Goal: Task Accomplishment & Management: Manage account settings

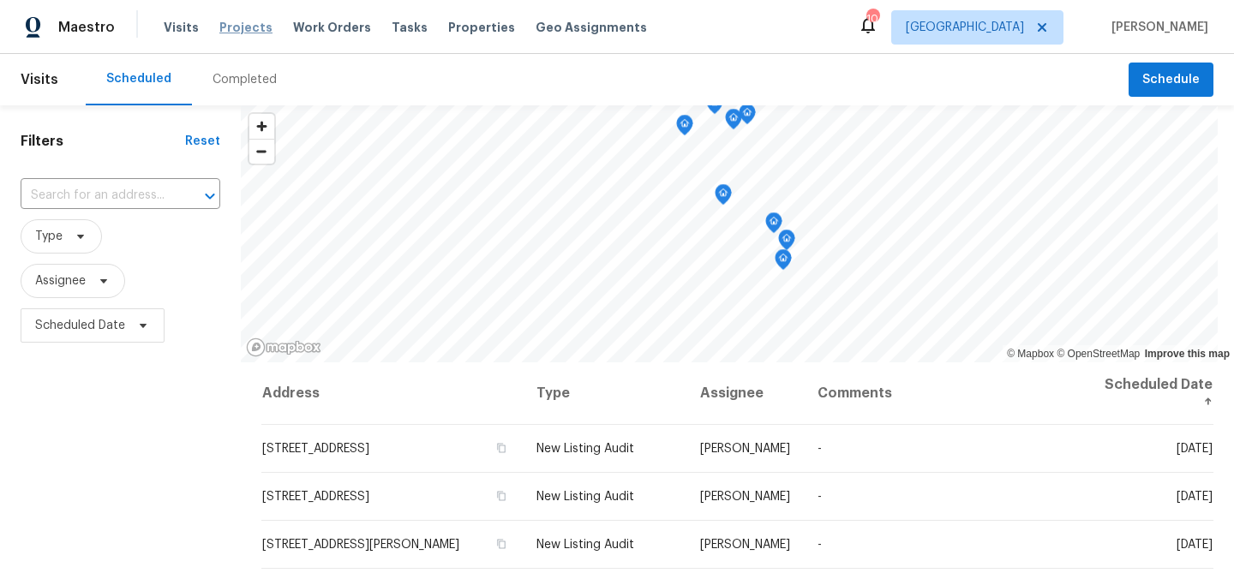
click at [241, 21] on span "Projects" at bounding box center [245, 27] width 53 height 17
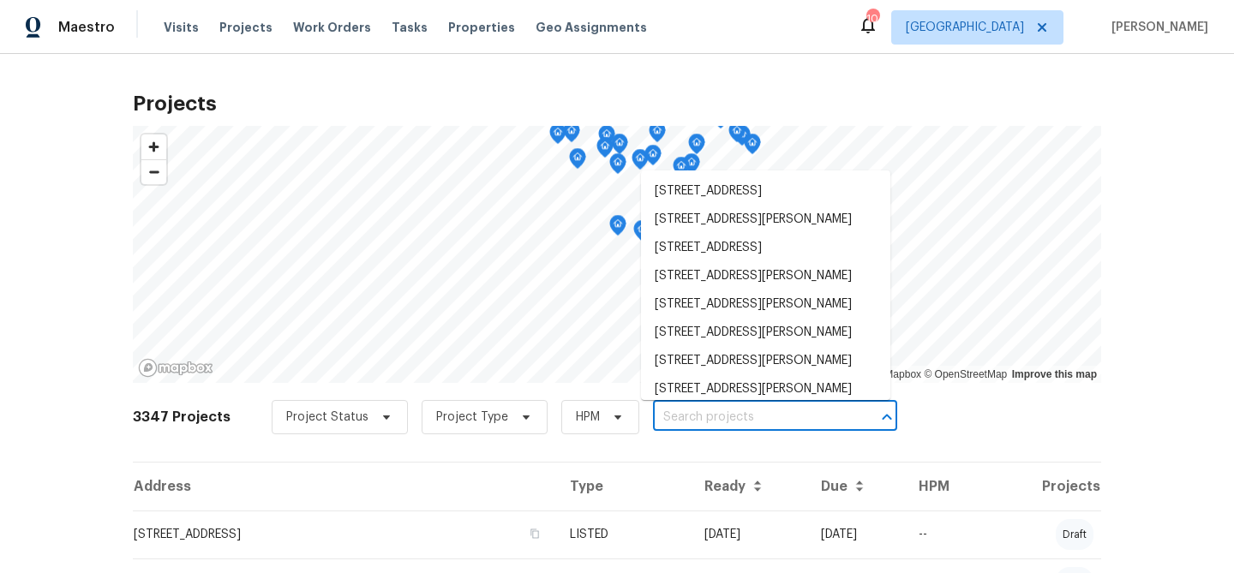
click at [726, 413] on input "text" at bounding box center [751, 417] width 196 height 27
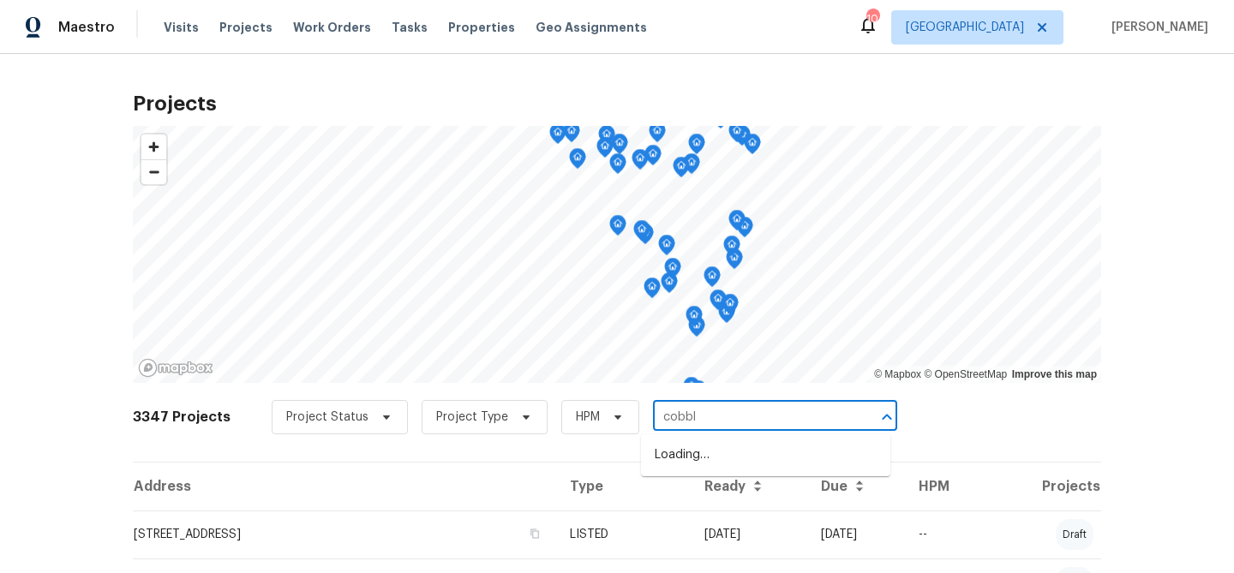
type input "cobb"
click at [692, 496] on li "1004 Cobbler Ln, Saint Peters, MO 63303" at bounding box center [765, 483] width 249 height 28
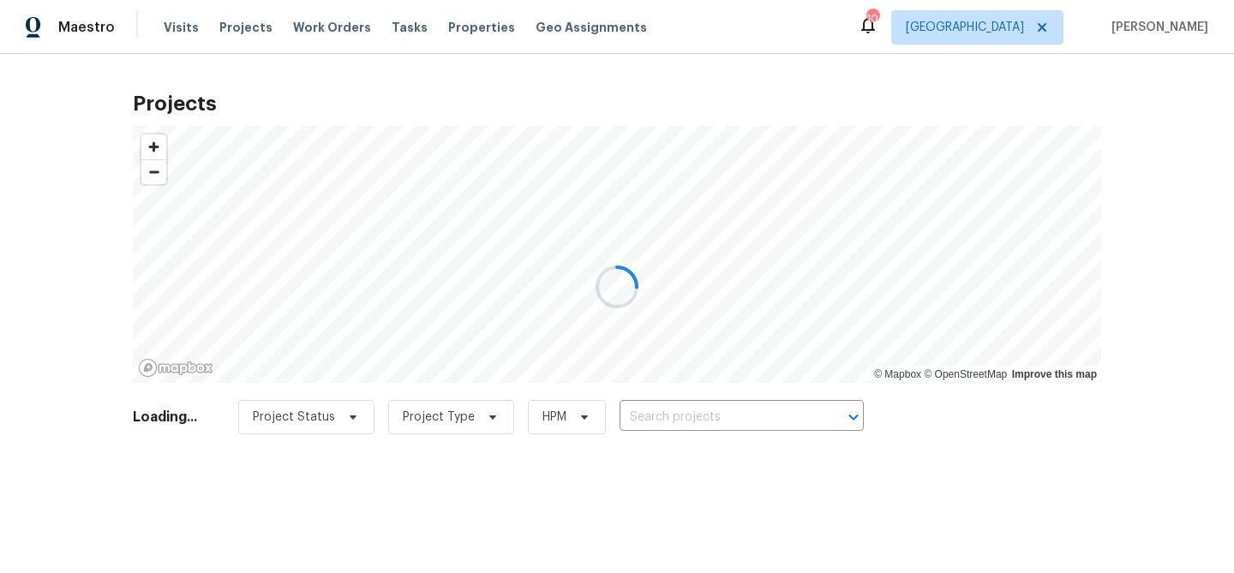
type input "1004 Cobbler Ln, Saint Peters, MO 63303"
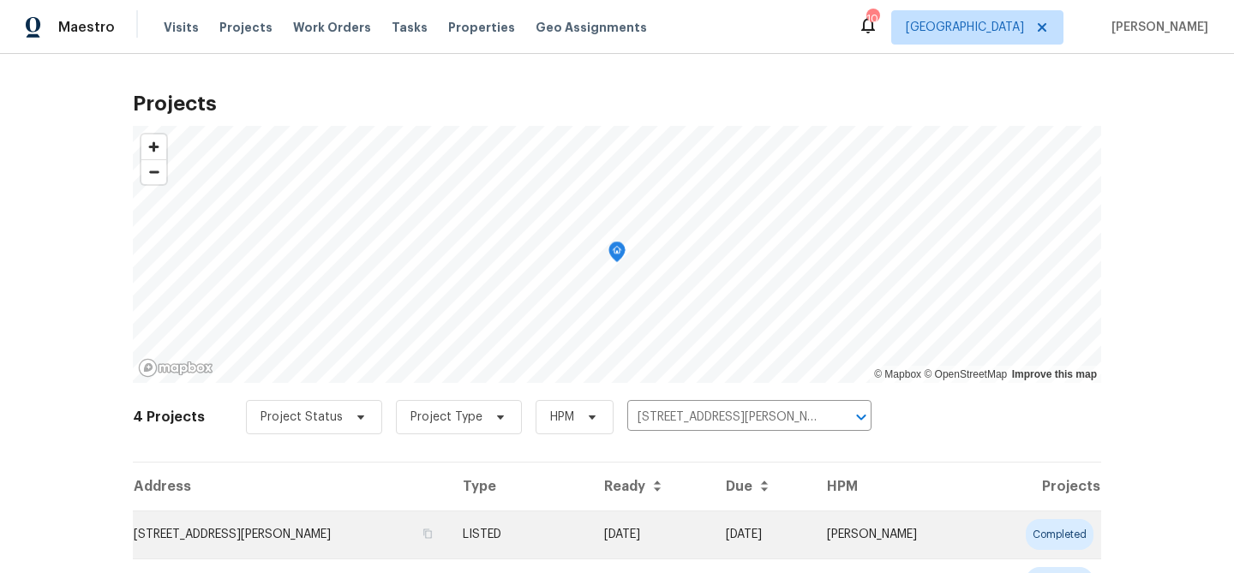
click at [313, 536] on td "1004 Cobbler Ln, Saint Peters, MO 63303" at bounding box center [291, 535] width 316 height 48
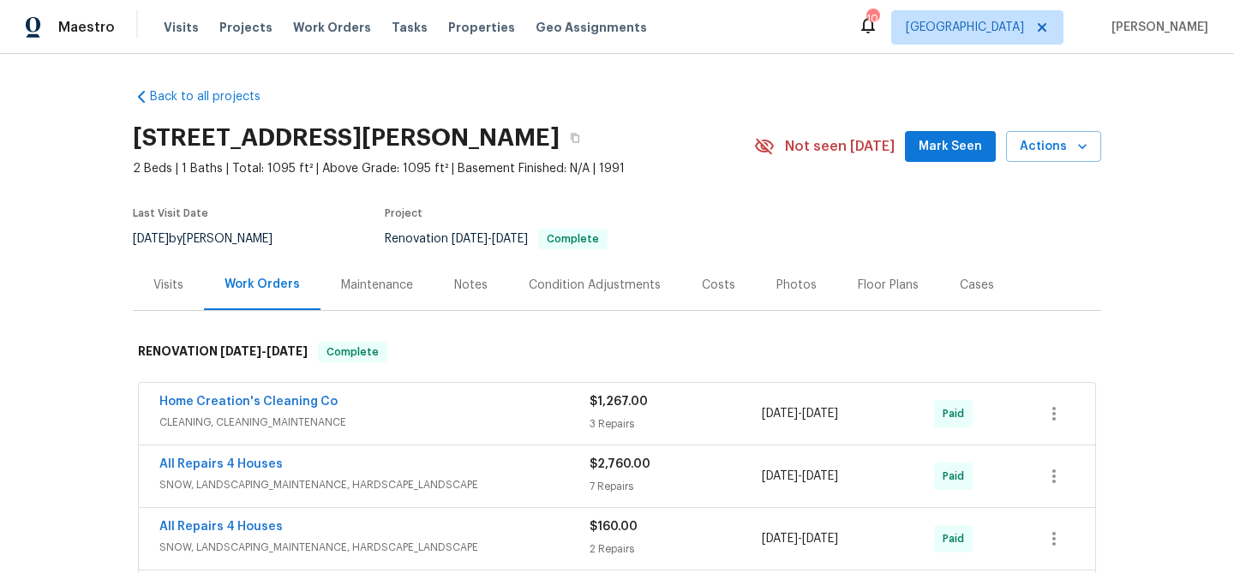
click at [170, 282] on div "Visits" at bounding box center [168, 285] width 30 height 17
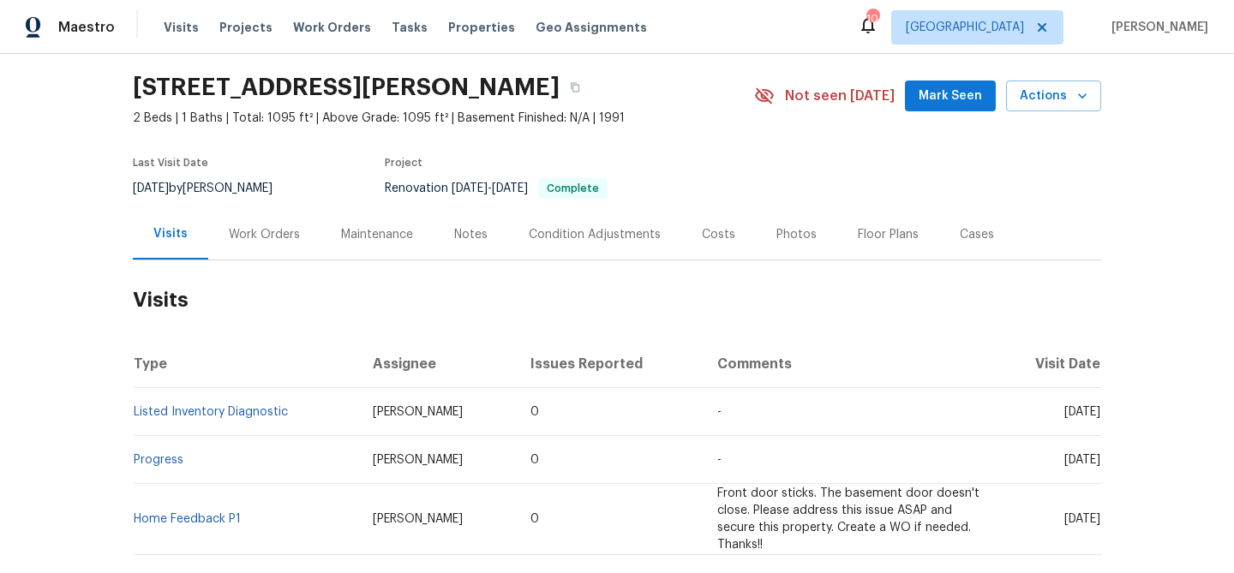
scroll to position [54, 0]
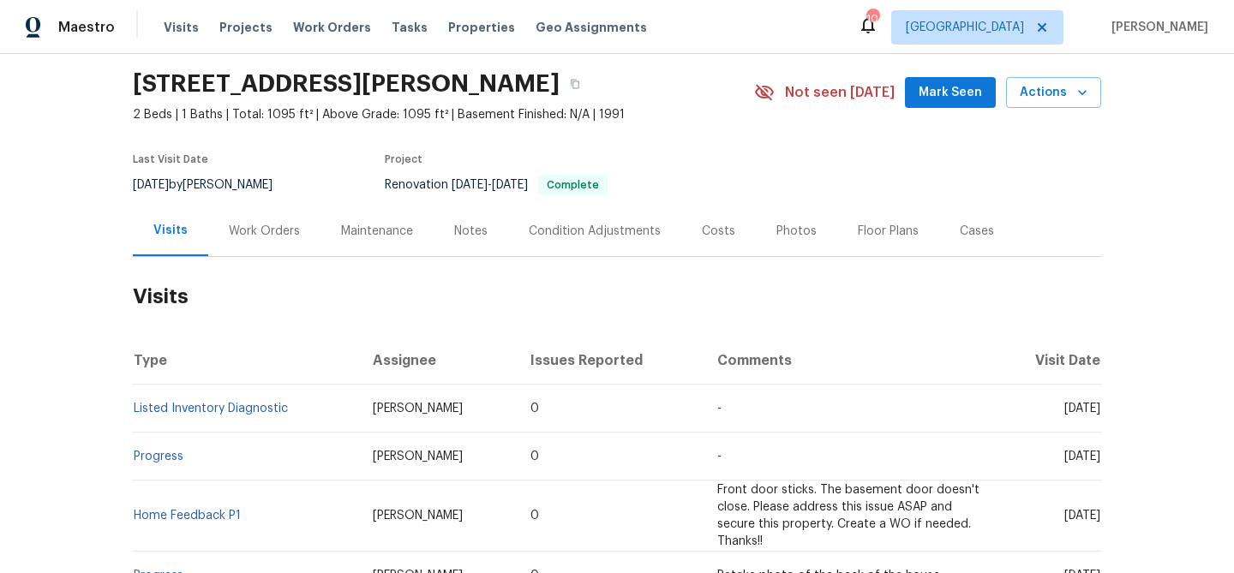
click at [254, 228] on div "Work Orders" at bounding box center [264, 231] width 71 height 17
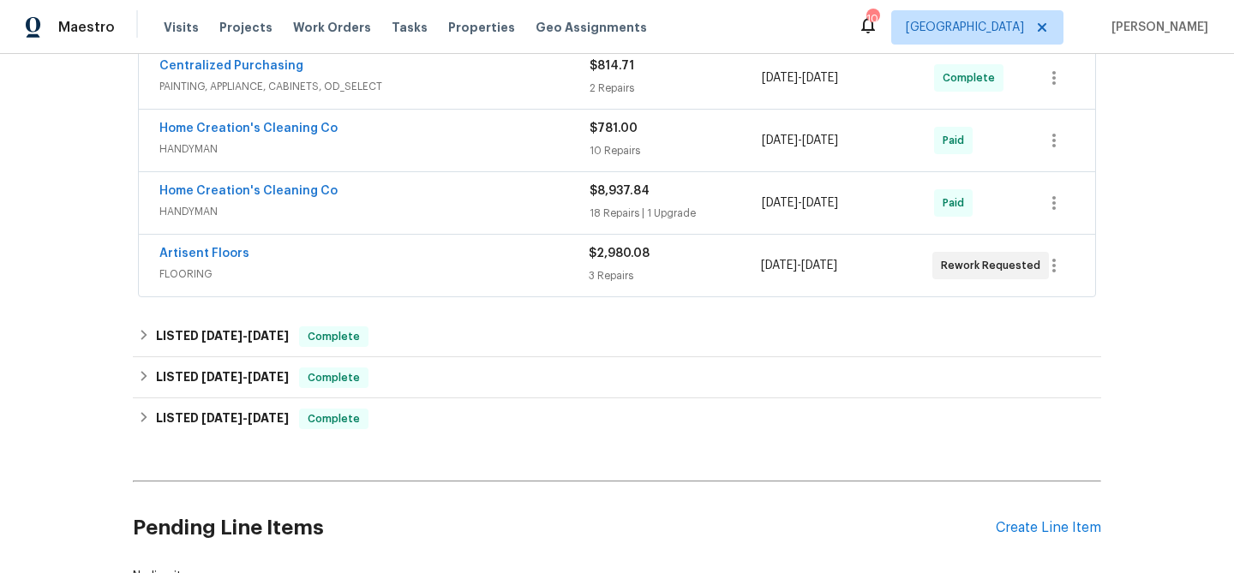
scroll to position [572, 0]
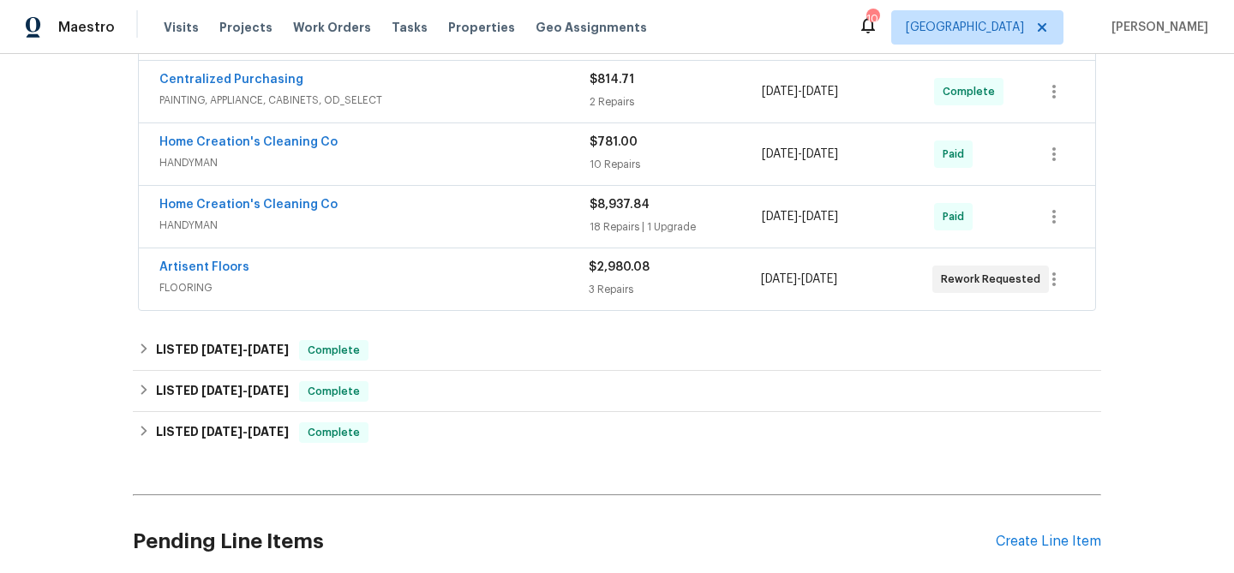
click at [628, 266] on span "$2,980.08" at bounding box center [619, 267] width 61 height 12
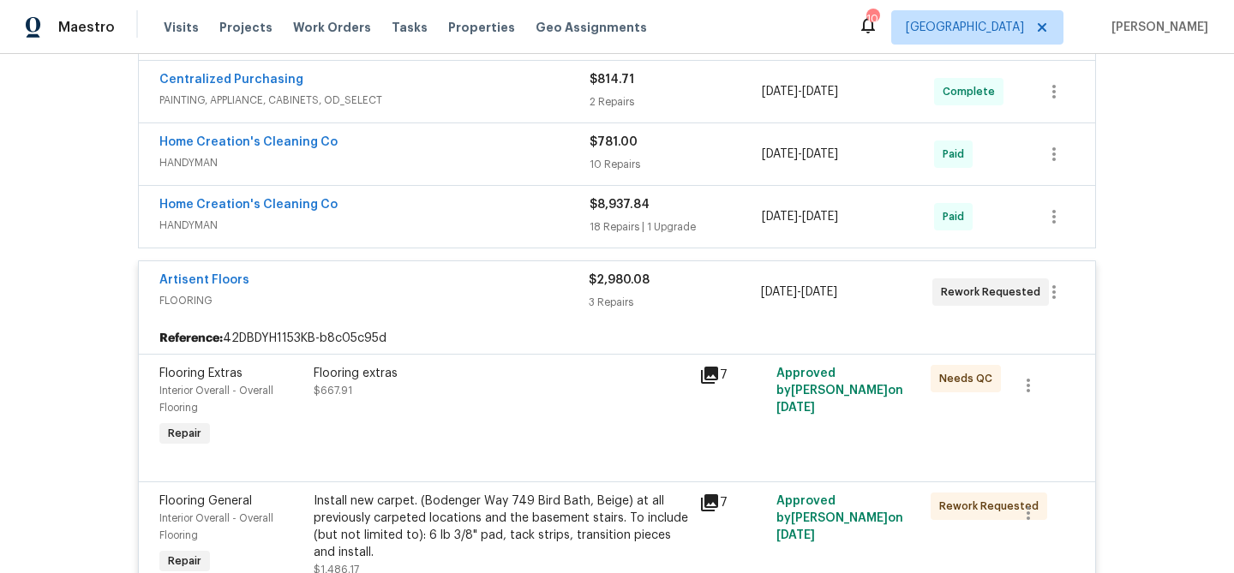
click at [362, 376] on div "Flooring extras" at bounding box center [501, 373] width 375 height 17
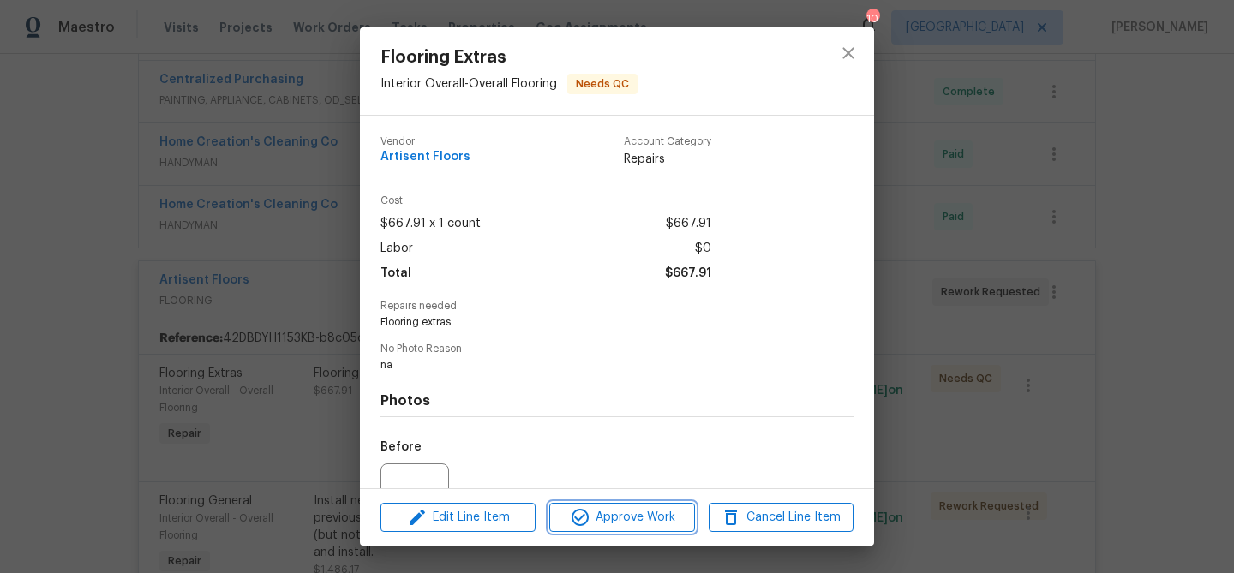
click at [609, 517] on span "Approve Work" at bounding box center [621, 517] width 135 height 21
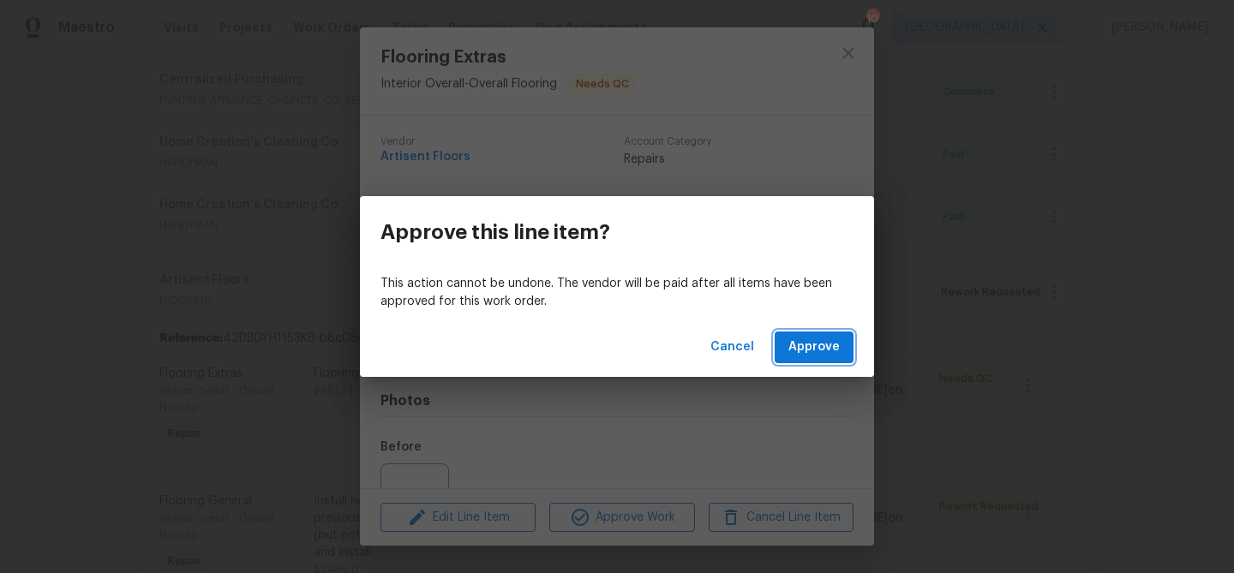
click at [852, 338] on button "Approve" at bounding box center [814, 348] width 79 height 32
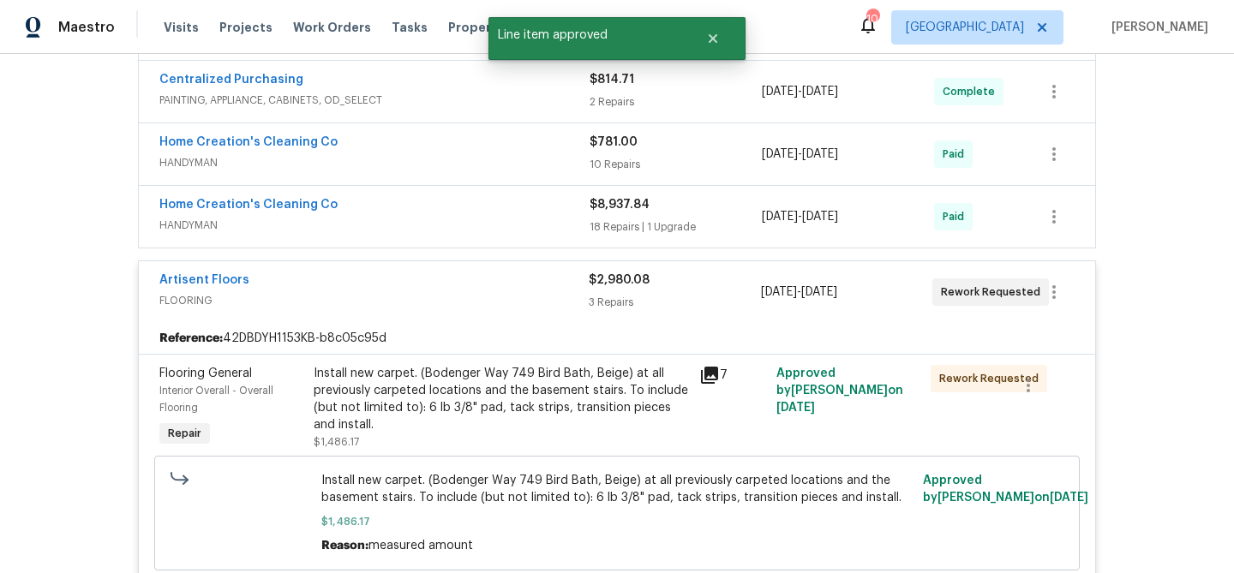
click at [546, 368] on div "Install new carpet. (Bodenger Way 749 Bird Bath, Beige) at all previously carpe…" at bounding box center [501, 399] width 375 height 69
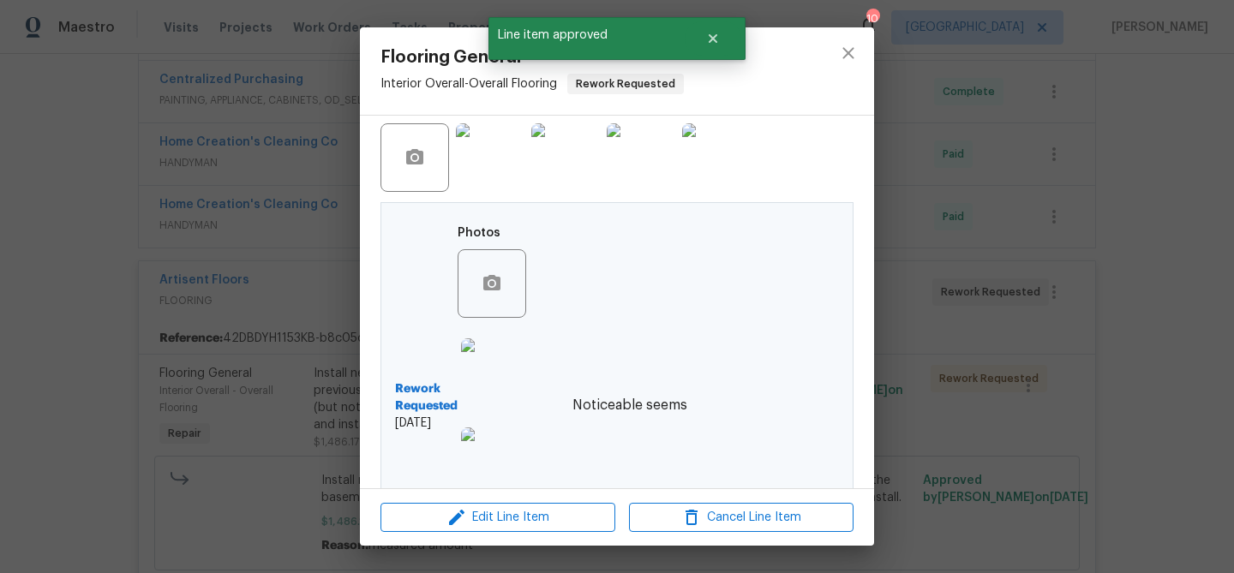
scroll to position [566, 0]
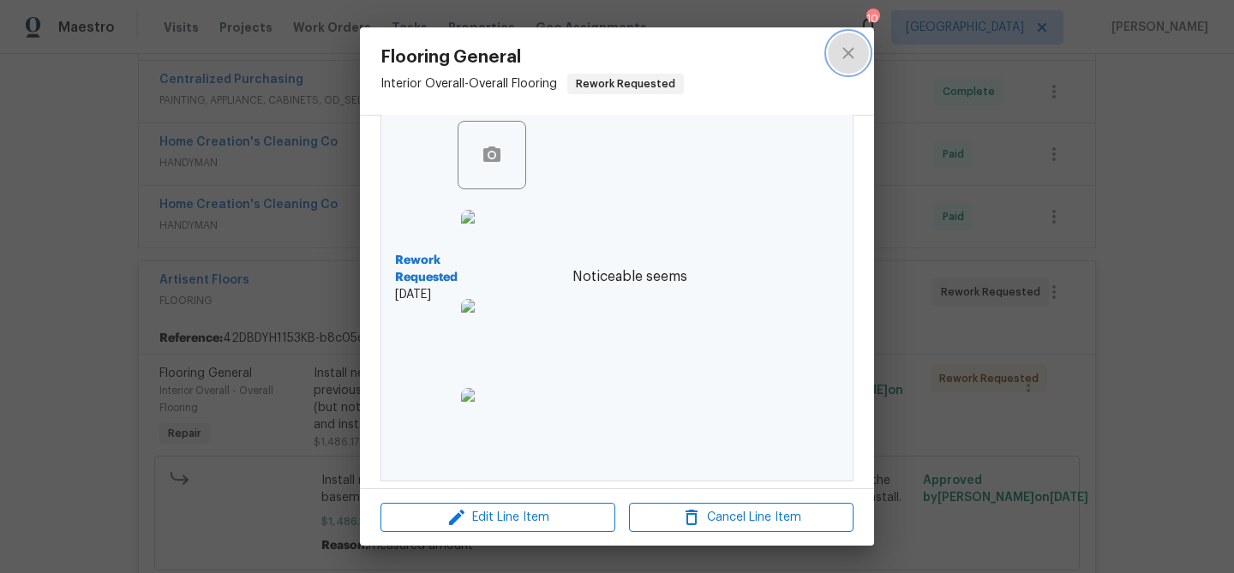
click at [848, 51] on icon "close" at bounding box center [847, 52] width 11 height 11
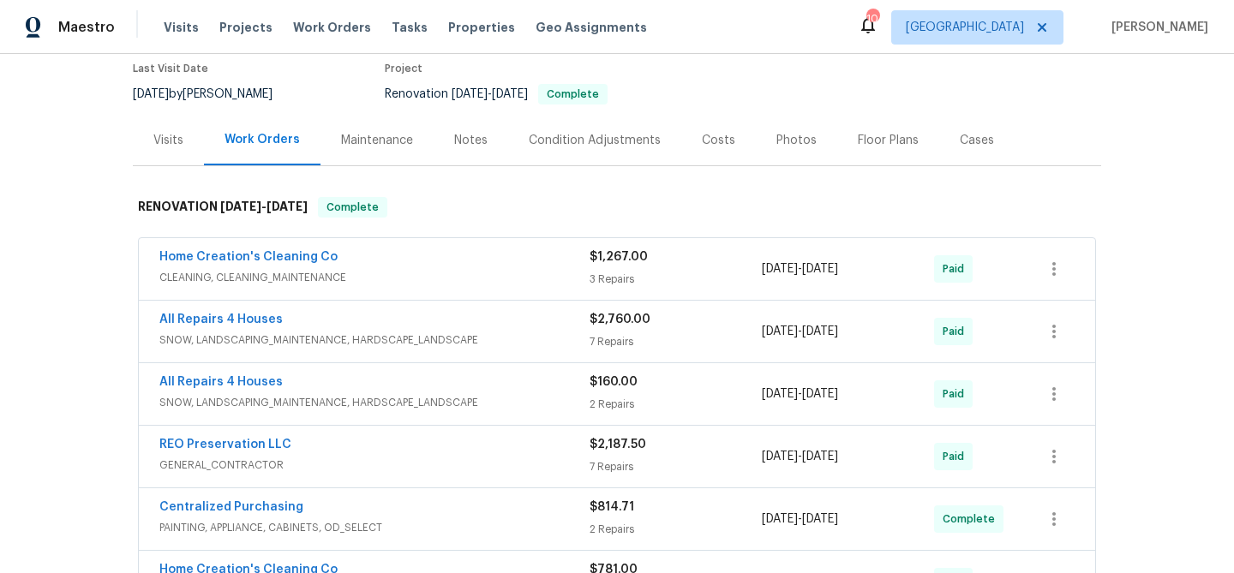
scroll to position [0, 0]
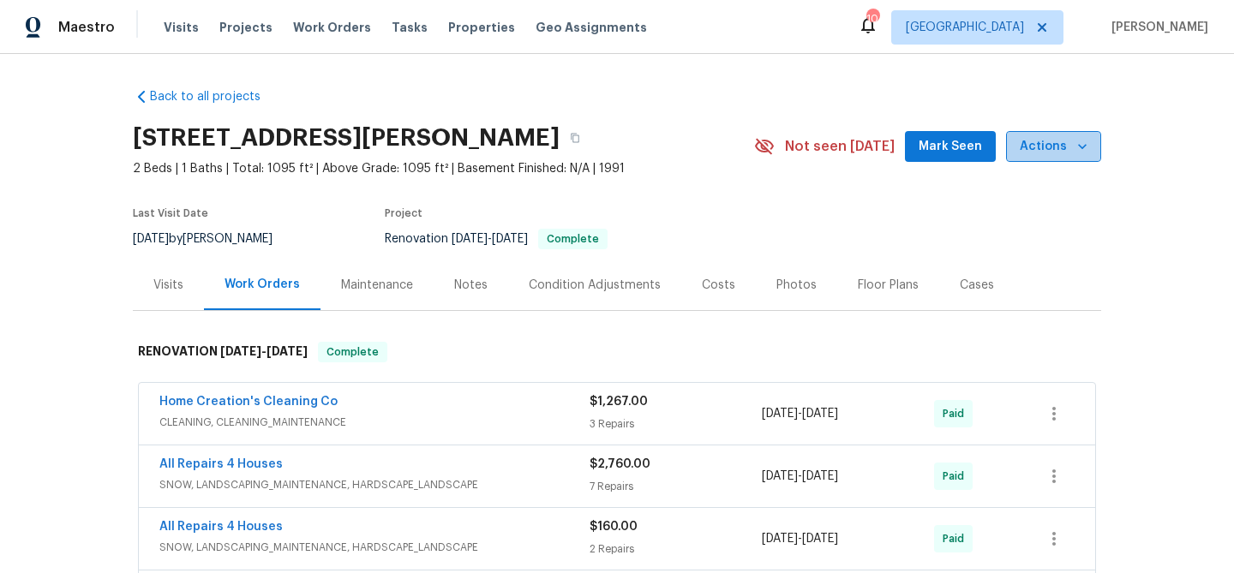
click at [1084, 143] on icon "button" at bounding box center [1082, 146] width 17 height 17
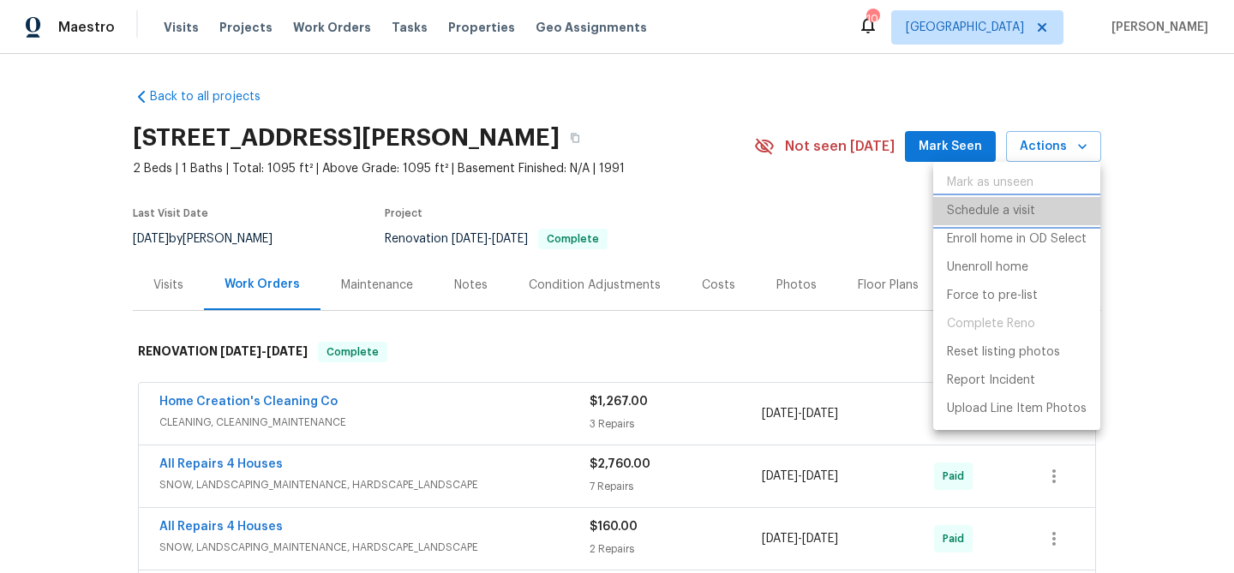
click at [1016, 207] on p "Schedule a visit" at bounding box center [991, 211] width 88 height 18
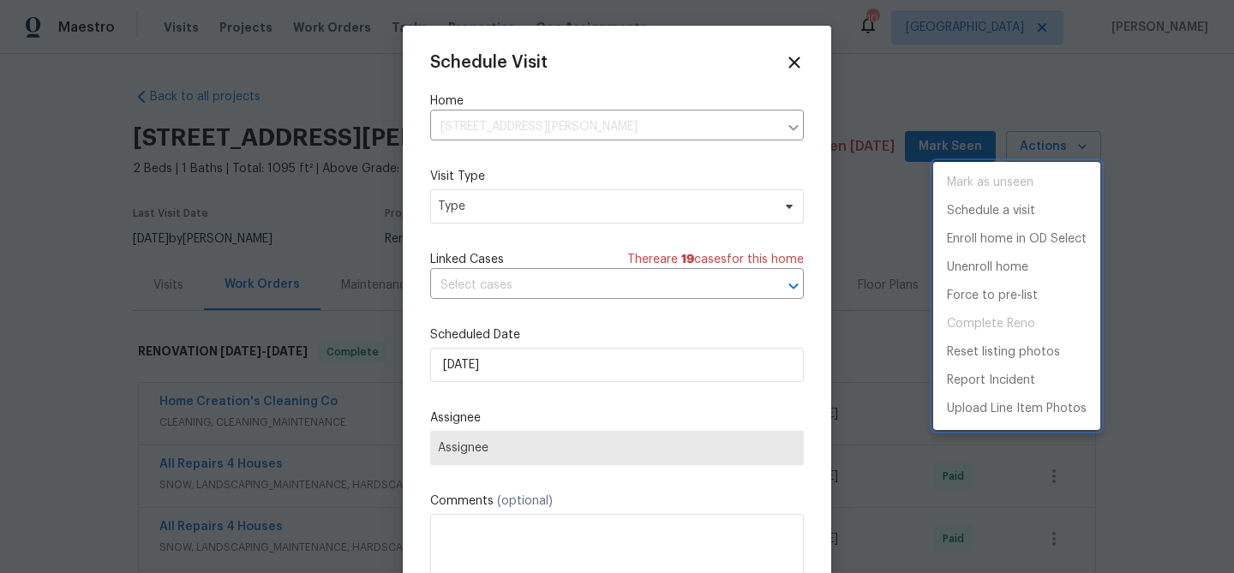
click at [474, 458] on div at bounding box center [617, 286] width 1234 height 573
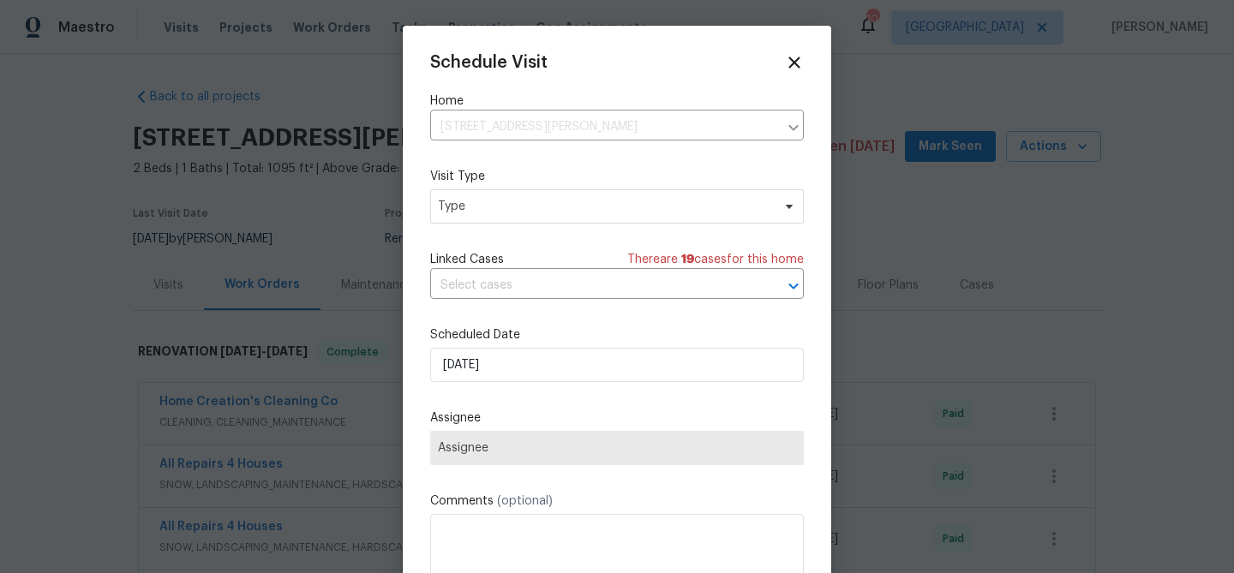
click at [479, 441] on span "Assignee" at bounding box center [617, 448] width 374 height 34
click at [465, 212] on span "Type" at bounding box center [604, 206] width 333 height 17
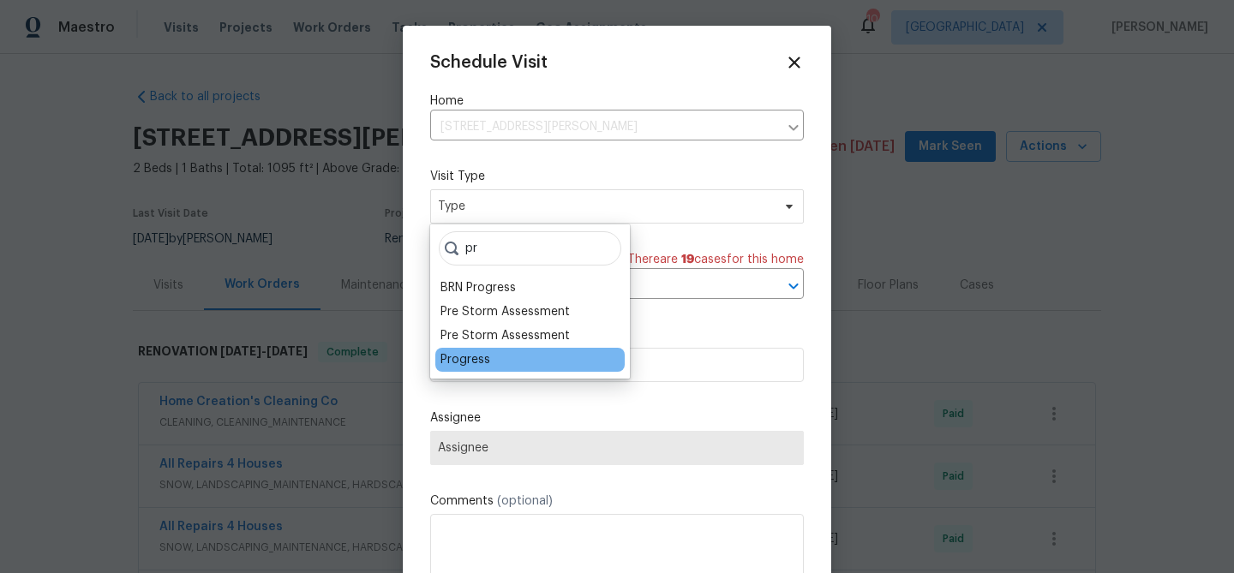
type input "pr"
click at [449, 359] on div "Progress" at bounding box center [465, 359] width 50 height 17
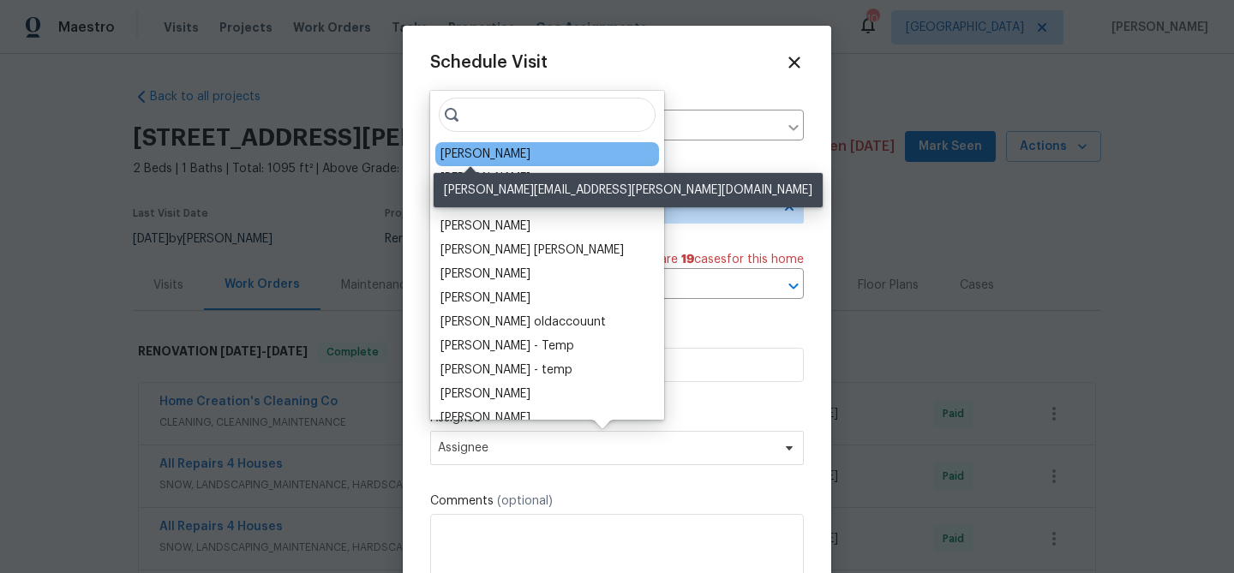
click at [484, 155] on div "[PERSON_NAME]" at bounding box center [485, 154] width 90 height 17
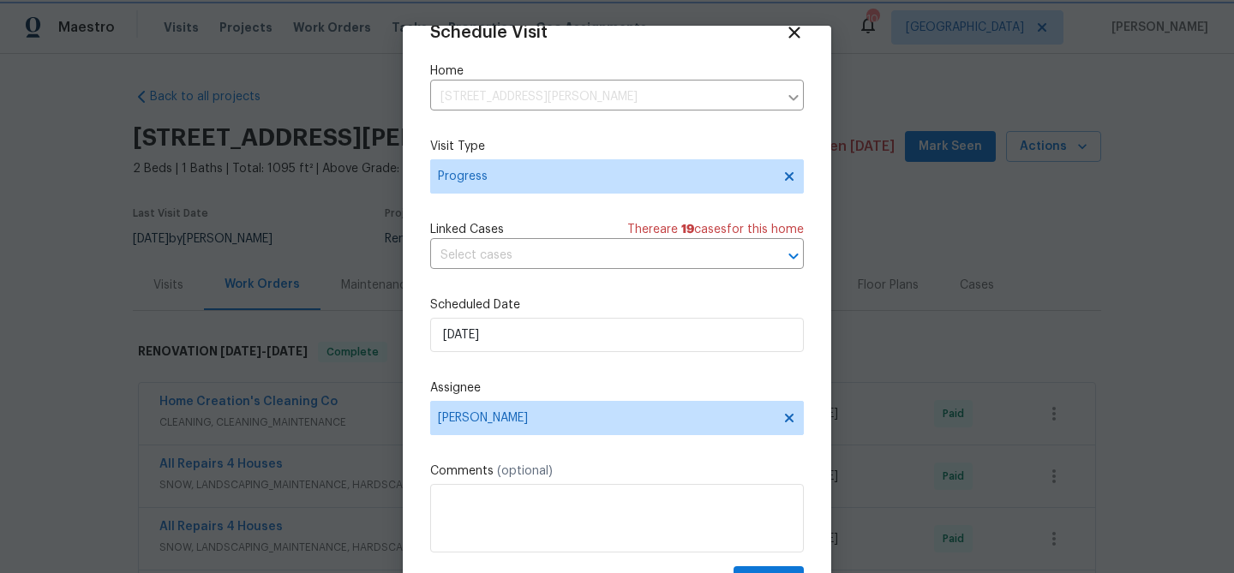
scroll to position [78, 0]
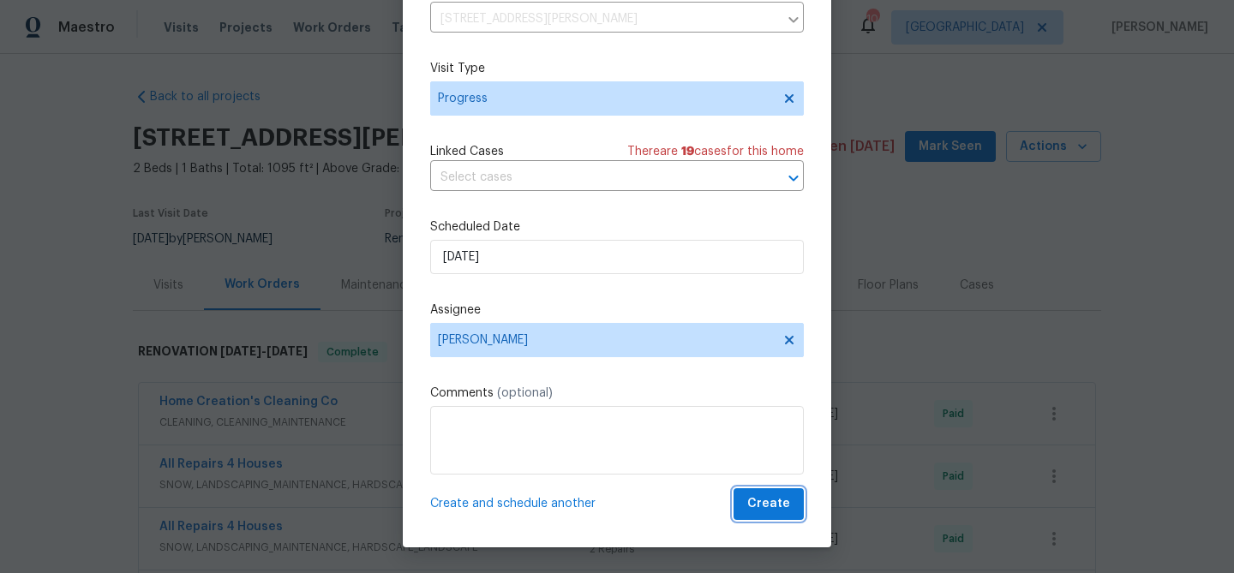
click at [748, 502] on button "Create" at bounding box center [768, 504] width 70 height 32
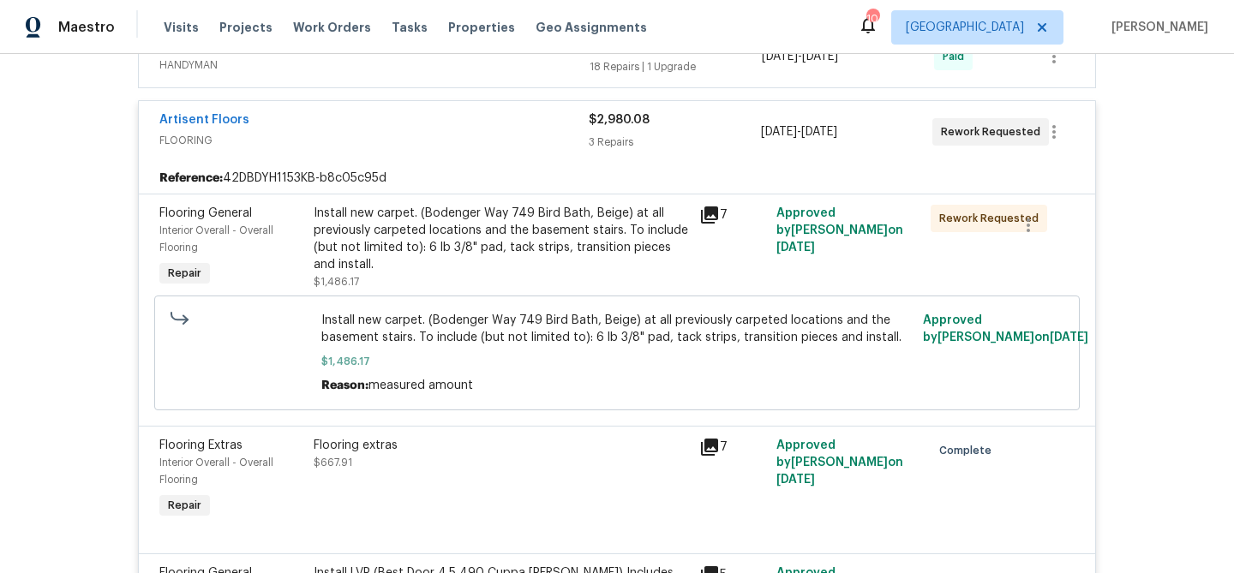
scroll to position [700, 0]
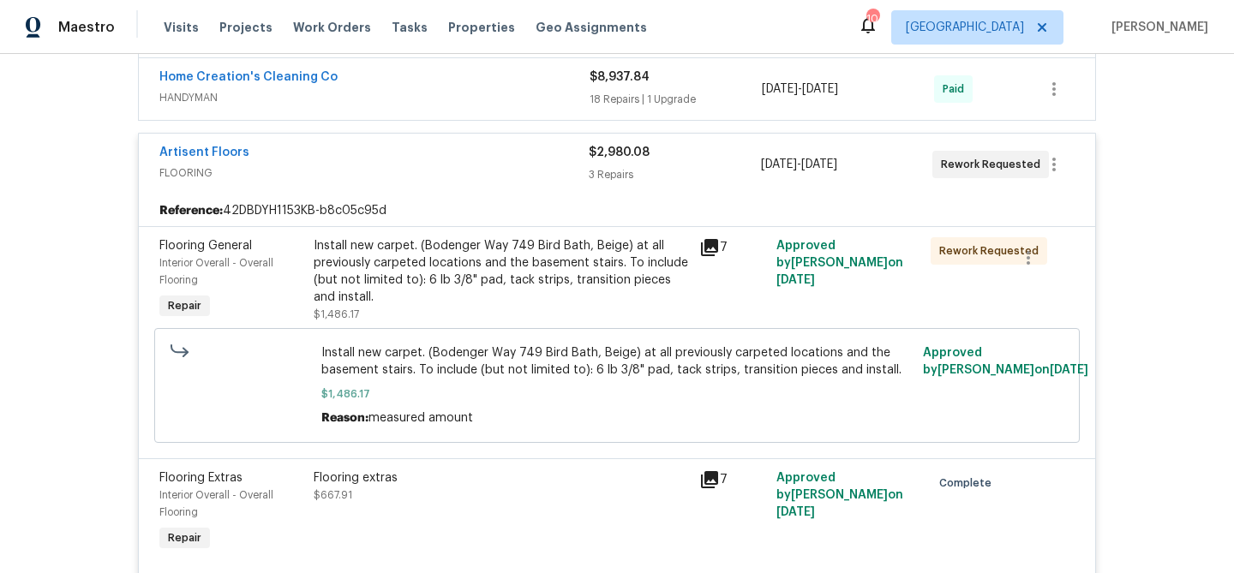
click at [554, 273] on div "Install new carpet. (Bodenger Way 749 Bird Bath, Beige) at all previously carpe…" at bounding box center [501, 271] width 375 height 69
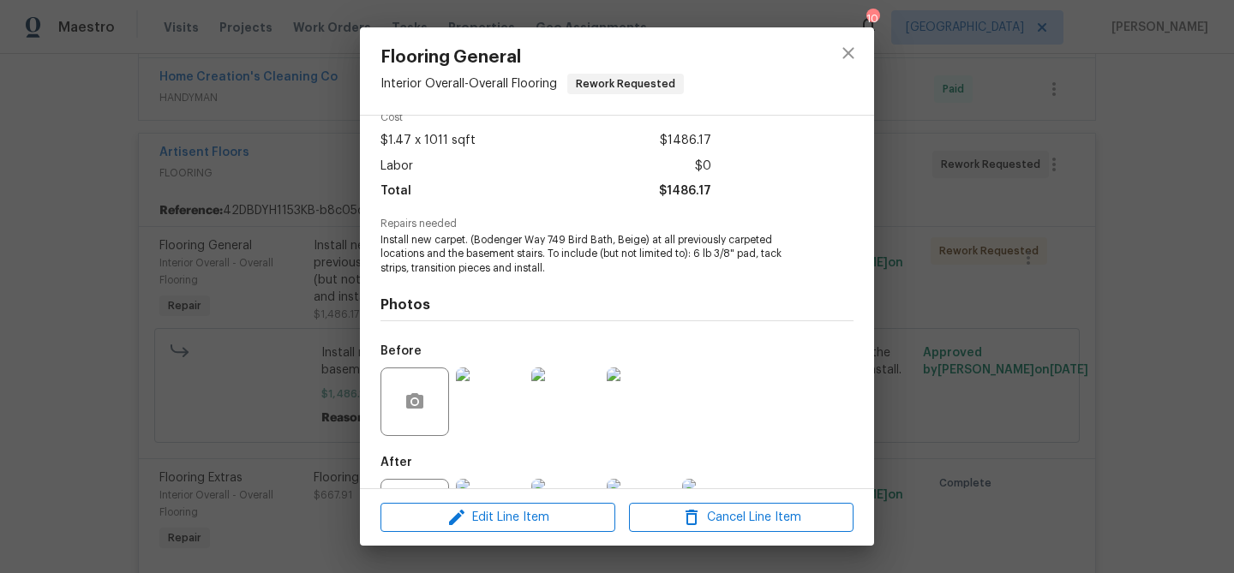
scroll to position [83, 0]
click at [847, 54] on icon "close" at bounding box center [847, 52] width 11 height 11
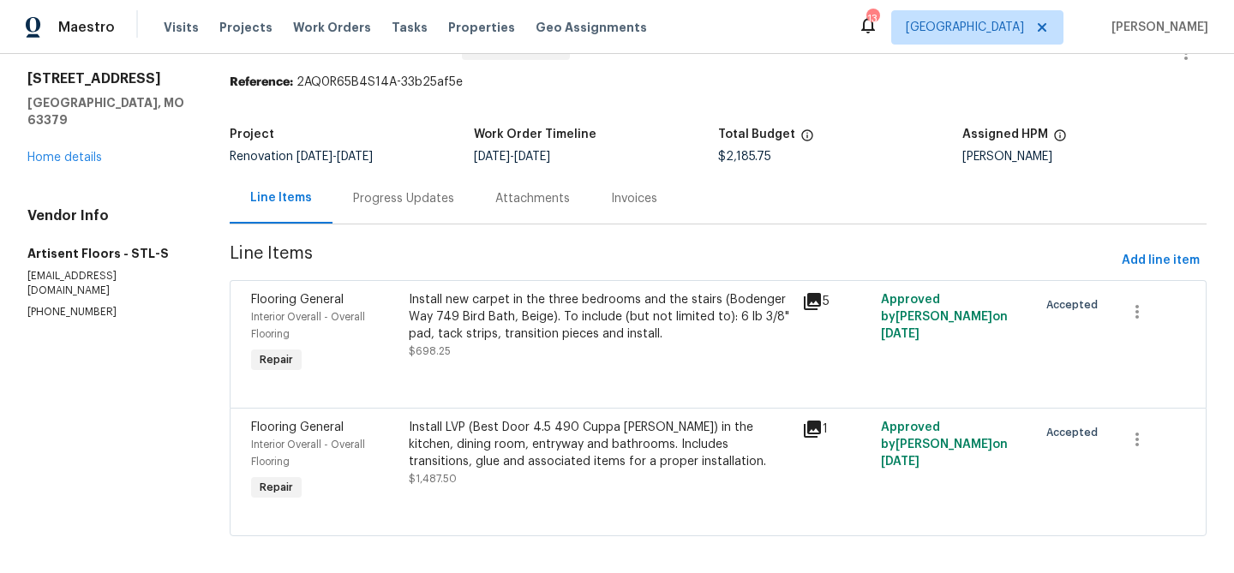
scroll to position [53, 0]
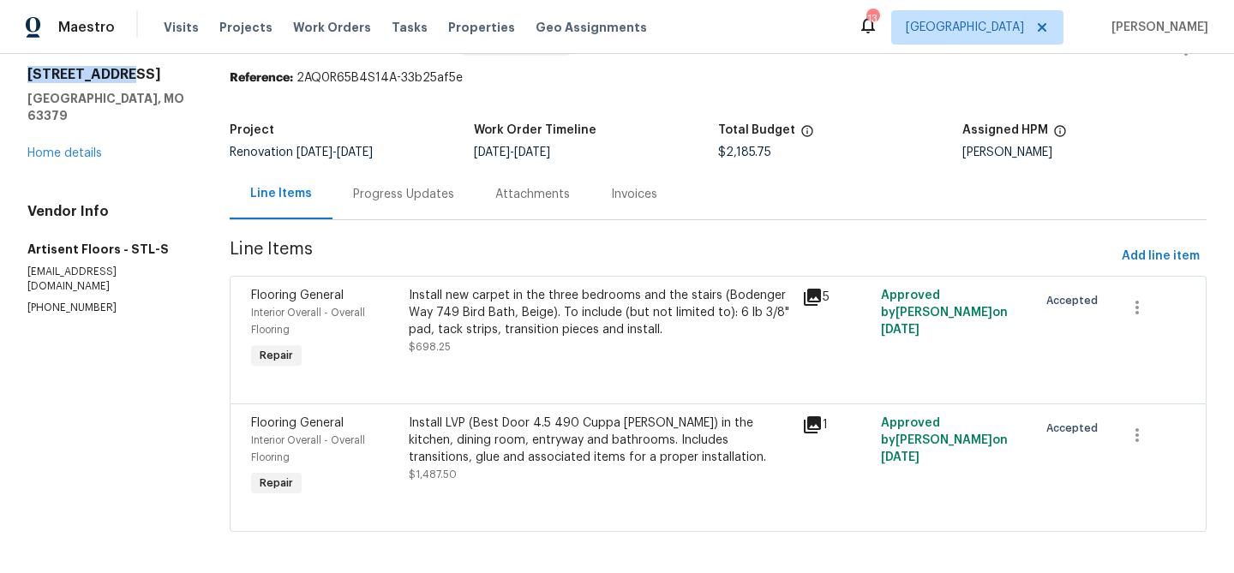
drag, startPoint x: 119, startPoint y: 72, endPoint x: 27, endPoint y: 71, distance: 91.7
click at [27, 71] on h2 "405 Excalibur Blvd" at bounding box center [107, 74] width 161 height 17
copy h2 "405 Excalibur"
drag, startPoint x: 165, startPoint y: 256, endPoint x: 28, endPoint y: 253, distance: 137.1
click at [28, 265] on p "kroden@artisentfloors.com" at bounding box center [107, 279] width 161 height 29
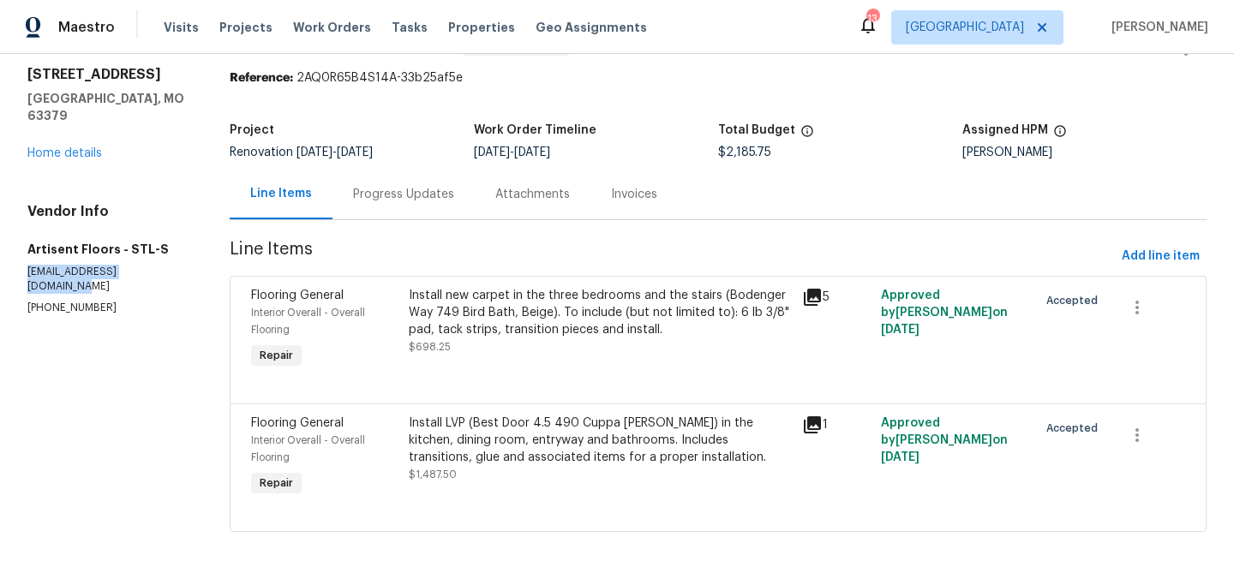
copy p "kroden@artisentfloors.com"
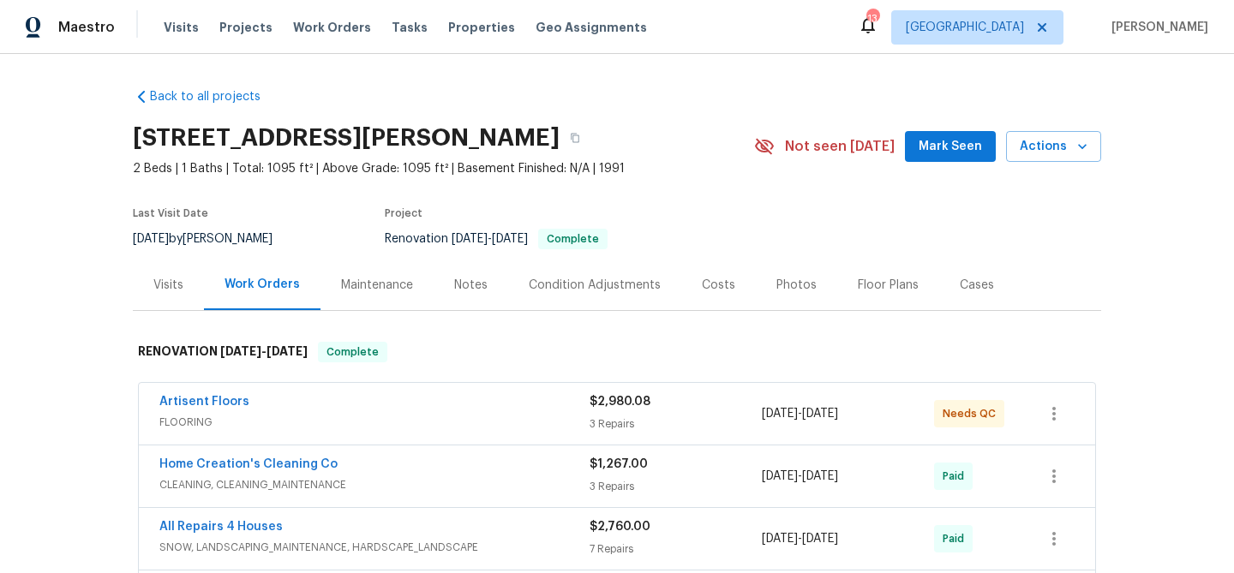
click at [594, 404] on span "$2,980.08" at bounding box center [619, 402] width 61 height 12
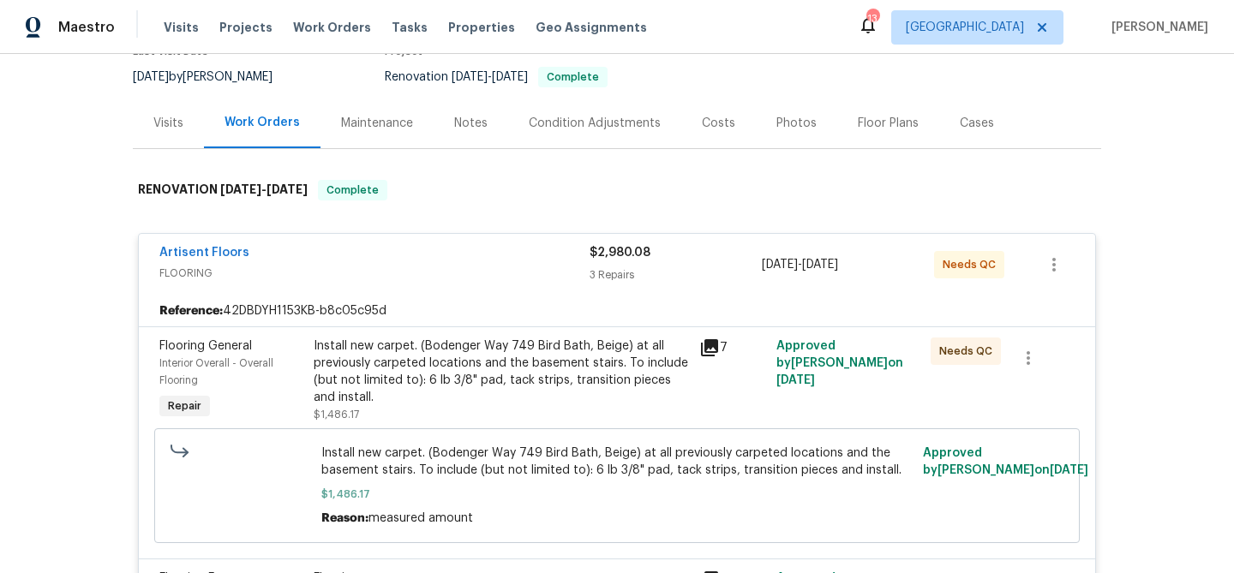
scroll to position [180, 0]
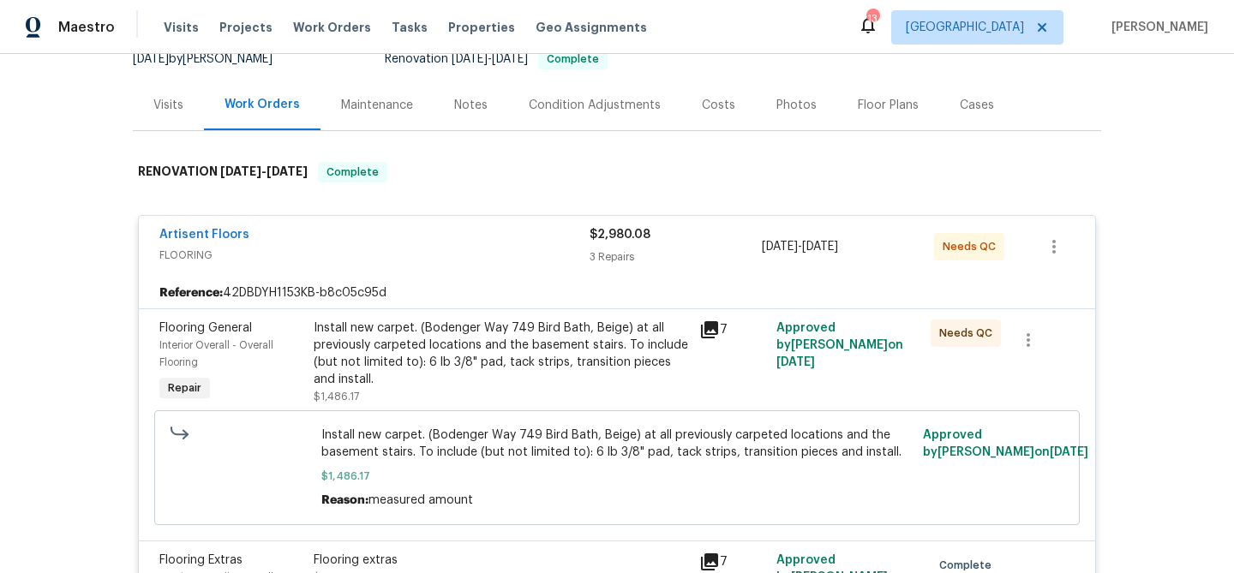
click at [593, 352] on div "Install new carpet. (Bodenger Way 749 Bird Bath, Beige) at all previously carpe…" at bounding box center [501, 354] width 375 height 69
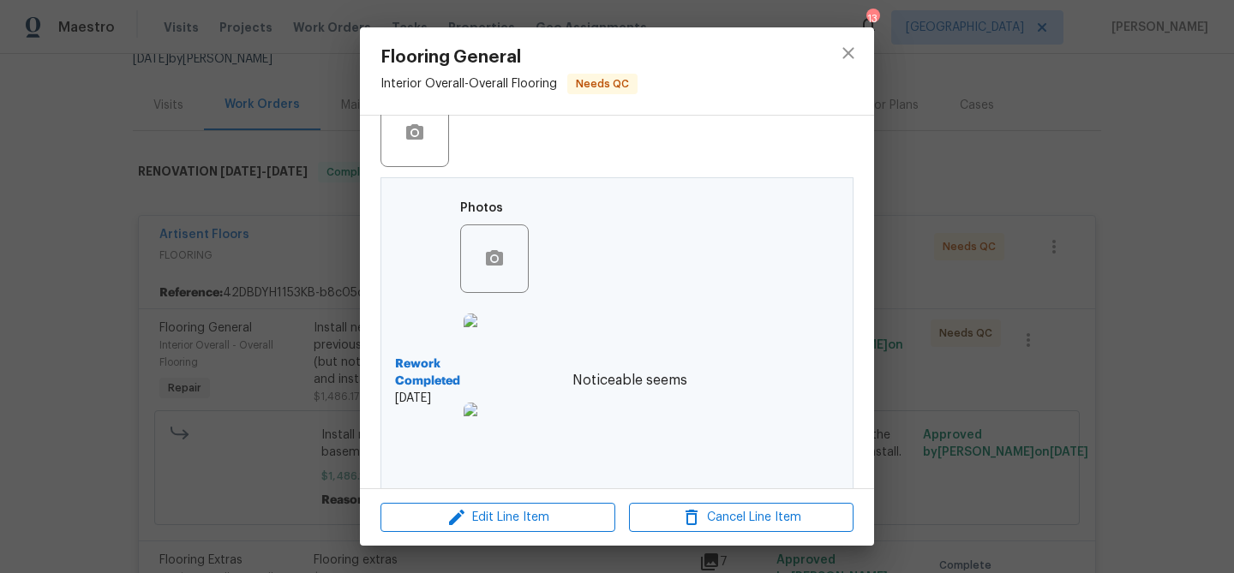
scroll to position [566, 0]
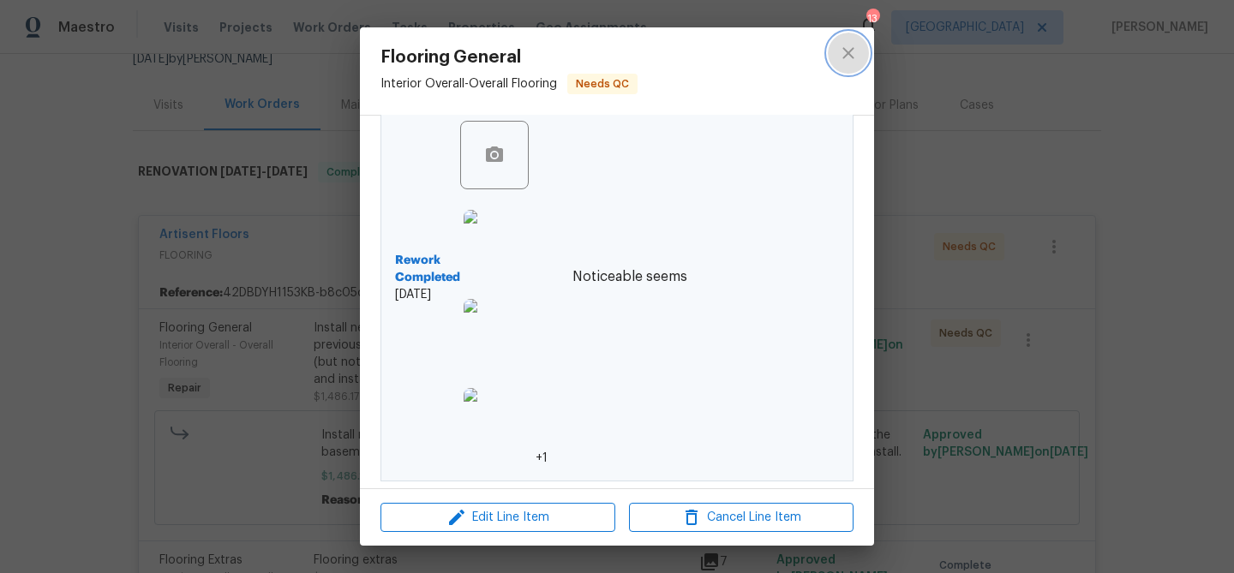
click at [846, 51] on icon "close" at bounding box center [847, 52] width 11 height 11
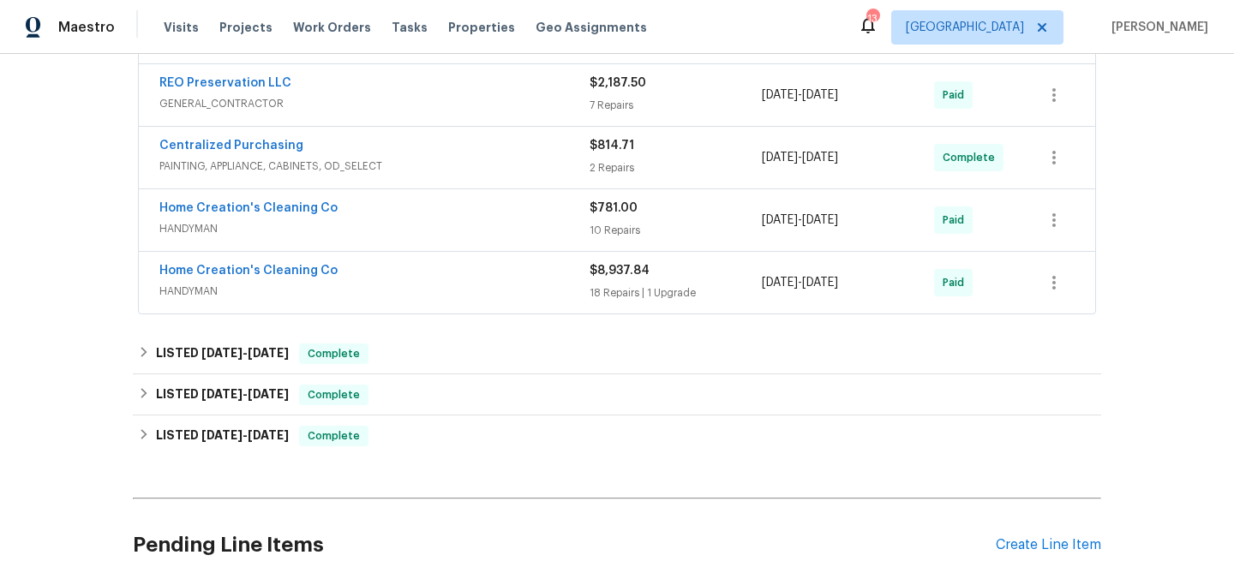
scroll to position [1366, 0]
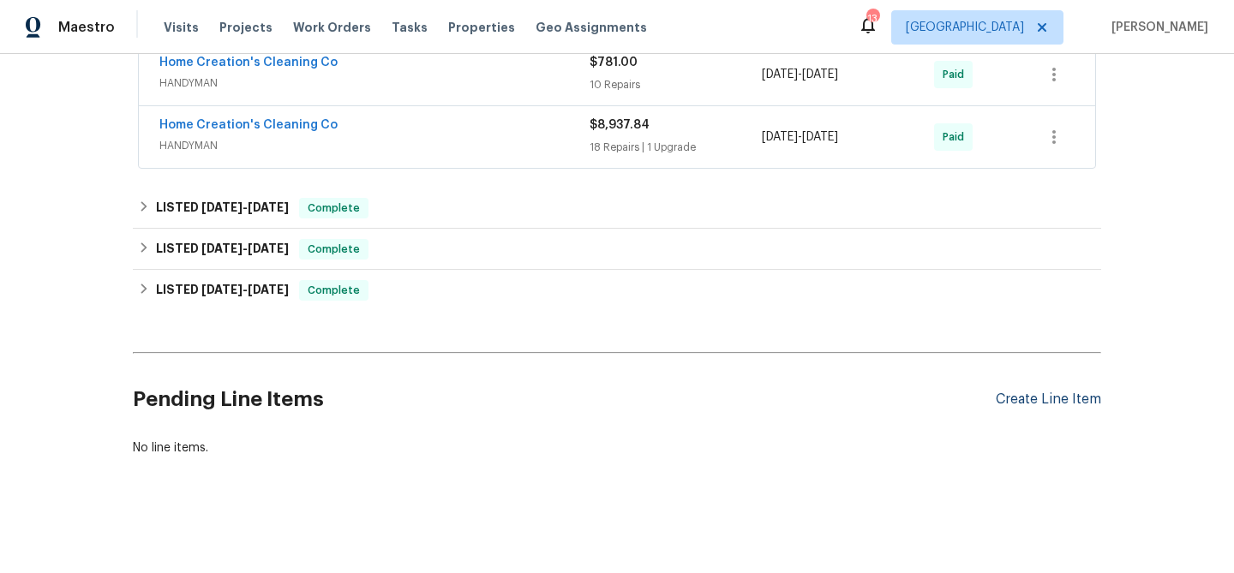
click at [1042, 398] on div "Create Line Item" at bounding box center [1048, 400] width 105 height 16
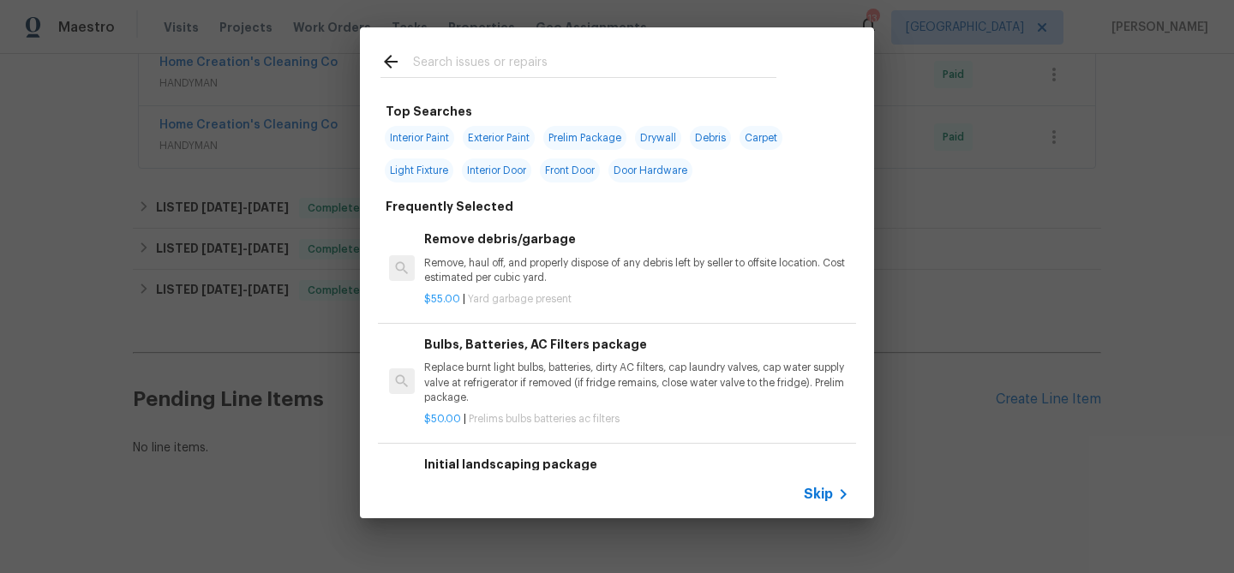
click at [449, 65] on input "text" at bounding box center [594, 64] width 363 height 26
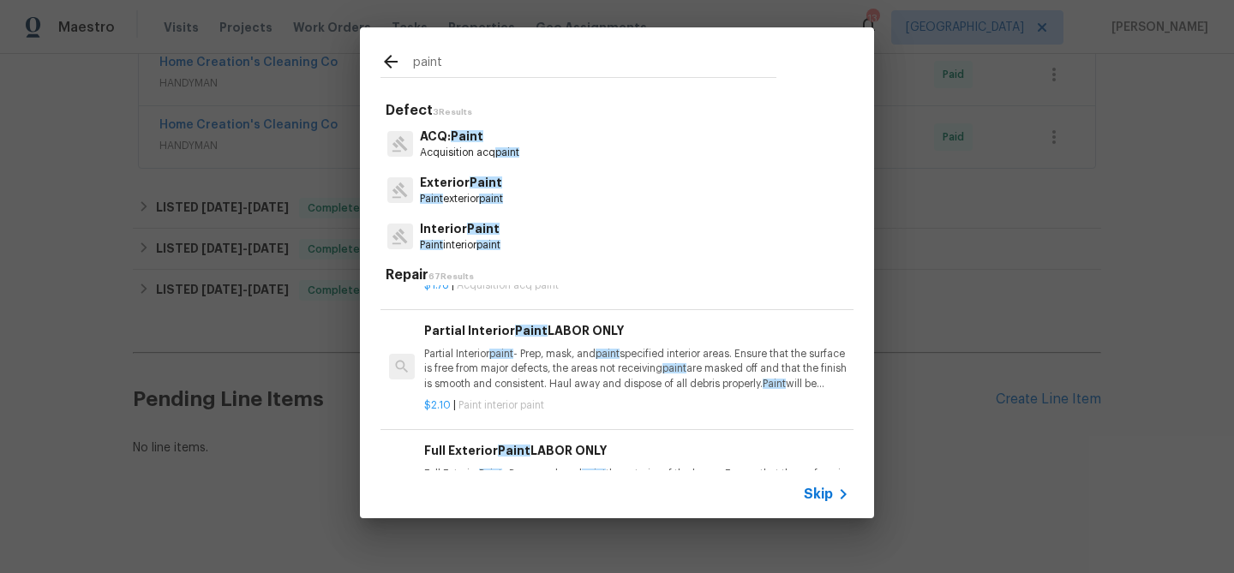
scroll to position [752, 0]
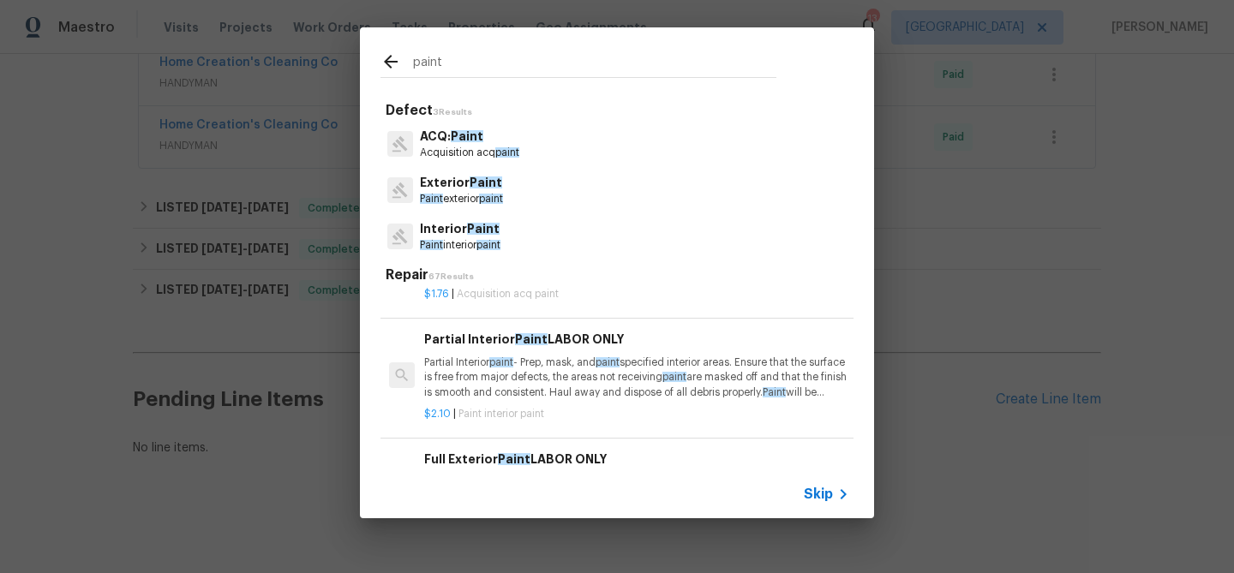
type input "paint"
click at [547, 380] on p "Partial Interior paint - Prep, mask, and paint specified interior areas. Ensure…" at bounding box center [636, 378] width 425 height 44
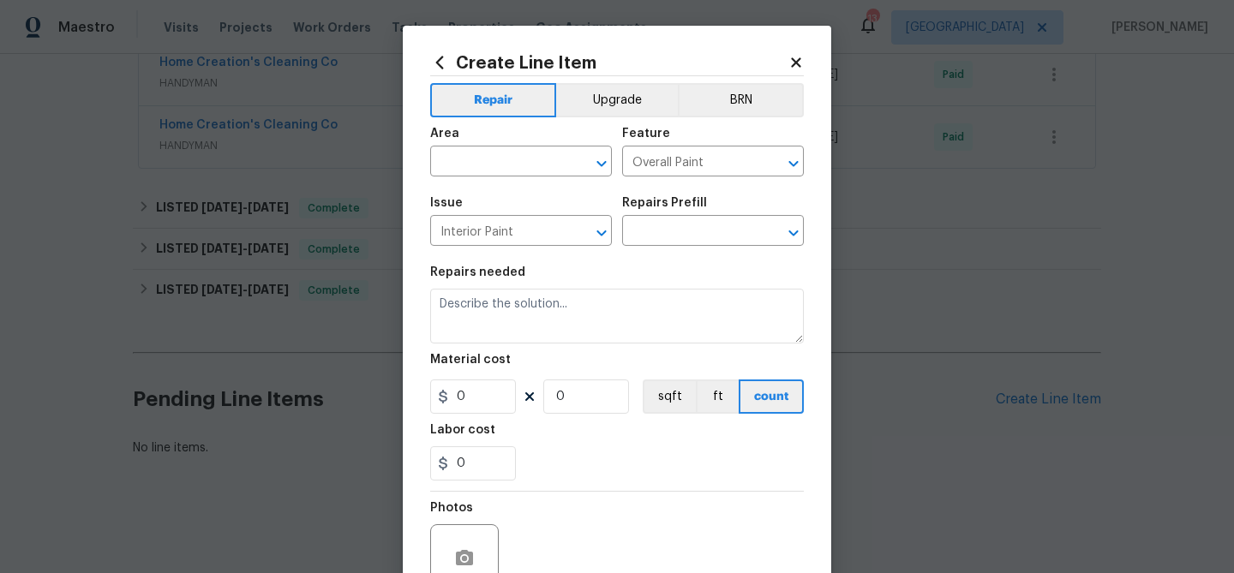
type input "Partial Interior Paint LABOR ONLY $2.10"
type textarea "Partial Interior paint - Prep, mask, and paint specified interior areas. Ensure…"
type input "2.1"
type input "1"
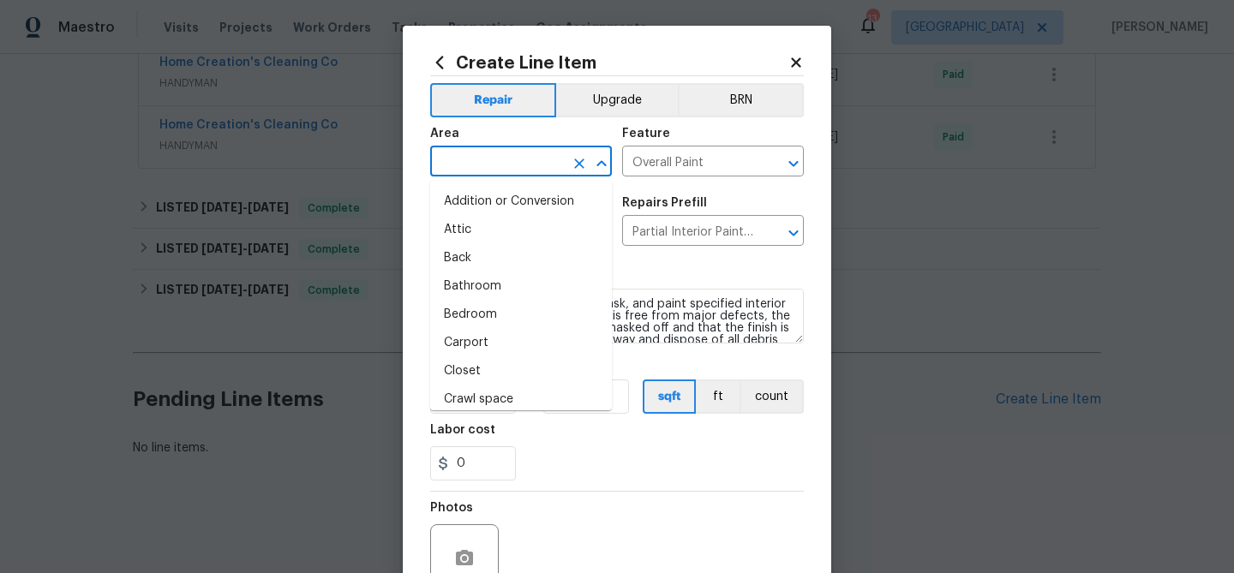
click at [483, 165] on input "text" at bounding box center [497, 163] width 134 height 27
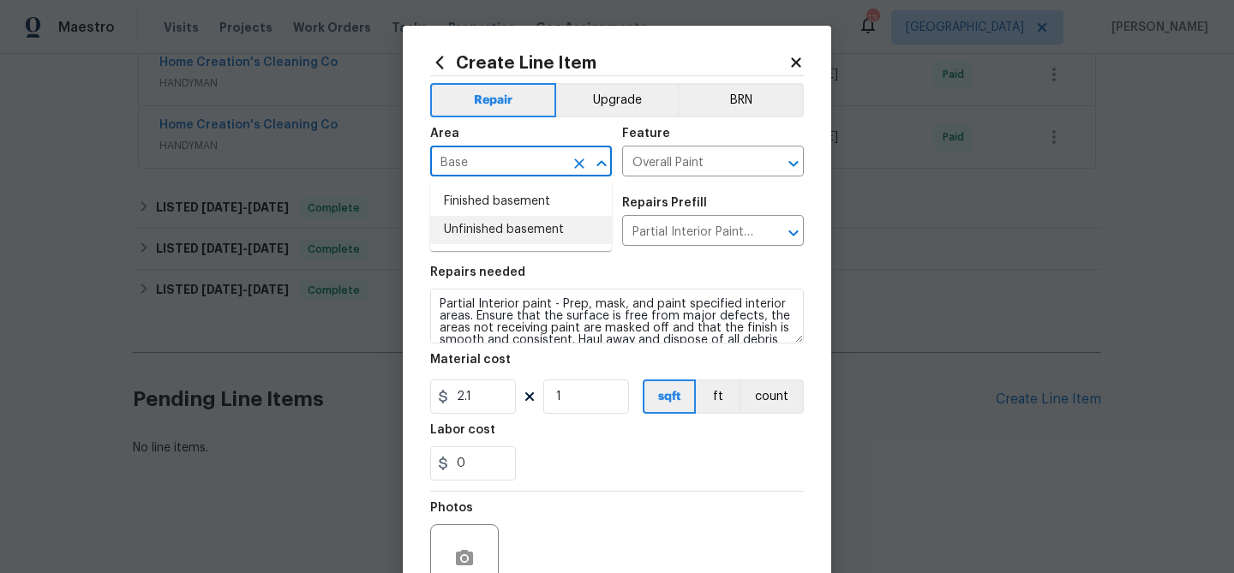
click at [481, 229] on li "Unfinished basement" at bounding box center [521, 230] width 182 height 28
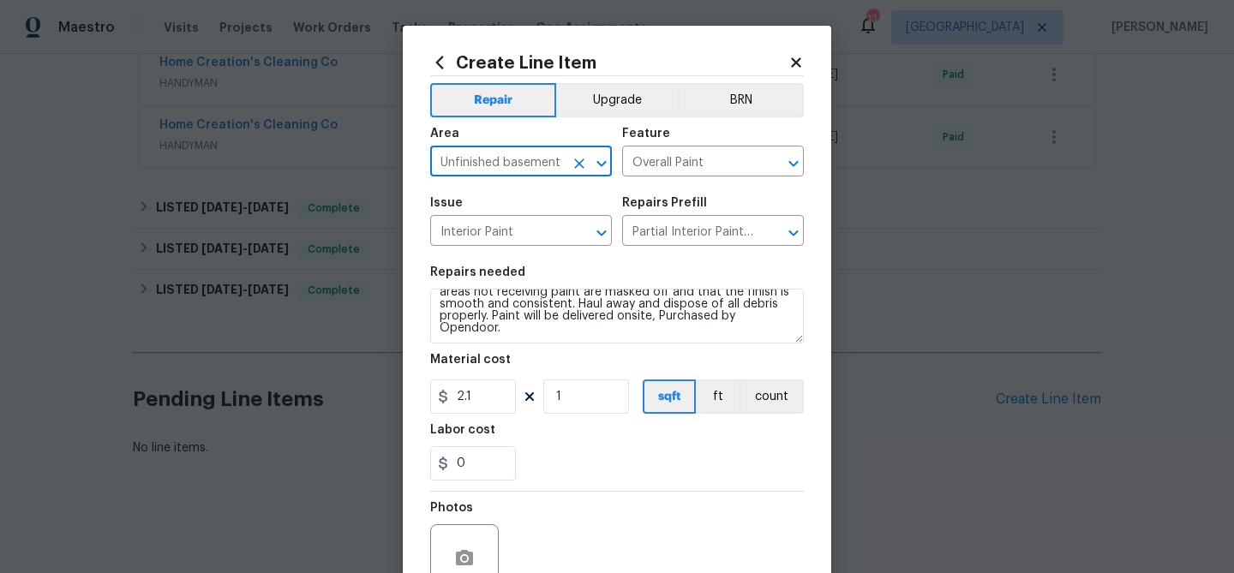
type input "Unfinished basement"
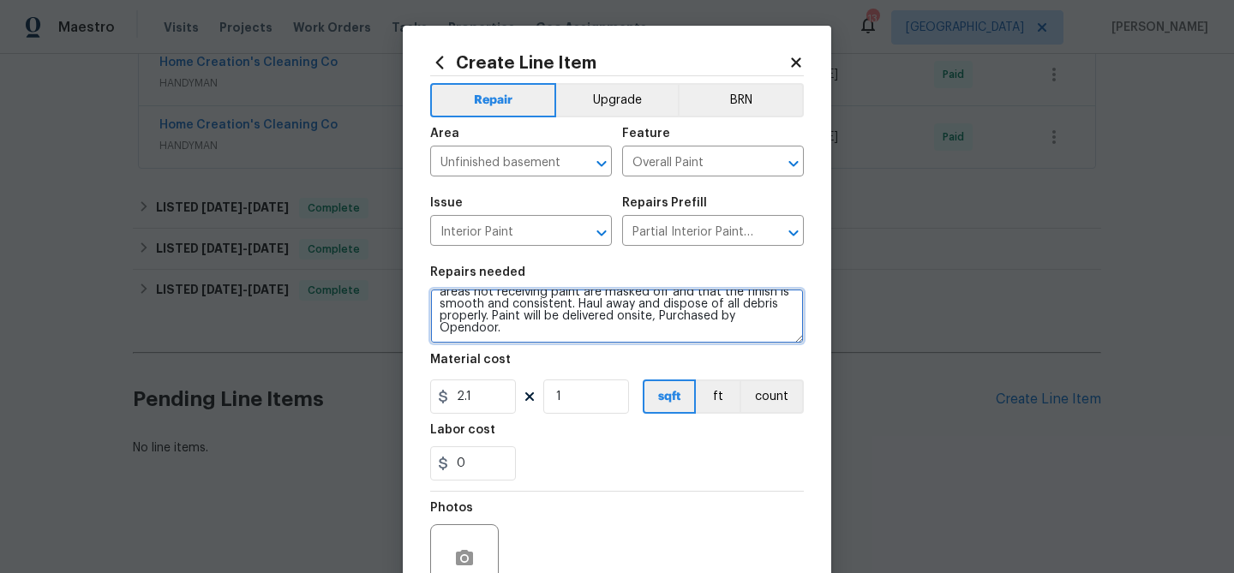
scroll to position [0, 0]
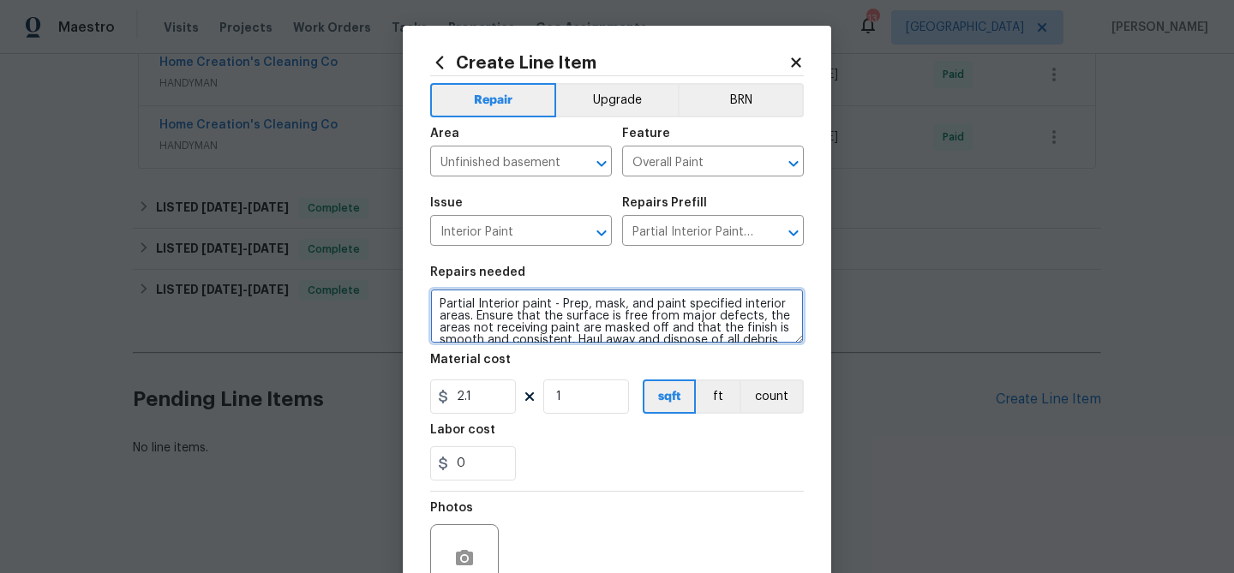
drag, startPoint x: 508, startPoint y: 336, endPoint x: 397, endPoint y: 248, distance: 141.6
click at [396, 248] on div "Create Line Item Repair Upgrade BRN Area Unfinished basement ​ Feature Overall …" at bounding box center [617, 286] width 1234 height 573
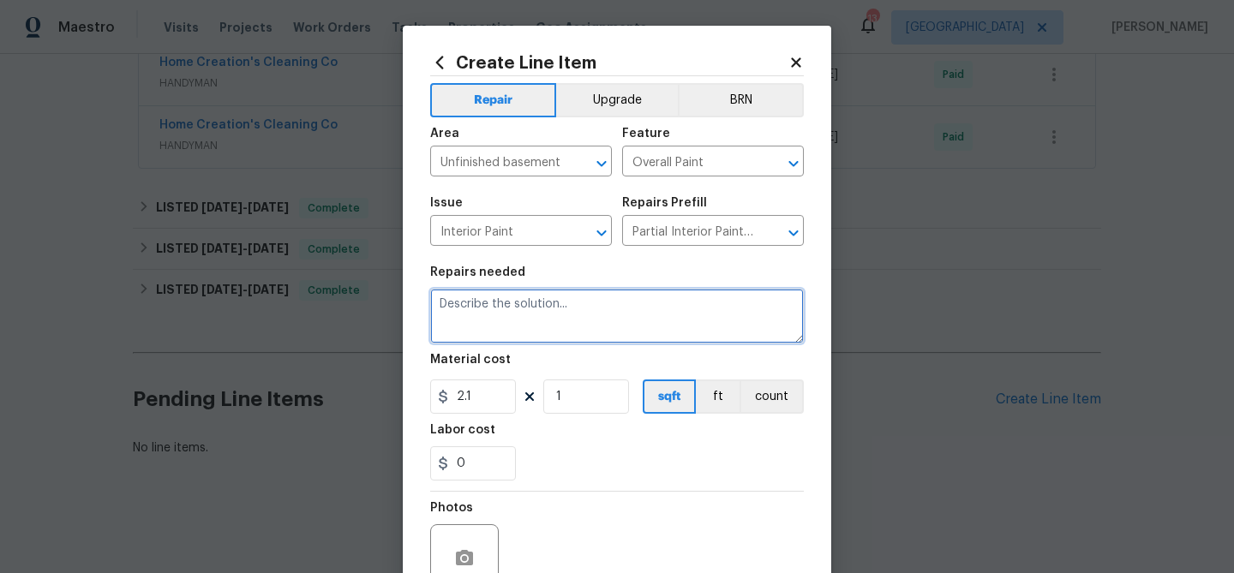
paste textarea "asement Floor - Prep, clean/sweep, mask (as needed) and paint the unfinished ba…"
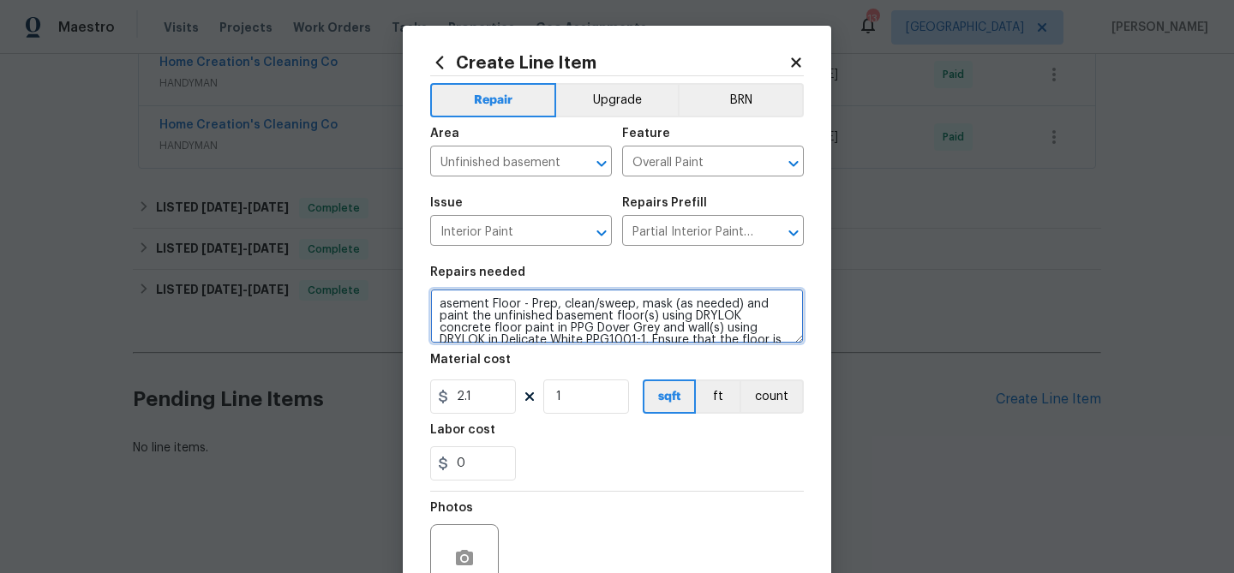
click at [438, 306] on textarea "asement Floor - Prep, clean/sweep, mask (as needed) and paint the unfinished ba…" at bounding box center [617, 316] width 374 height 55
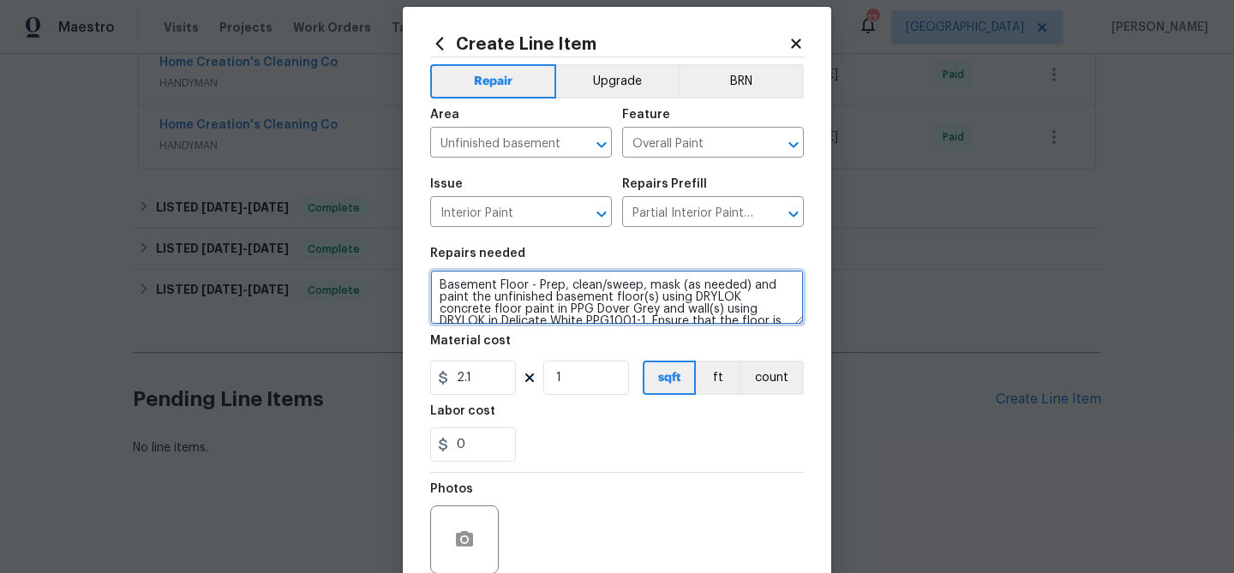
scroll to position [29, 0]
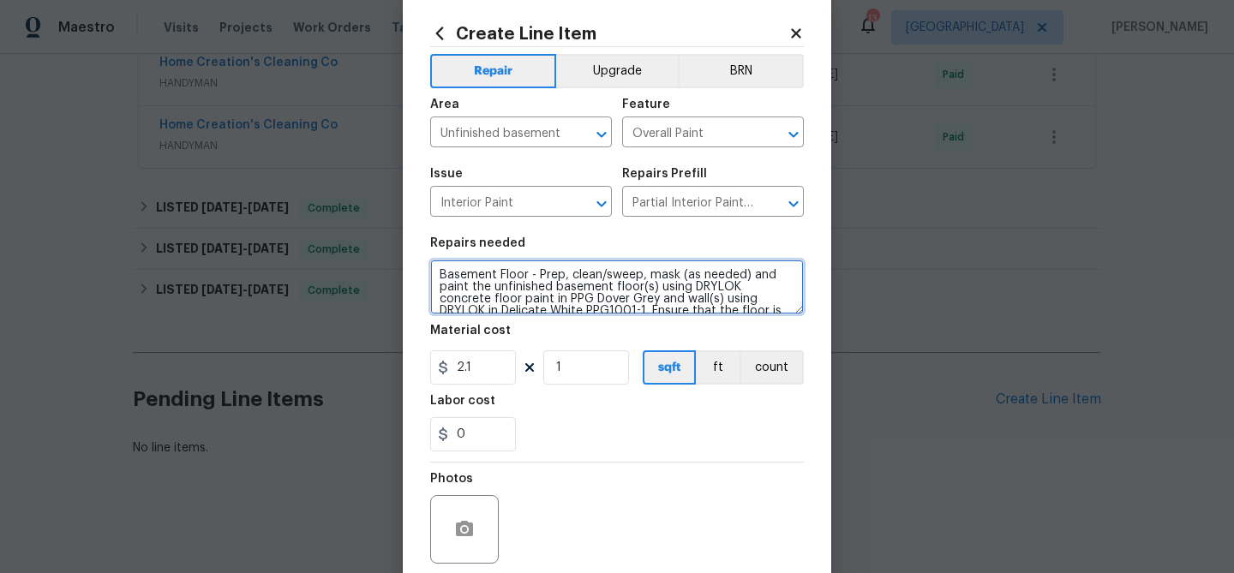
type textarea "Basement Floor - Prep, clean/sweep, mask (as needed) and paint the unfinished b…"
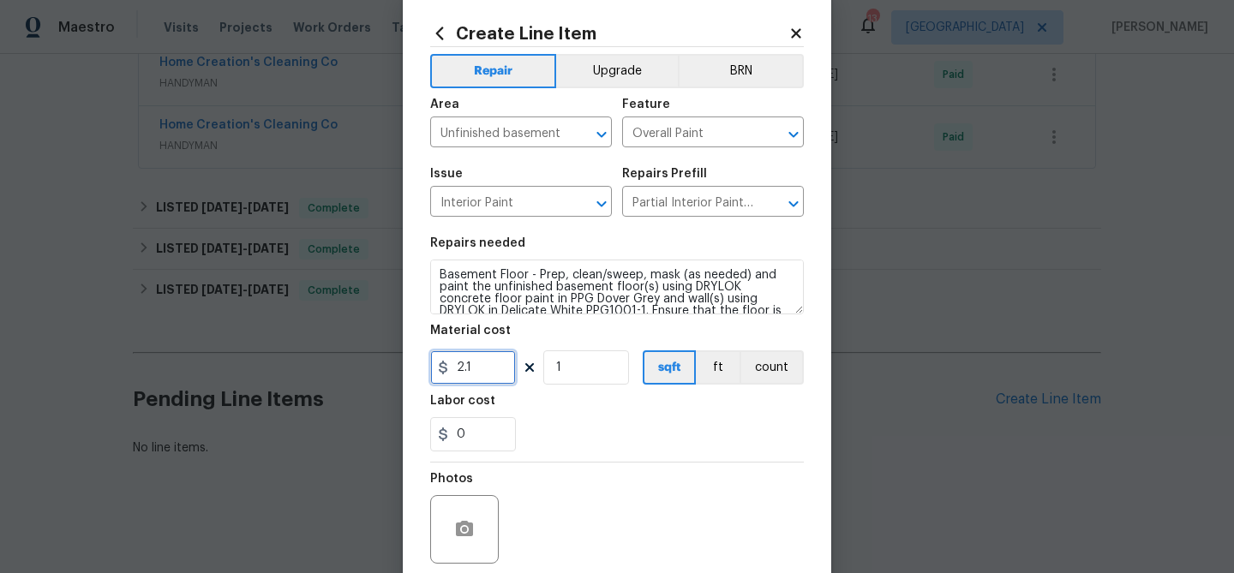
click at [487, 371] on input "2.1" at bounding box center [473, 367] width 86 height 34
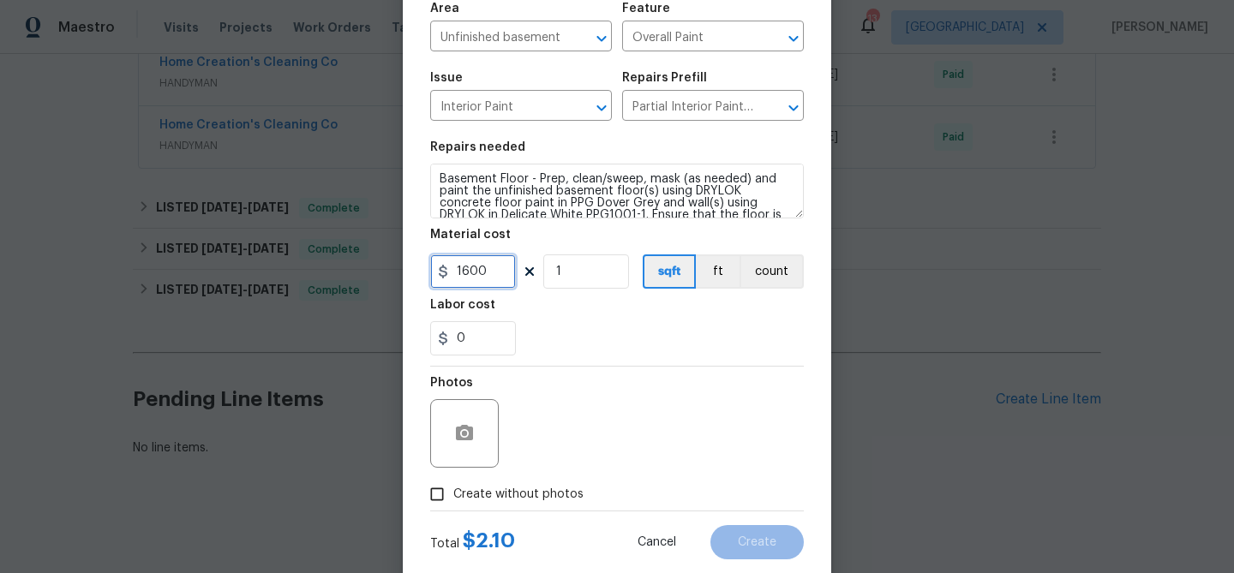
scroll to position [119, 0]
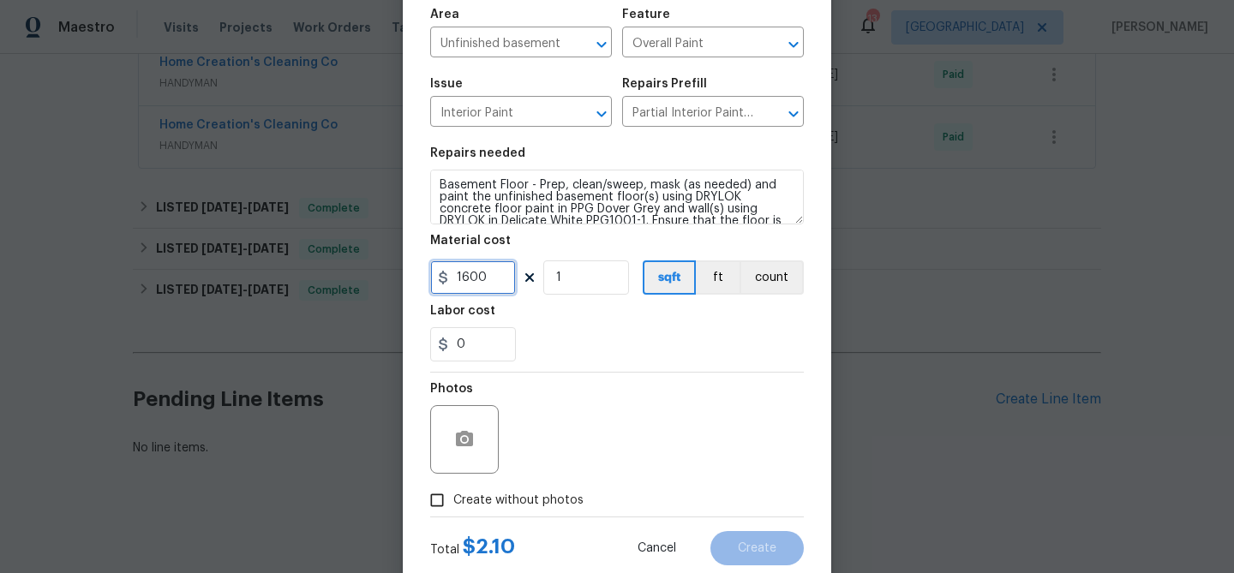
type input "1600"
click at [446, 440] on button "button" at bounding box center [464, 439] width 41 height 41
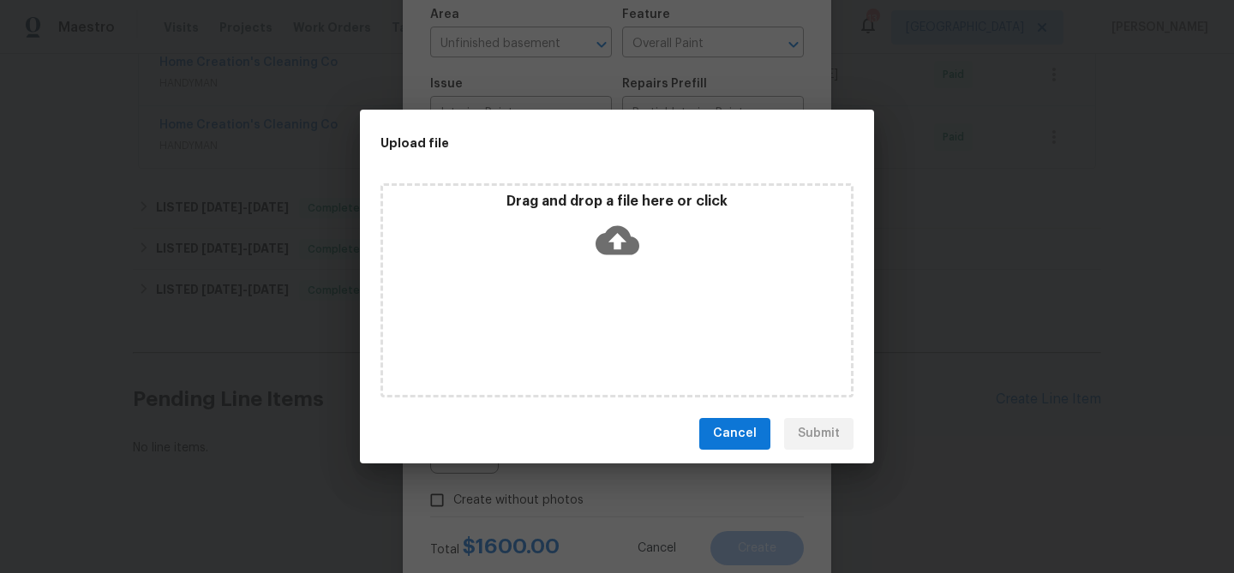
click at [614, 254] on icon at bounding box center [617, 240] width 44 height 44
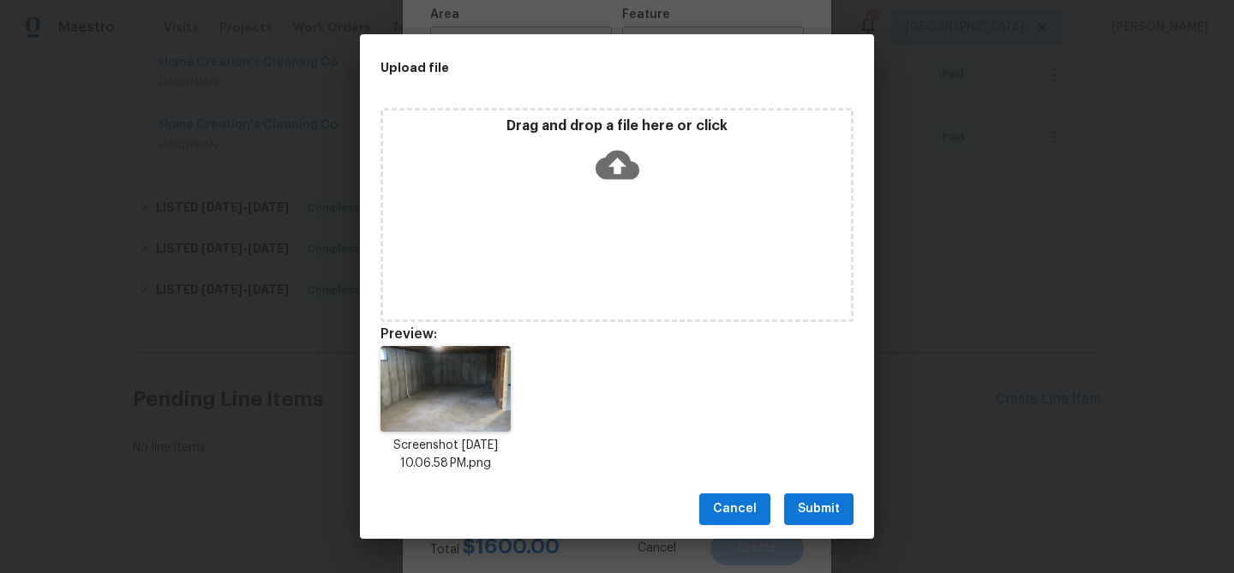
click at [835, 507] on span "Submit" at bounding box center [819, 509] width 42 height 21
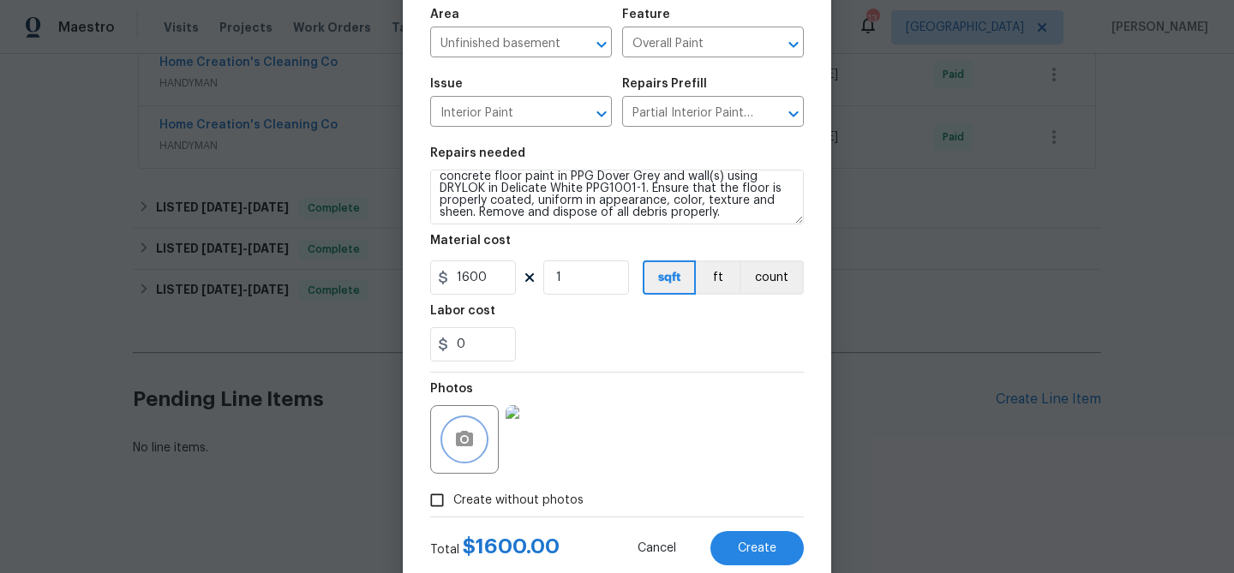
scroll to position [36, 0]
click at [762, 538] on button "Create" at bounding box center [756, 548] width 93 height 34
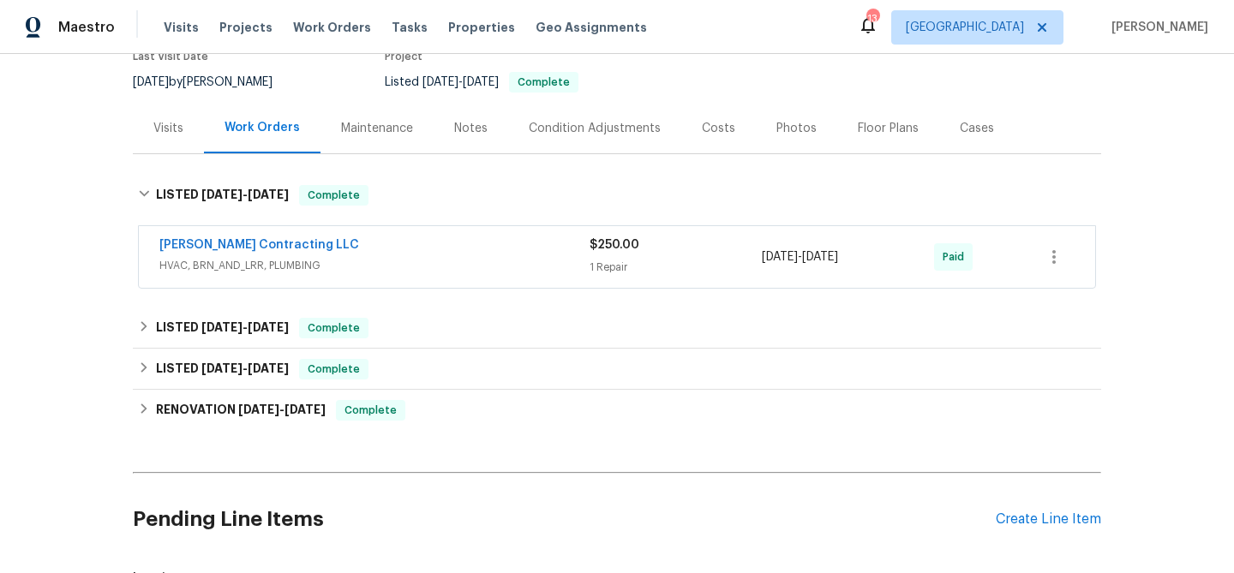
scroll to position [0, 0]
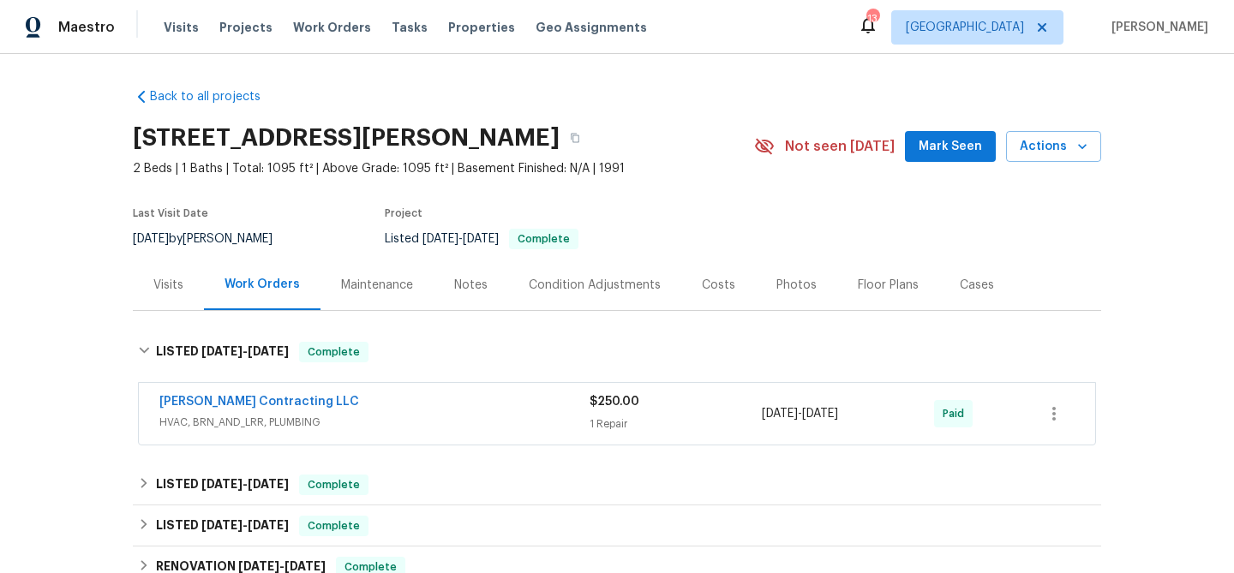
click at [893, 281] on div "Floor Plans" at bounding box center [888, 285] width 61 height 17
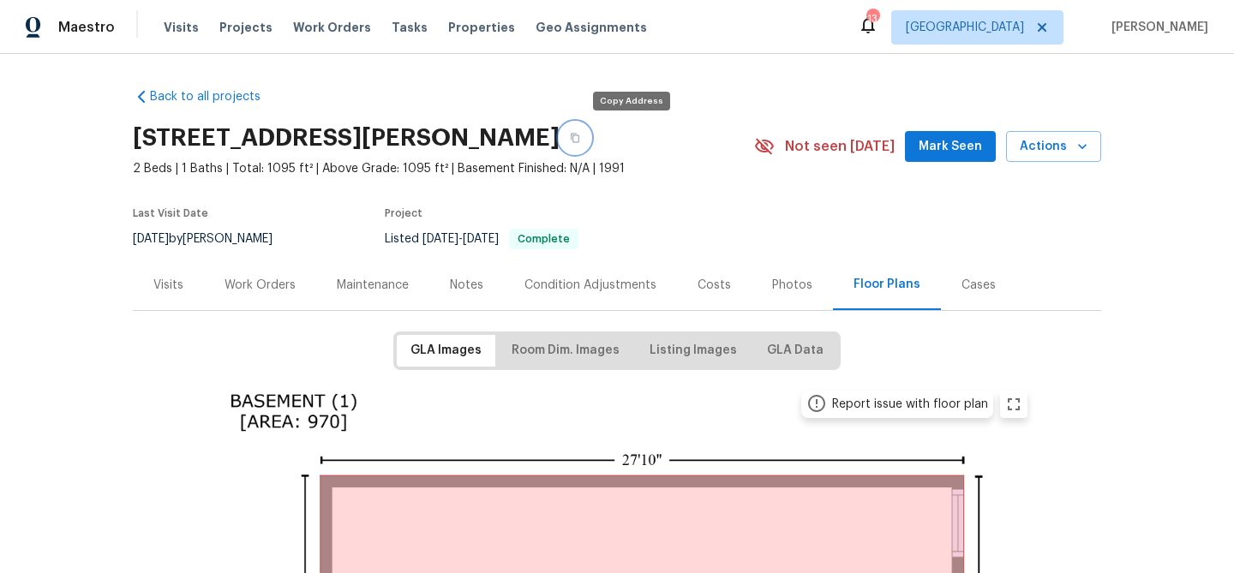
click at [579, 140] on icon "button" at bounding box center [575, 138] width 9 height 9
click at [580, 136] on icon "button" at bounding box center [575, 138] width 10 height 10
click at [270, 290] on div "Work Orders" at bounding box center [259, 285] width 71 height 17
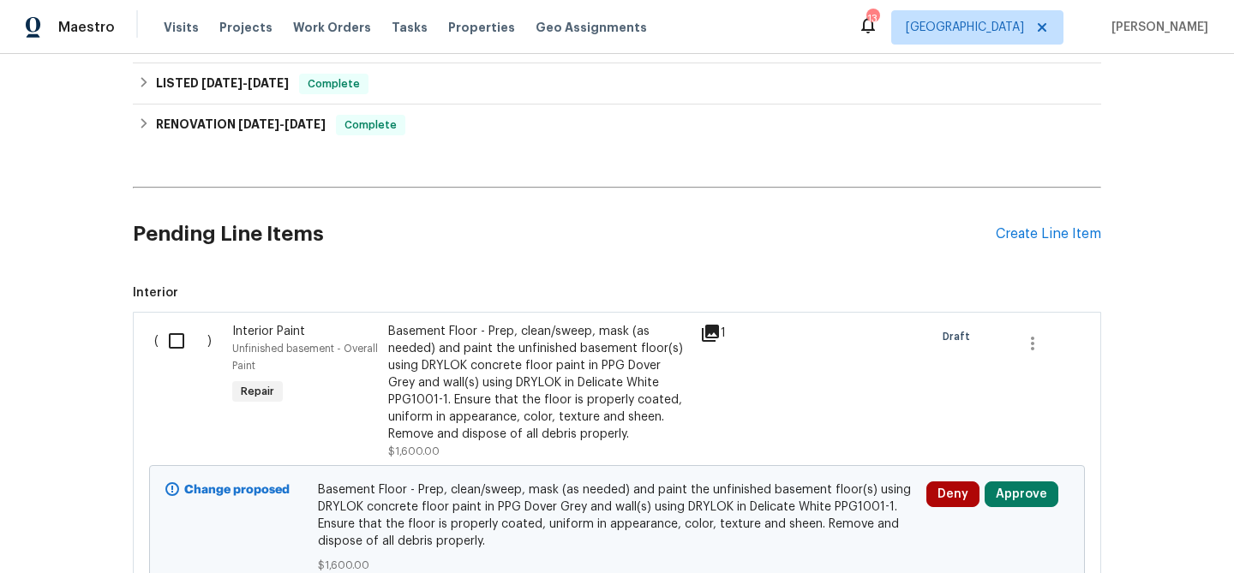
scroll to position [356, 0]
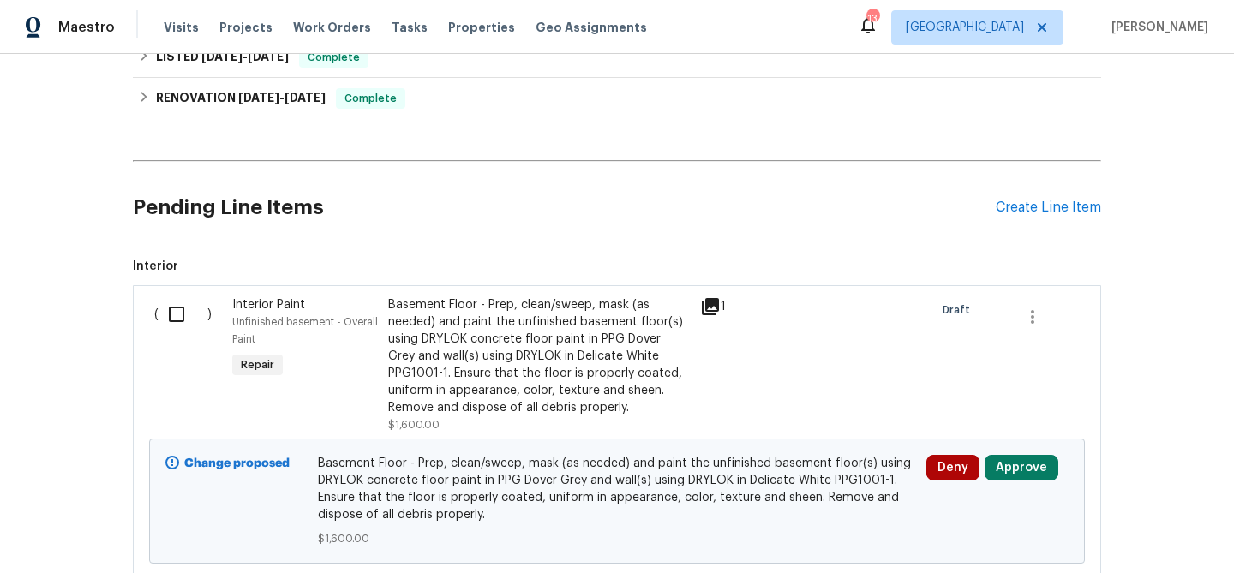
click at [174, 317] on input "checkbox" at bounding box center [182, 314] width 49 height 36
checkbox input "true"
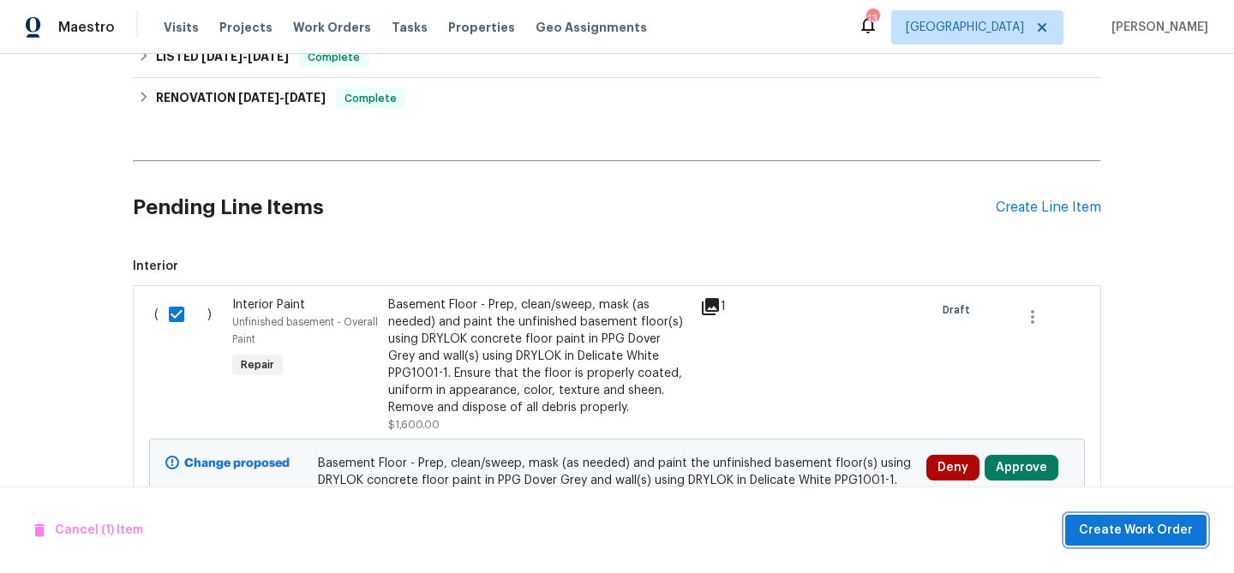
click at [1147, 531] on span "Create Work Order" at bounding box center [1136, 530] width 114 height 21
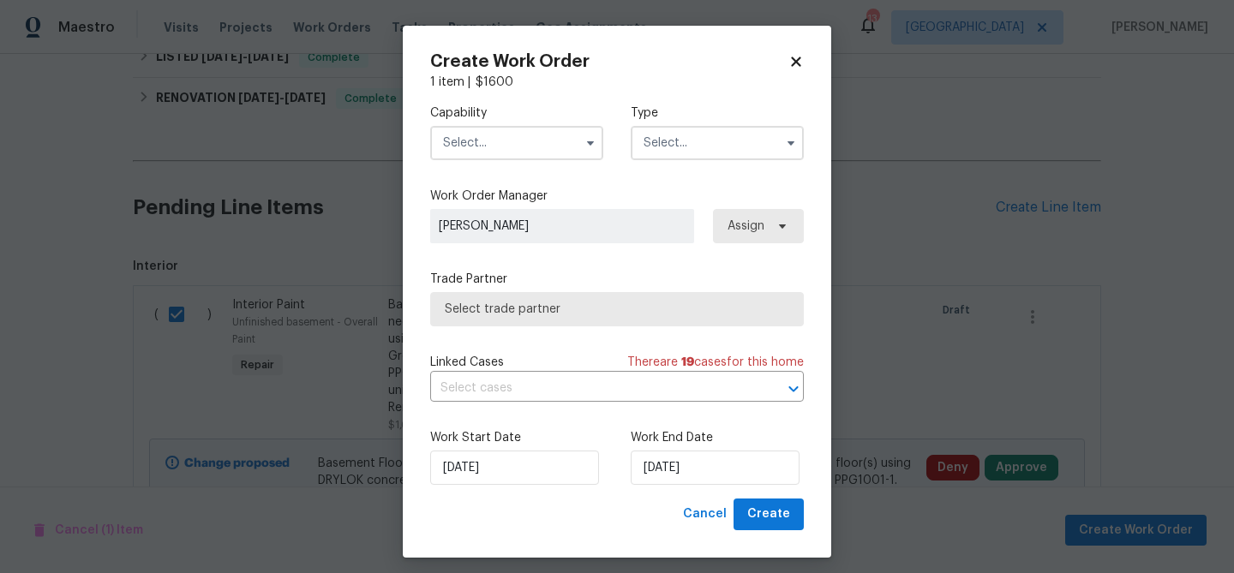
click at [467, 146] on input "text" at bounding box center [516, 143] width 173 height 34
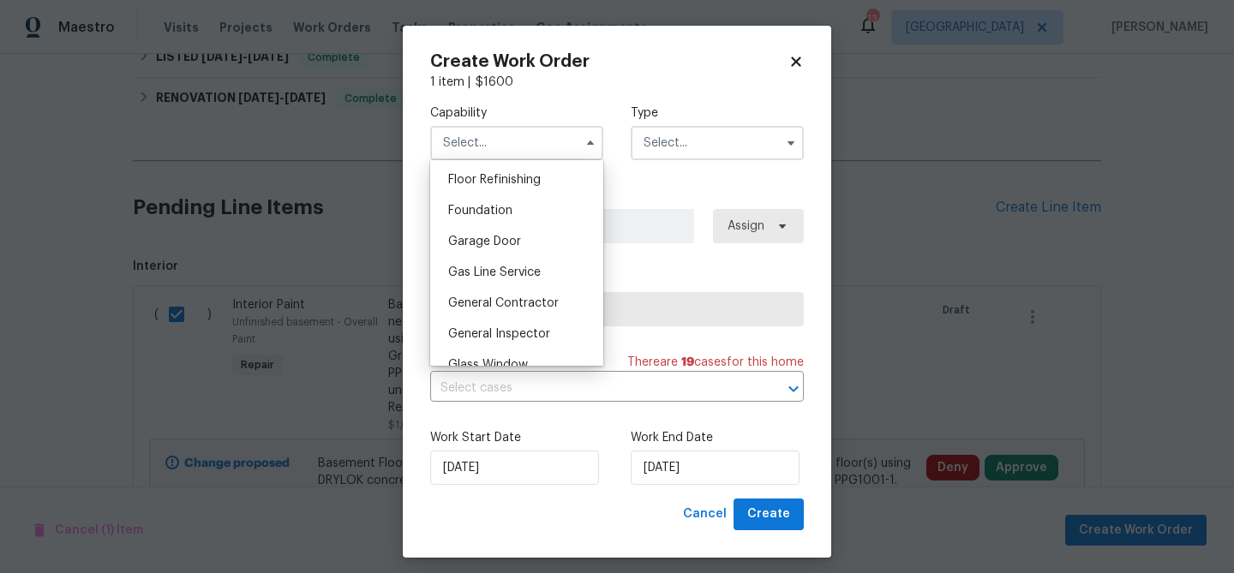
scroll to position [702, 0]
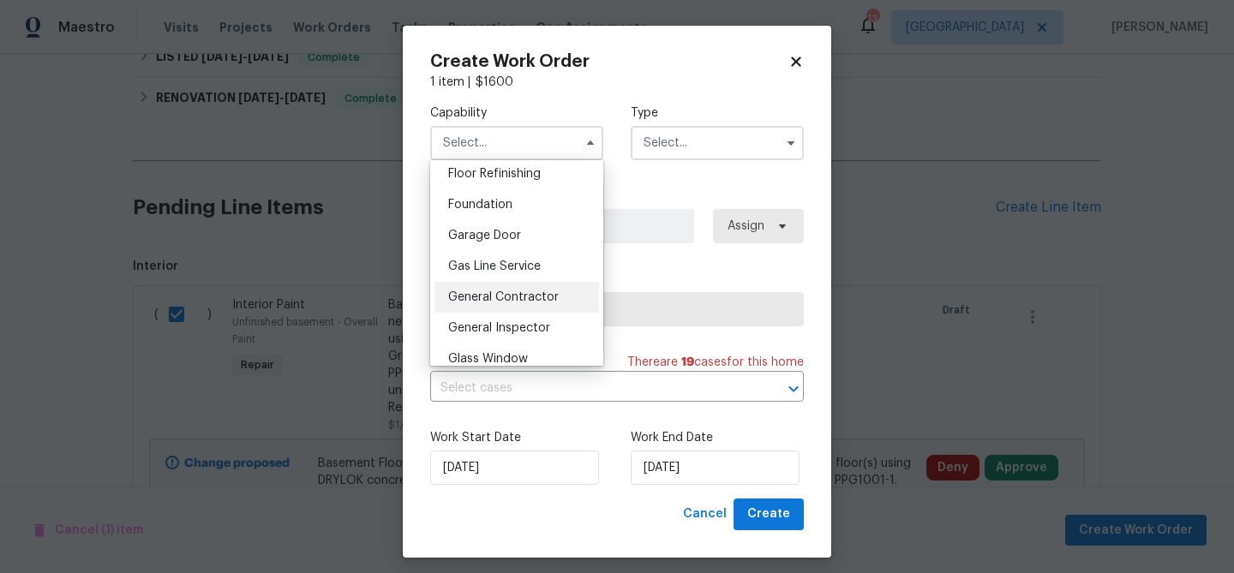
click at [486, 295] on span "General Contractor" at bounding box center [503, 297] width 111 height 12
type input "General Contractor"
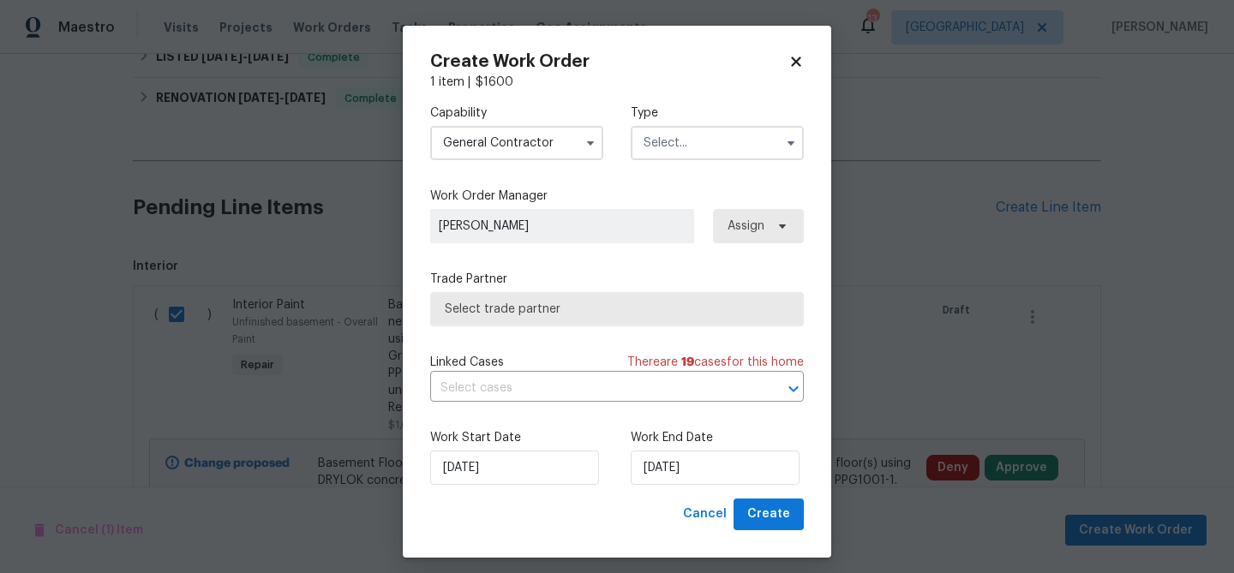
click at [673, 145] on input "text" at bounding box center [717, 143] width 173 height 34
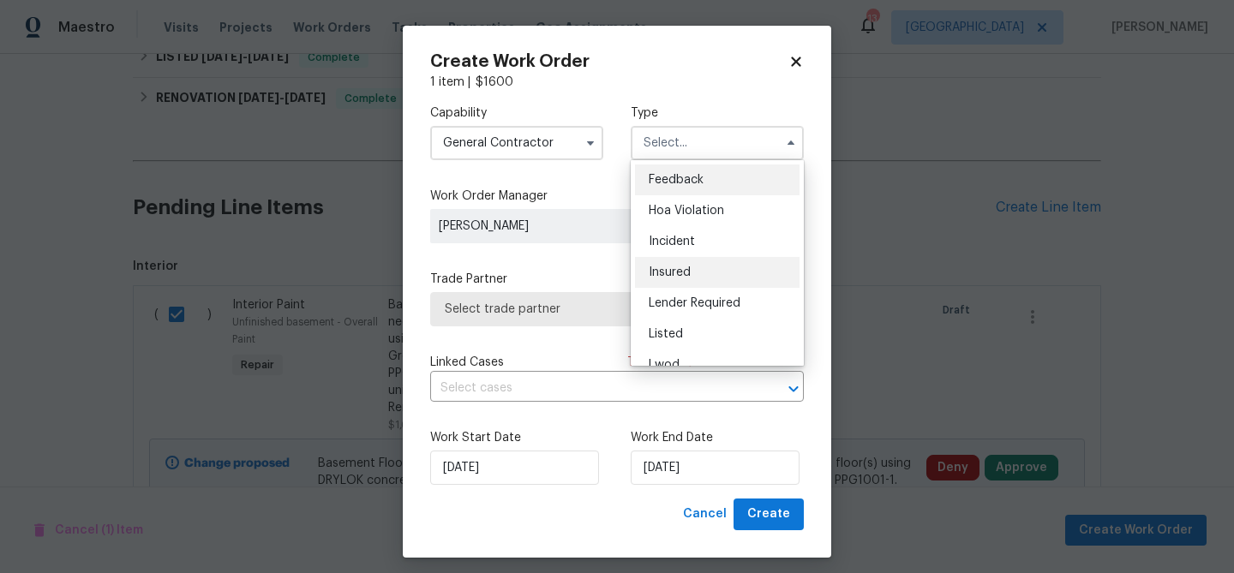
scroll to position [59, 0]
click at [667, 273] on span "Listed" at bounding box center [666, 275] width 34 height 12
type input "Listed"
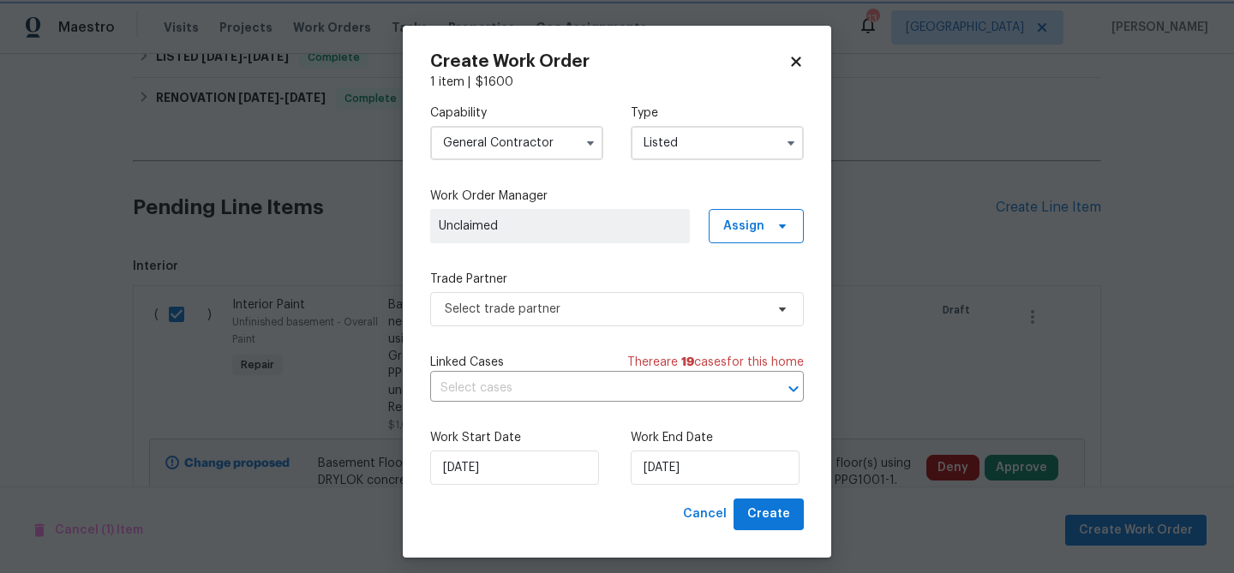
scroll to position [0, 0]
click at [520, 310] on span "Select trade partner" at bounding box center [605, 309] width 320 height 17
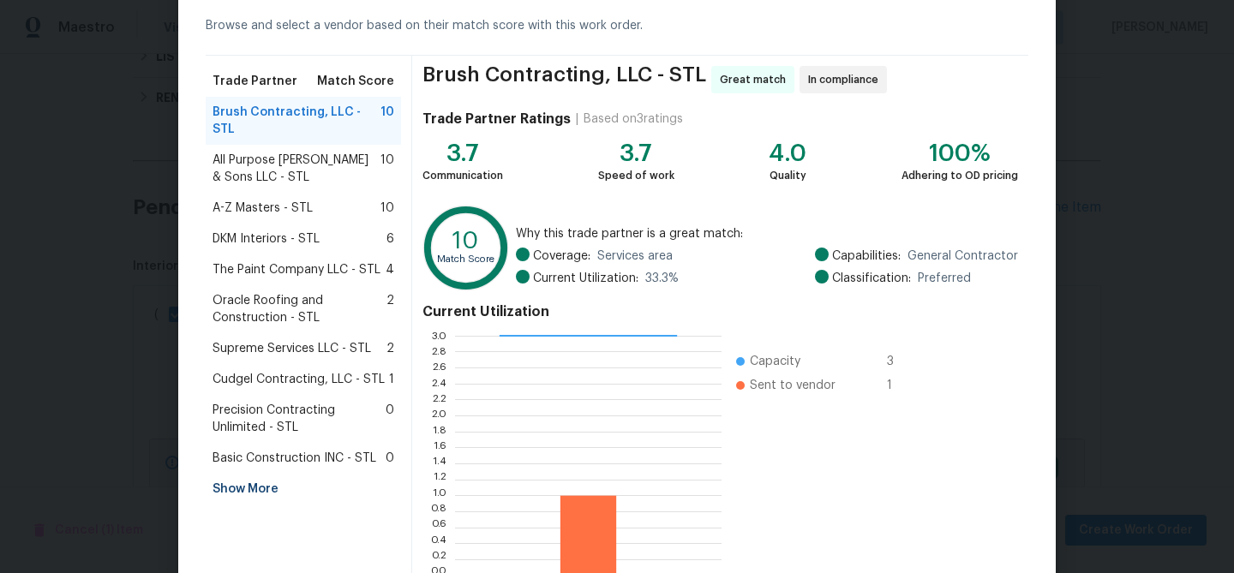
scroll to position [80, 0]
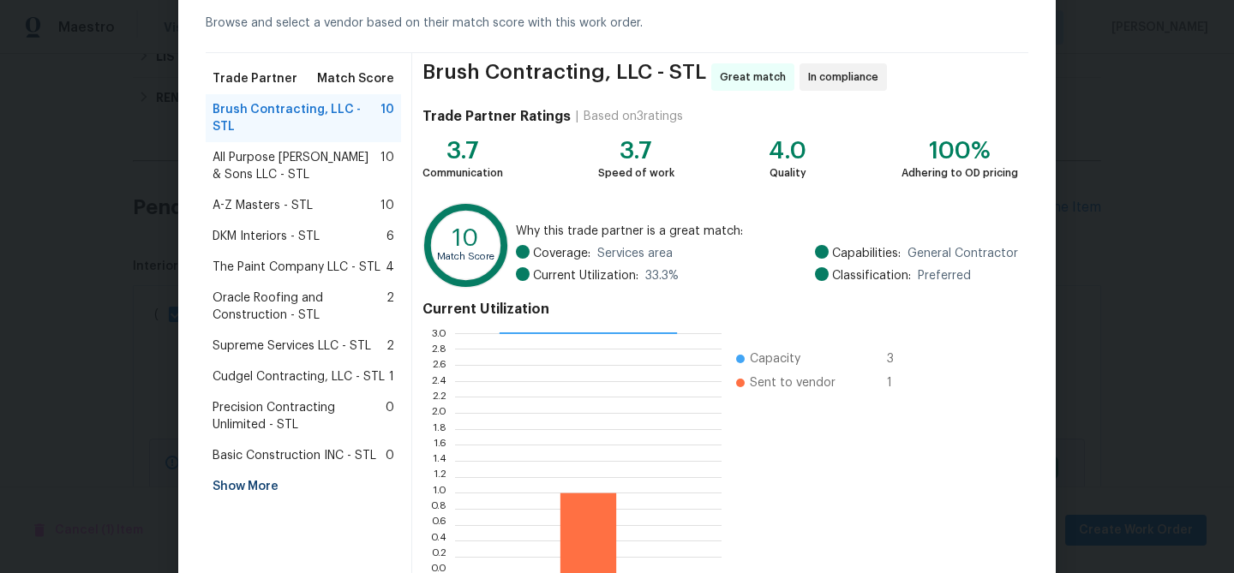
click at [259, 471] on div "Show More" at bounding box center [303, 486] width 195 height 31
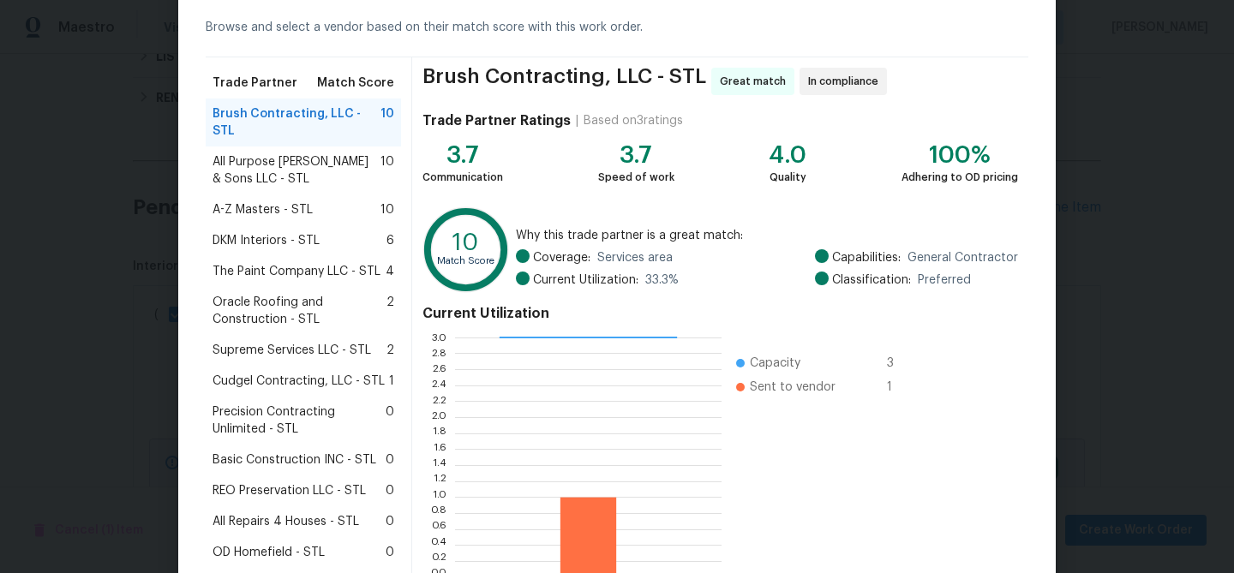
scroll to position [85, 0]
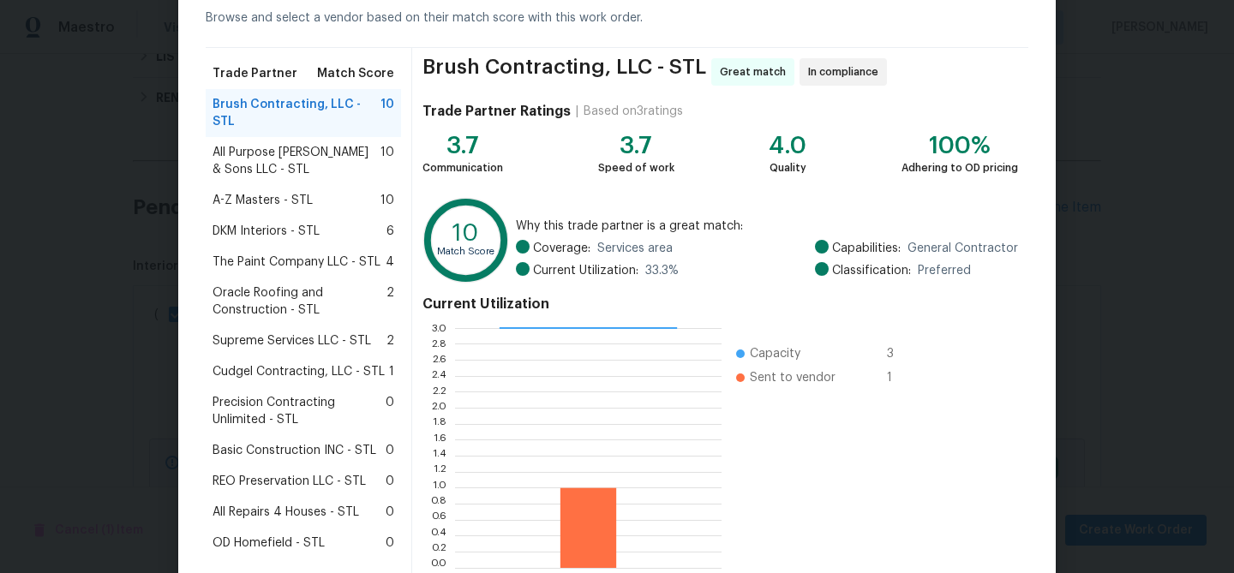
click at [286, 473] on span "REO Preservation LLC - STL" at bounding box center [288, 481] width 153 height 17
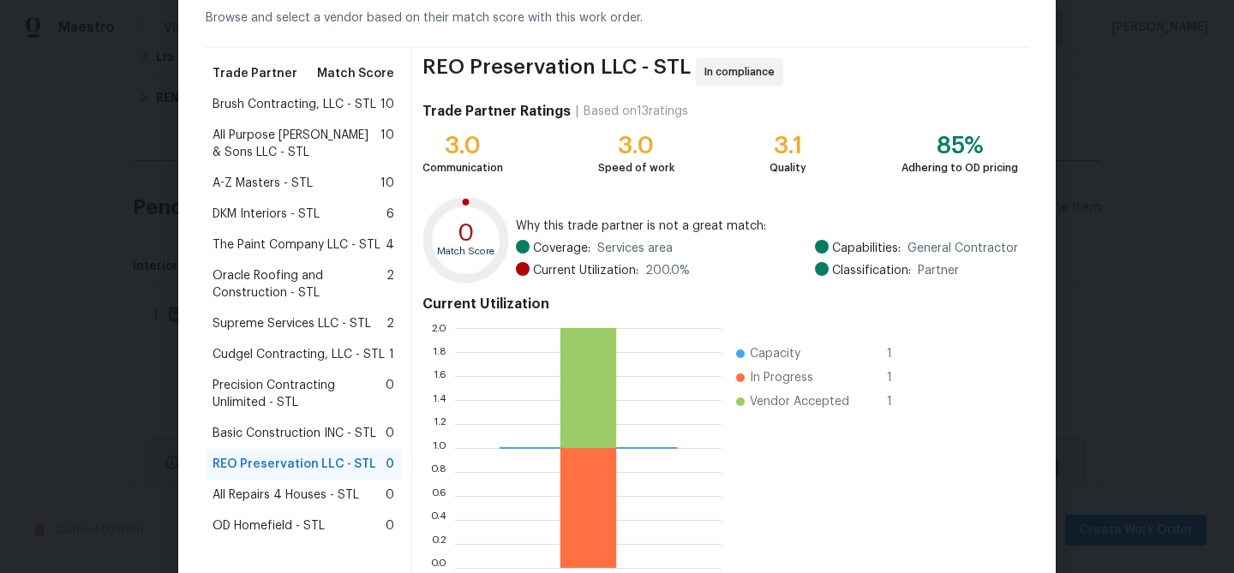
scroll to position [182, 0]
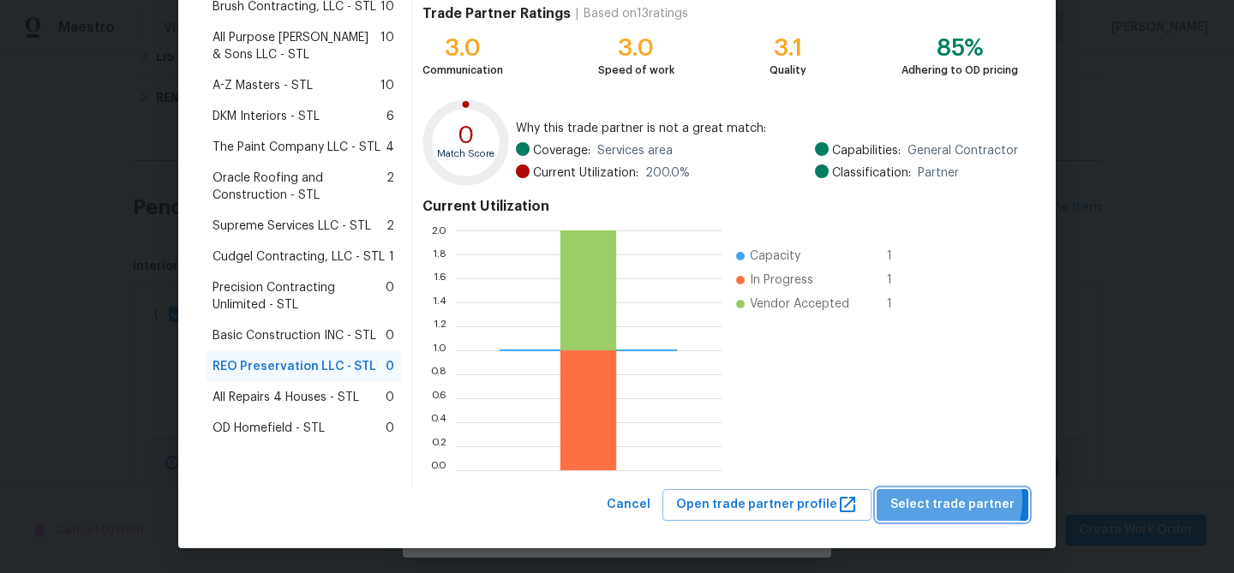
click at [951, 500] on span "Select trade partner" at bounding box center [952, 504] width 124 height 21
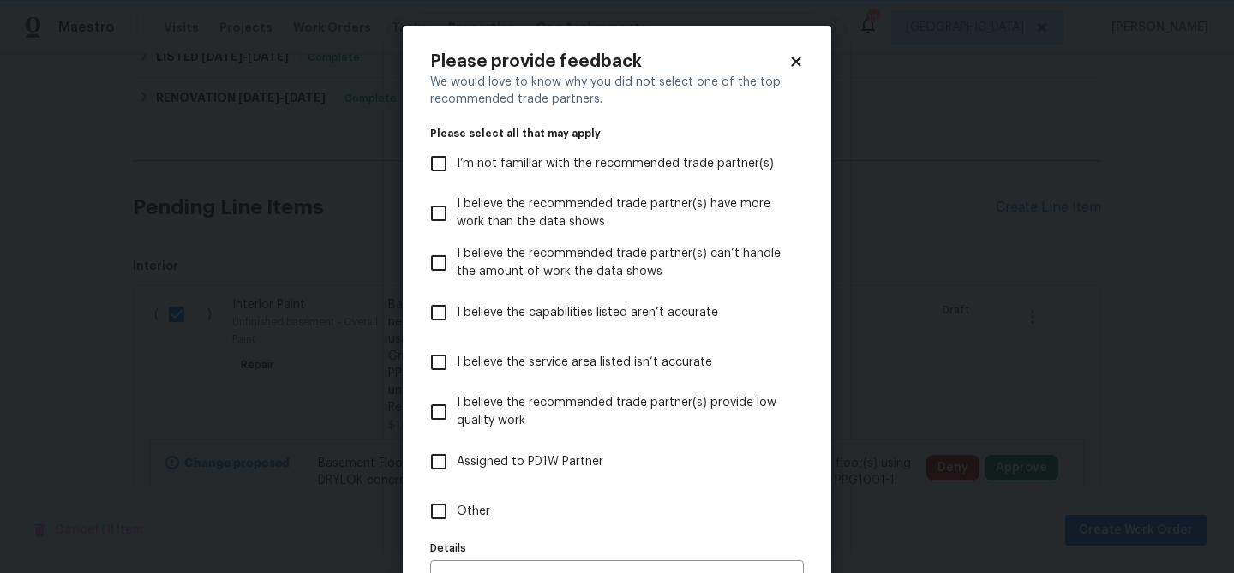
scroll to position [0, 0]
click at [440, 512] on input "Other" at bounding box center [439, 511] width 36 height 36
checkbox input "true"
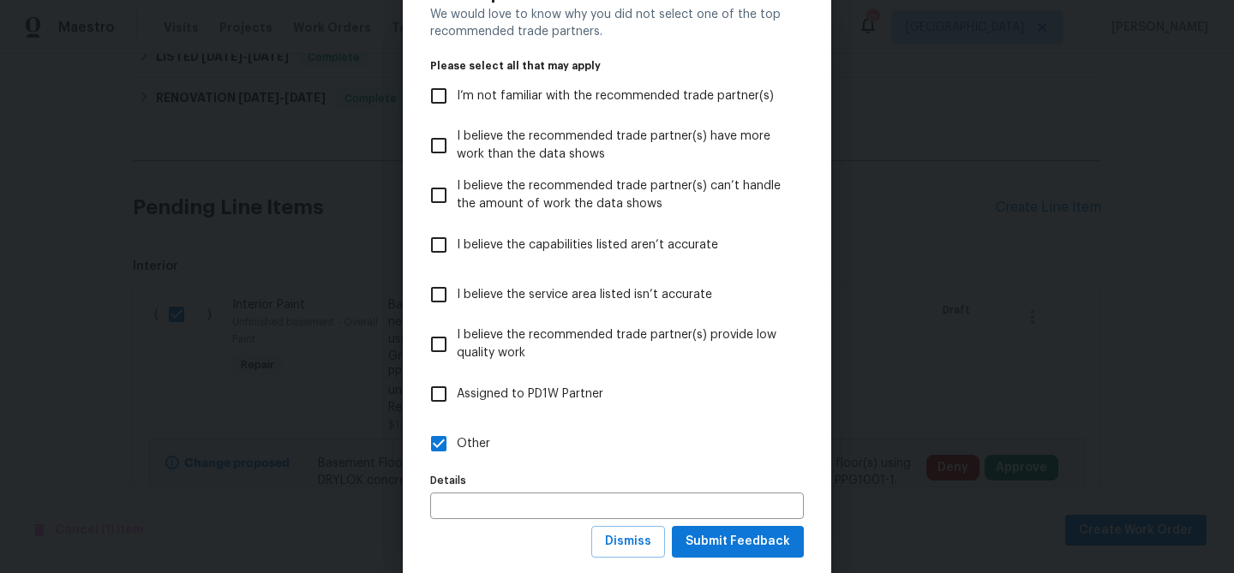
scroll to position [81, 0]
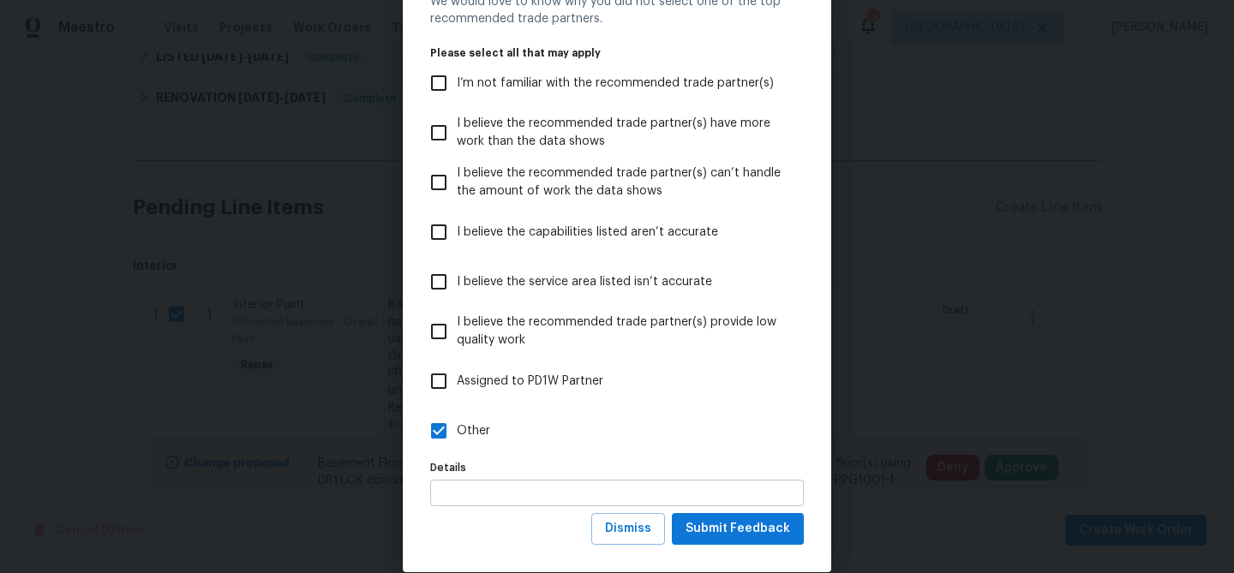
click at [493, 496] on input "text" at bounding box center [617, 493] width 374 height 27
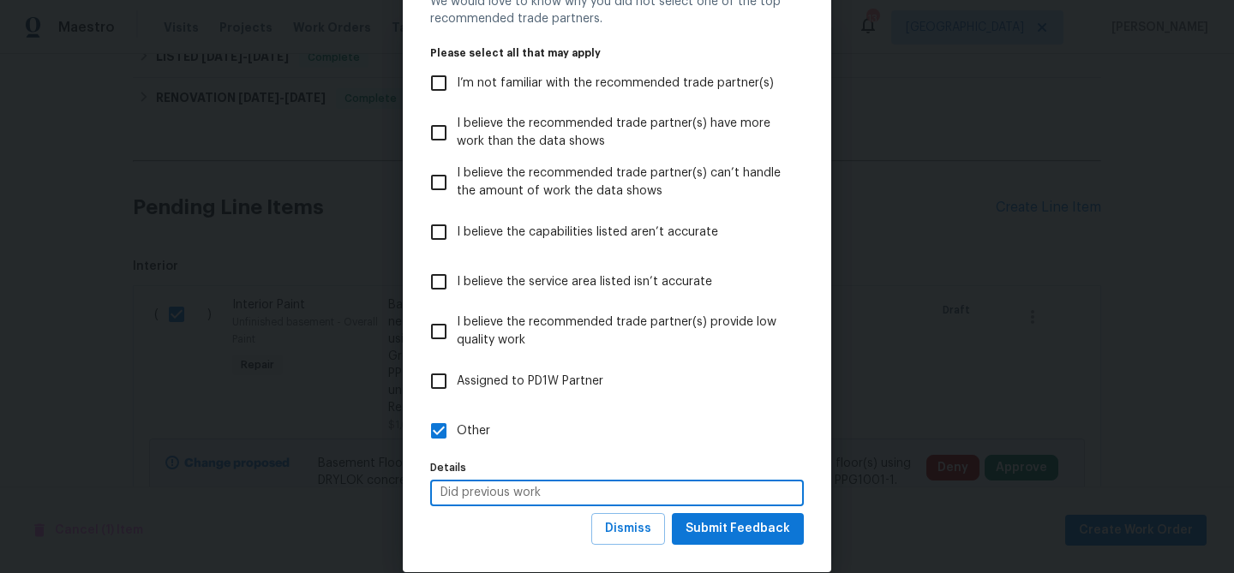
type input "Did previous work"
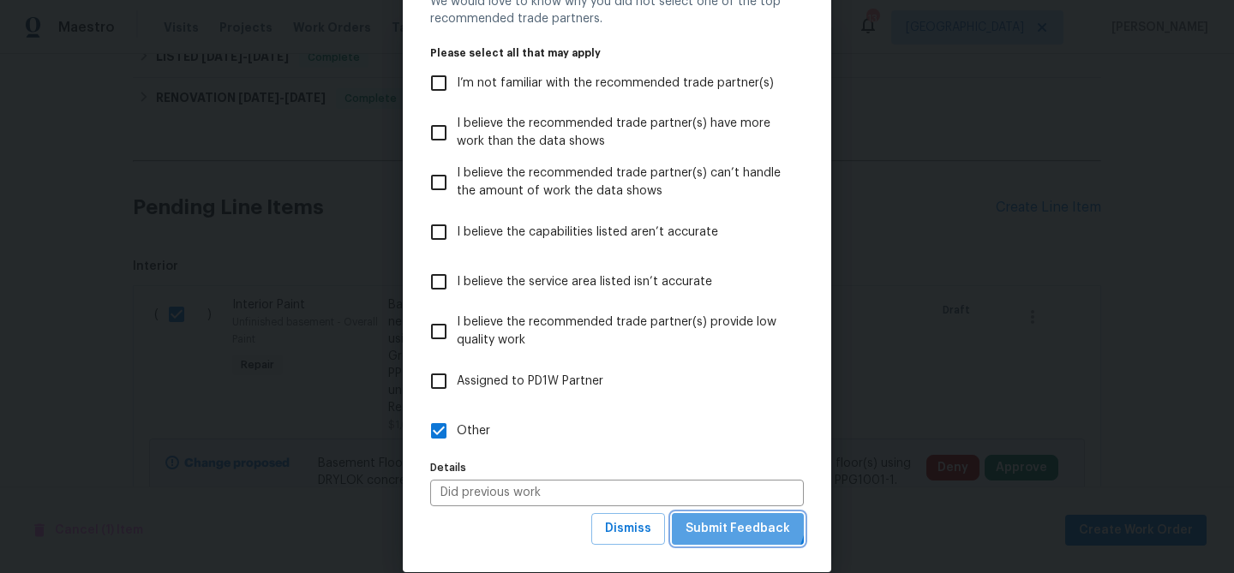
click at [734, 515] on button "Submit Feedback" at bounding box center [738, 529] width 132 height 32
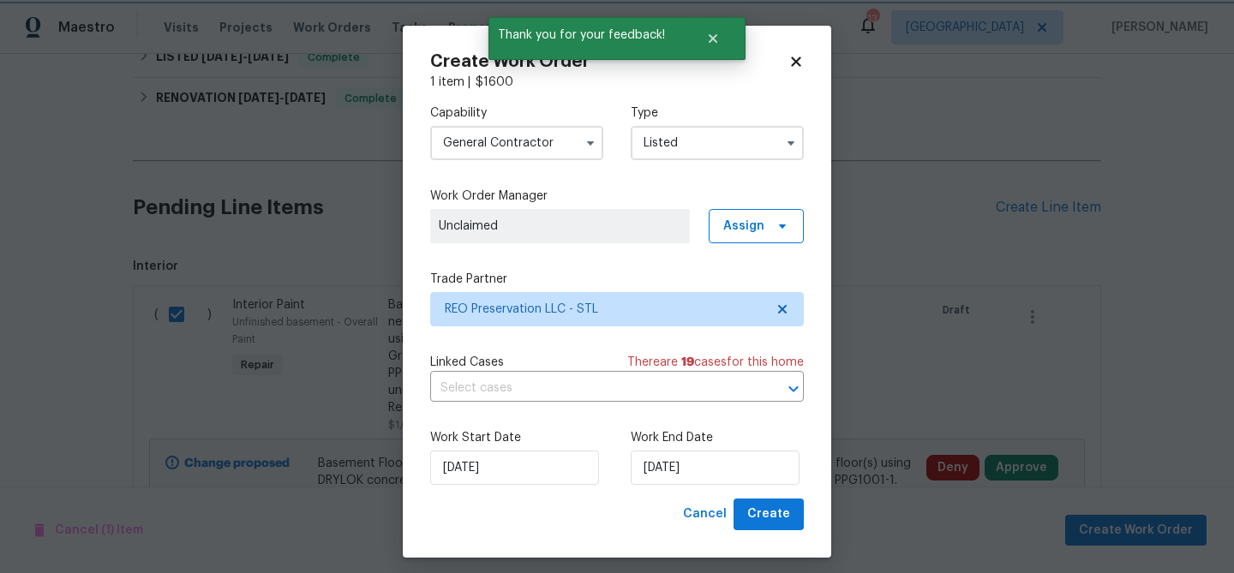
scroll to position [0, 0]
click at [717, 476] on input "[DATE]" at bounding box center [715, 468] width 169 height 34
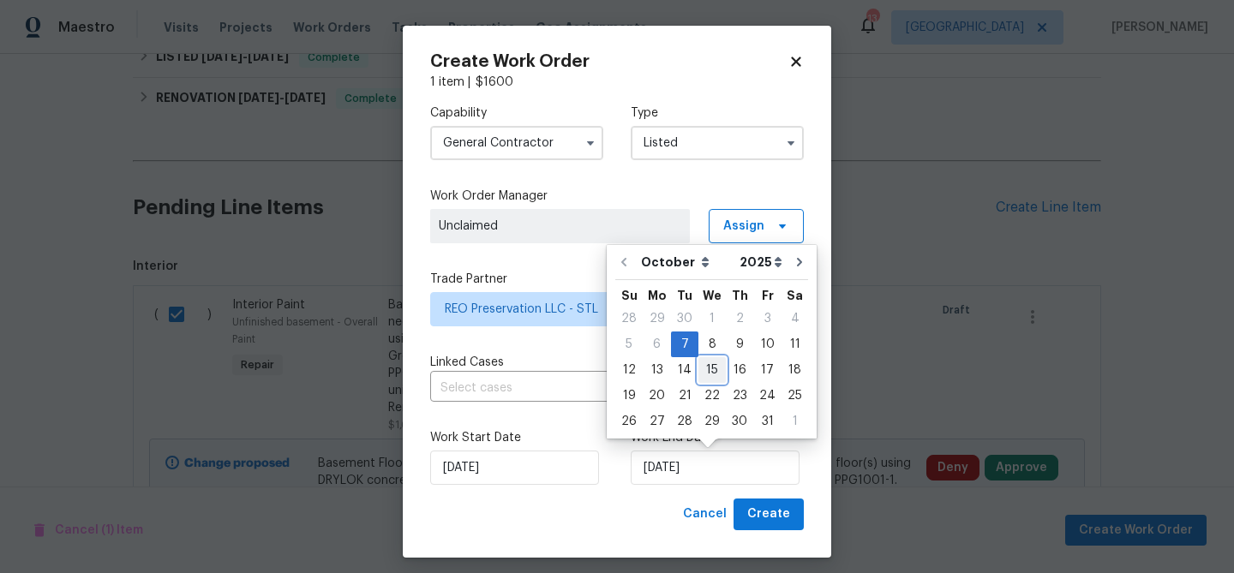
click at [703, 368] on div "15" at bounding box center [711, 370] width 27 height 24
type input "[DATE]"
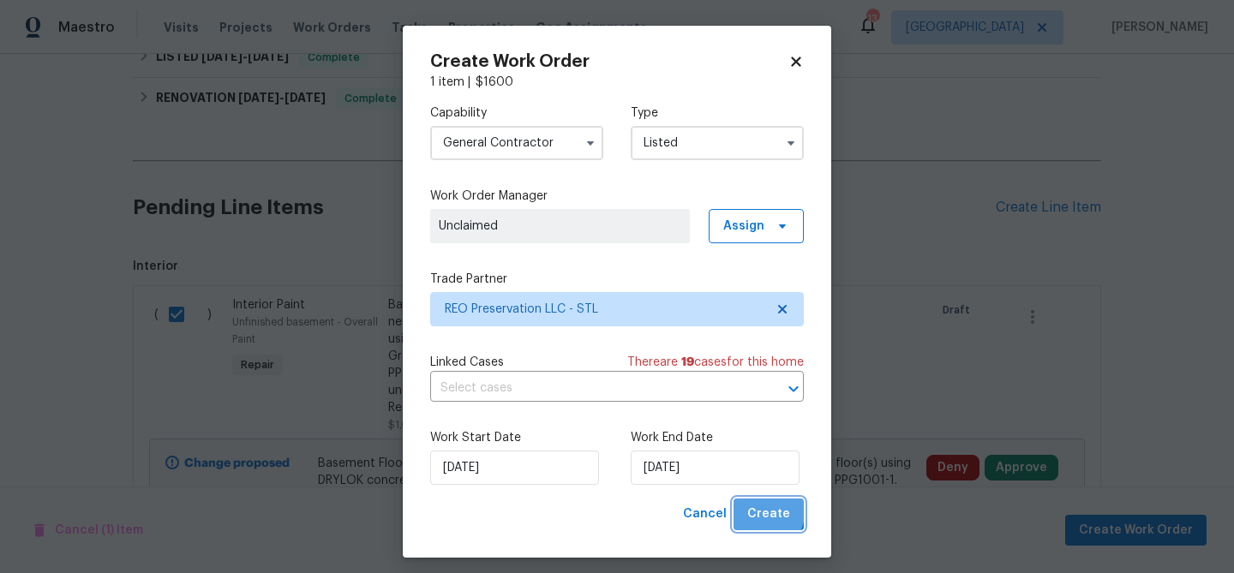
click at [759, 510] on span "Create" at bounding box center [768, 514] width 43 height 21
checkbox input "false"
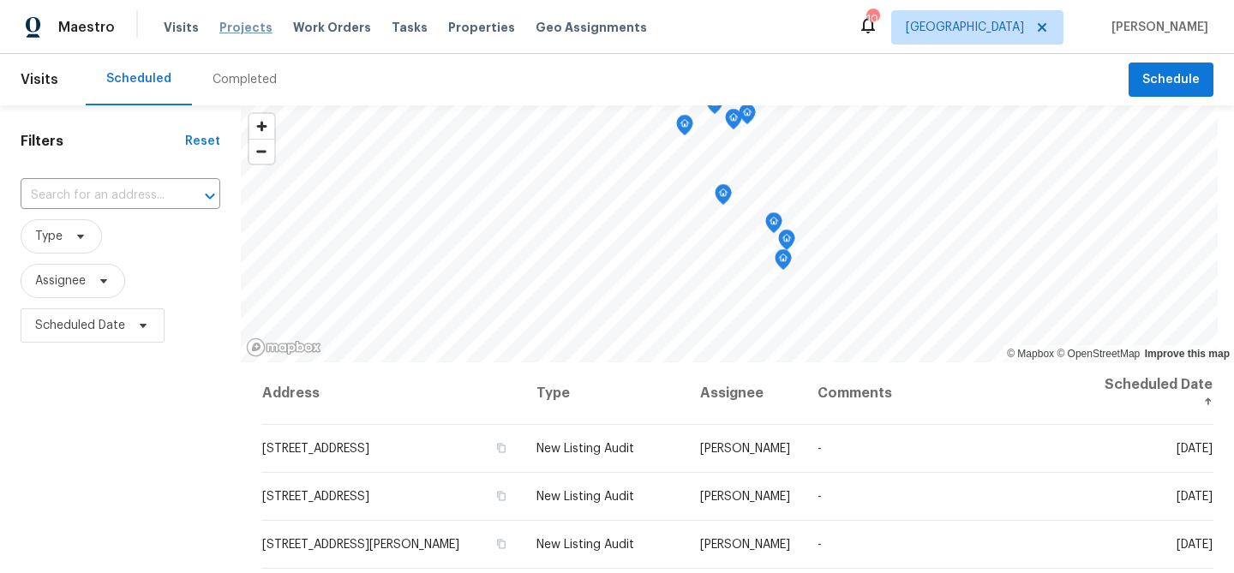
click at [231, 22] on span "Projects" at bounding box center [245, 27] width 53 height 17
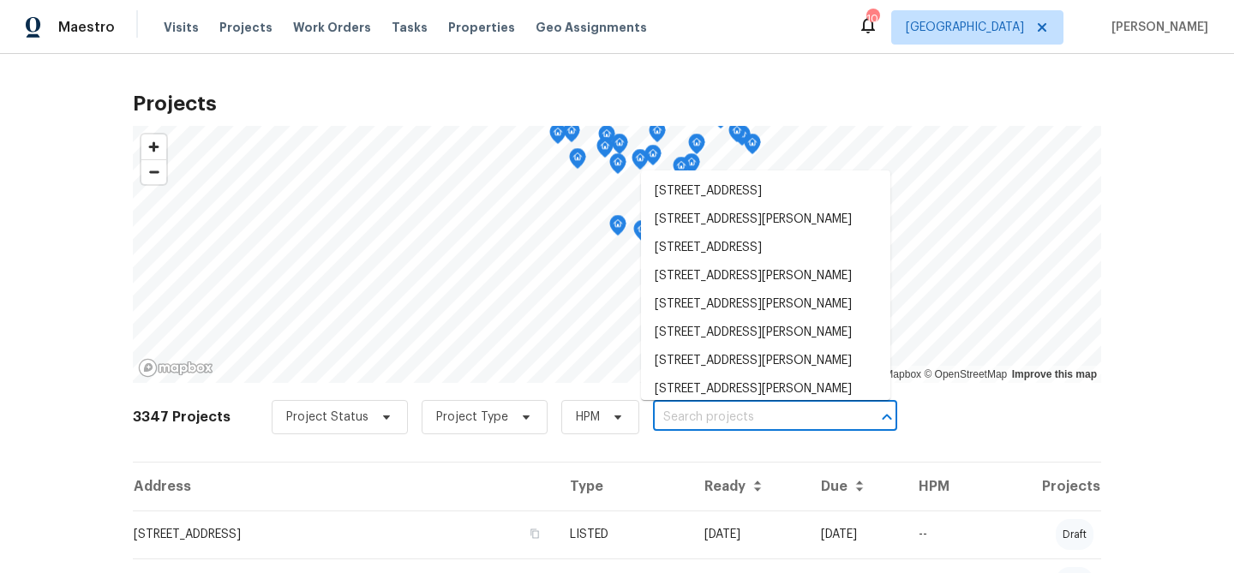
click at [749, 417] on input "text" at bounding box center [751, 417] width 196 height 27
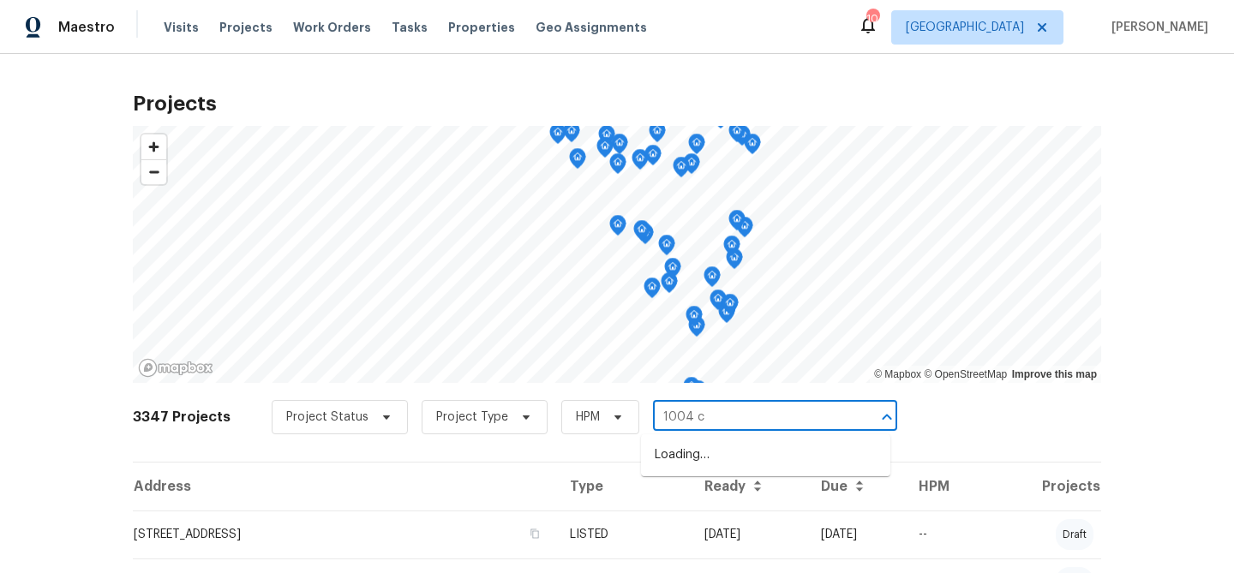
type input "1004 co"
click at [757, 455] on li "1004 Cobbler Ln, Saint Peters, MO 63303" at bounding box center [765, 455] width 249 height 28
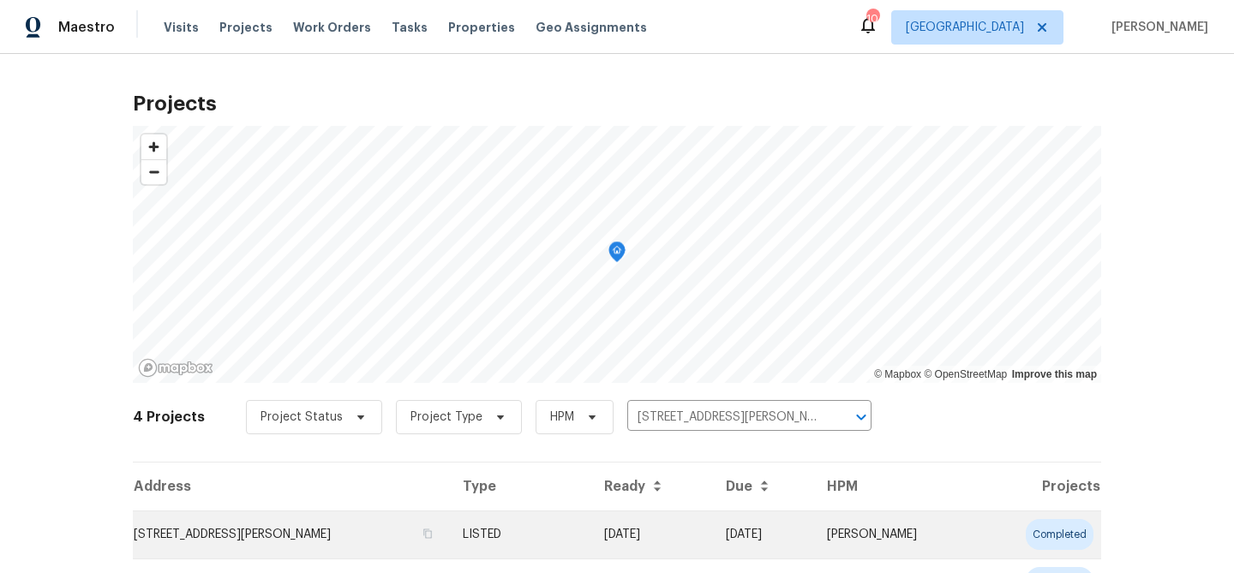
click at [344, 532] on td "1004 Cobbler Ln, Saint Peters, MO 63303" at bounding box center [291, 535] width 316 height 48
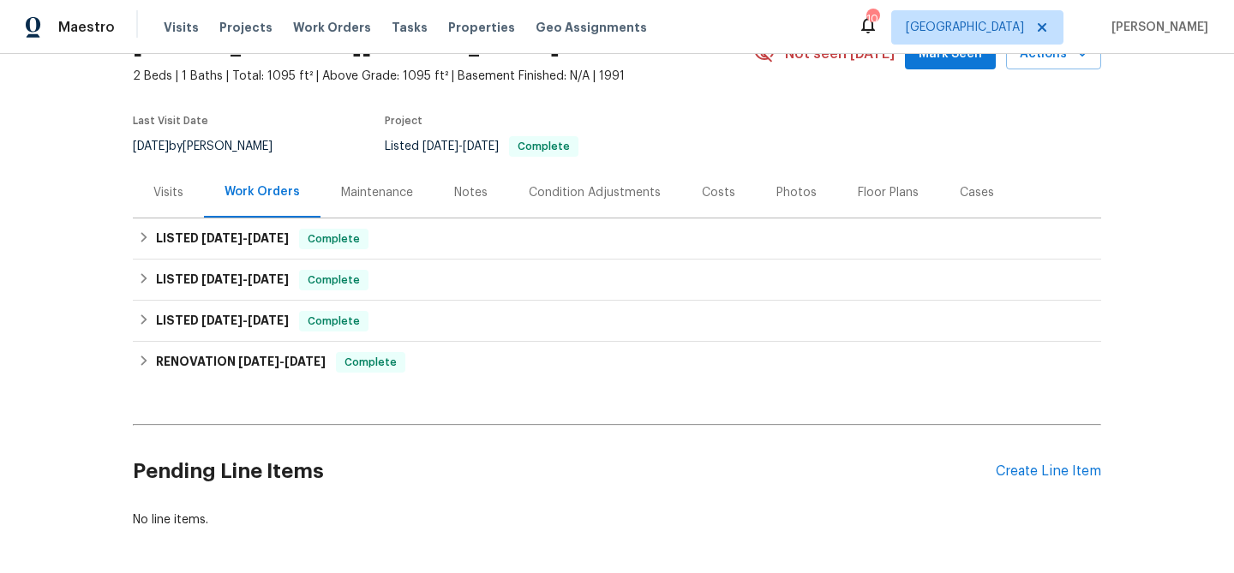
scroll to position [164, 0]
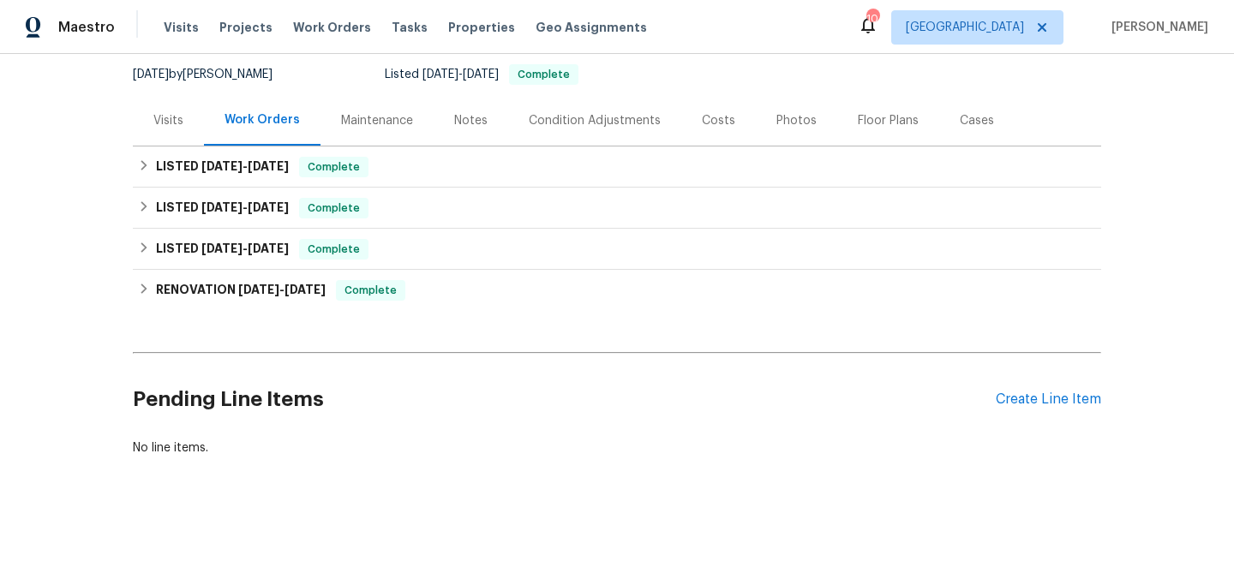
click at [565, 117] on div "Condition Adjustments" at bounding box center [595, 120] width 132 height 17
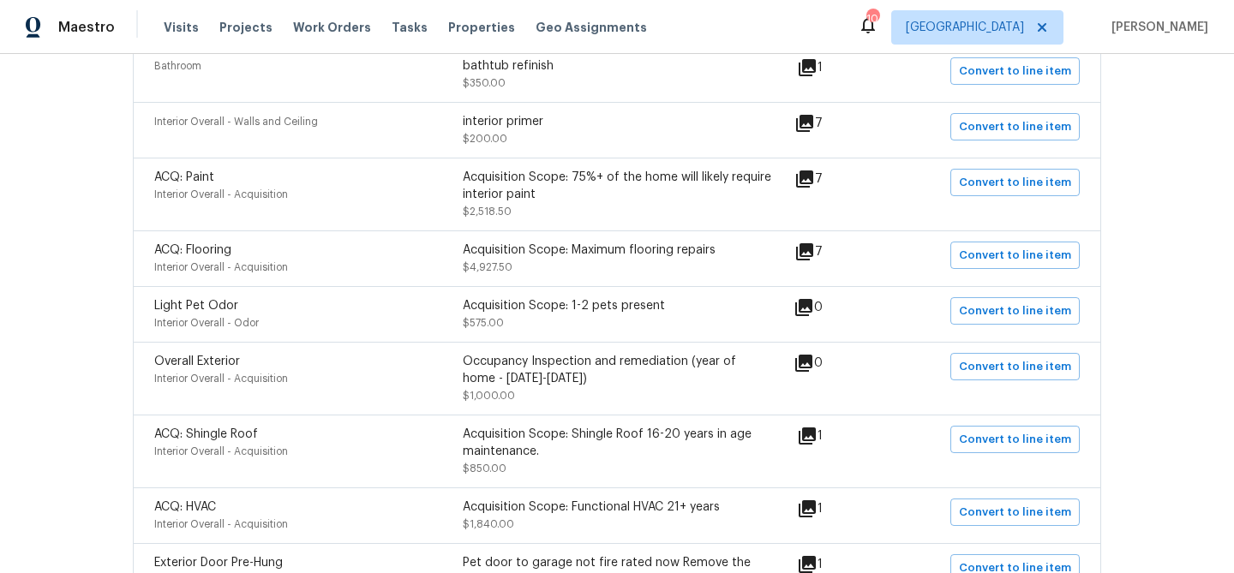
scroll to position [419, 0]
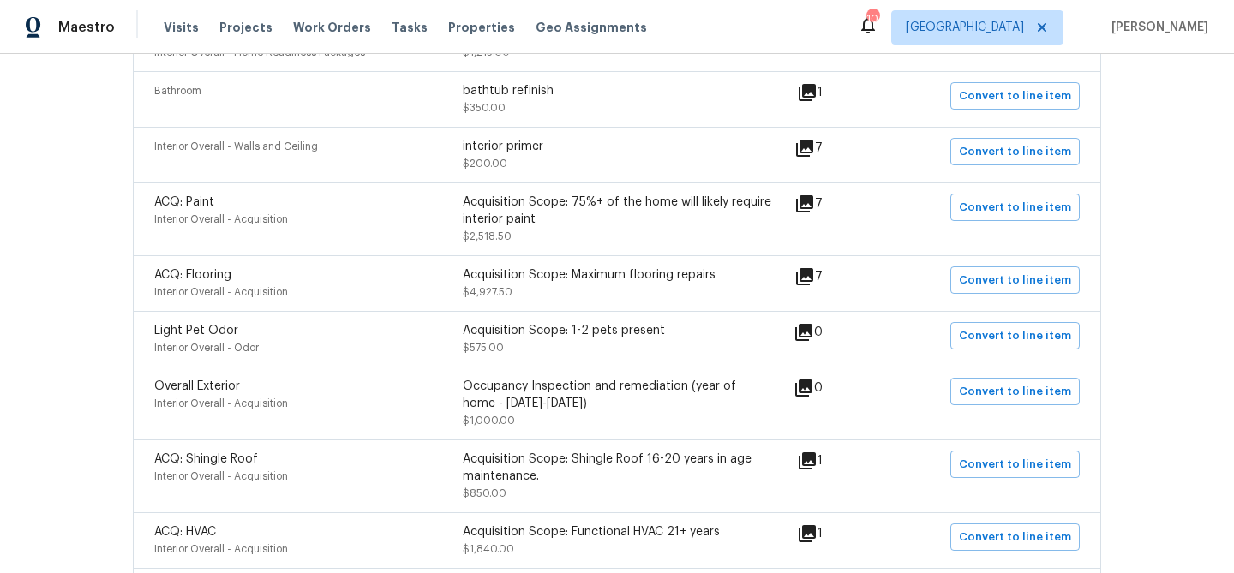
click at [813, 197] on icon at bounding box center [804, 203] width 17 height 17
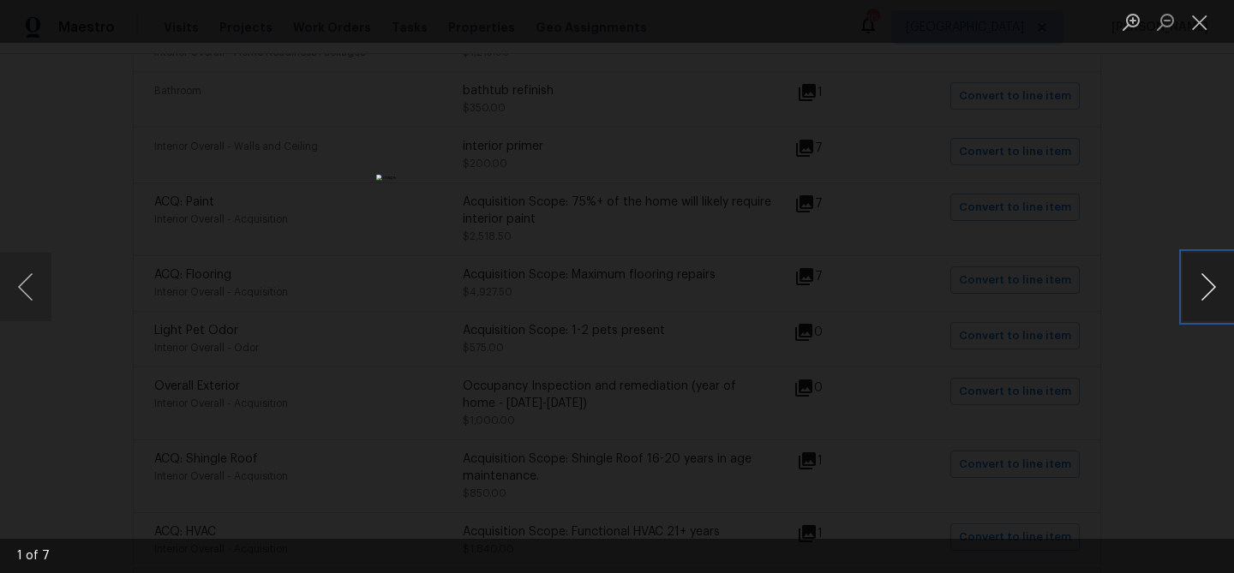
click at [1205, 279] on button "Next image" at bounding box center [1207, 287] width 51 height 69
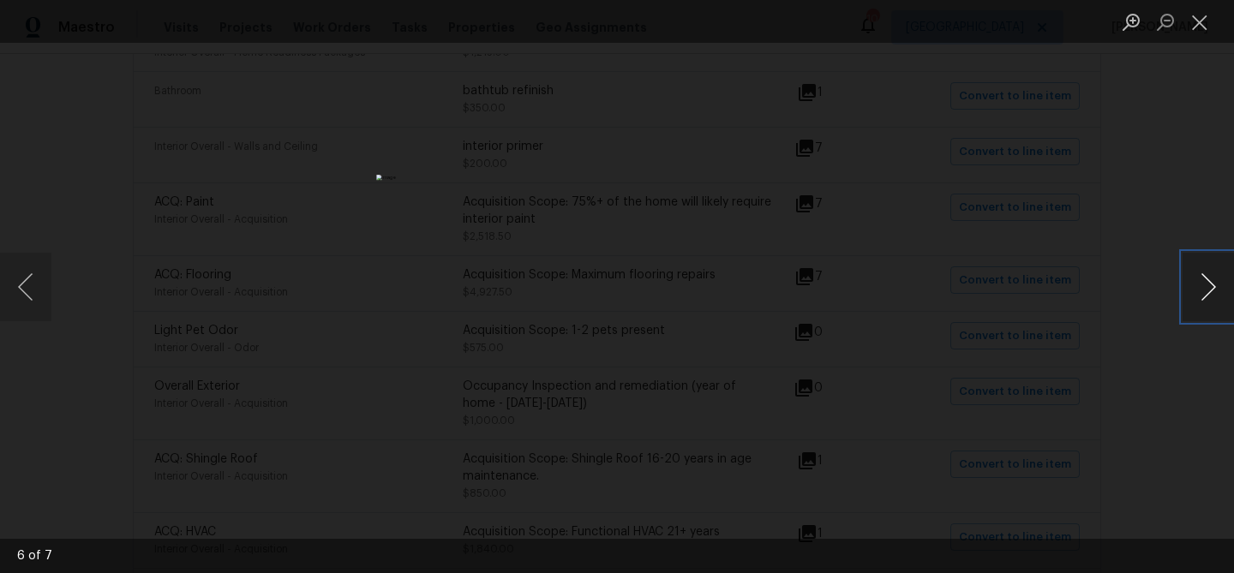
click at [1205, 279] on button "Next image" at bounding box center [1207, 287] width 51 height 69
click at [1196, 13] on button "Close lightbox" at bounding box center [1199, 22] width 34 height 30
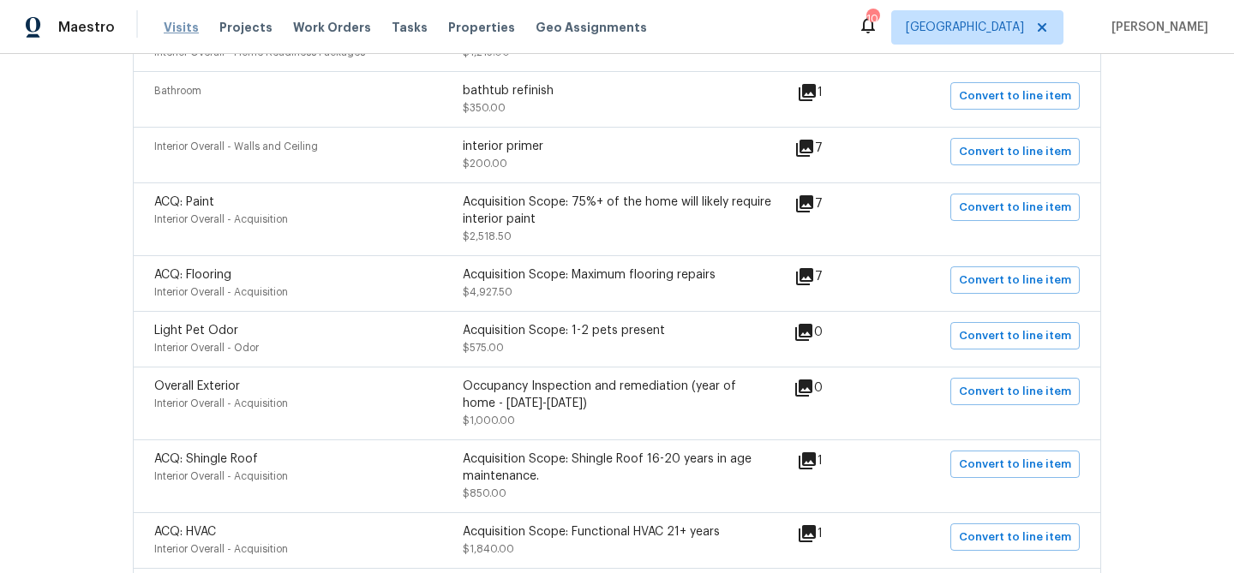
click at [170, 34] on span "Visits" at bounding box center [181, 27] width 35 height 17
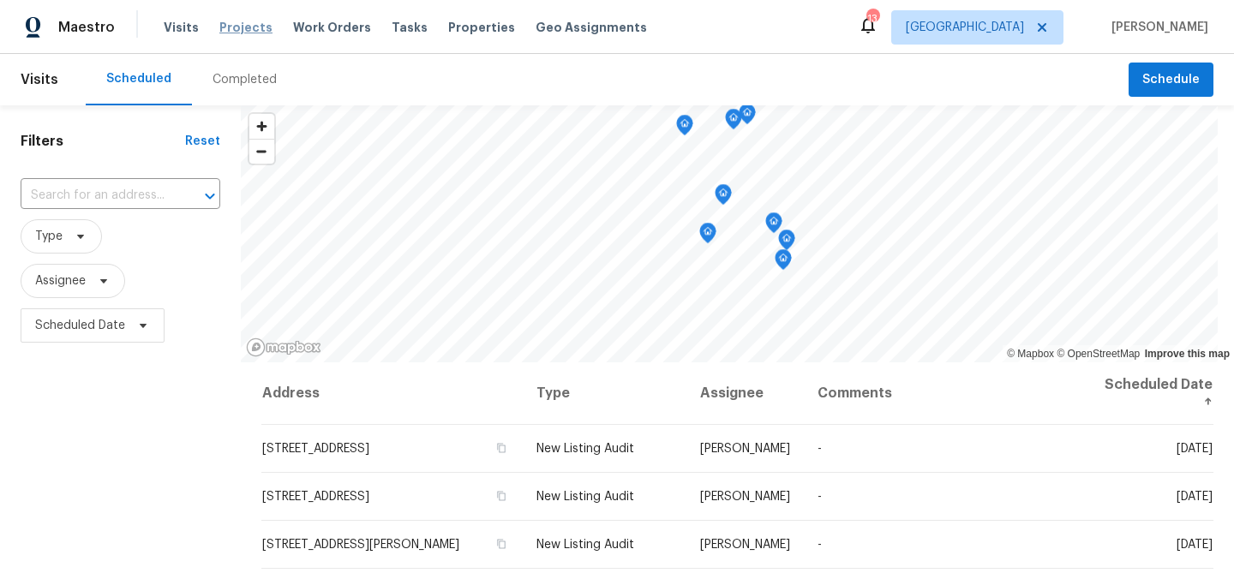
click at [231, 31] on span "Projects" at bounding box center [245, 27] width 53 height 17
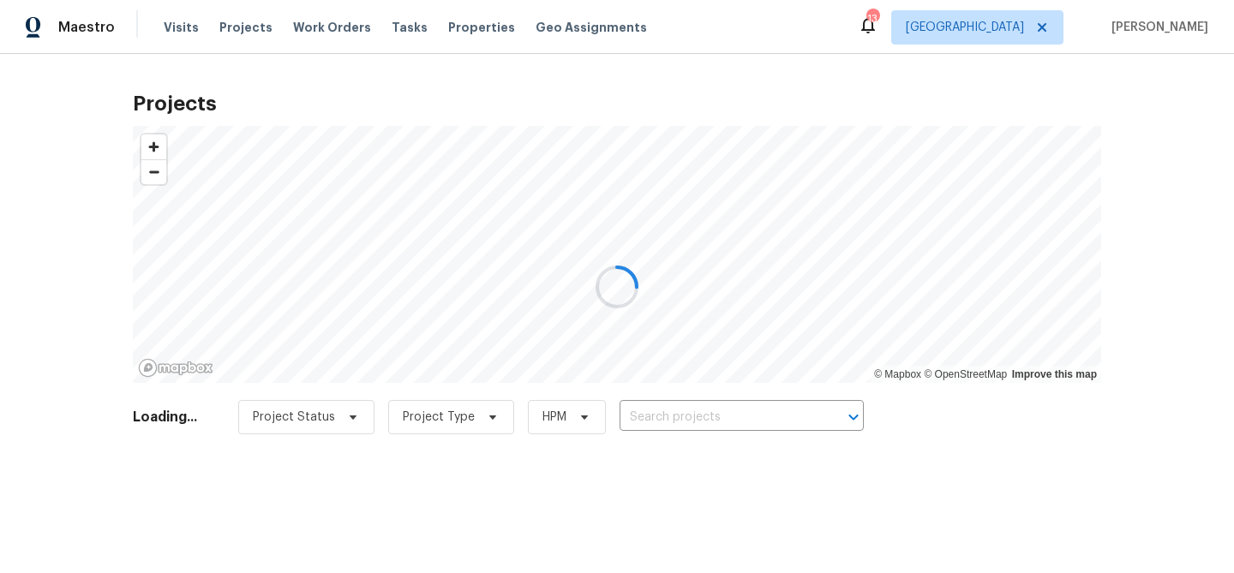
click at [727, 416] on div at bounding box center [617, 286] width 1234 height 573
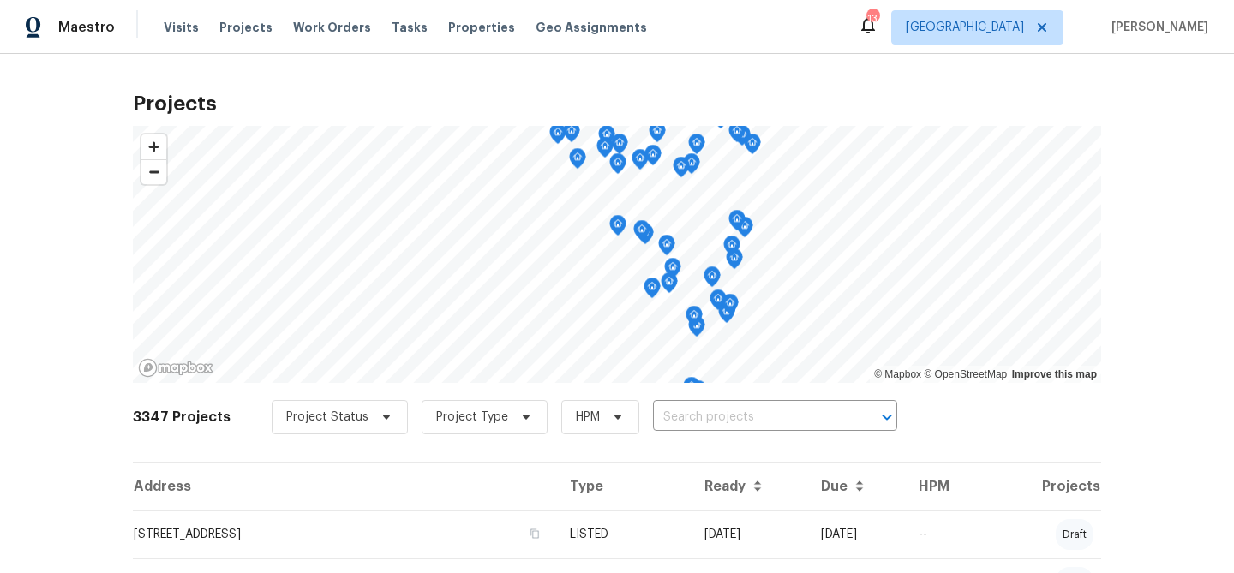
click at [727, 416] on input "text" at bounding box center [751, 417] width 196 height 27
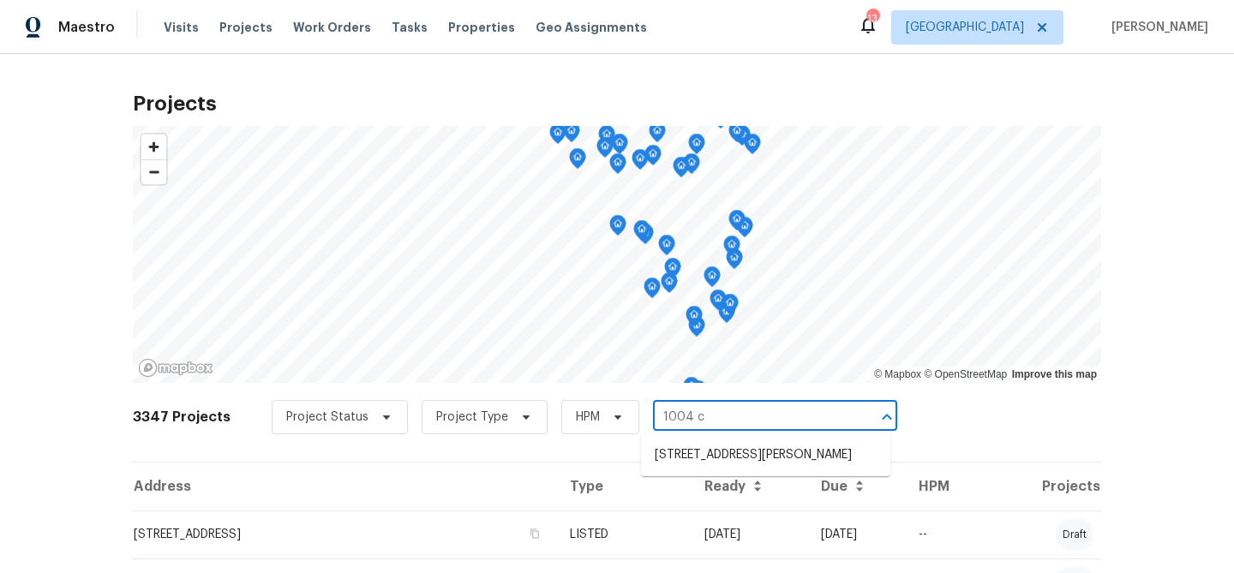
type input "1004 c"
click at [722, 456] on li "[STREET_ADDRESS][PERSON_NAME]" at bounding box center [765, 455] width 249 height 28
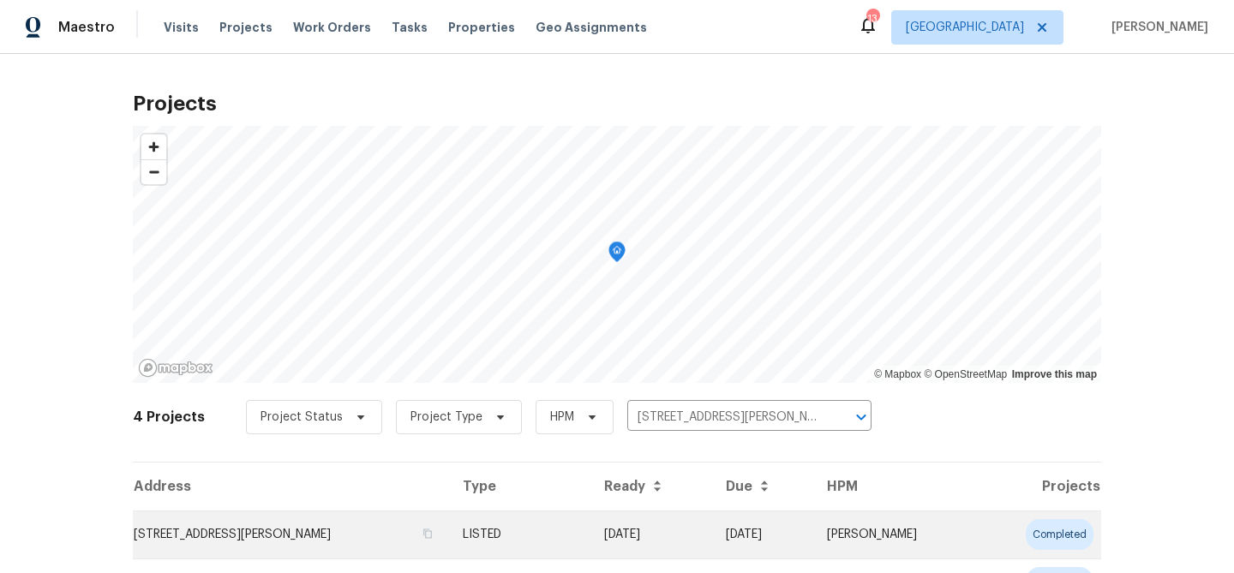
click at [176, 531] on td "[STREET_ADDRESS][PERSON_NAME]" at bounding box center [291, 535] width 316 height 48
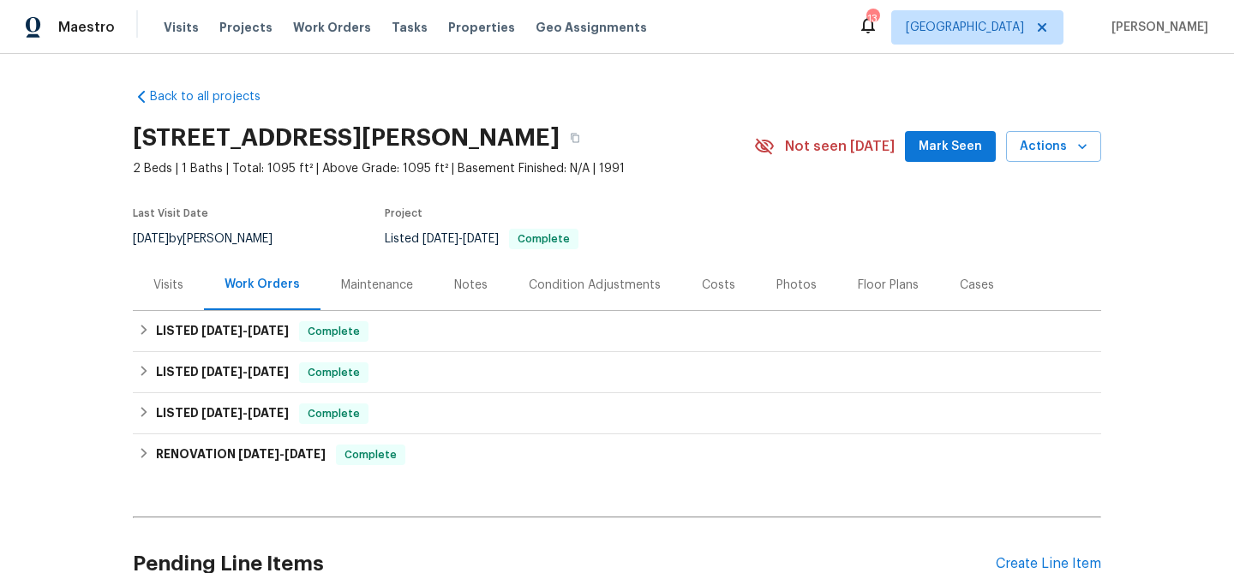
click at [173, 282] on div "Visits" at bounding box center [168, 285] width 30 height 17
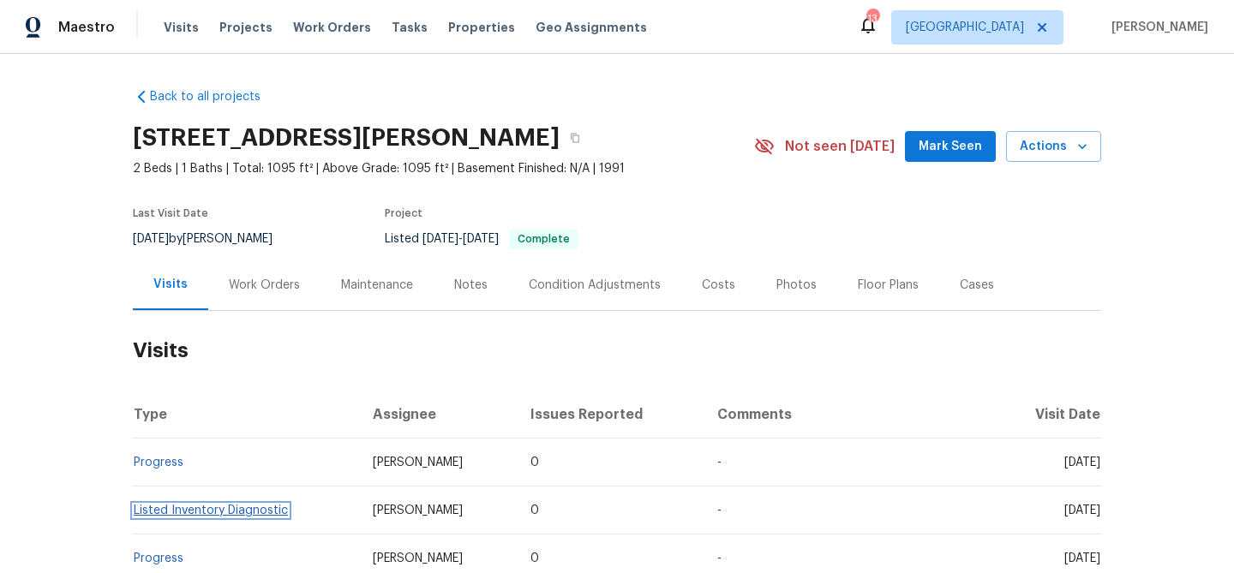
click at [176, 505] on link "Listed Inventory Diagnostic" at bounding box center [211, 511] width 154 height 12
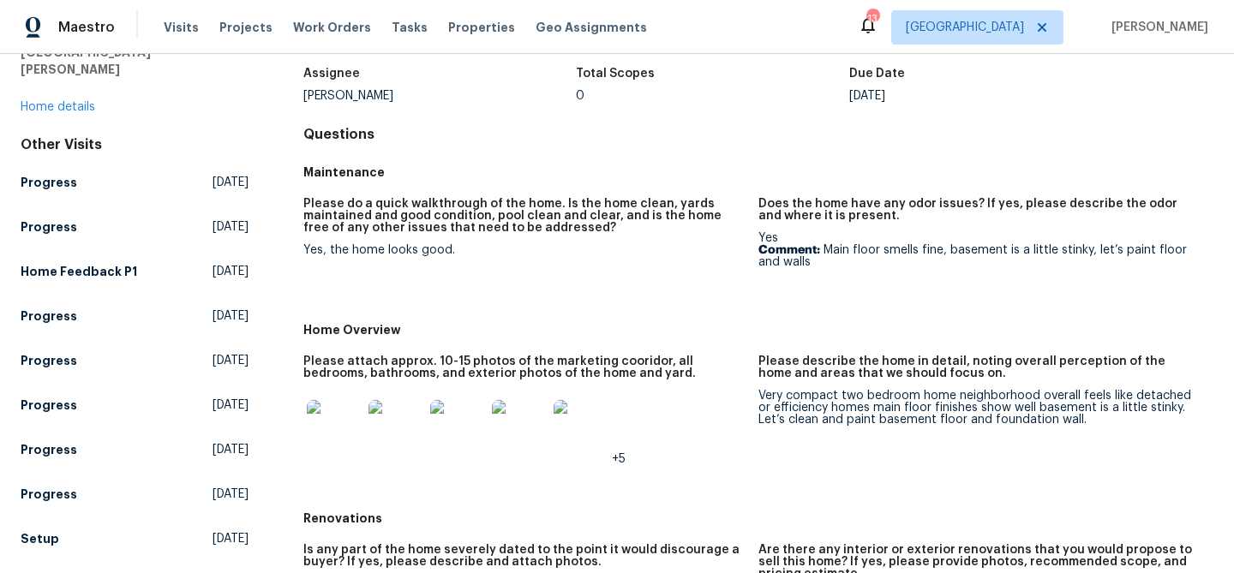
scroll to position [108, 0]
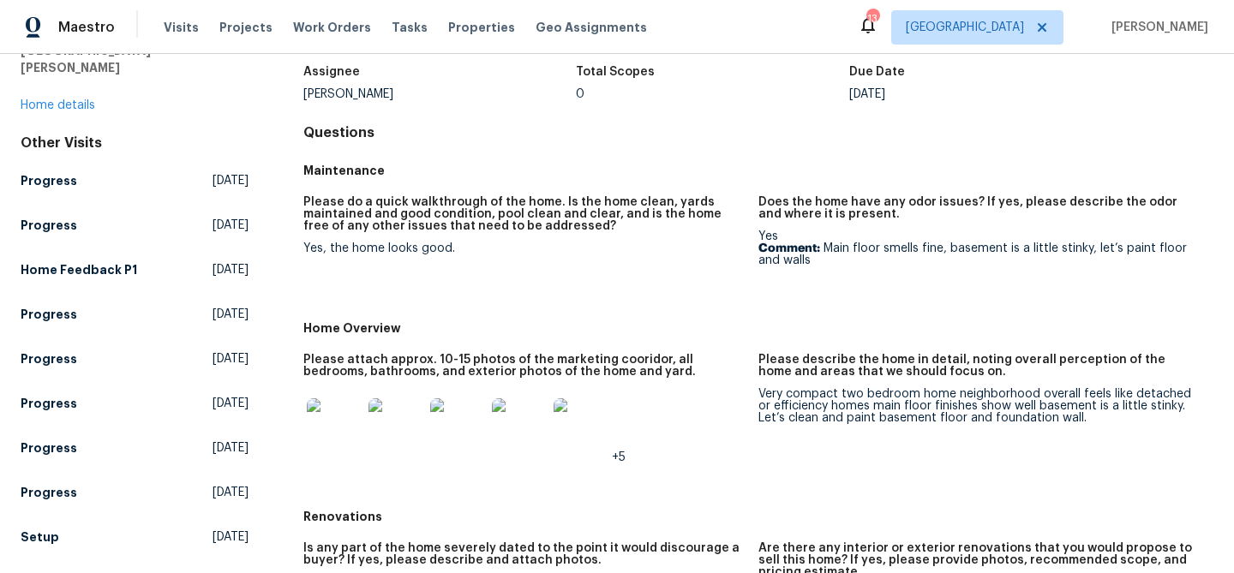
click at [327, 422] on img at bounding box center [334, 425] width 55 height 55
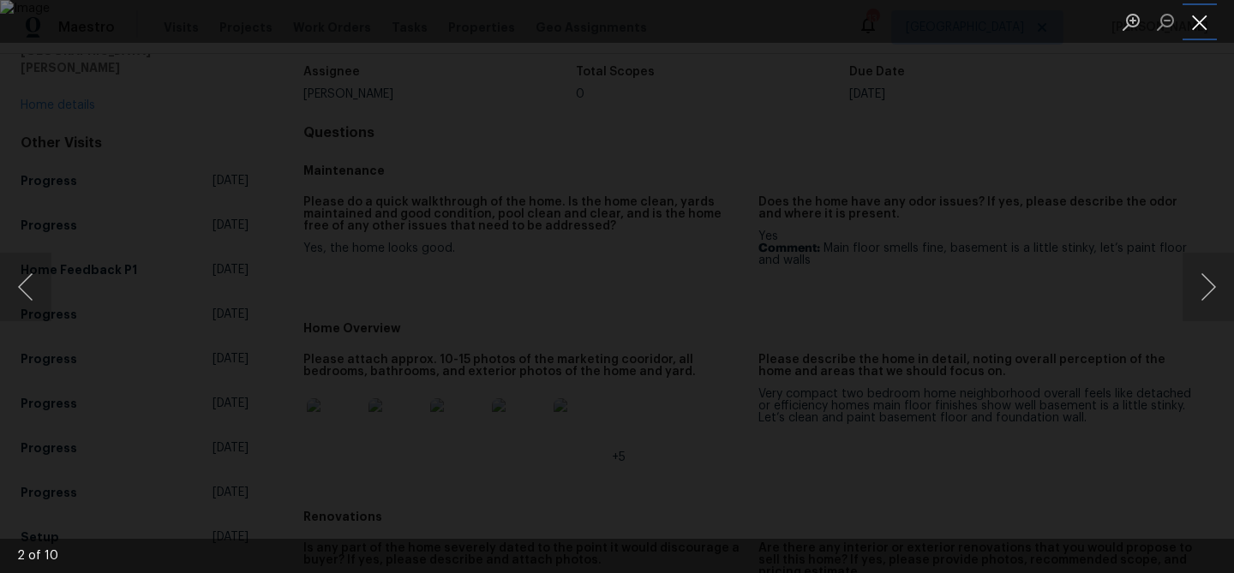
click at [1191, 22] on button "Close lightbox" at bounding box center [1199, 22] width 34 height 30
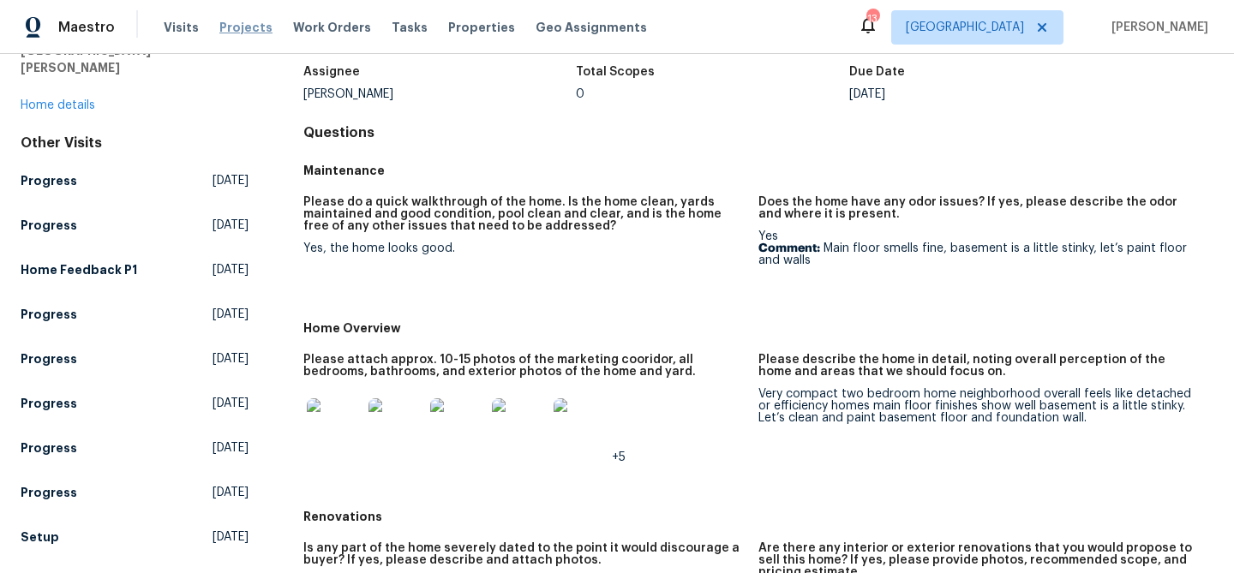
click at [231, 24] on span "Projects" at bounding box center [245, 27] width 53 height 17
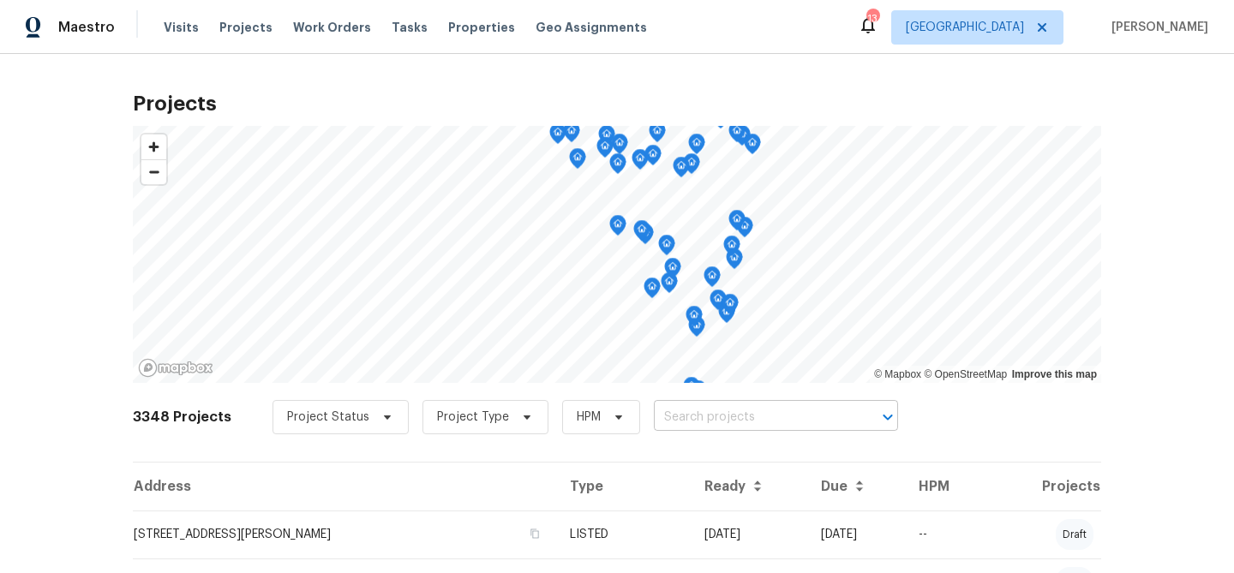
click at [667, 410] on input "text" at bounding box center [752, 417] width 196 height 27
type input "111 ba"
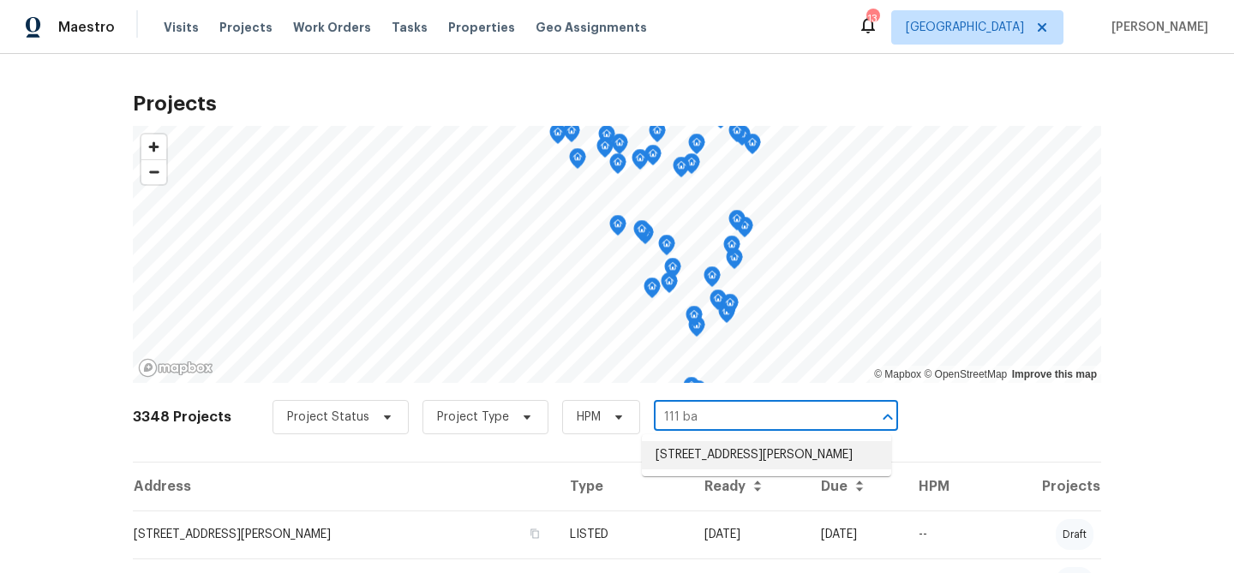
click at [679, 456] on li "111 Barrington Dr, Saint Peters, MO 63376" at bounding box center [766, 455] width 249 height 28
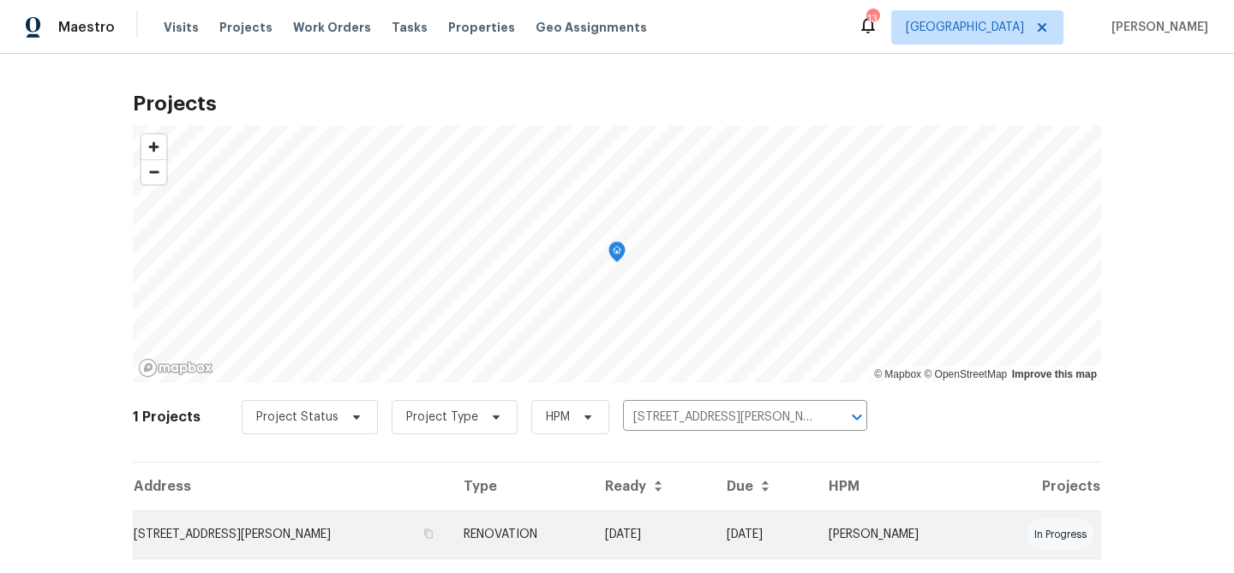
click at [309, 533] on td "111 Barrington Dr, Saint Peters, MO 63376" at bounding box center [291, 535] width 317 height 48
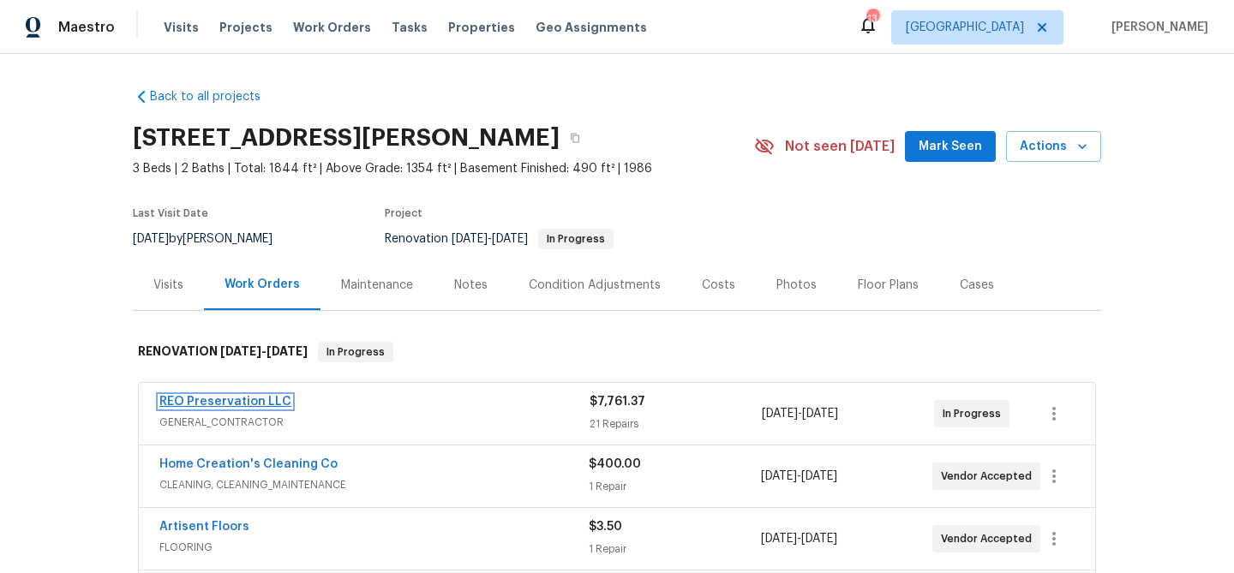
click at [254, 402] on link "REO Preservation LLC" at bounding box center [225, 402] width 132 height 12
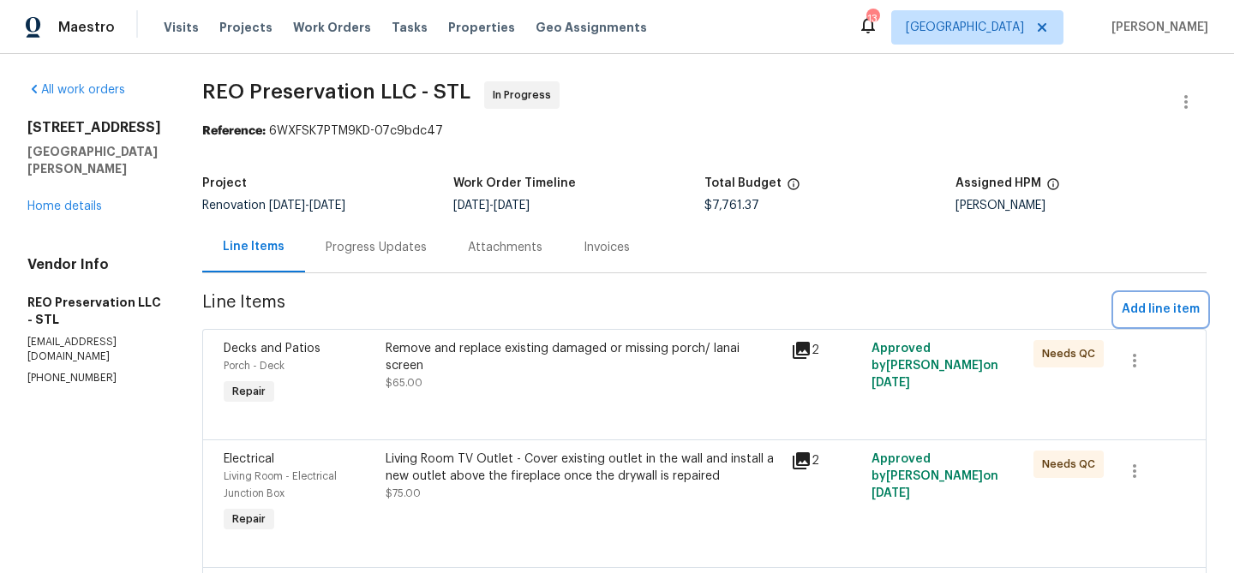
click at [1159, 309] on span "Add line item" at bounding box center [1160, 309] width 78 height 21
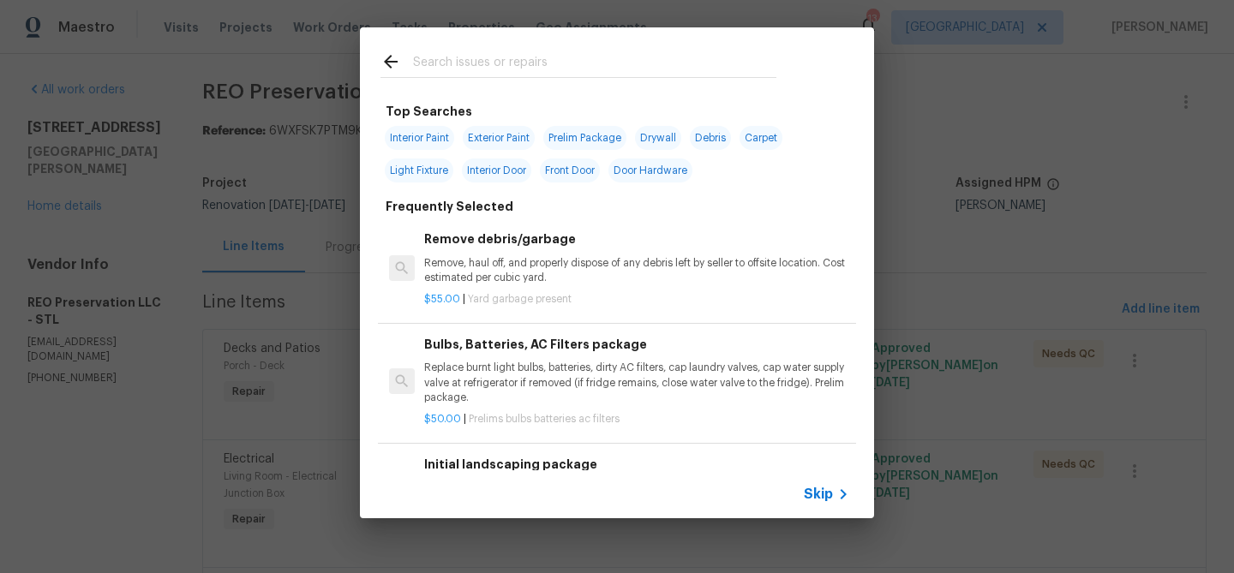
click at [508, 66] on input "text" at bounding box center [594, 64] width 363 height 26
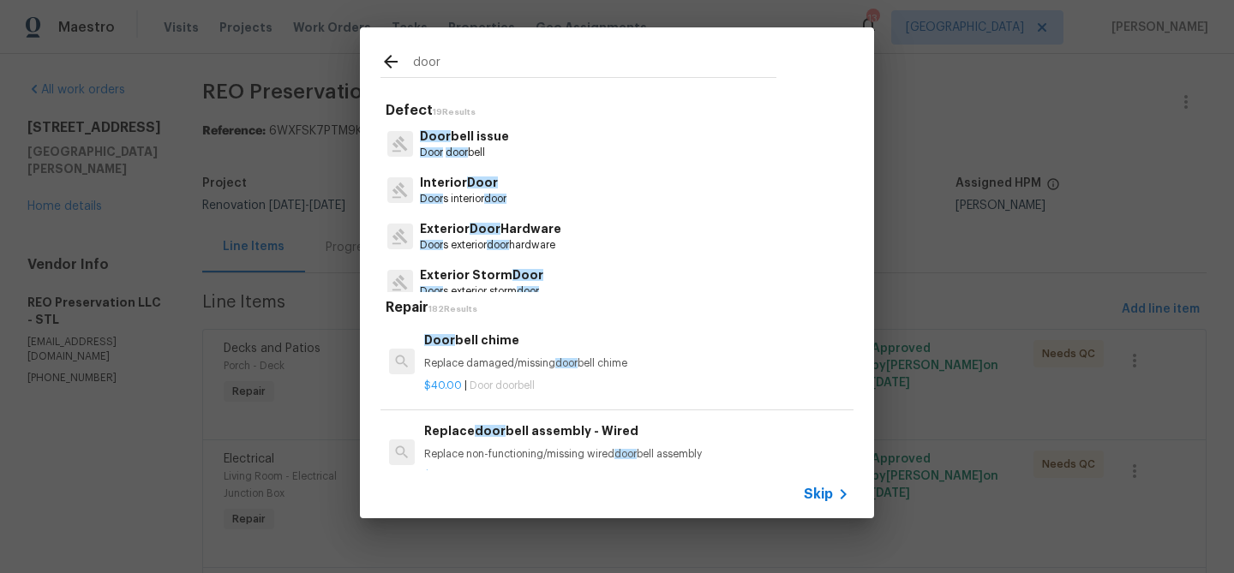
type input "door"
click at [454, 182] on p "Interior Door" at bounding box center [463, 183] width 87 height 18
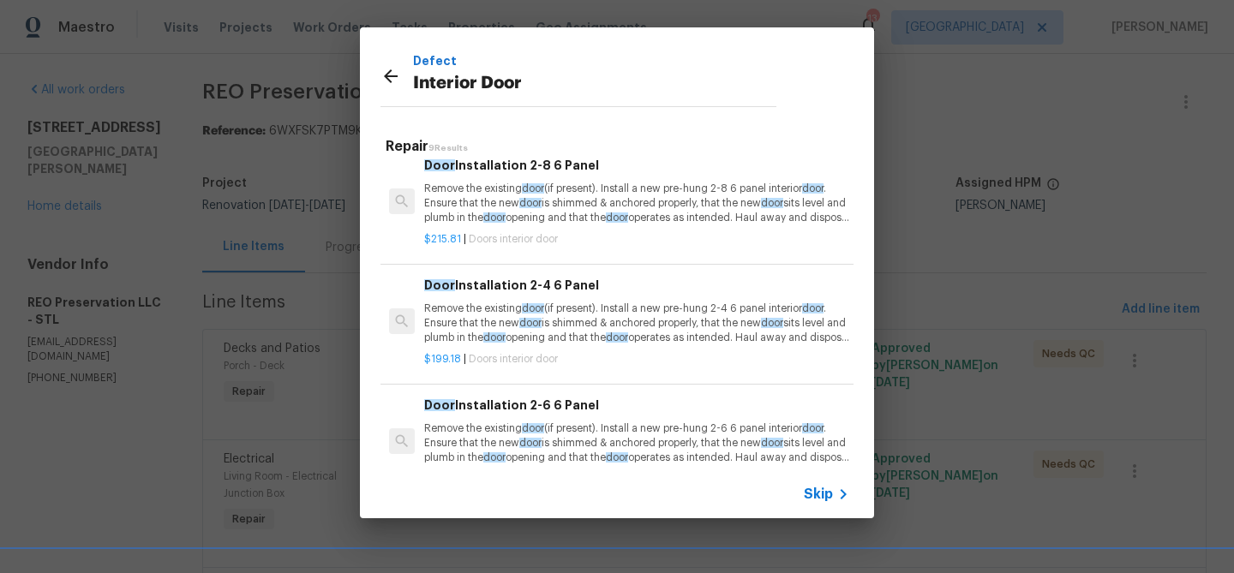
scroll to position [233, 0]
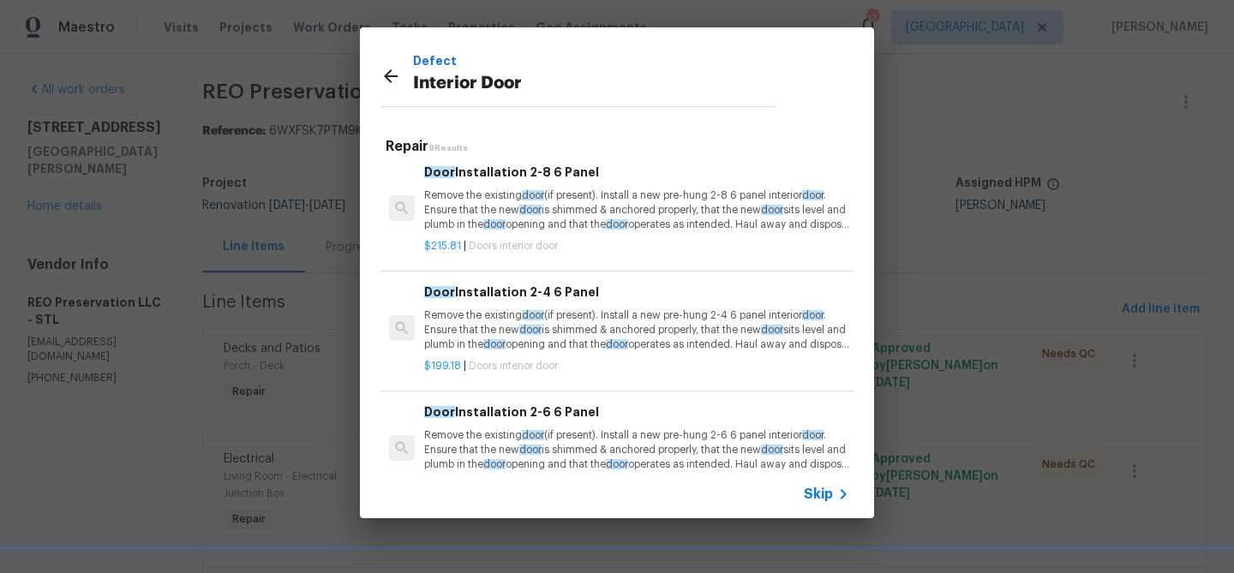
click at [649, 206] on p "Remove the existing door (if present). Install a new pre-hung 2-8 6 panel inter…" at bounding box center [636, 210] width 425 height 44
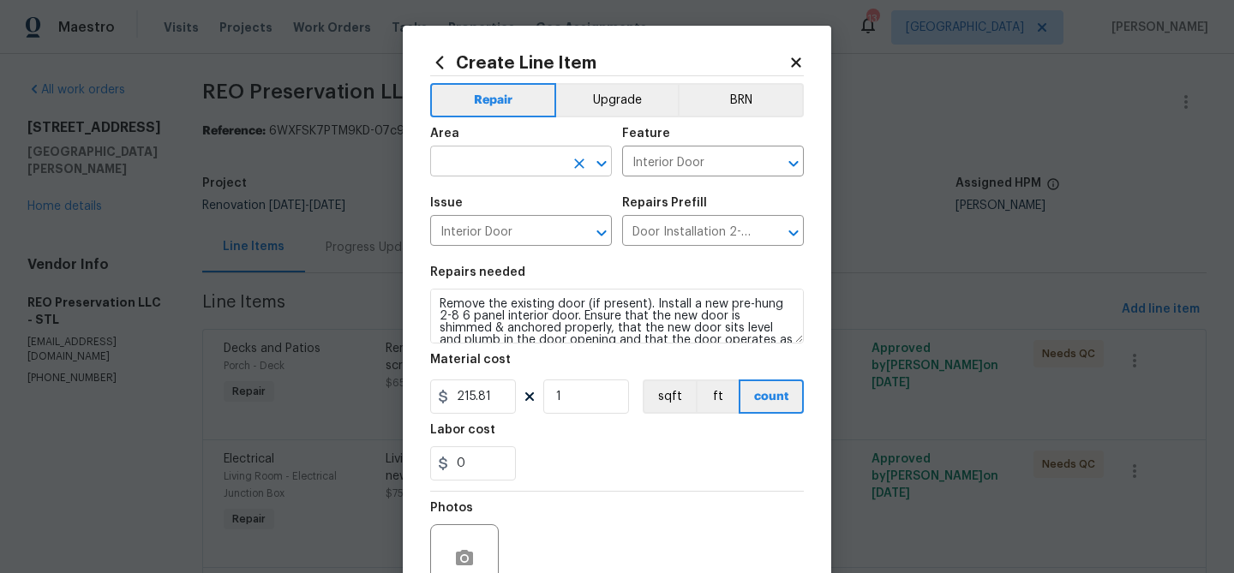
click at [510, 161] on input "text" at bounding box center [497, 163] width 134 height 27
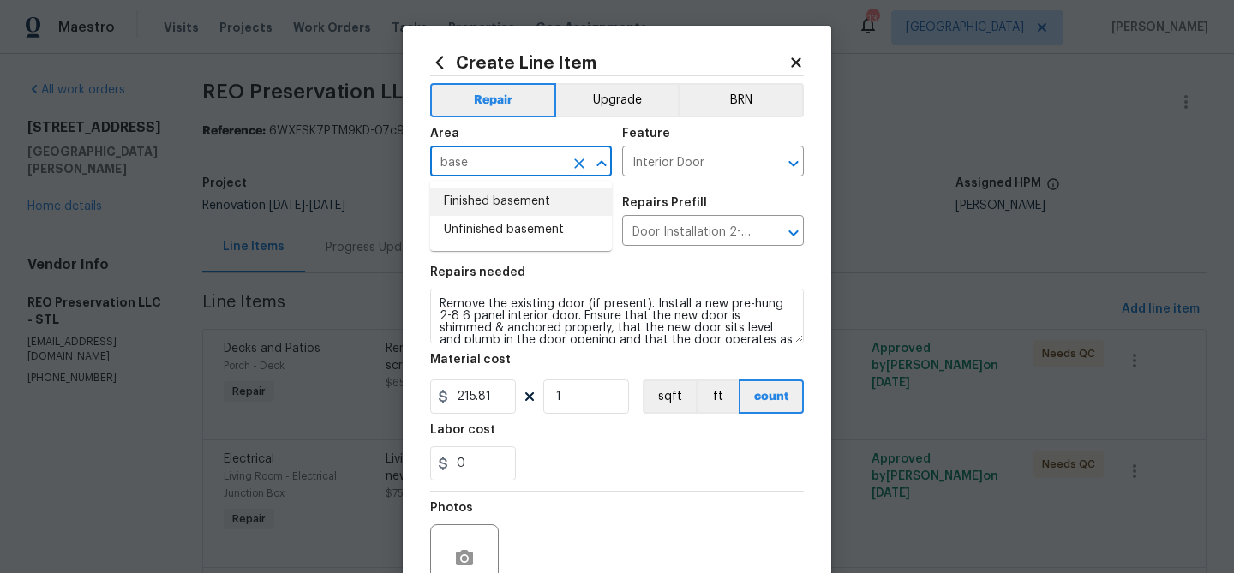
click at [494, 205] on li "Finished basement" at bounding box center [521, 202] width 182 height 28
type input "Finished basement"
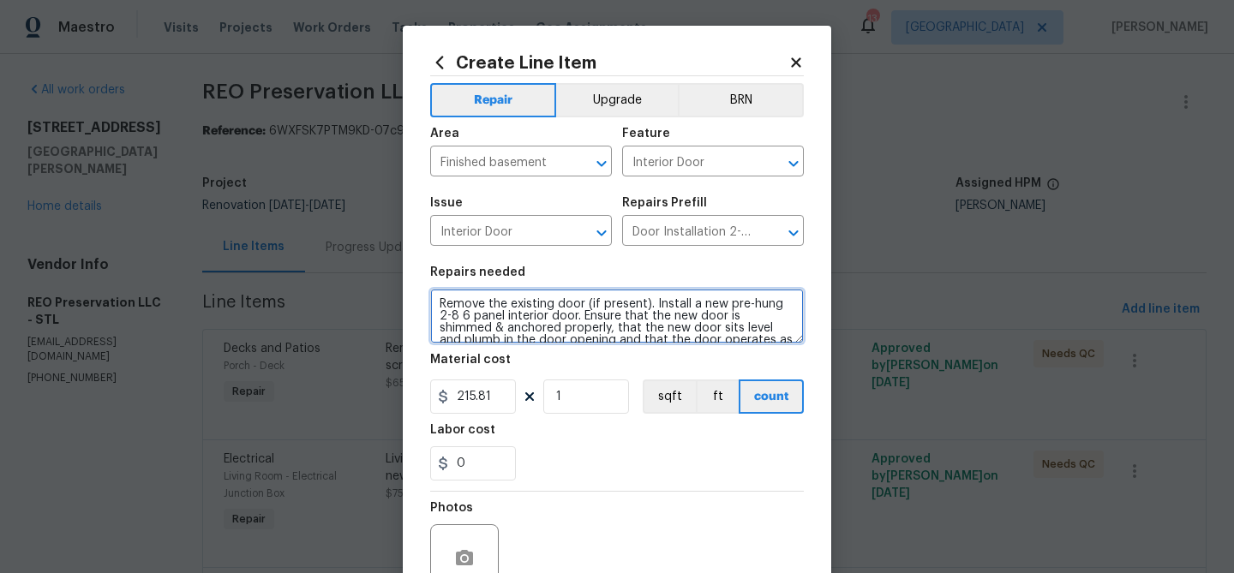
click at [440, 302] on textarea "Remove the existing door (if present). Install a new pre-hung 2-8 6 panel inter…" at bounding box center [617, 316] width 374 height 55
type textarea "Basement doors - Remove the existing door (if present). Install a new pre-hung …"
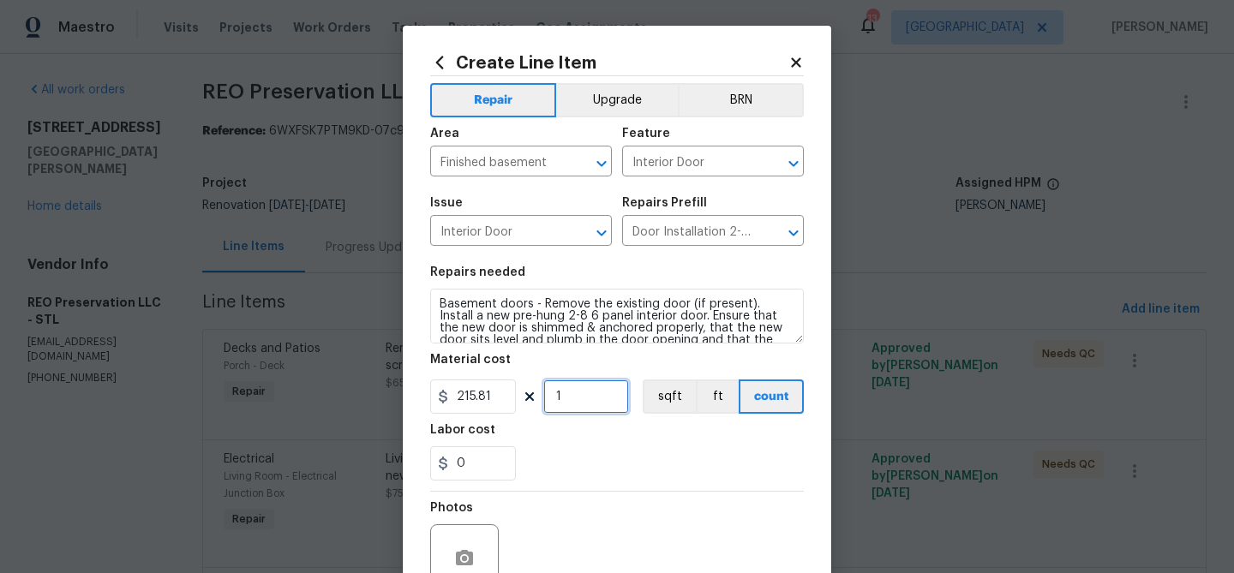
click at [567, 404] on input "1" at bounding box center [586, 397] width 86 height 34
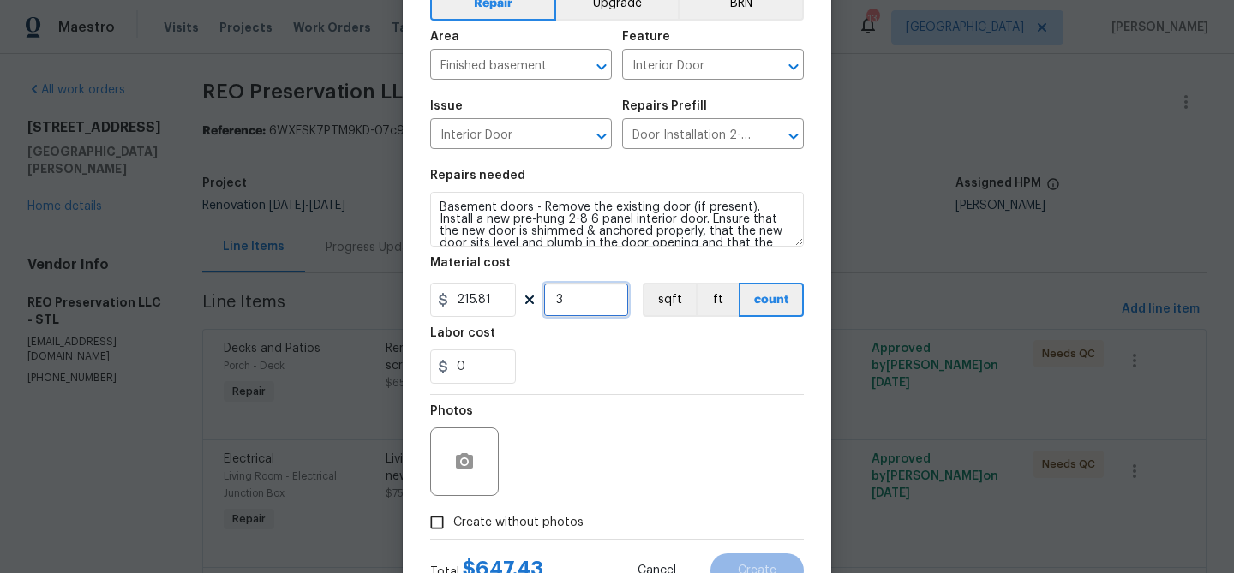
scroll to position [147, 0]
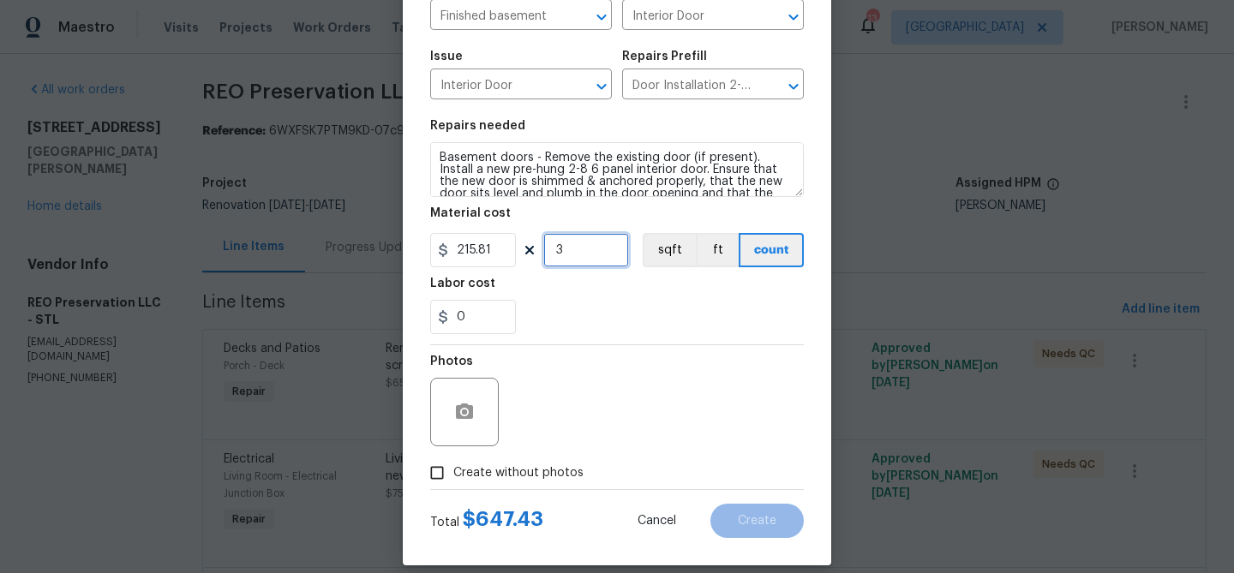
type input "3"
click at [439, 474] on input "Create without photos" at bounding box center [437, 473] width 33 height 33
checkbox input "true"
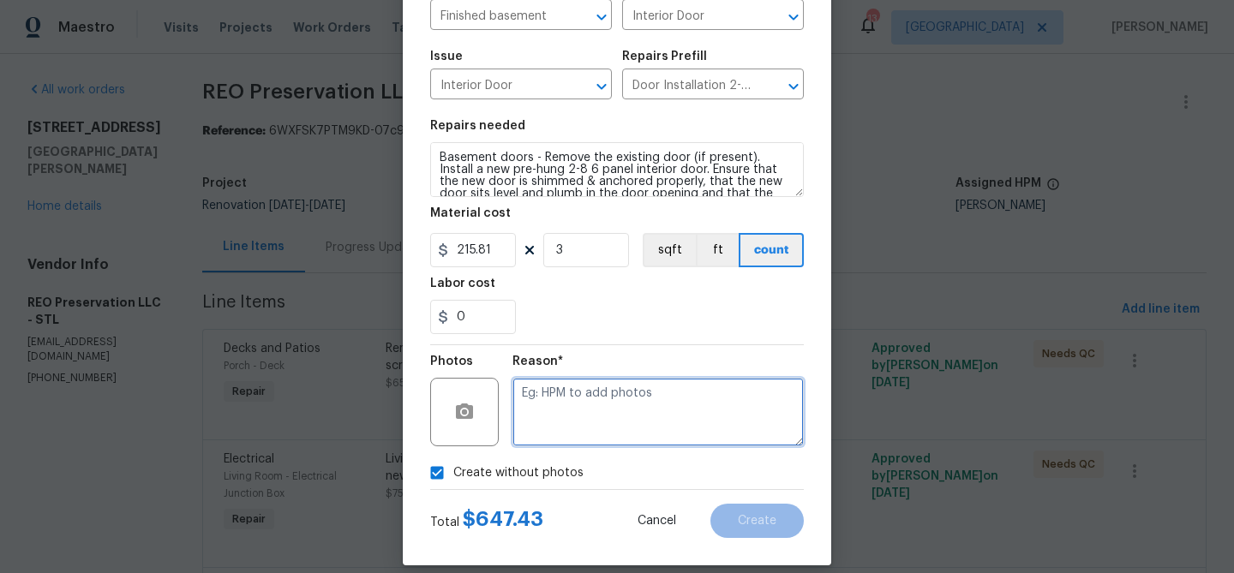
click at [541, 434] on textarea at bounding box center [657, 412] width 291 height 69
type textarea "later"
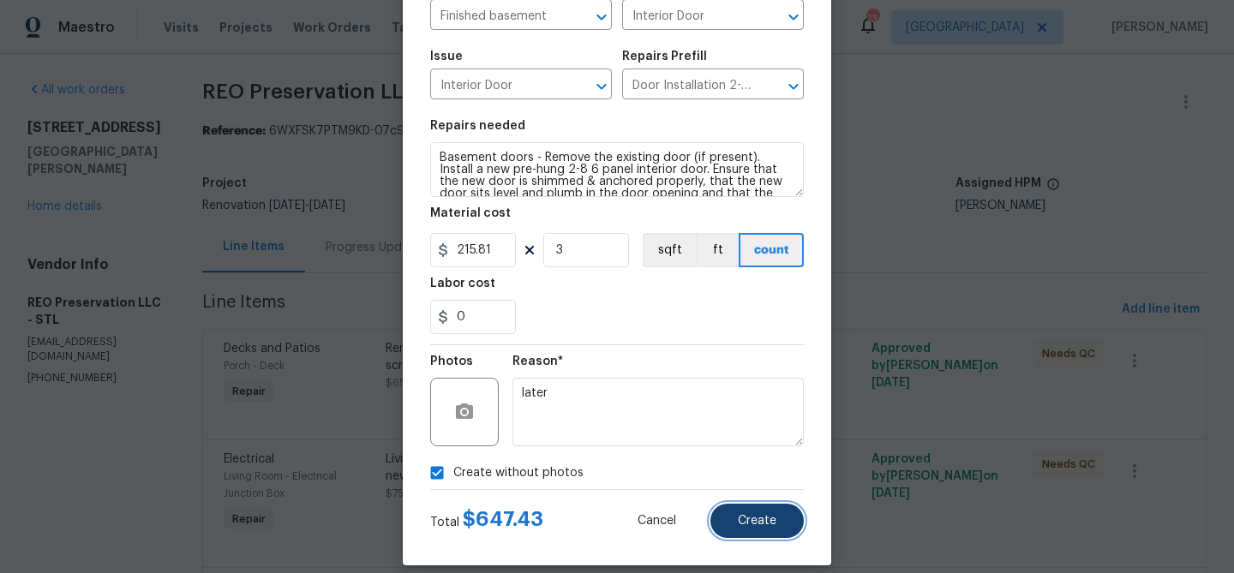
click at [734, 520] on button "Create" at bounding box center [756, 521] width 93 height 34
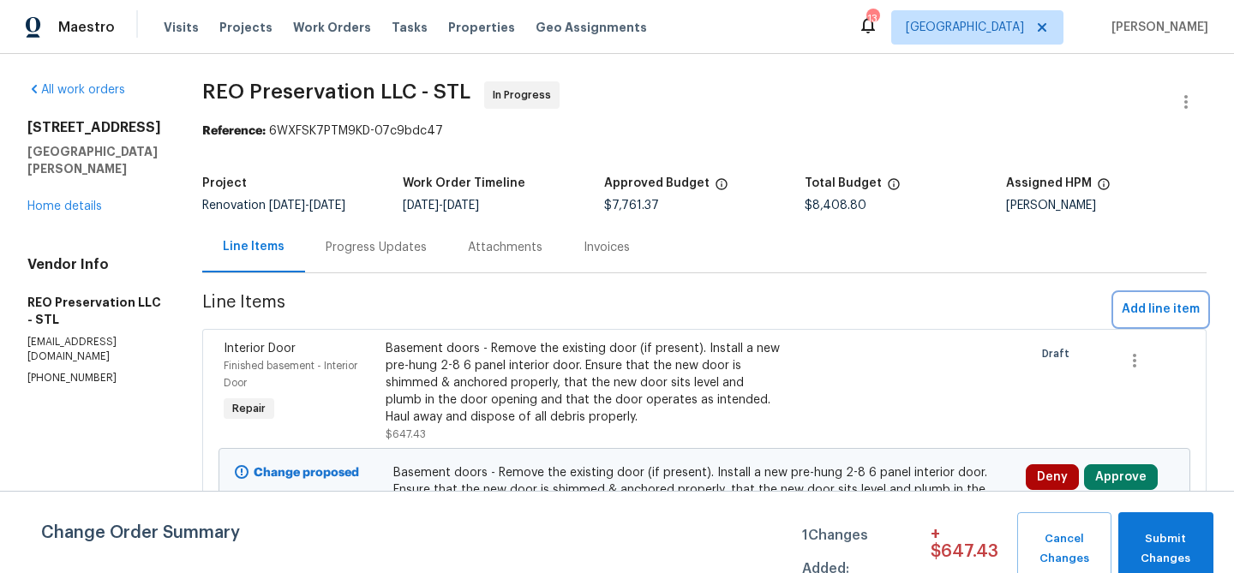
click at [1151, 311] on span "Add line item" at bounding box center [1160, 309] width 78 height 21
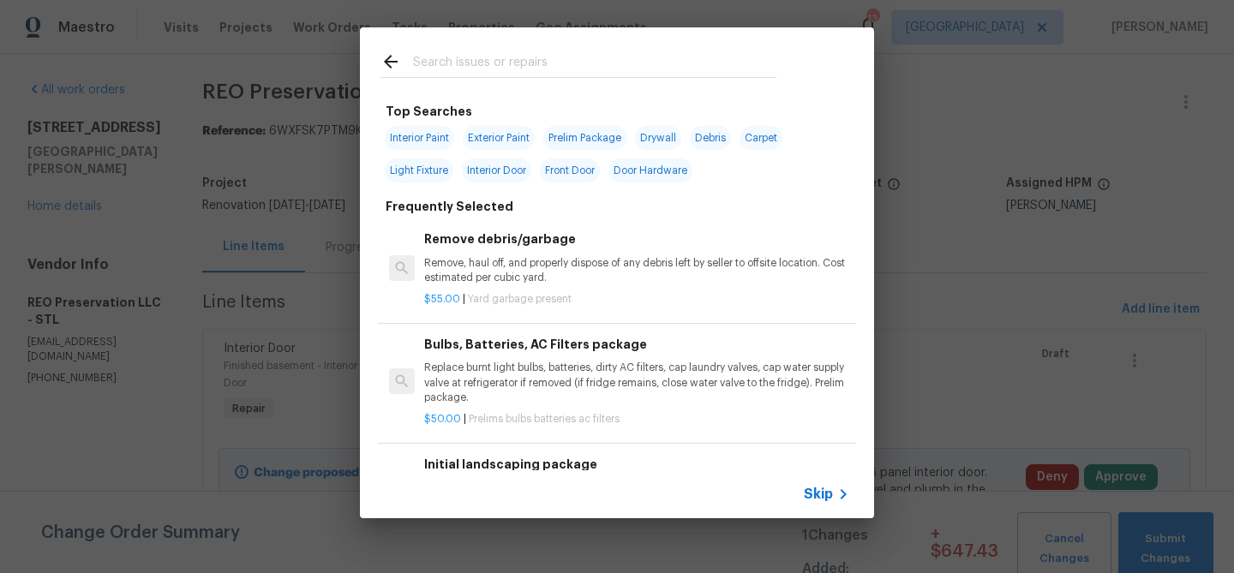
click at [489, 63] on input "text" at bounding box center [594, 64] width 363 height 26
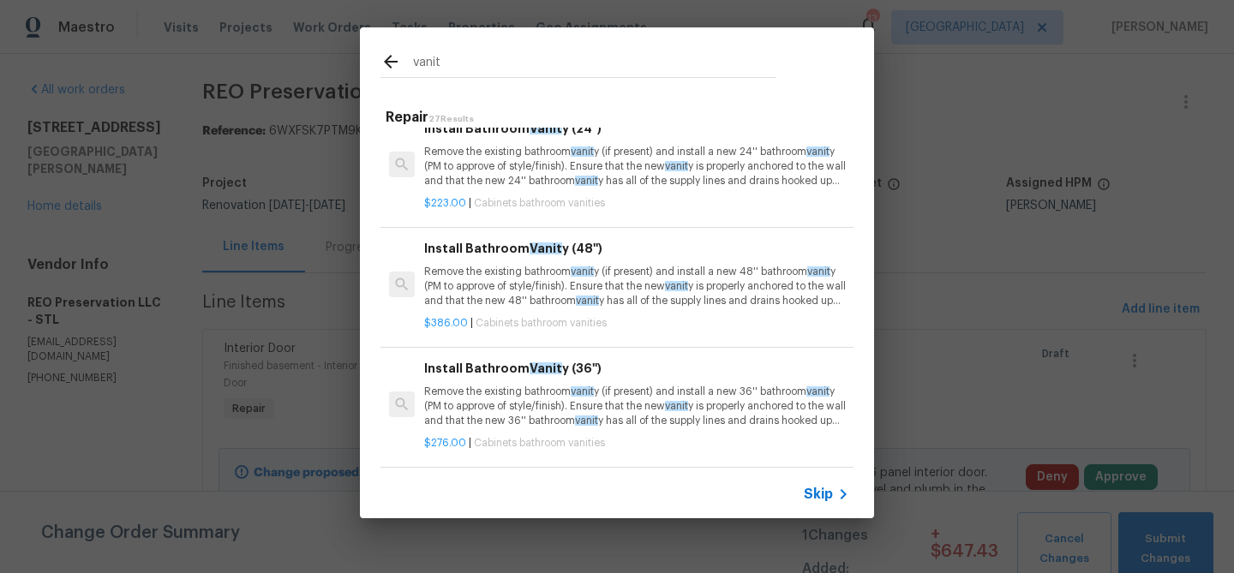
scroll to position [143, 0]
type input "vanit"
click at [480, 399] on p "Remove the existing bathroom vanit y (if present) and install a new 36'' bathro…" at bounding box center [636, 406] width 425 height 44
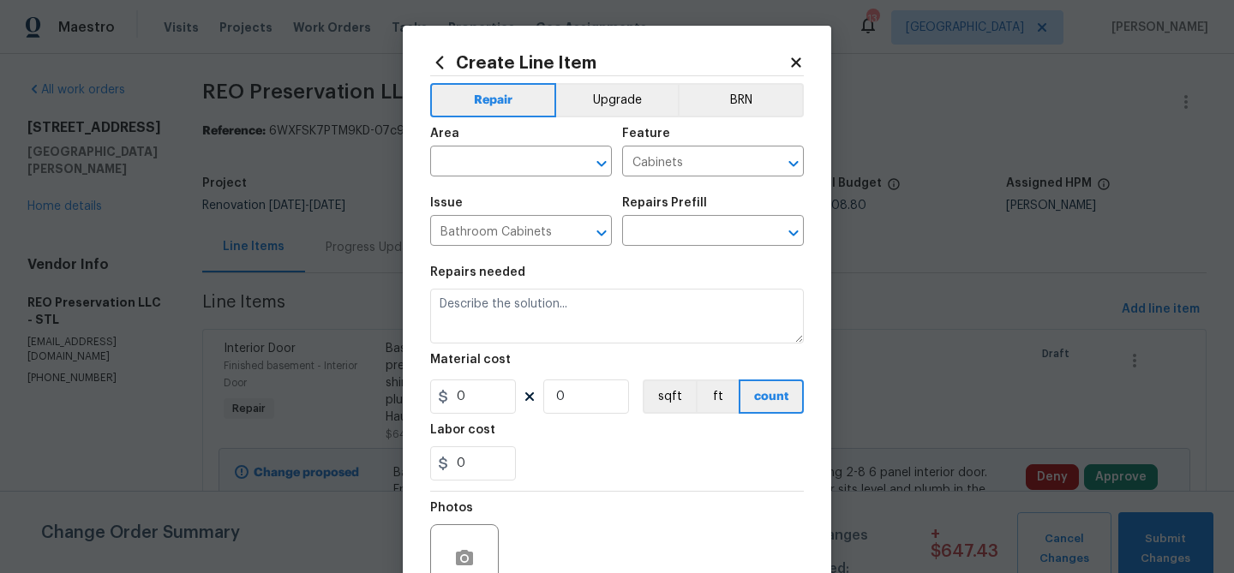
type input "Install Bathroom Vanity (36'') $276.00"
type textarea "Remove the existing bathroom vanity (if present) and install a new 36'' bathroo…"
type input "276"
type input "1"
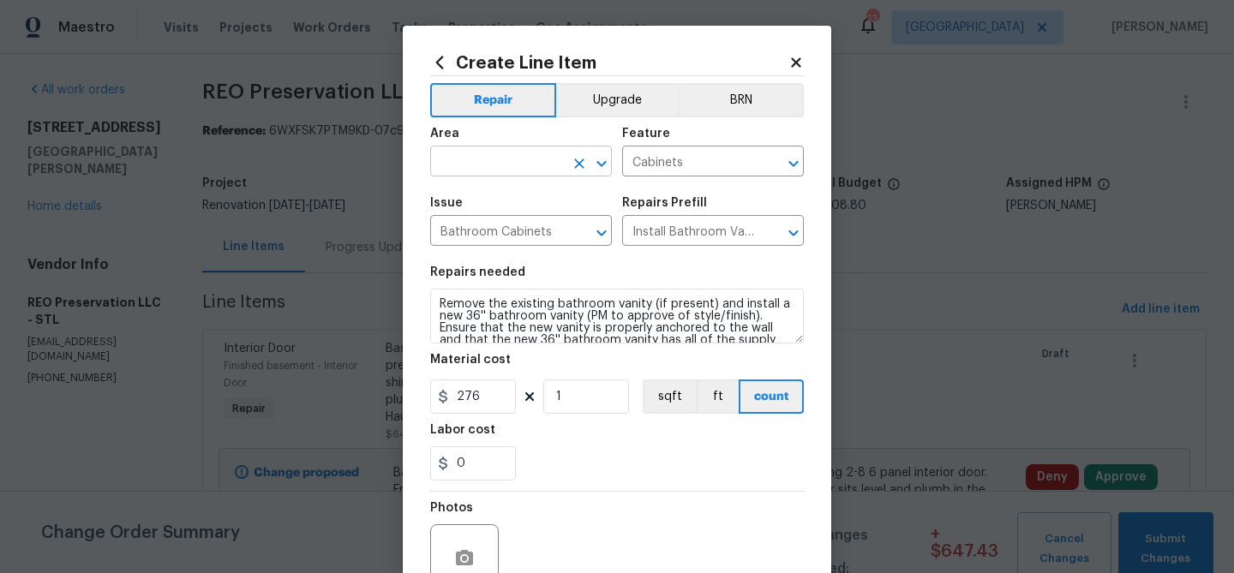
click at [507, 153] on input "text" at bounding box center [497, 163] width 134 height 27
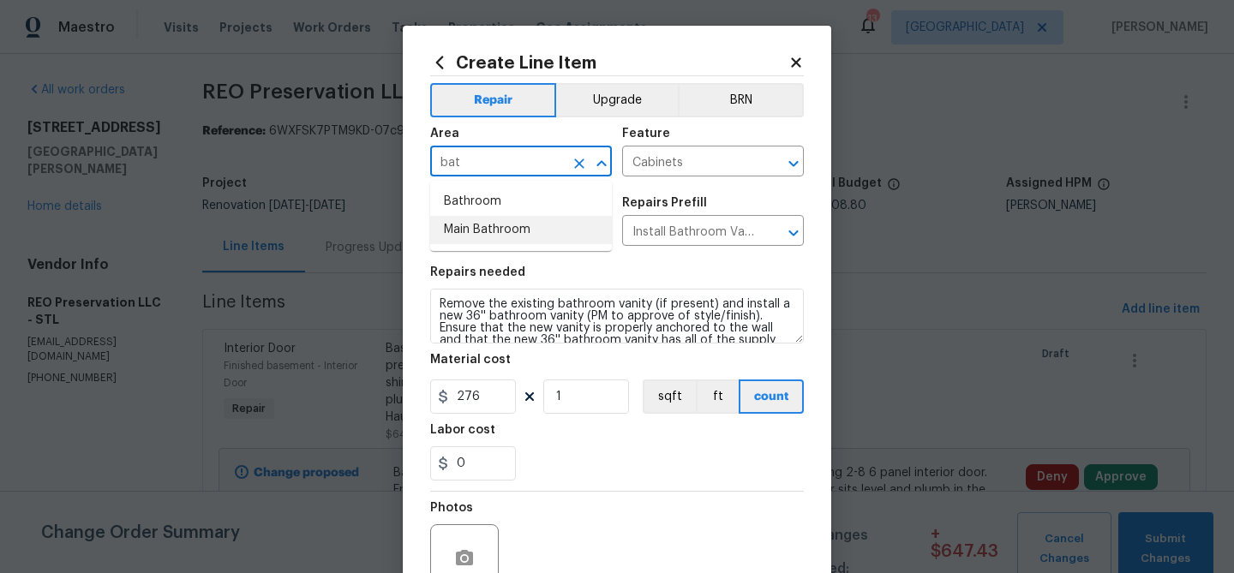
click at [495, 224] on li "Main Bathroom" at bounding box center [521, 230] width 182 height 28
type input "Main Bathroom"
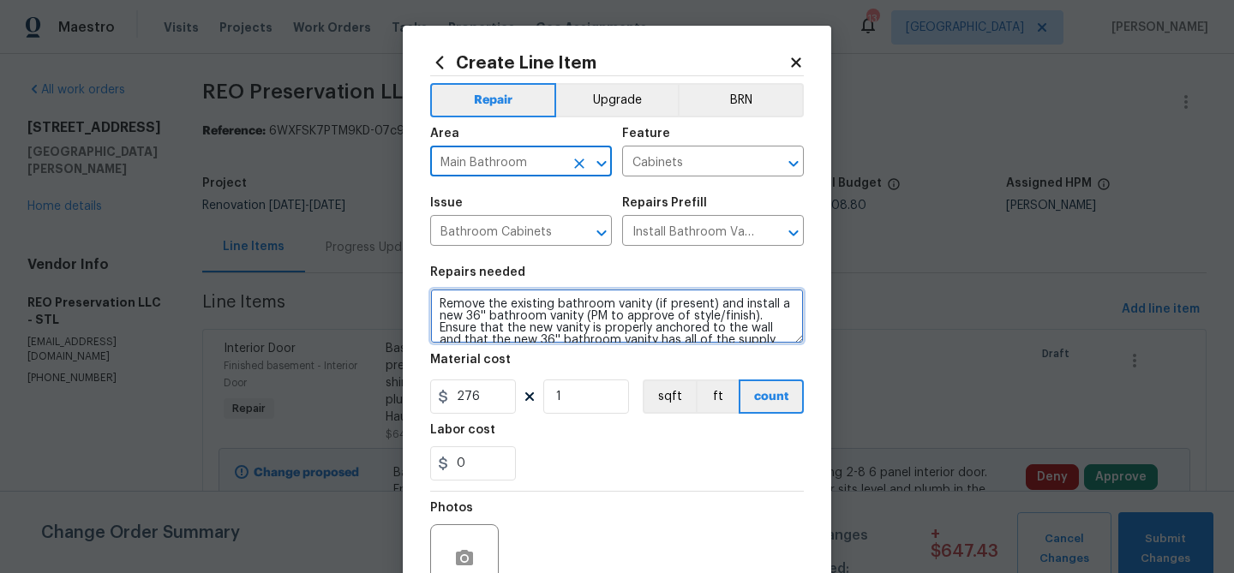
click at [440, 304] on textarea "Remove the existing bathroom vanity (if present) and install a new 36'' bathroo…" at bounding box center [617, 316] width 374 height 55
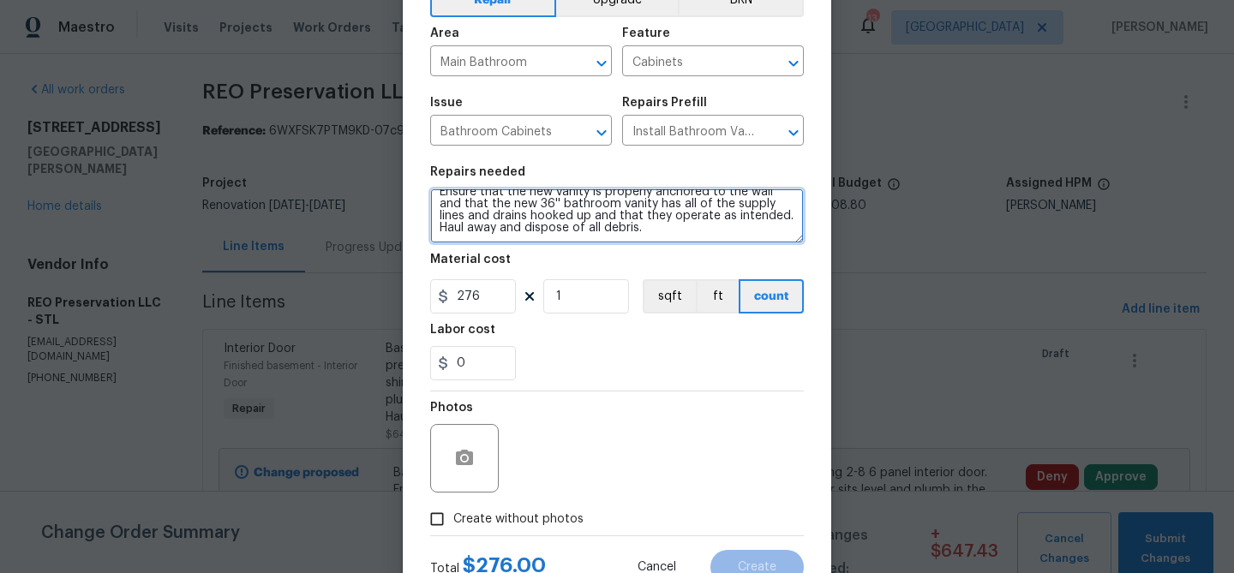
scroll to position [0, 0]
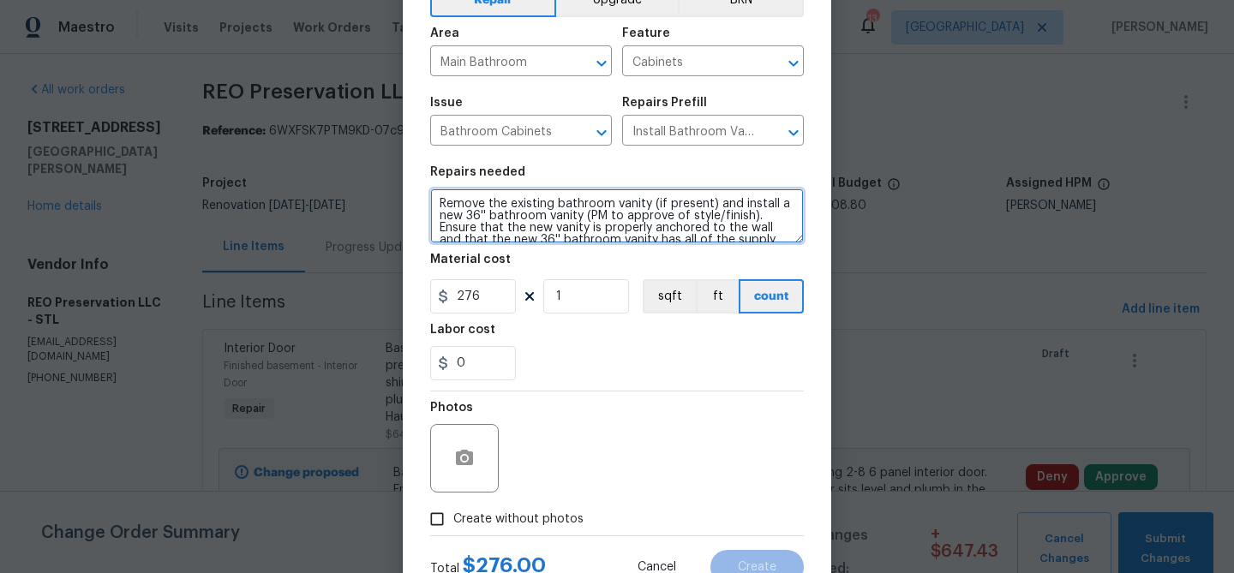
drag, startPoint x: 631, startPoint y: 235, endPoint x: 410, endPoint y: 147, distance: 238.5
click at [410, 147] on div "Create Line Item Repair Upgrade BRN Area Main Bathroom ​ Feature Cabinets ​ Iss…" at bounding box center [617, 268] width 428 height 686
paste textarea "36 in. Vanity - Remove the existing bathroom vanity. Install new 36”vanity and …"
click at [440, 204] on textarea "36 in. Vanity - Remove the existing bathroom vanity. Install new 36”vanity and …" at bounding box center [617, 215] width 374 height 55
click at [757, 231] on textarea "Bathroom 36 in. Vanity - Remove the existing bathroom vanity. Install new 36”va…" at bounding box center [617, 215] width 374 height 55
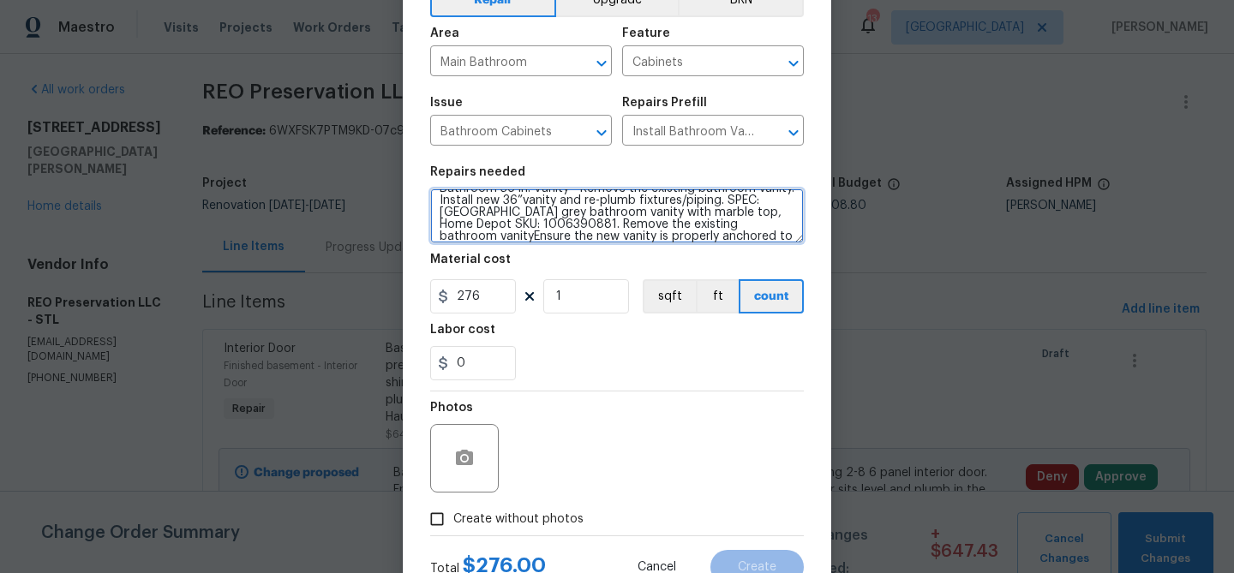
scroll to position [16, 0]
drag, startPoint x: 576, startPoint y: 224, endPoint x: 507, endPoint y: 230, distance: 68.7
click at [507, 230] on textarea "Bathroom 36 in. Vanity - Remove the existing bathroom vanity. Install new 36”va…" at bounding box center [617, 215] width 374 height 55
type textarea "Bathroom 36 in. Vanity - Remove the existing bathroom vanity. Install new 36”va…"
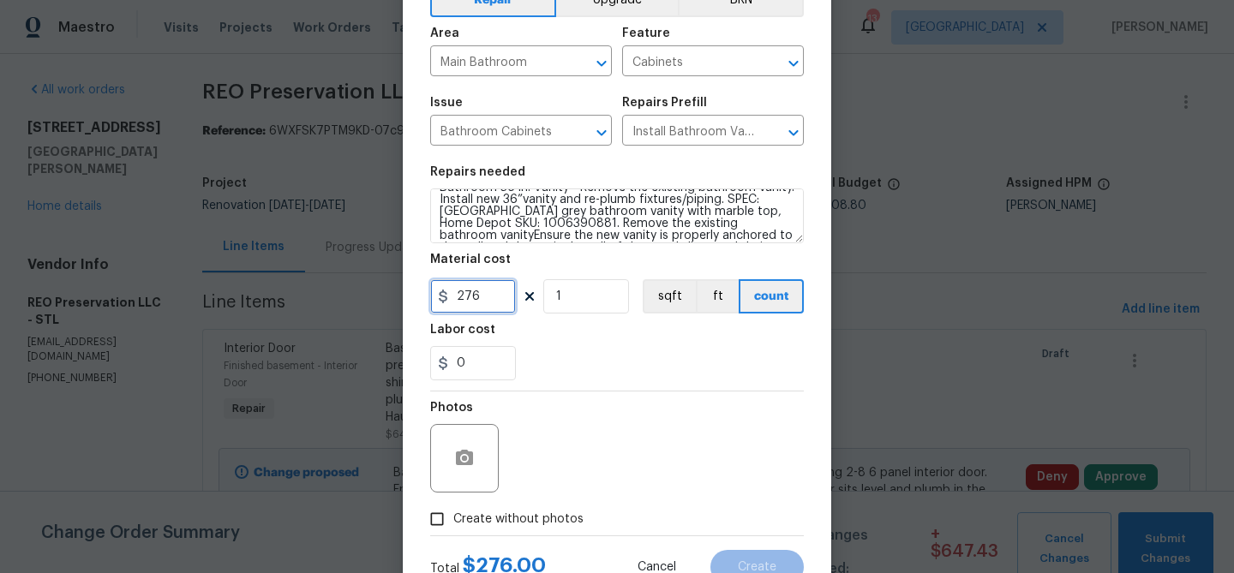
click at [482, 291] on input "276" at bounding box center [473, 296] width 86 height 34
type input "400"
click at [468, 460] on icon "button" at bounding box center [464, 457] width 17 height 15
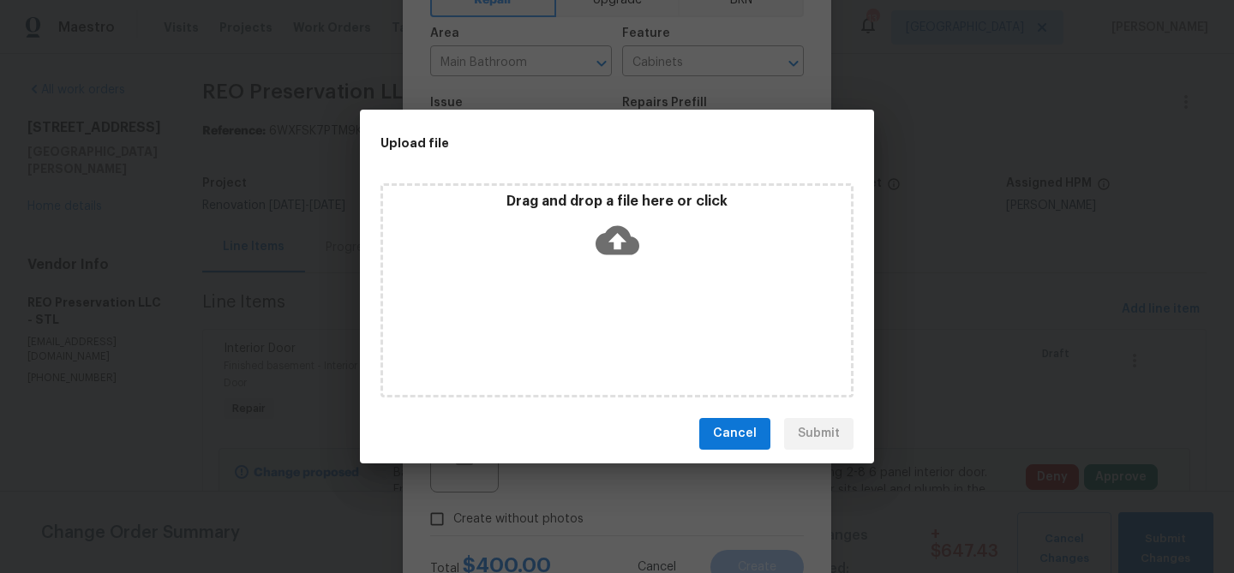
click at [622, 225] on icon at bounding box center [617, 239] width 44 height 29
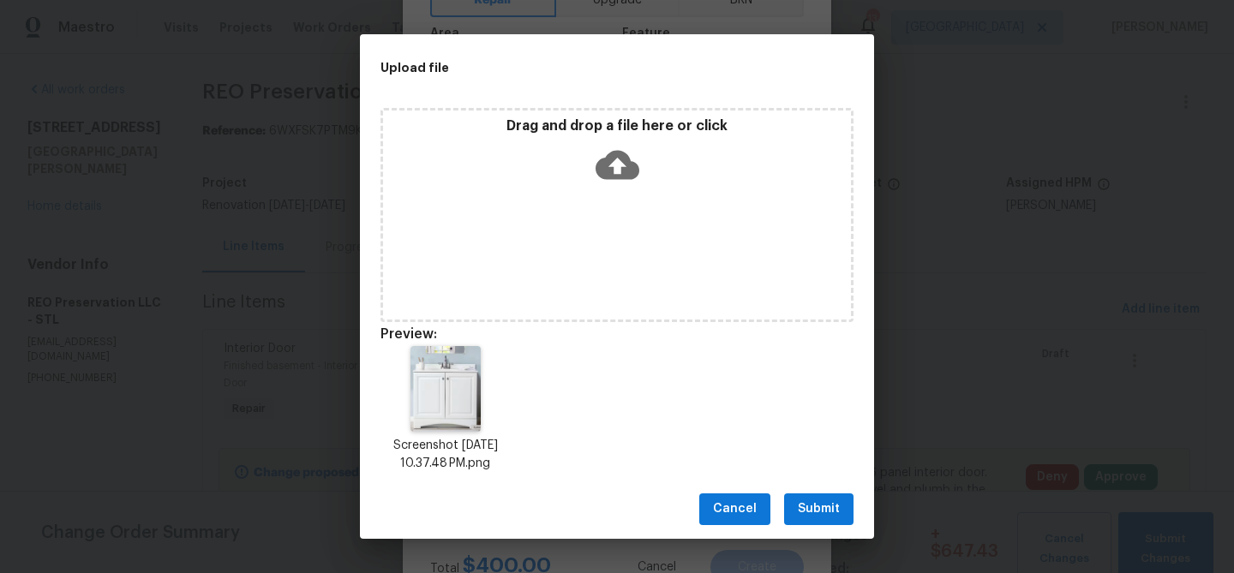
click at [820, 505] on span "Submit" at bounding box center [819, 509] width 42 height 21
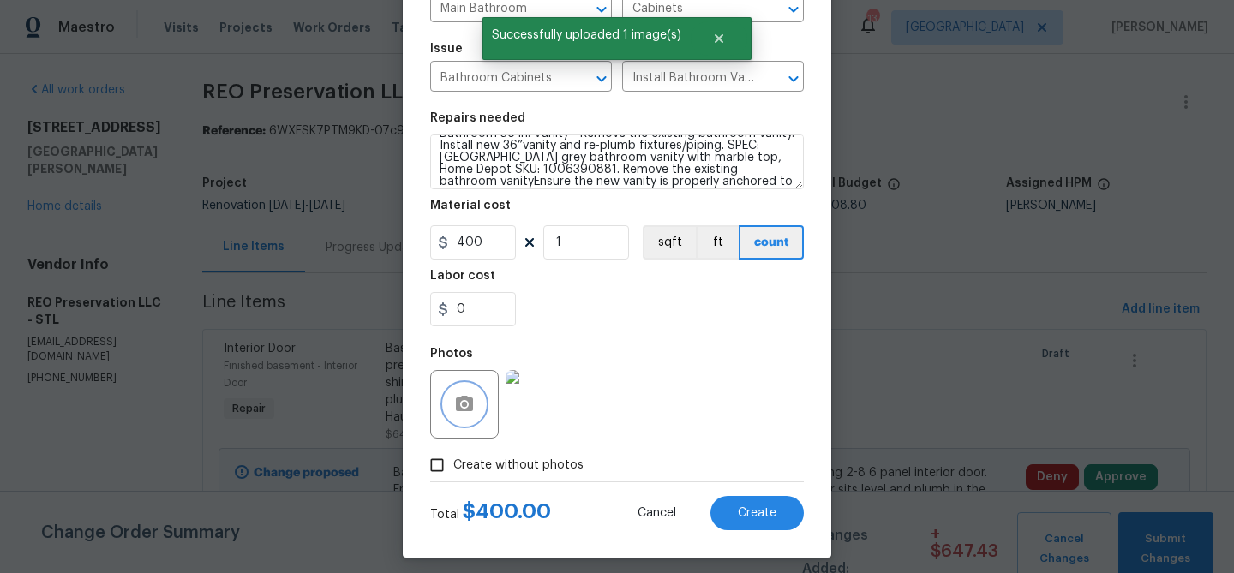
scroll to position [156, 0]
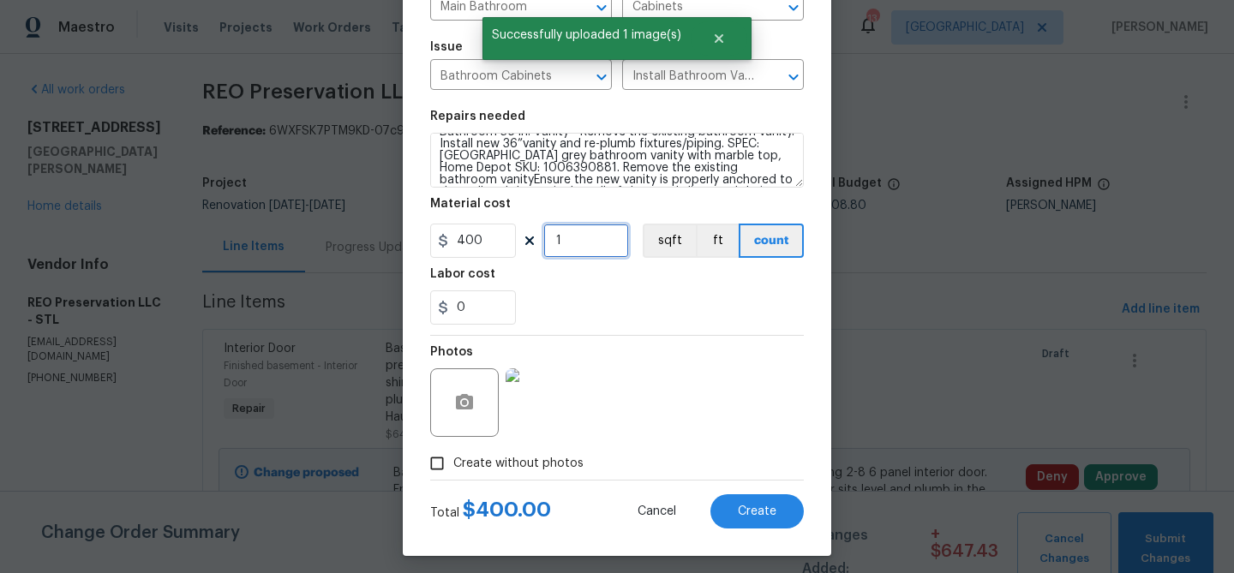
click at [587, 248] on input "1" at bounding box center [586, 241] width 86 height 34
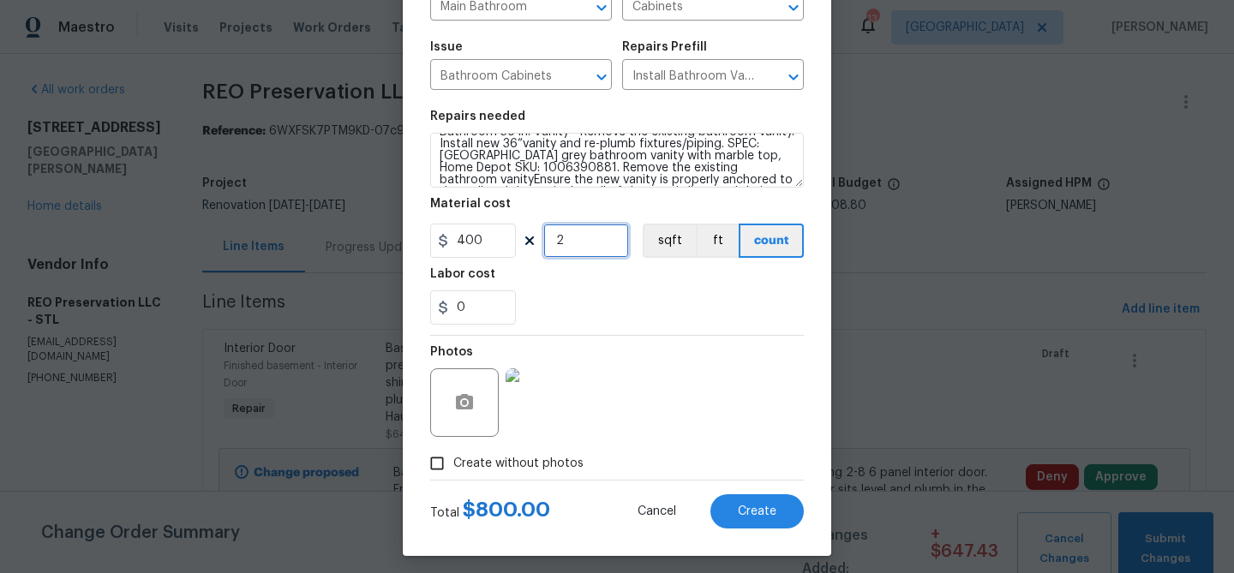
scroll to position [165, 0]
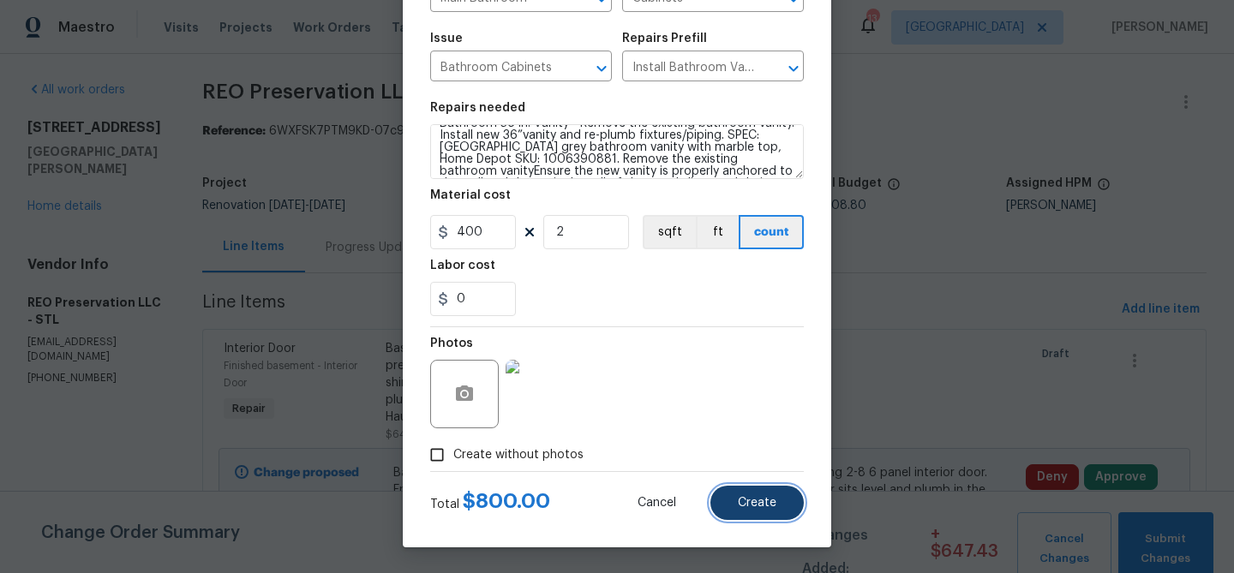
click at [763, 505] on span "Create" at bounding box center [757, 503] width 39 height 13
type input "0"
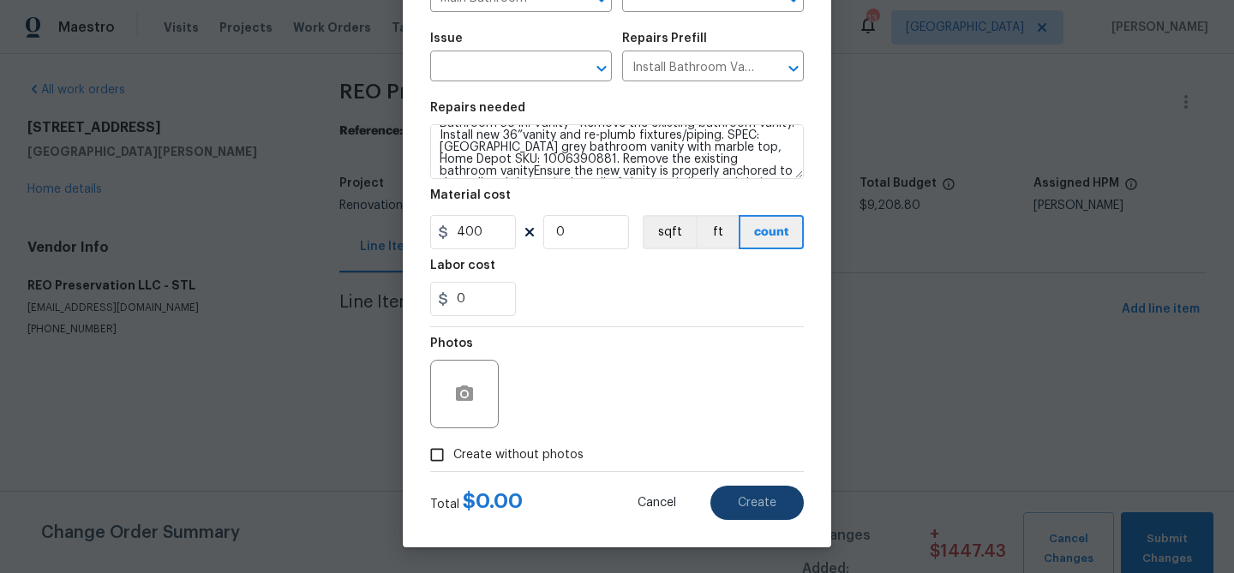
type input "0"
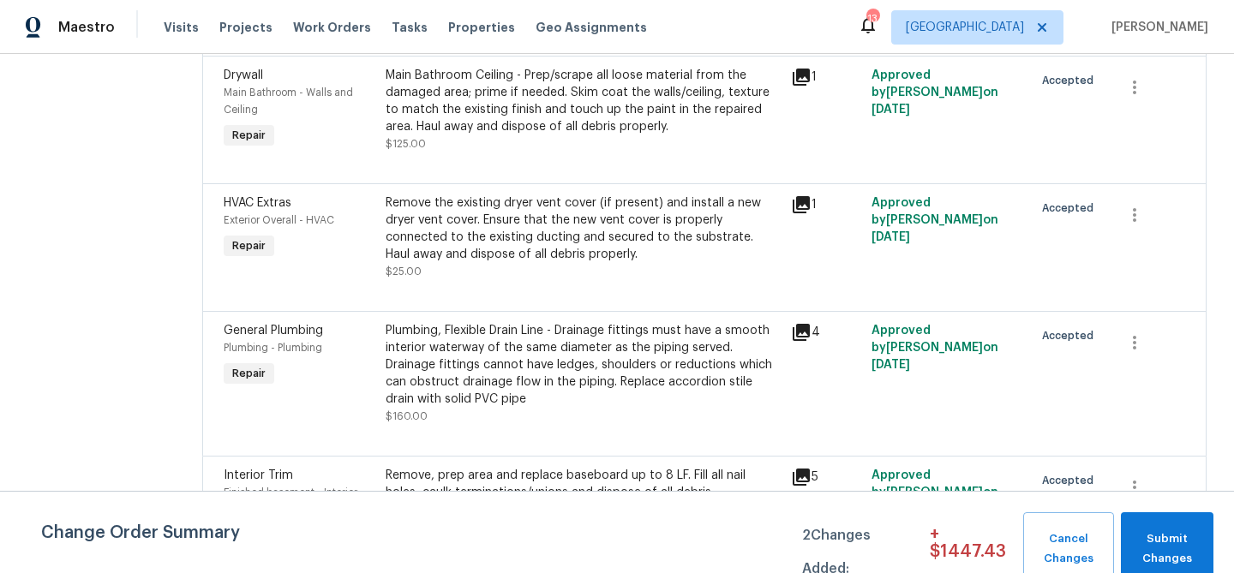
scroll to position [3307, 0]
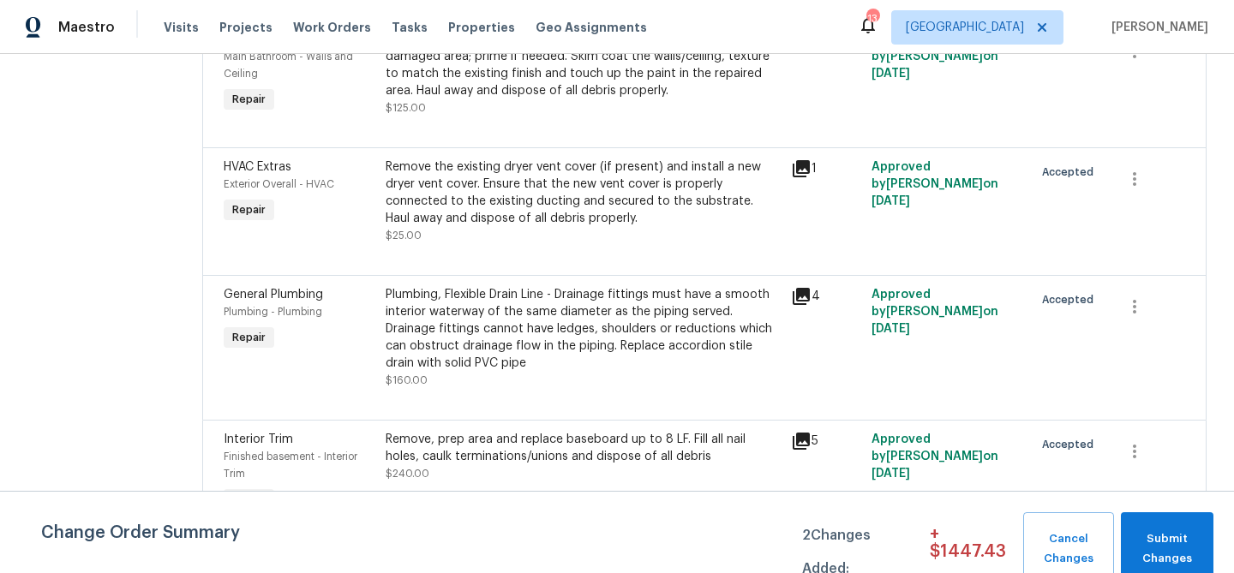
click at [475, 434] on div "Remove, prep area and replace baseboard up to 8 LF. Fill all nail holes, caulk …" at bounding box center [583, 448] width 395 height 34
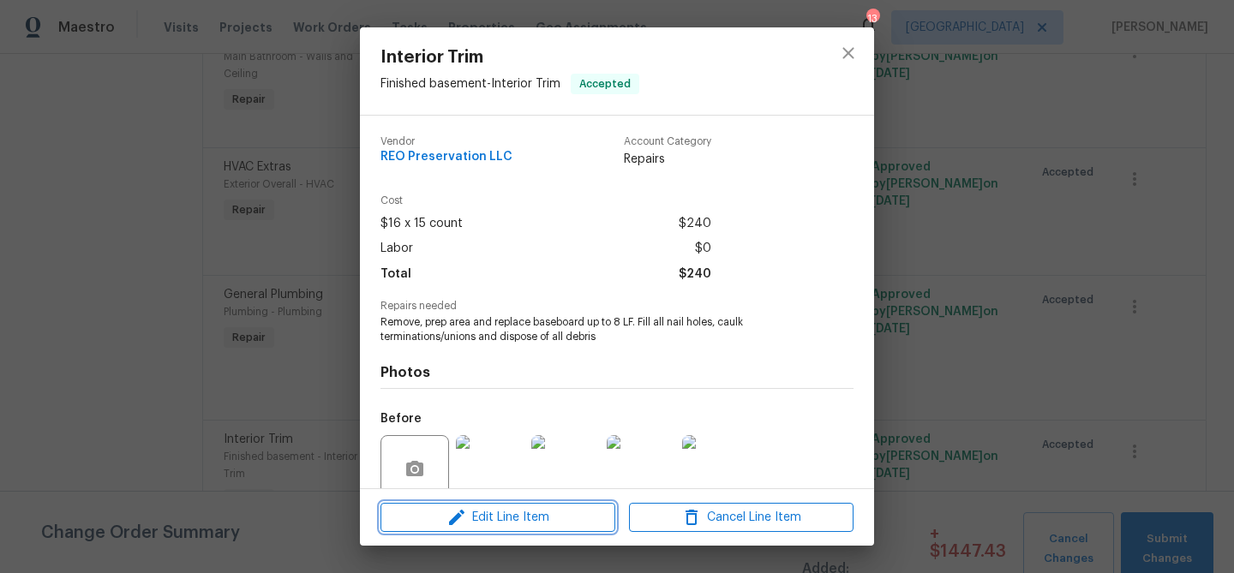
click at [516, 513] on span "Edit Line Item" at bounding box center [498, 517] width 224 height 21
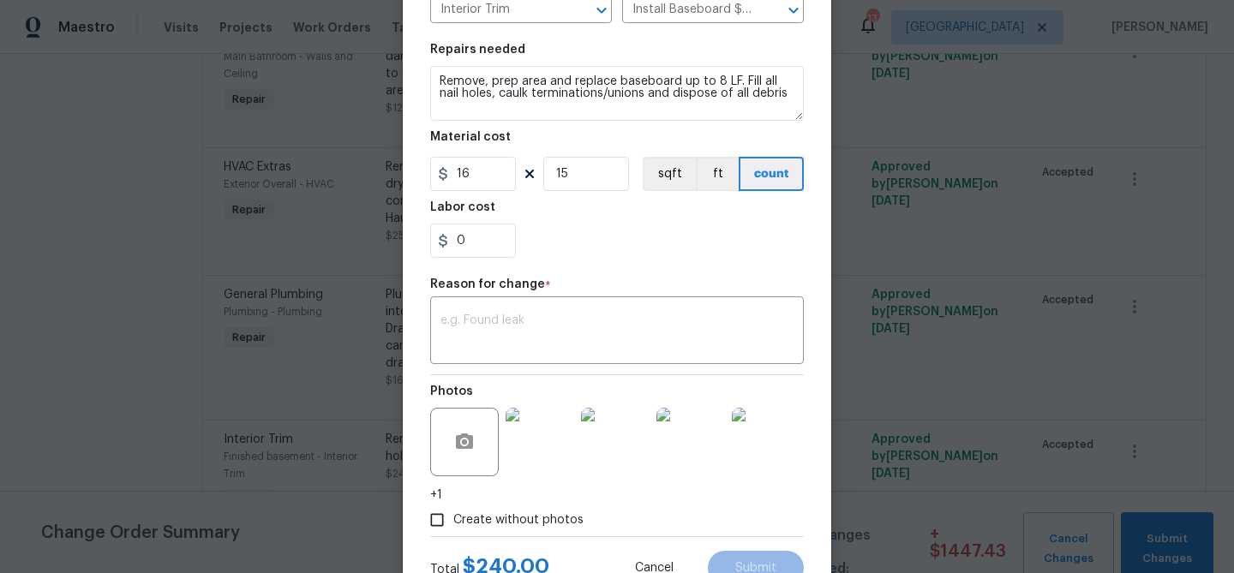
scroll to position [289, 0]
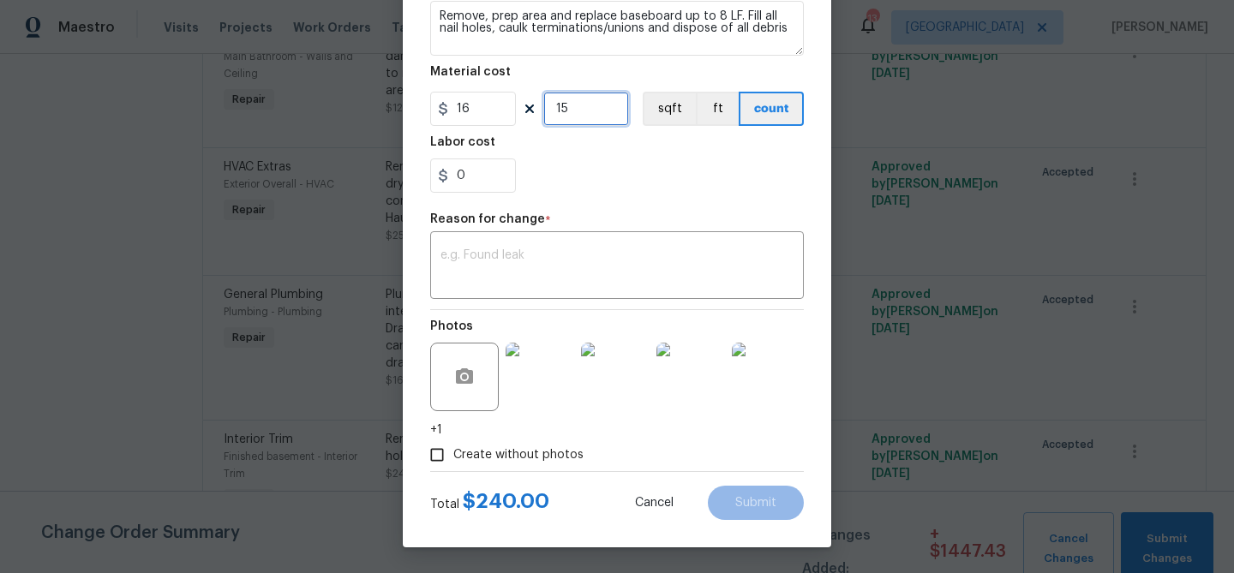
click at [581, 112] on input "15" at bounding box center [586, 109] width 86 height 34
type input "28"
click at [595, 251] on textarea at bounding box center [616, 267] width 353 height 36
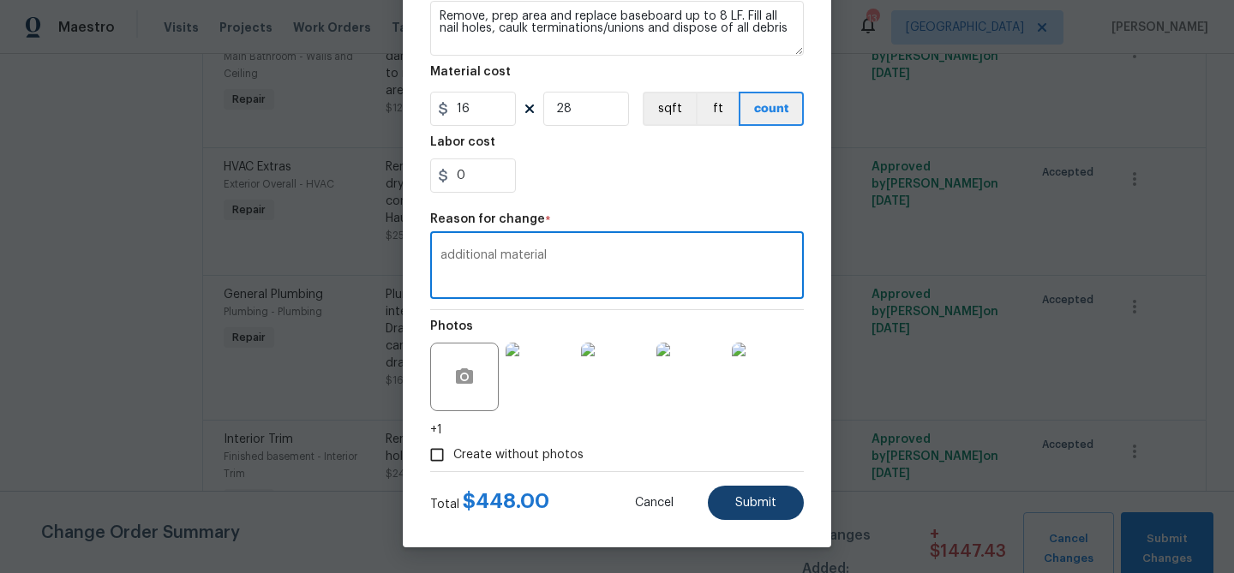
type textarea "additional material"
click at [767, 505] on span "Submit" at bounding box center [755, 503] width 41 height 13
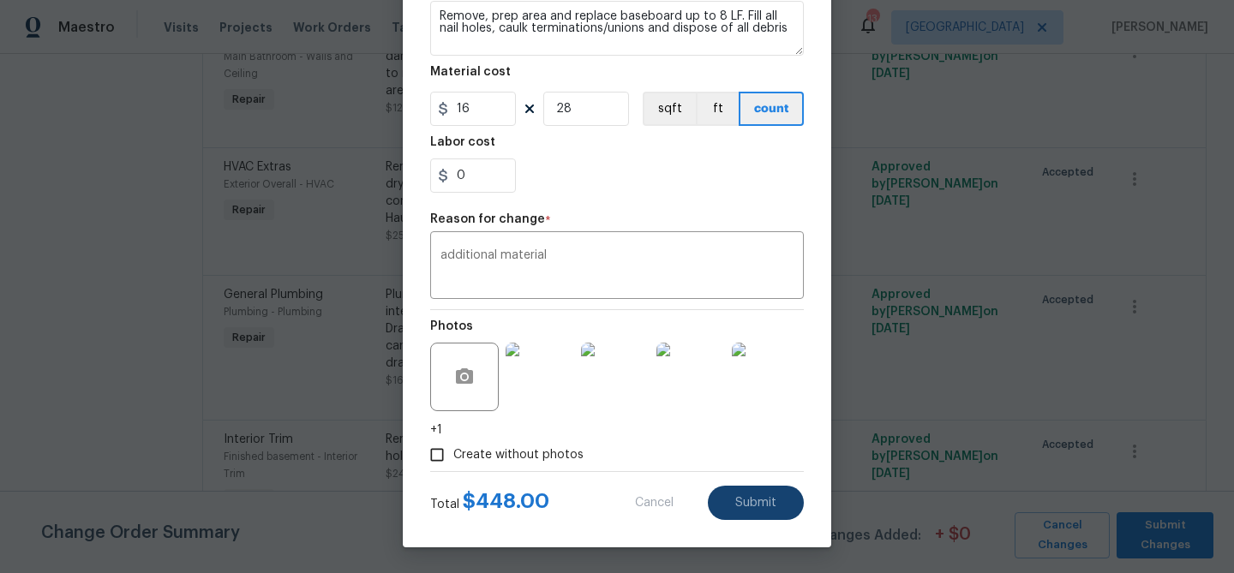
type input "15"
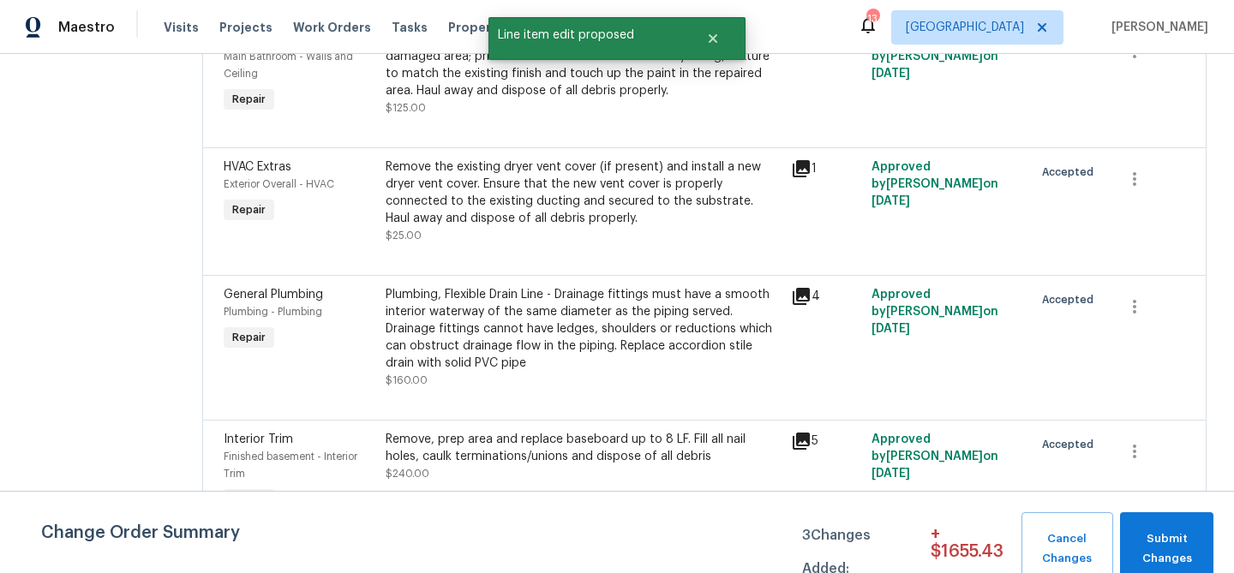
scroll to position [0, 0]
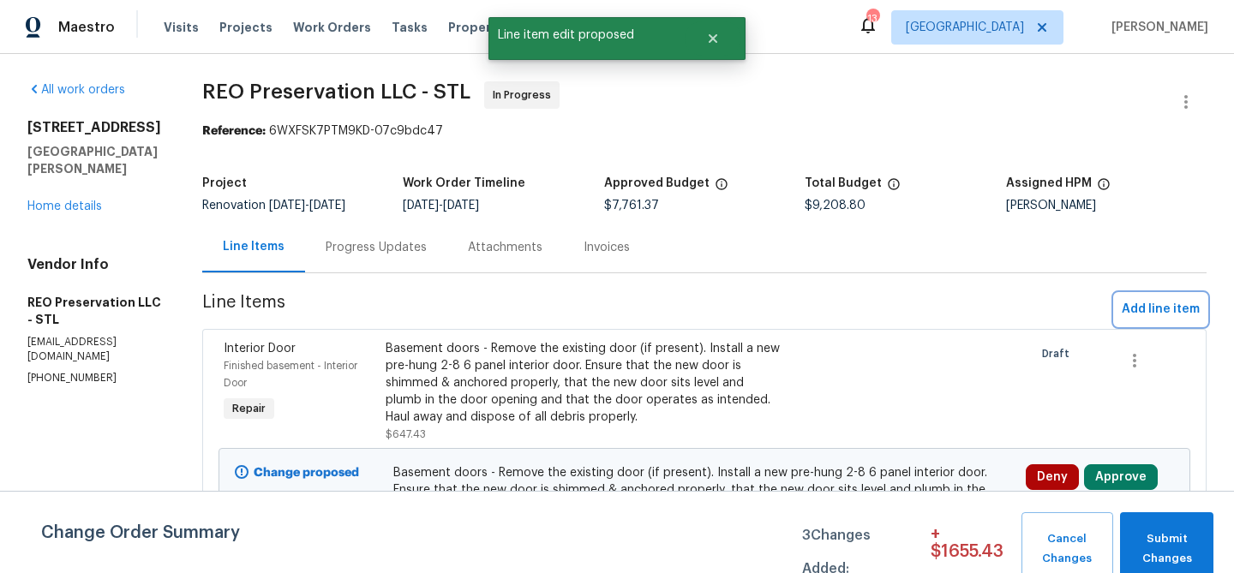
click at [1135, 304] on span "Add line item" at bounding box center [1160, 309] width 78 height 21
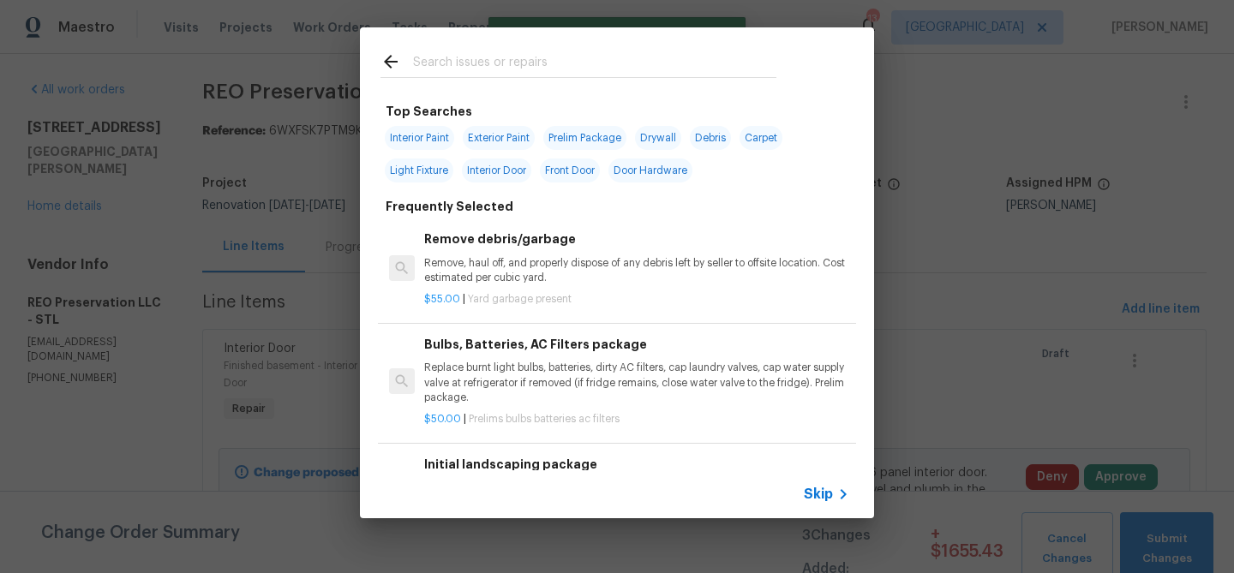
click at [480, 66] on input "text" at bounding box center [594, 64] width 363 height 26
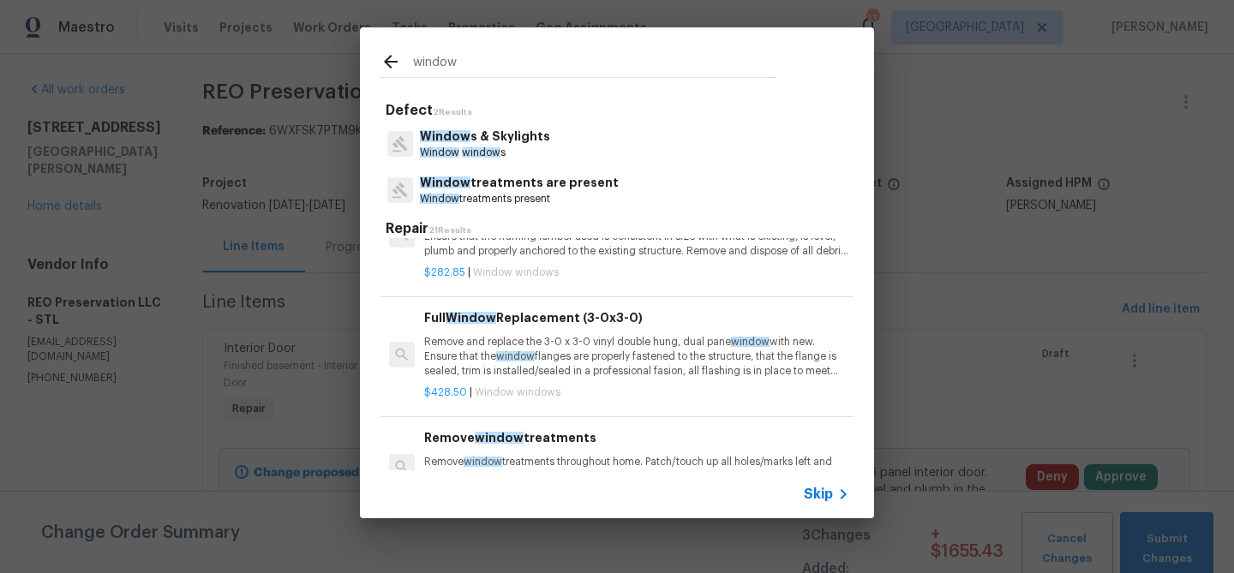
scroll to position [300, 0]
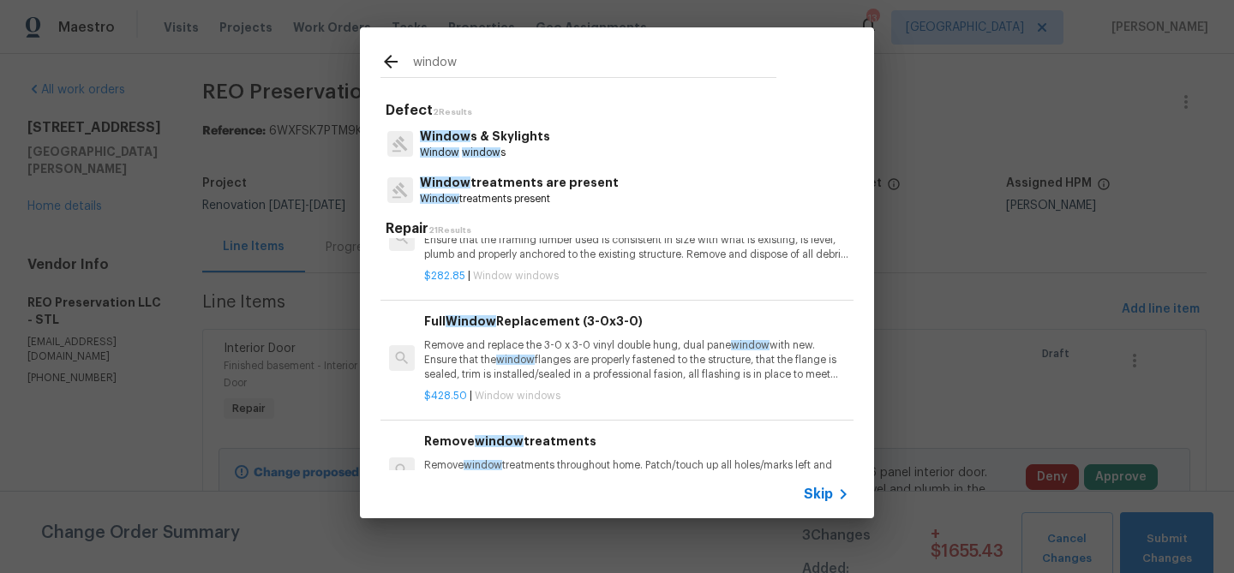
type input "window"
click at [472, 353] on p "Remove and replace the 3-0 x 3-0 vinyl double hung, dual pane window with new. …" at bounding box center [636, 360] width 425 height 44
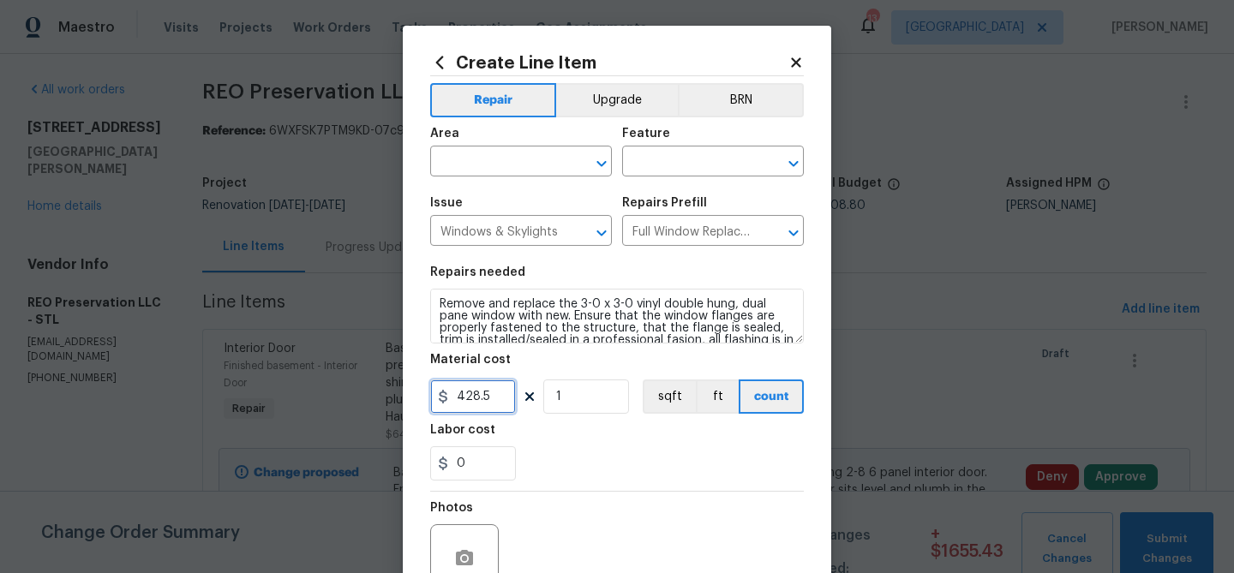
click at [493, 393] on input "428.5" at bounding box center [473, 397] width 86 height 34
click at [510, 176] on input "text" at bounding box center [497, 163] width 134 height 27
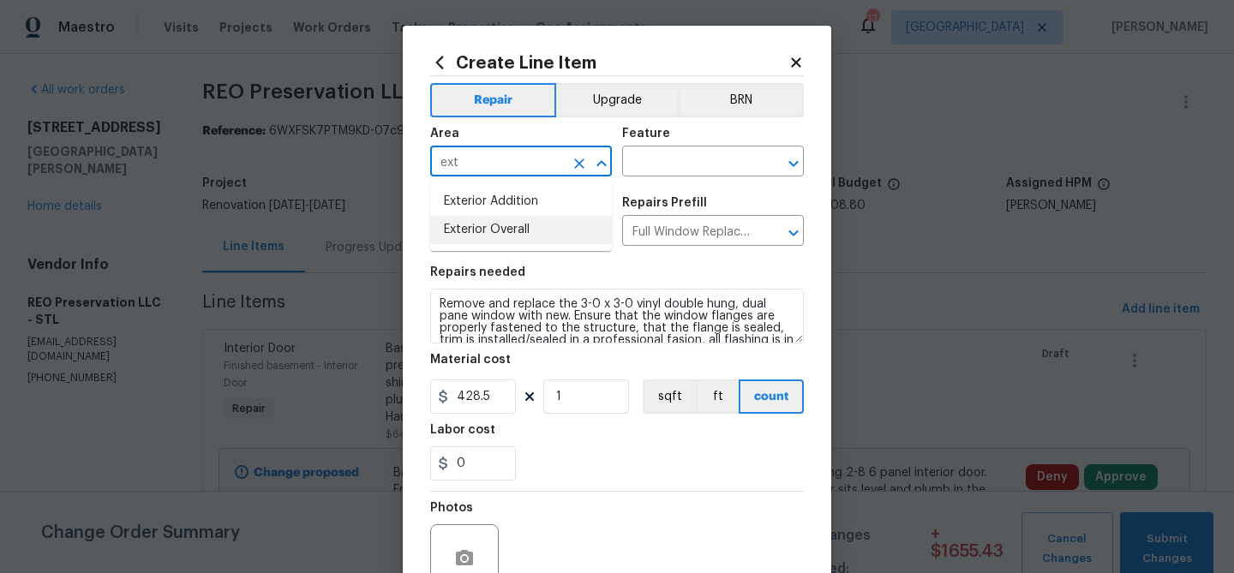
click at [511, 224] on li "Exterior Overall" at bounding box center [521, 230] width 182 height 28
type input "Exterior Overall"
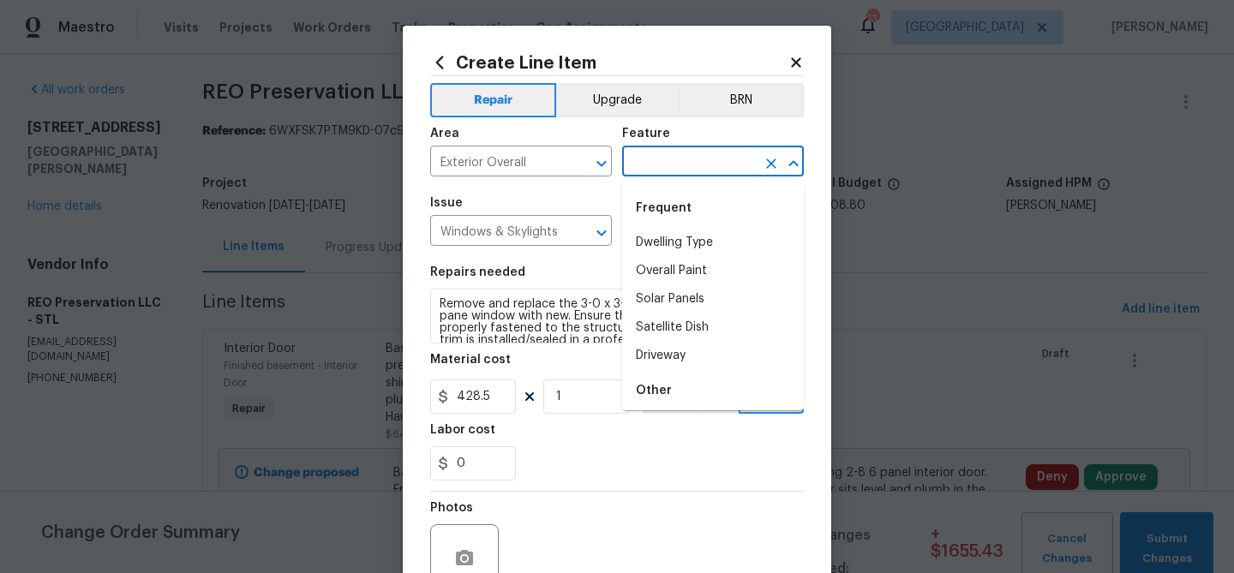
click at [646, 161] on input "text" at bounding box center [689, 163] width 134 height 27
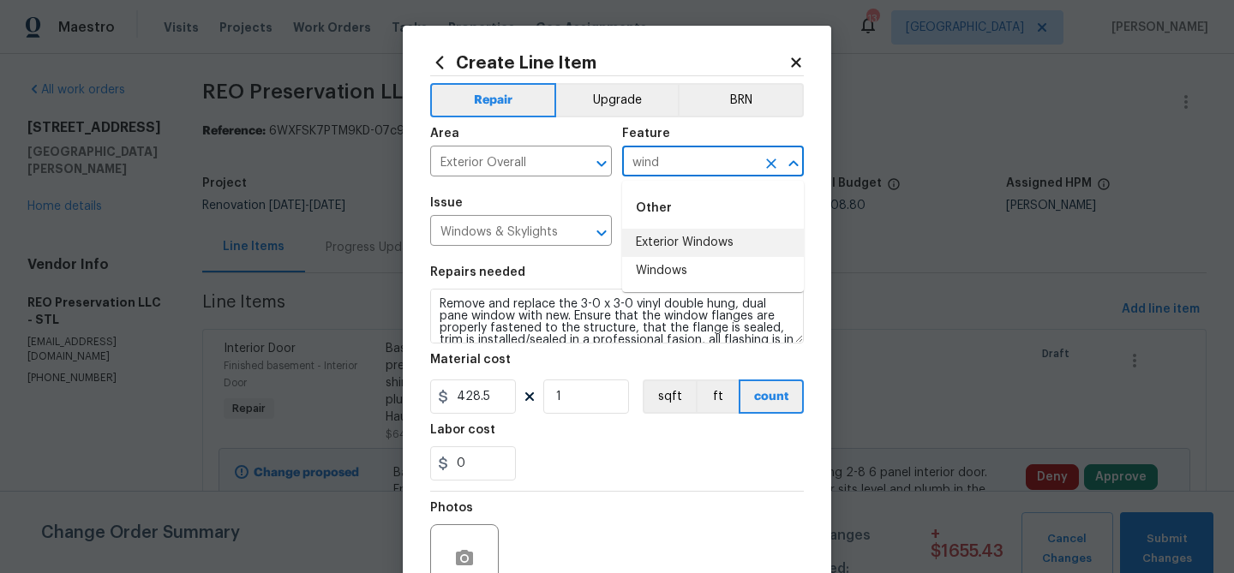
click at [663, 247] on li "Exterior Windows" at bounding box center [713, 243] width 182 height 28
type input "Exterior Windows"
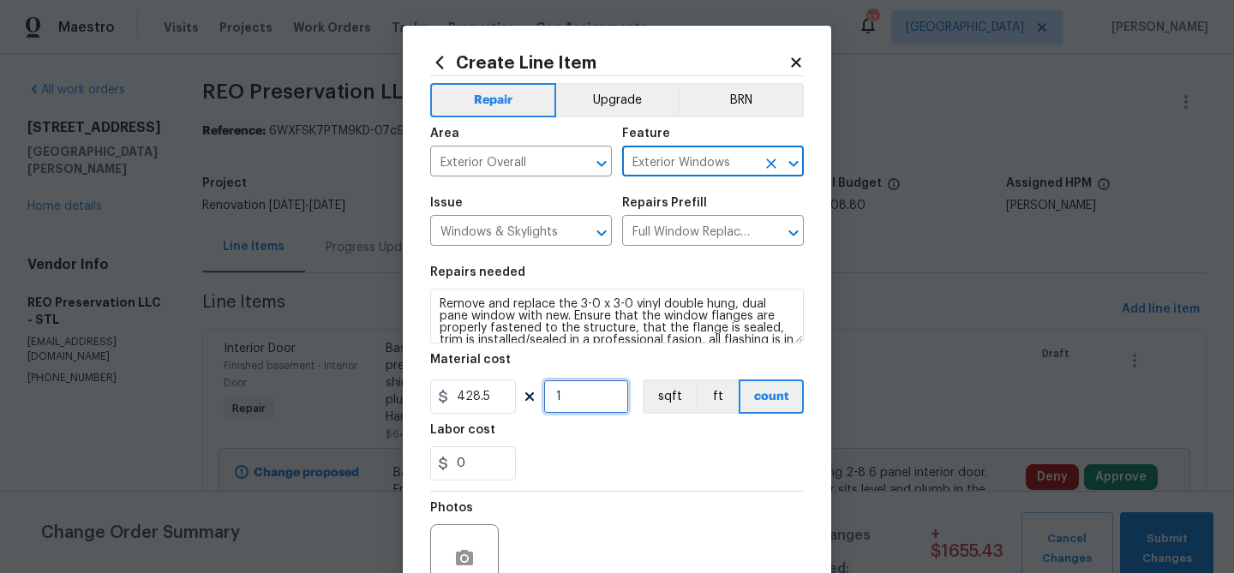
click at [581, 402] on input "1" at bounding box center [586, 397] width 86 height 34
type input "3"
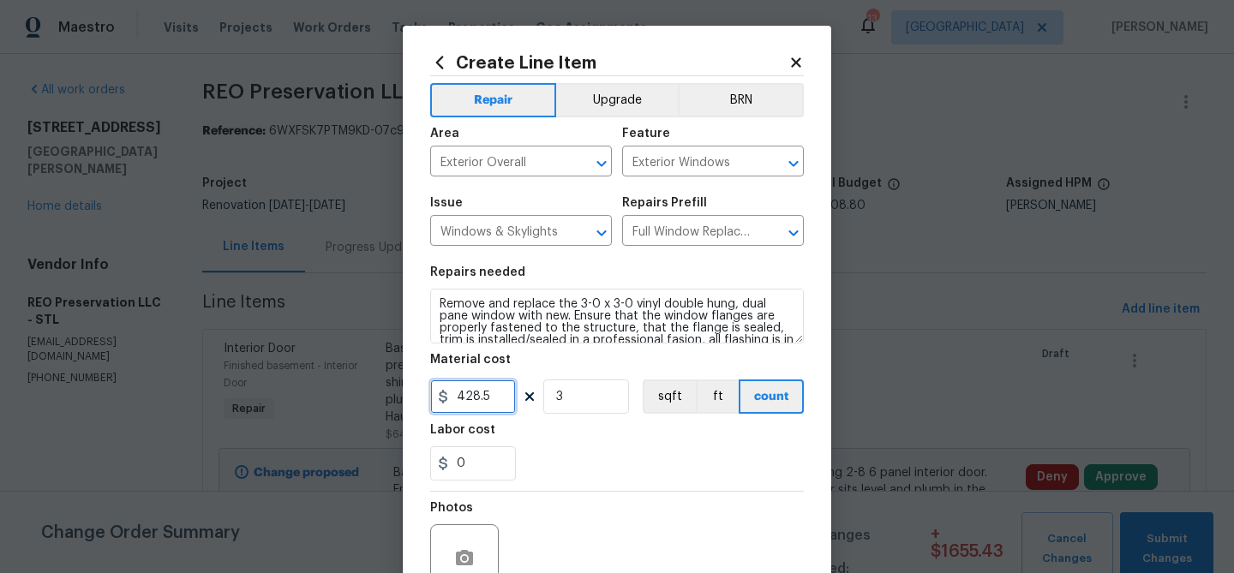
click at [498, 401] on input "428.5" at bounding box center [473, 397] width 86 height 34
type input "350"
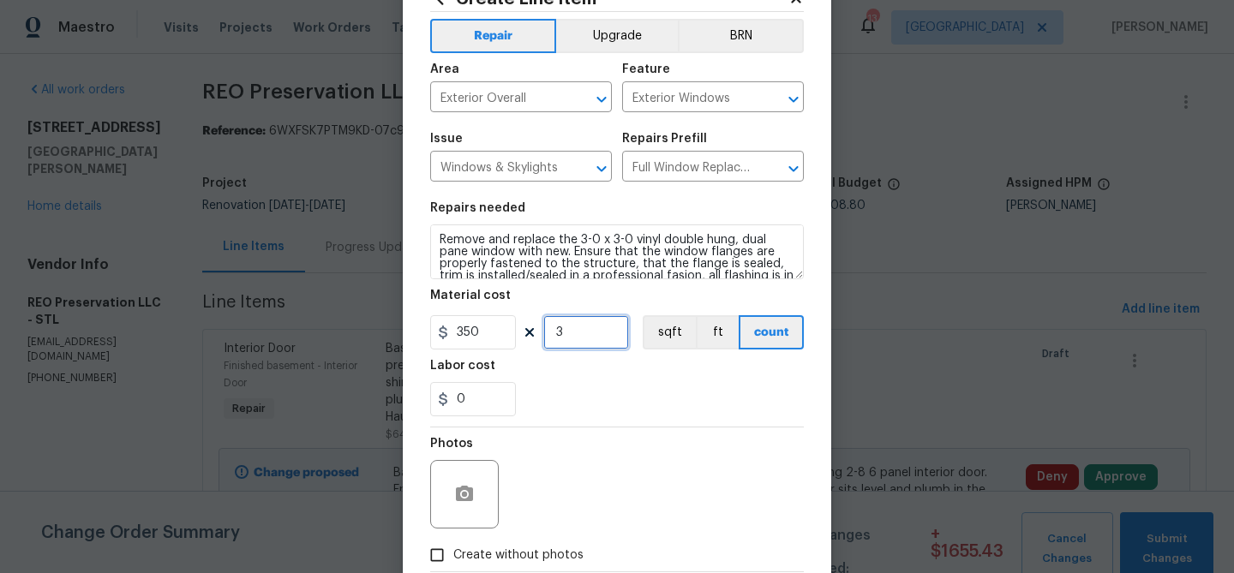
scroll to position [74, 0]
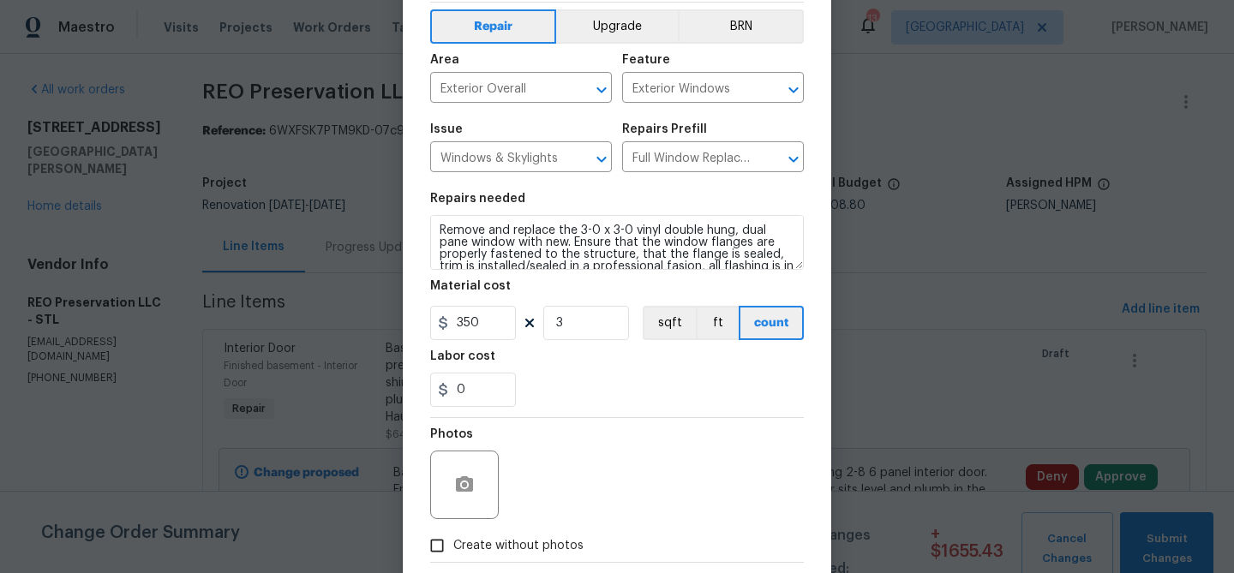
click at [438, 541] on input "Create without photos" at bounding box center [437, 545] width 33 height 33
checkbox input "true"
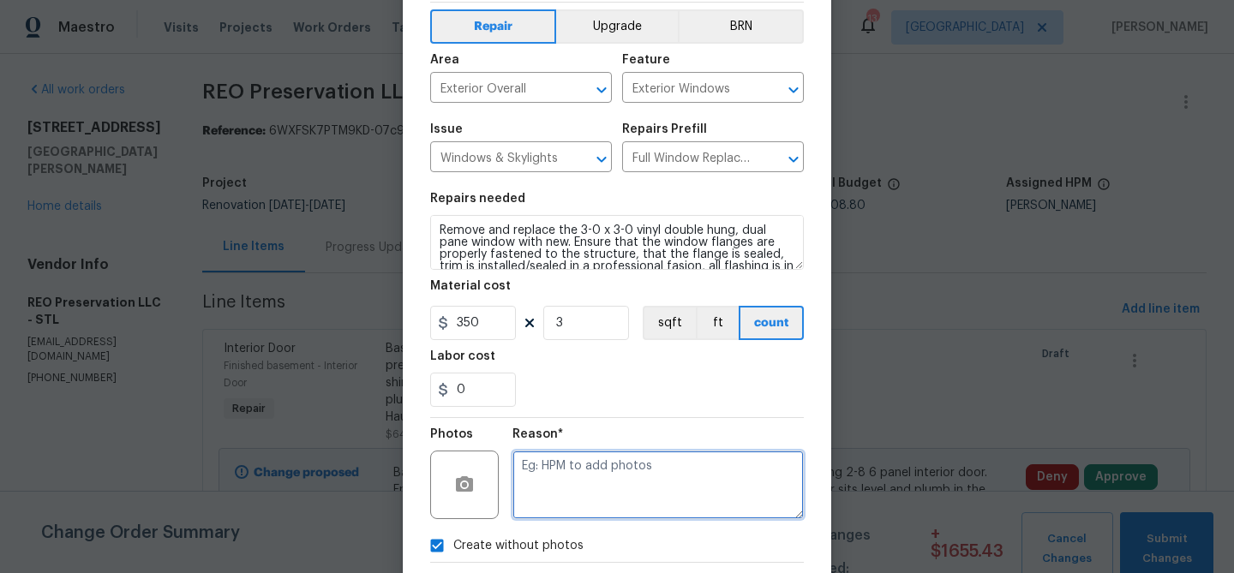
click at [543, 483] on textarea at bounding box center [657, 485] width 291 height 69
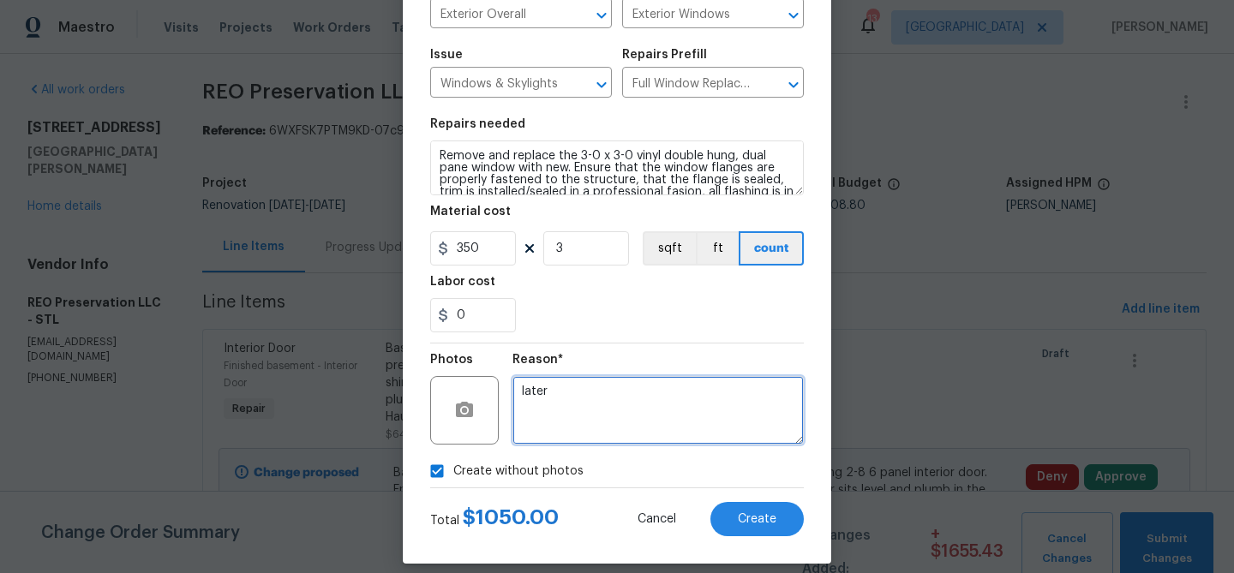
scroll to position [165, 0]
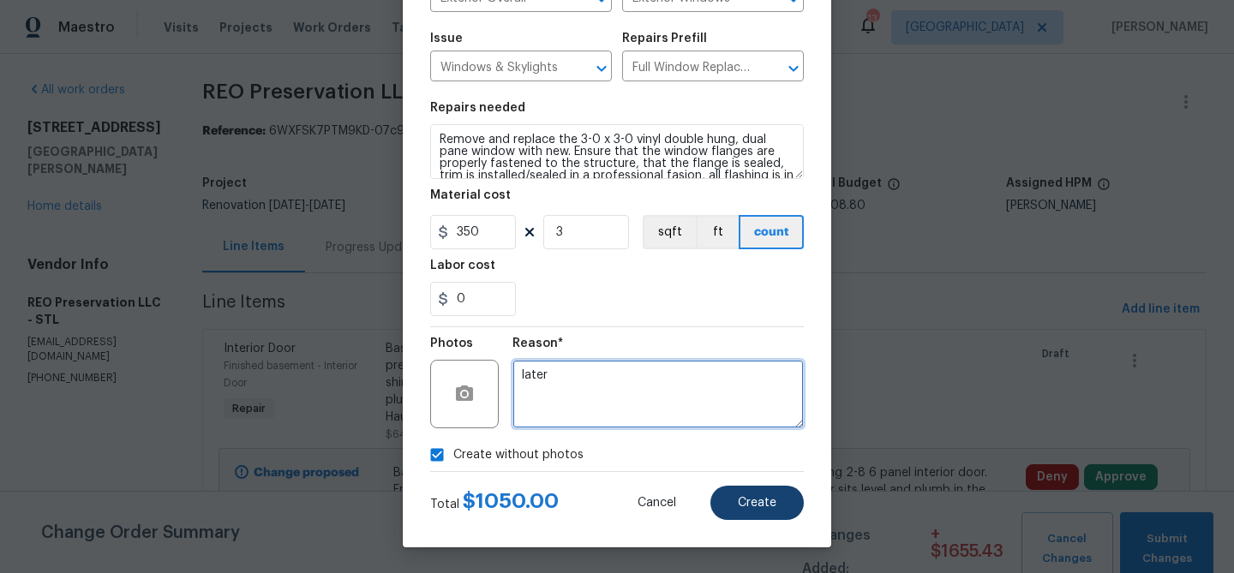
type textarea "later"
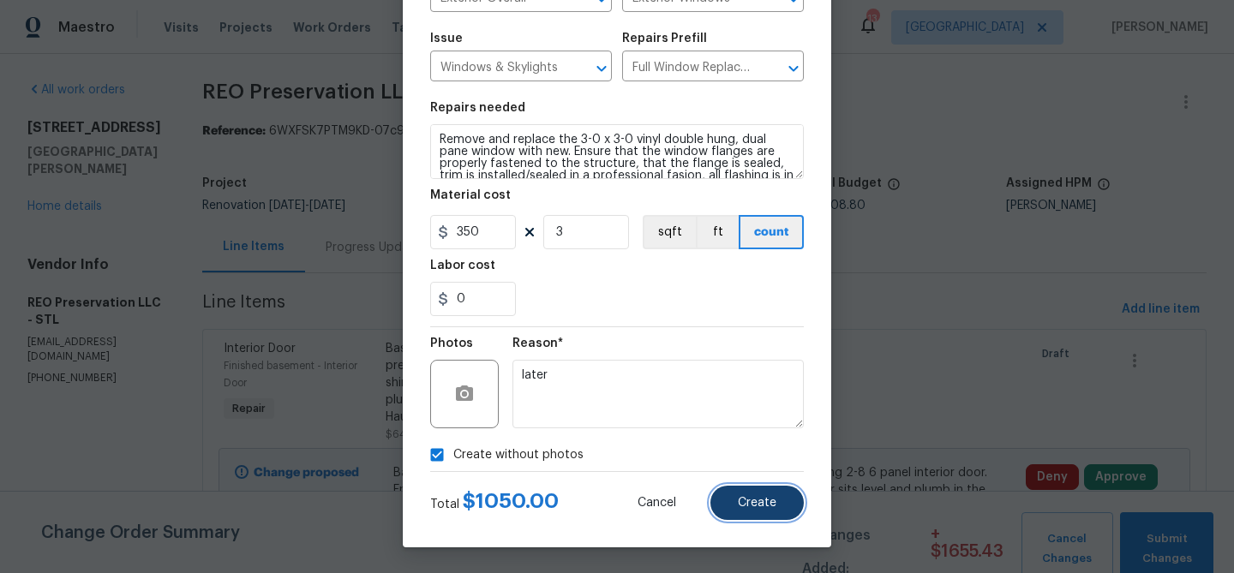
click at [743, 497] on span "Create" at bounding box center [757, 503] width 39 height 13
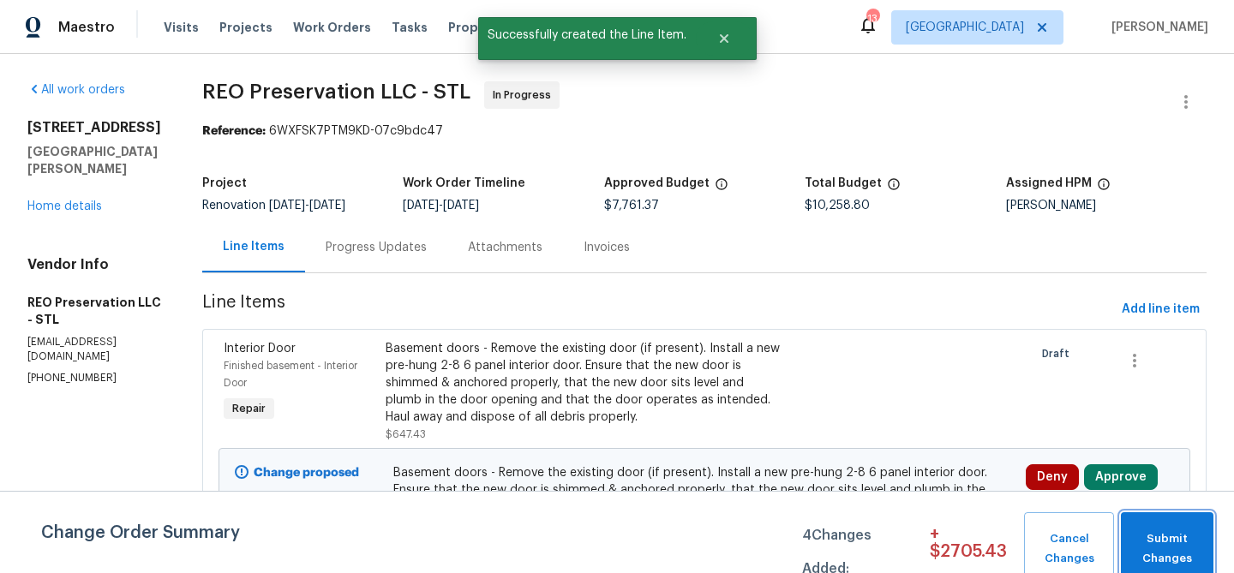
click at [1158, 544] on span "Submit Changes" at bounding box center [1166, 548] width 75 height 39
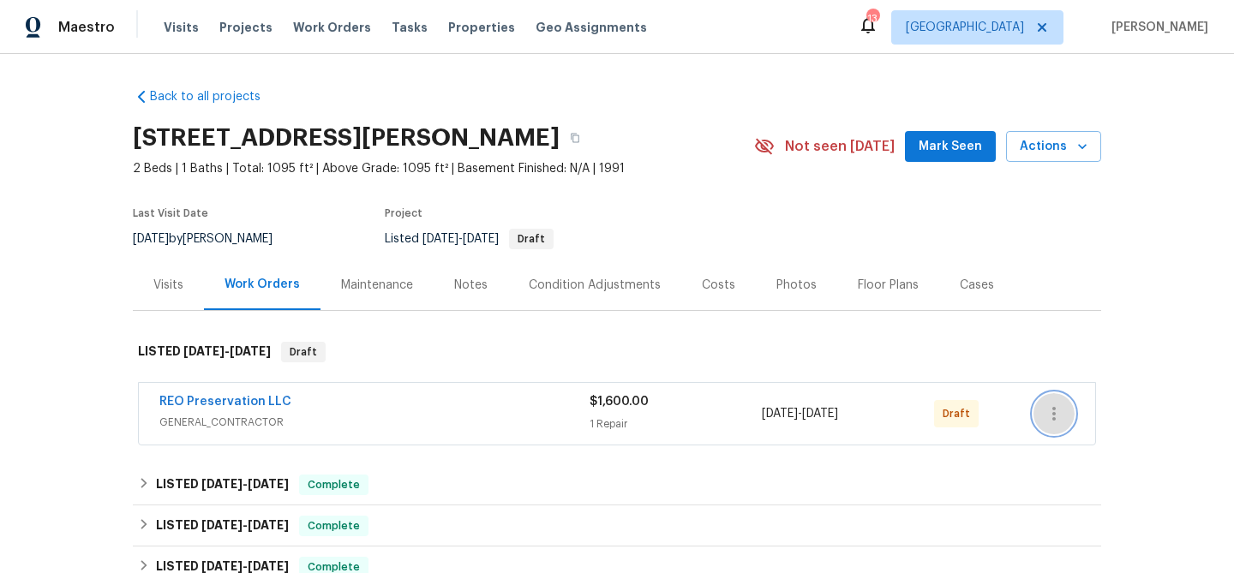
click at [1054, 410] on icon "button" at bounding box center [1053, 414] width 3 height 14
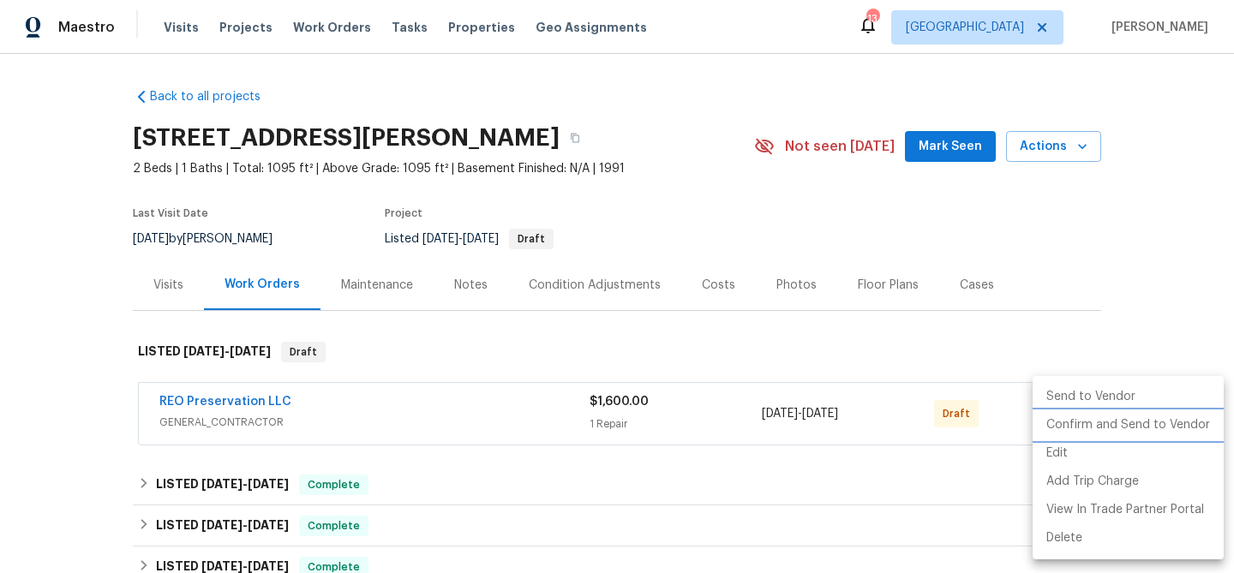
click at [1087, 422] on li "Confirm and Send to Vendor" at bounding box center [1127, 425] width 191 height 28
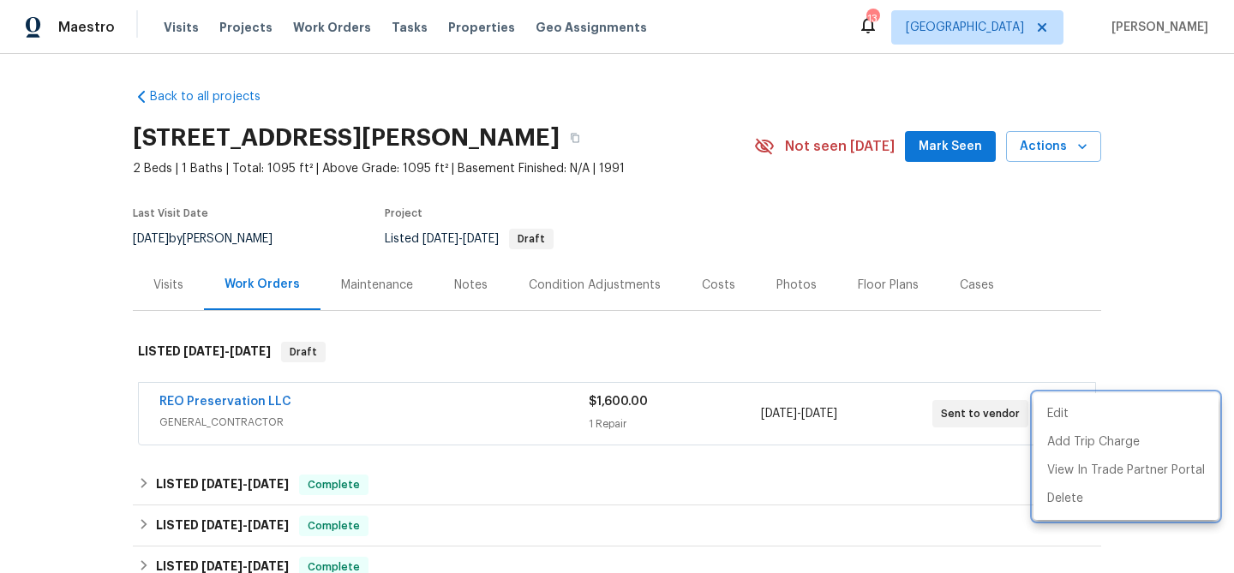
click at [459, 280] on div at bounding box center [617, 286] width 1234 height 573
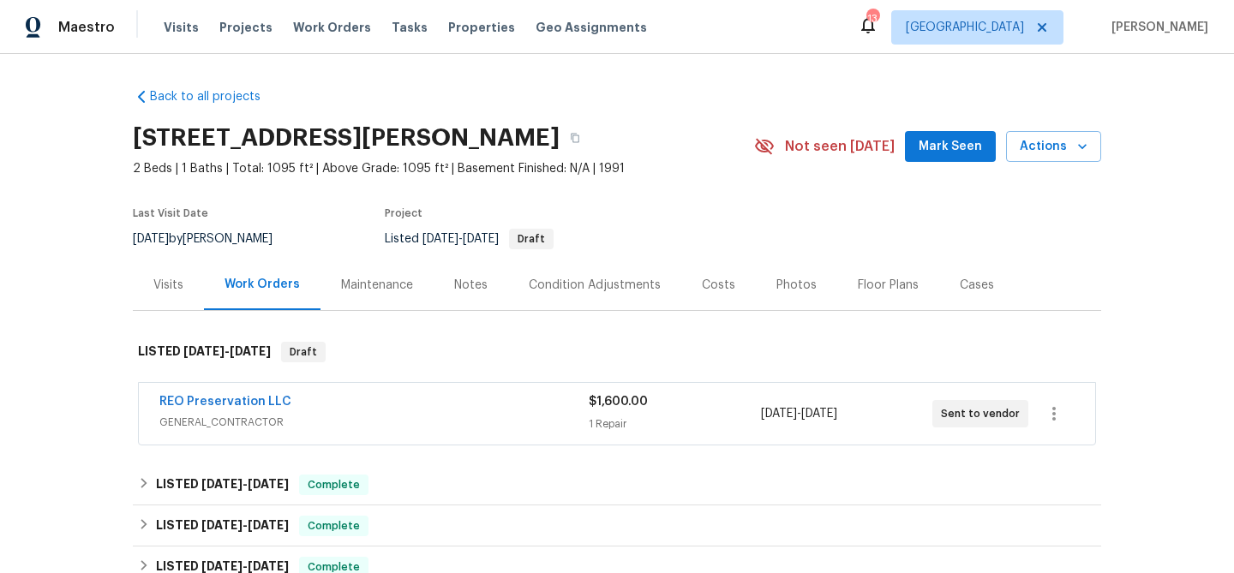
click at [465, 285] on div "Notes" at bounding box center [470, 285] width 33 height 17
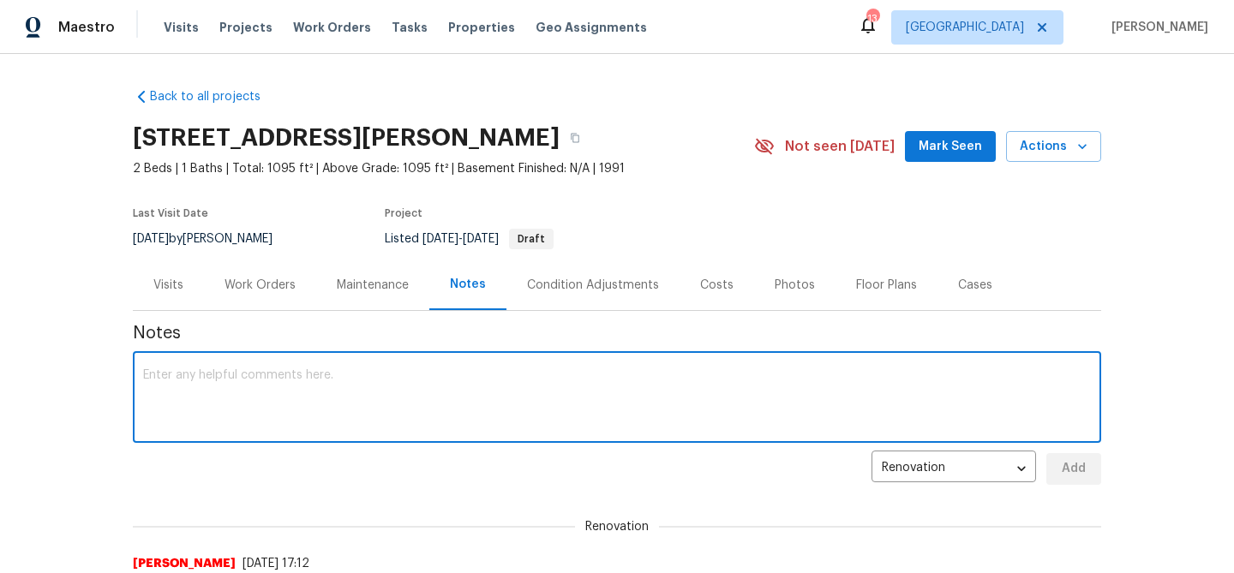
click at [229, 370] on textarea at bounding box center [617, 399] width 948 height 60
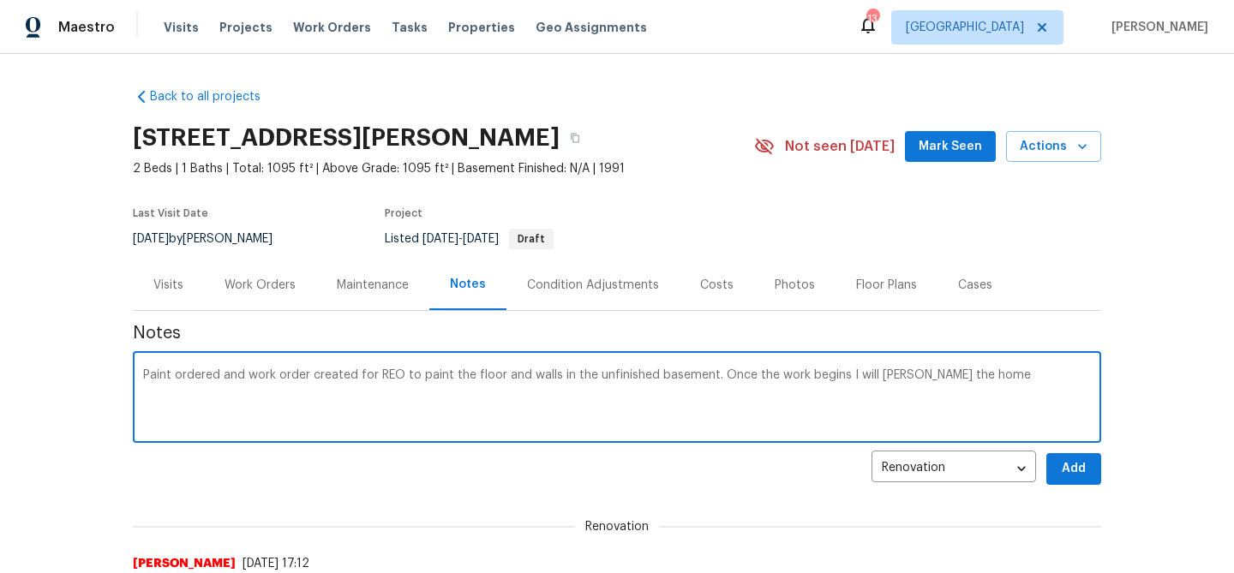
type textarea "Paint ordered and work order created for REO to paint the floor and walls in th…"
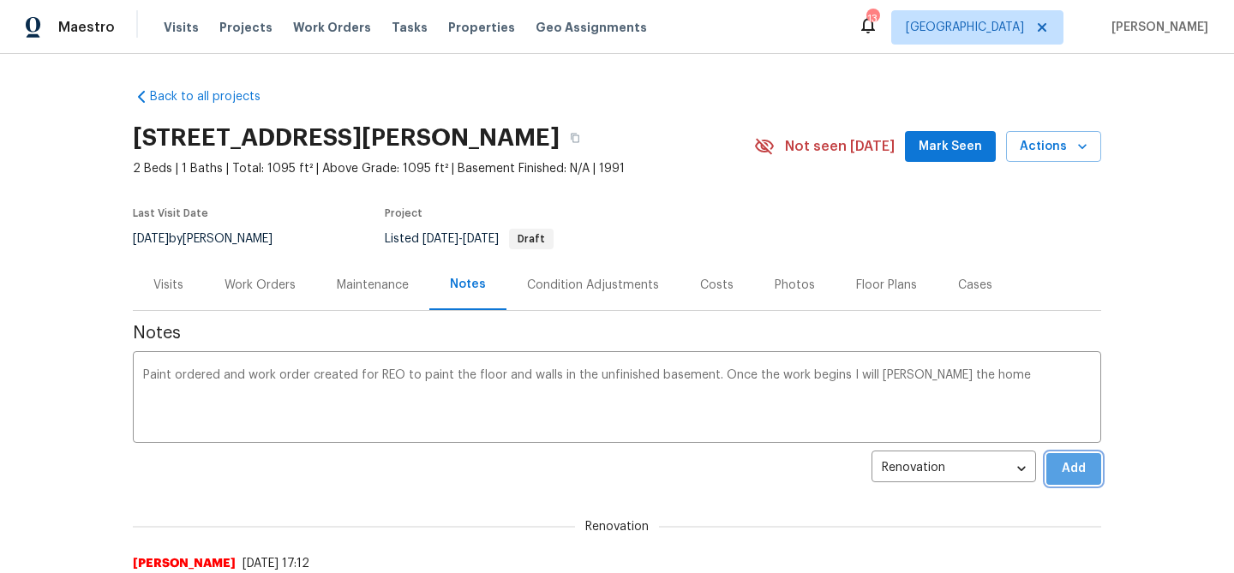
click at [1083, 463] on span "Add" at bounding box center [1073, 468] width 27 height 21
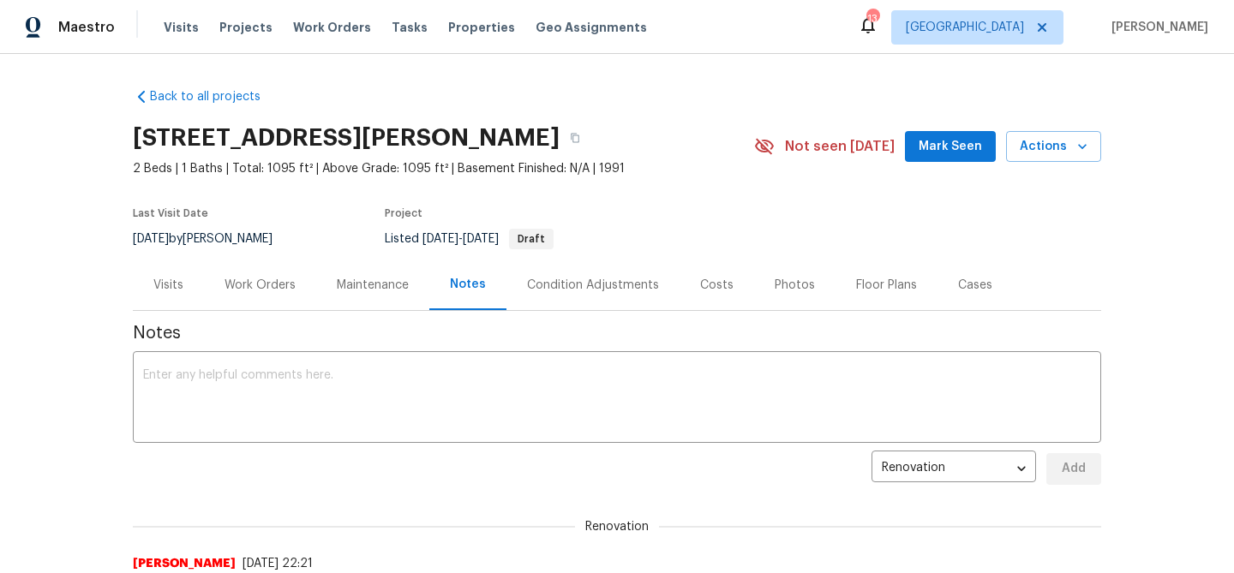
click at [258, 285] on div "Work Orders" at bounding box center [259, 285] width 71 height 17
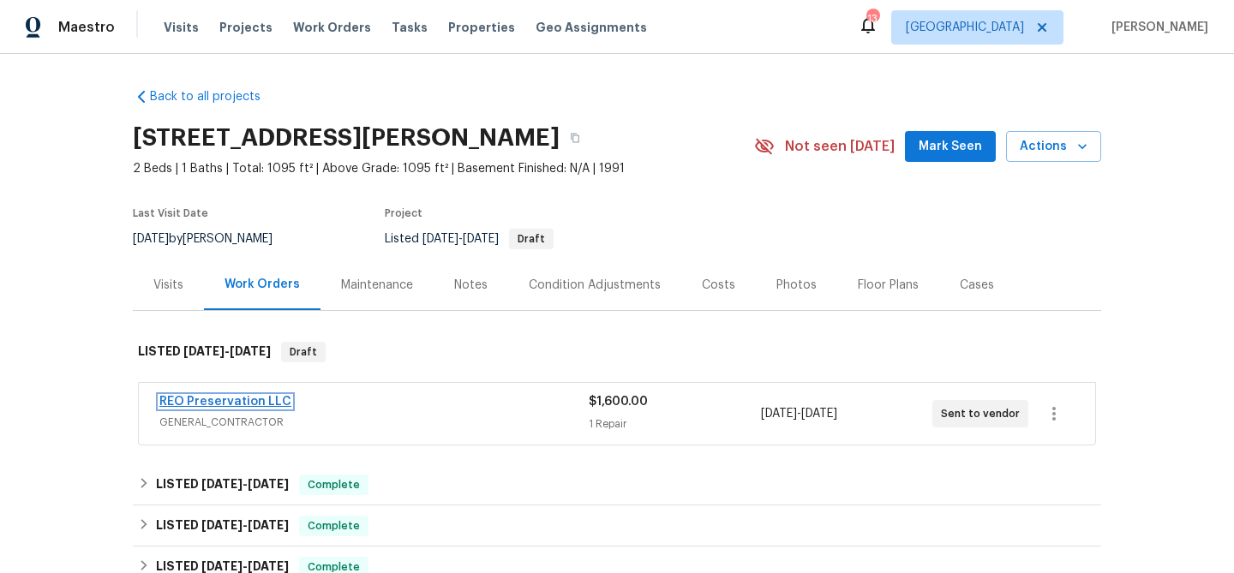
click at [218, 404] on link "REO Preservation LLC" at bounding box center [225, 402] width 132 height 12
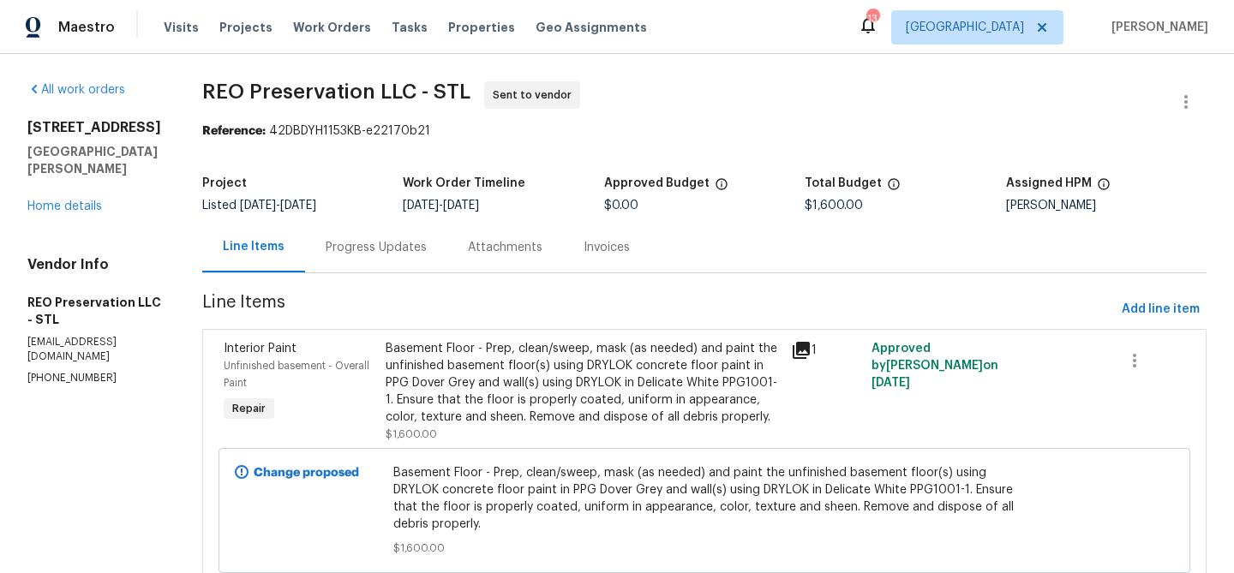
click at [428, 360] on div "Basement Floor - Prep, clean/sweep, mask (as needed) and paint the unfinished b…" at bounding box center [583, 383] width 395 height 86
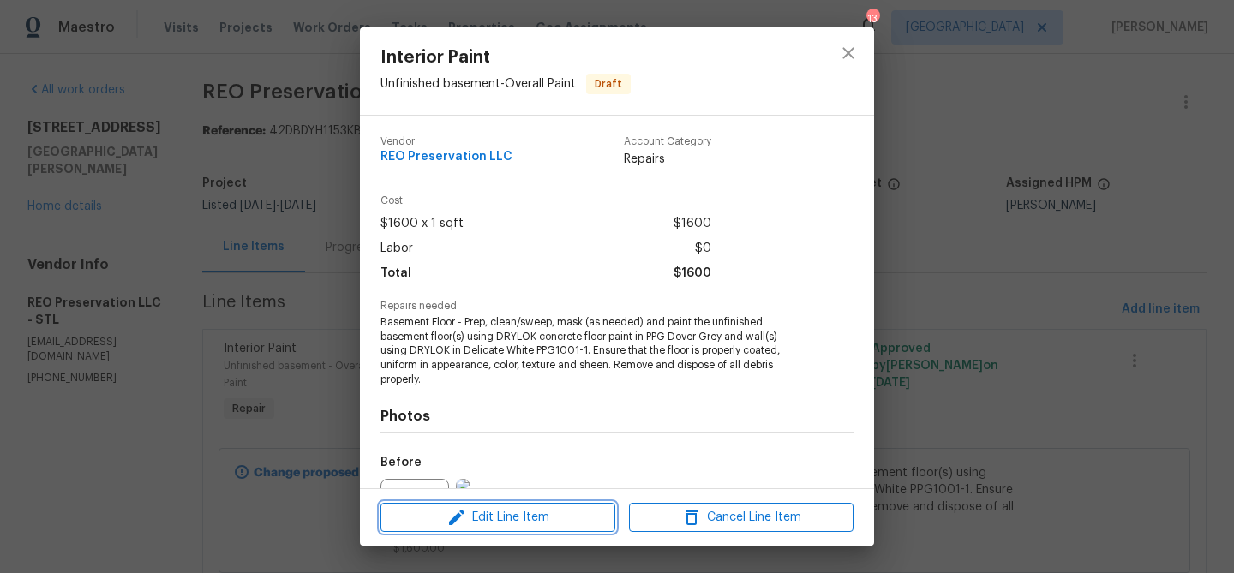
click at [485, 516] on span "Edit Line Item" at bounding box center [498, 517] width 224 height 21
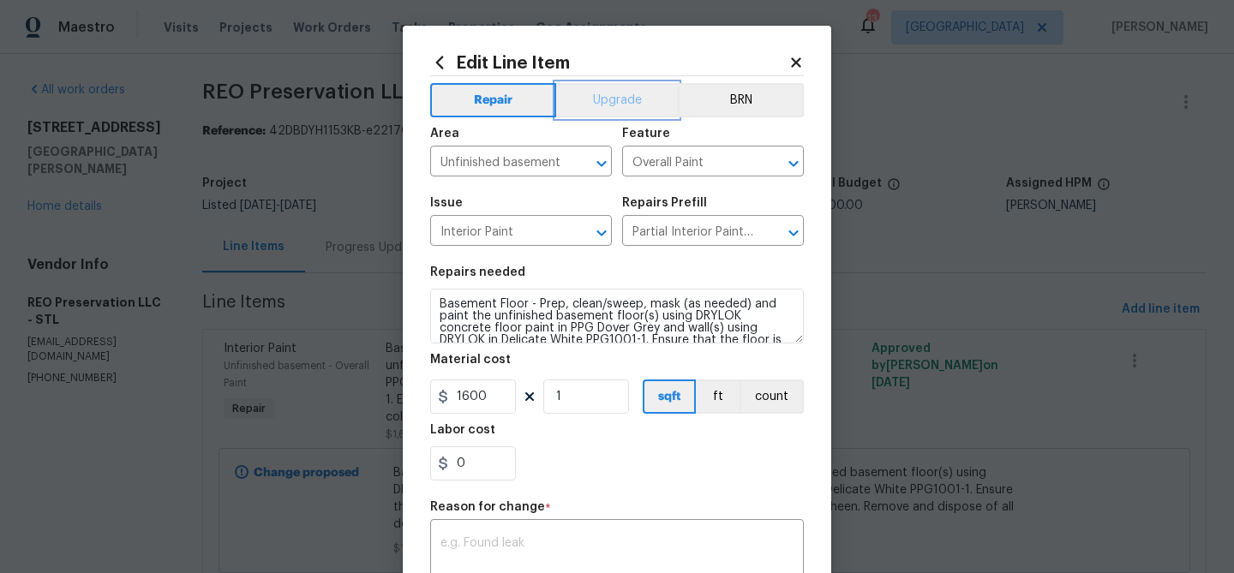
click at [608, 97] on button "Upgrade" at bounding box center [617, 100] width 123 height 34
click at [499, 536] on div "x ​" at bounding box center [617, 554] width 374 height 63
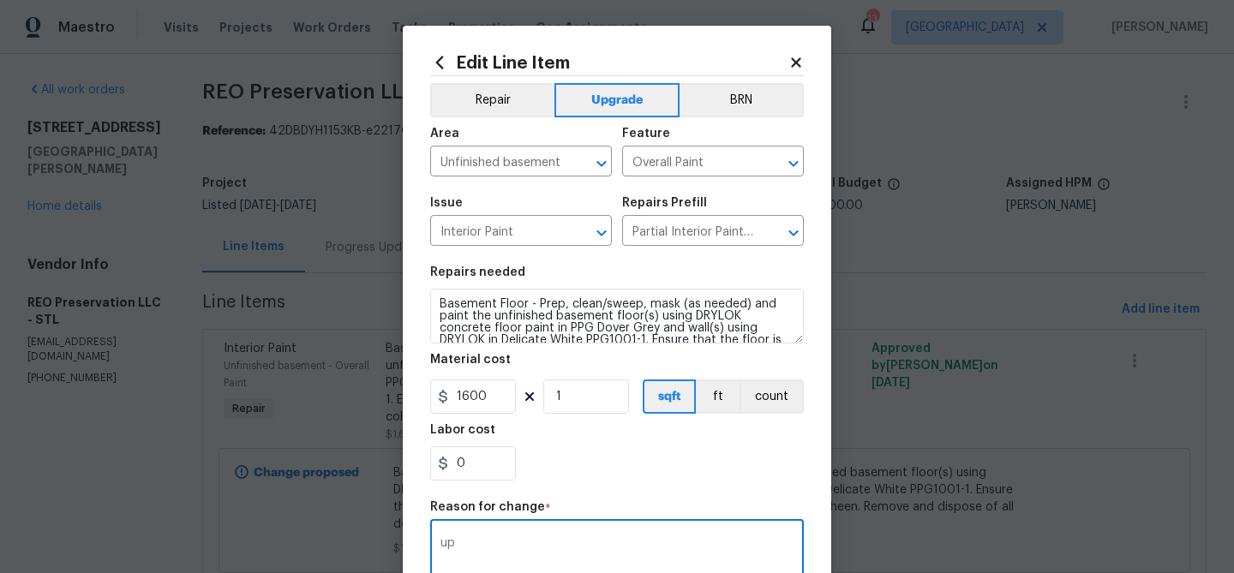
type textarea "u"
click at [790, 57] on icon at bounding box center [795, 62] width 15 height 15
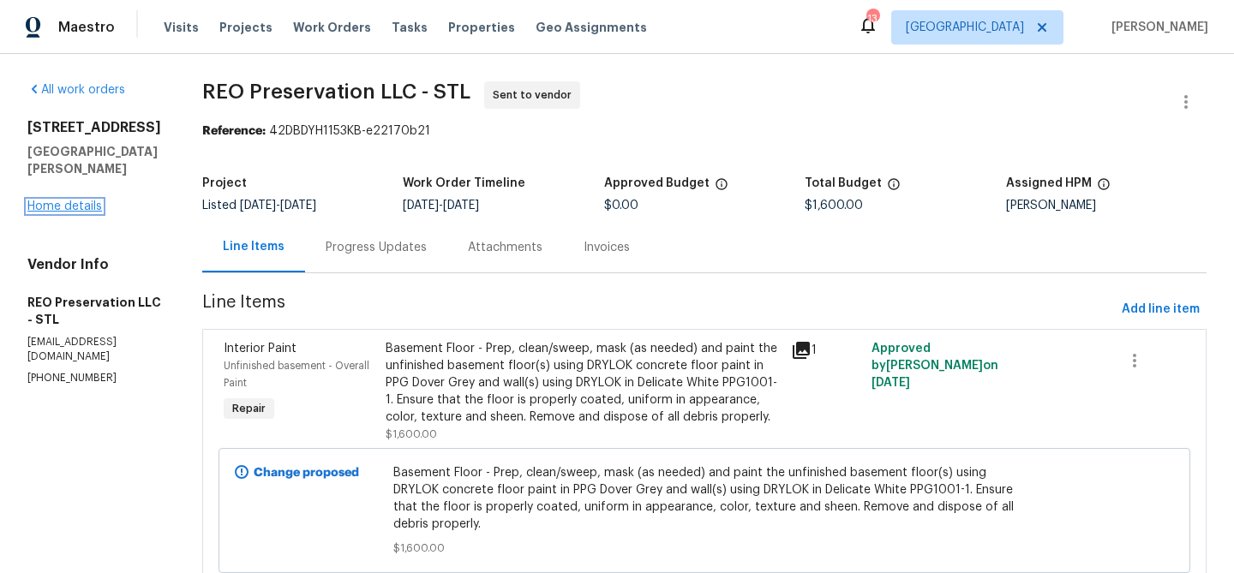
click at [77, 204] on link "Home details" at bounding box center [64, 206] width 75 height 12
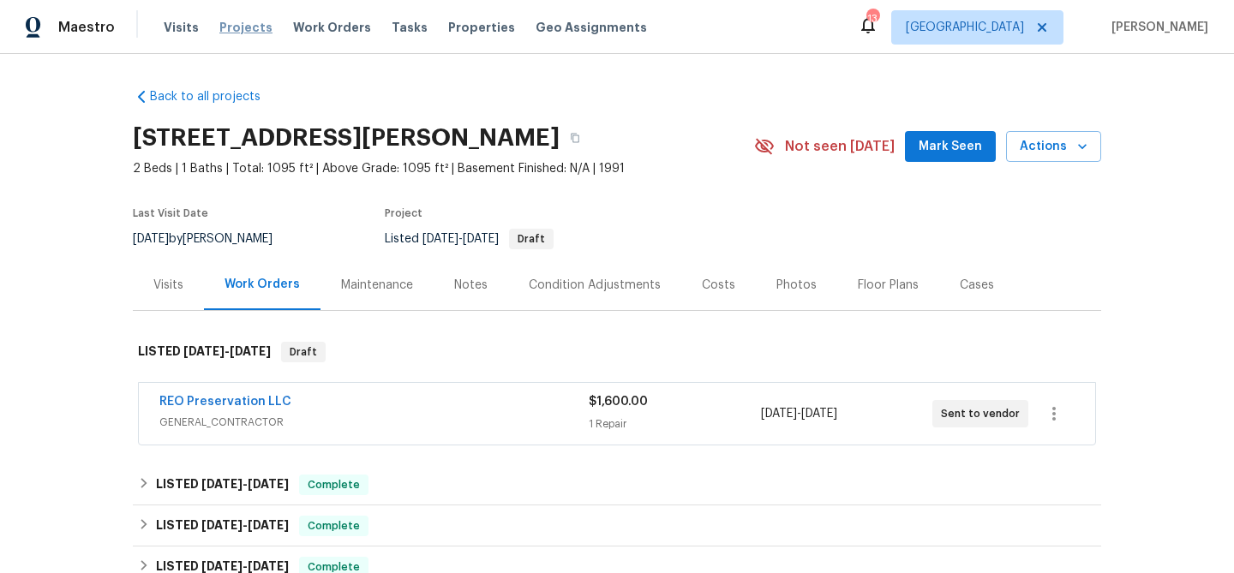
click at [238, 30] on span "Projects" at bounding box center [245, 27] width 53 height 17
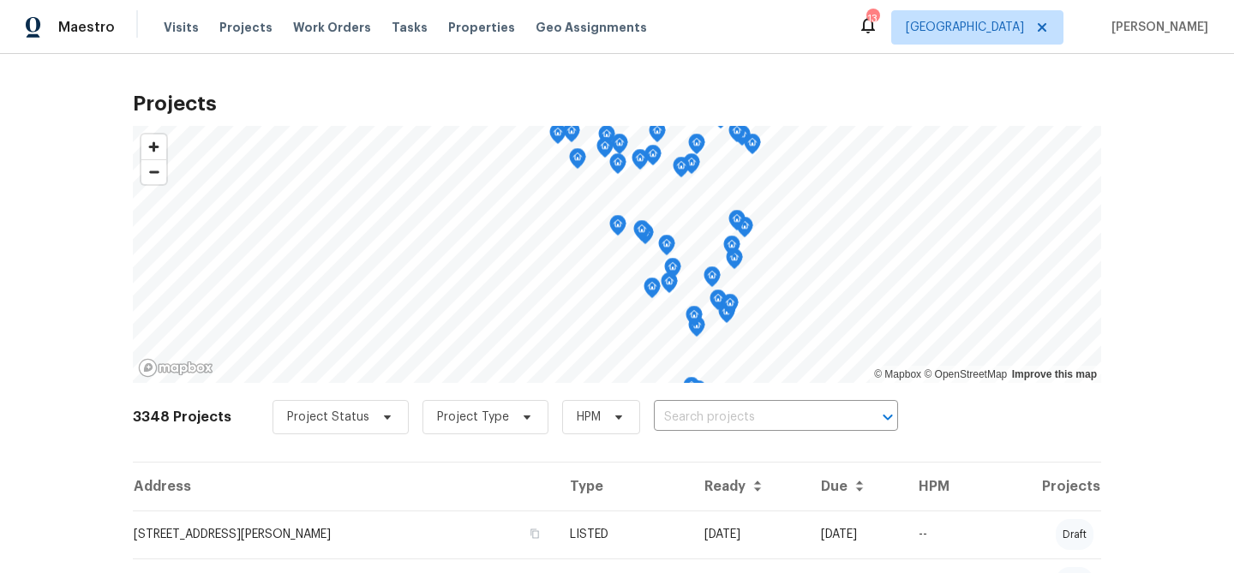
click at [698, 414] on input "text" at bounding box center [752, 417] width 196 height 27
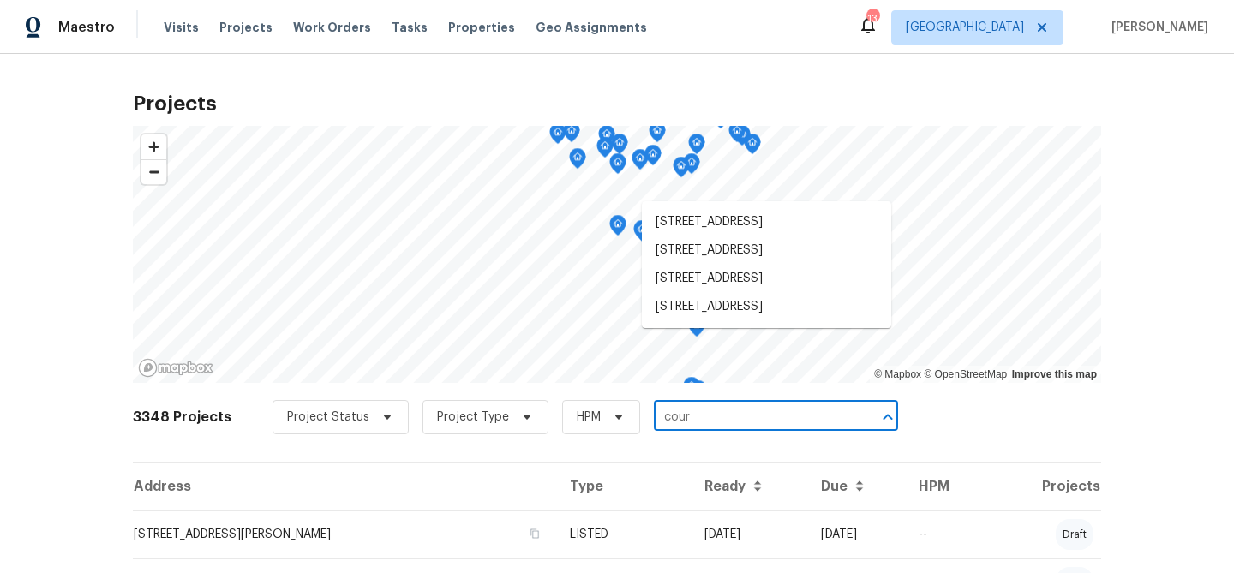
type input "coura"
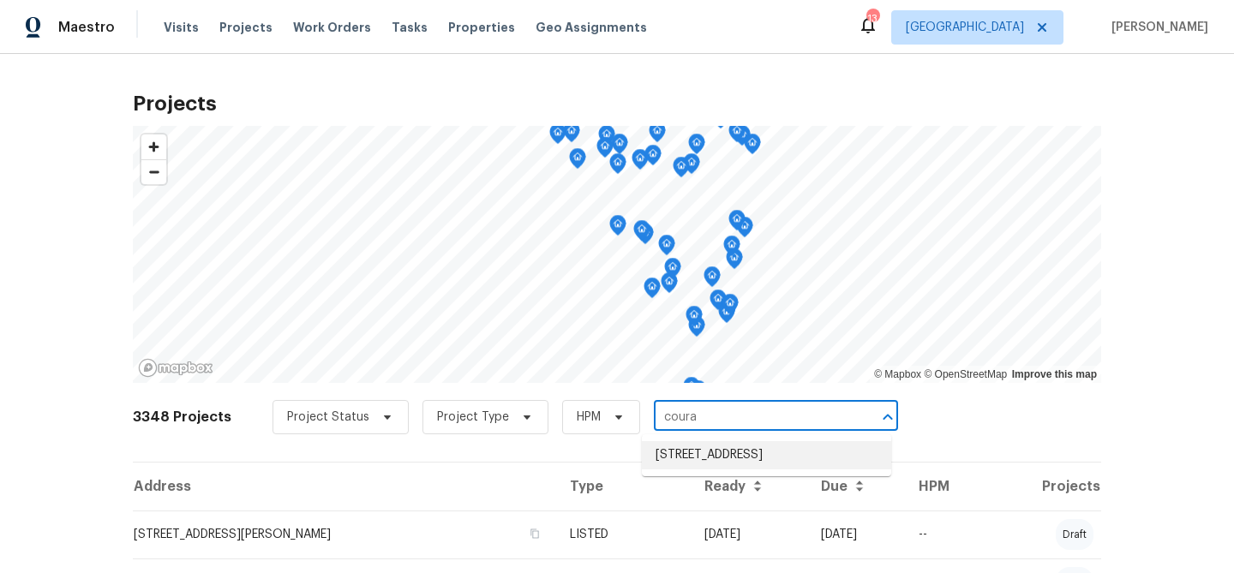
click at [733, 455] on li "[STREET_ADDRESS]" at bounding box center [766, 455] width 249 height 28
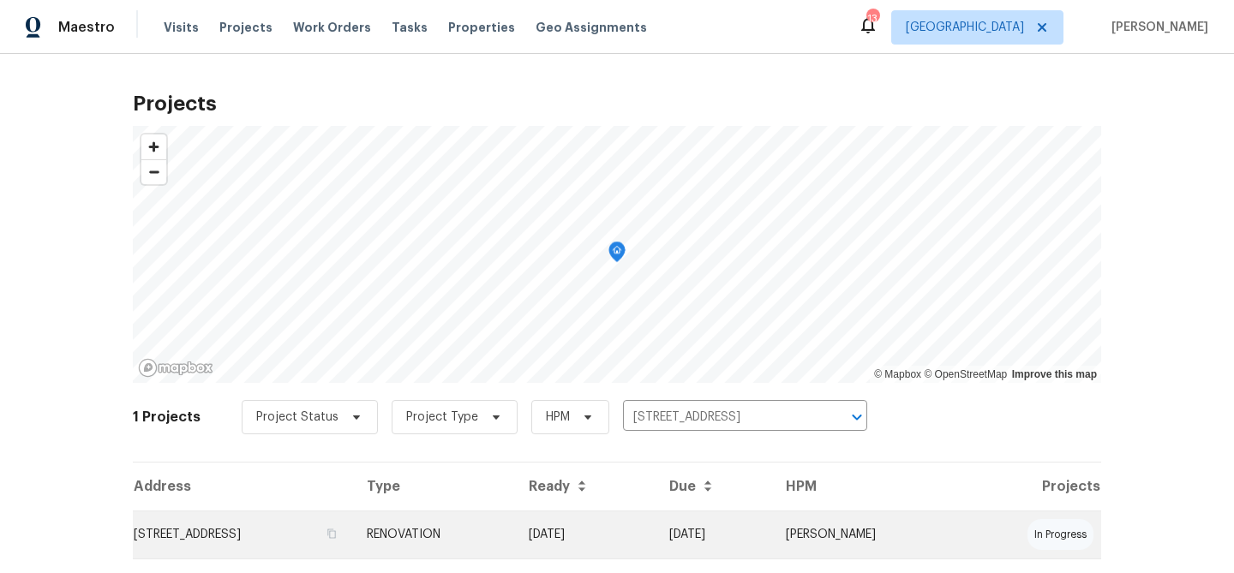
click at [308, 530] on td "[STREET_ADDRESS]" at bounding box center [243, 535] width 220 height 48
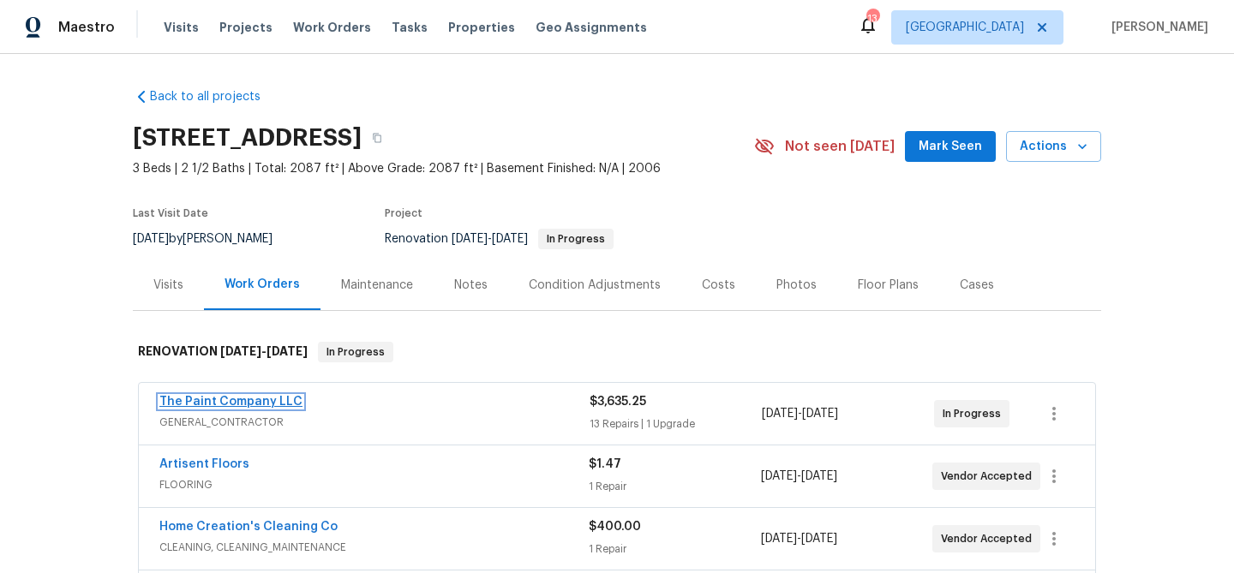
click at [268, 399] on link "The Paint Company LLC" at bounding box center [230, 402] width 143 height 12
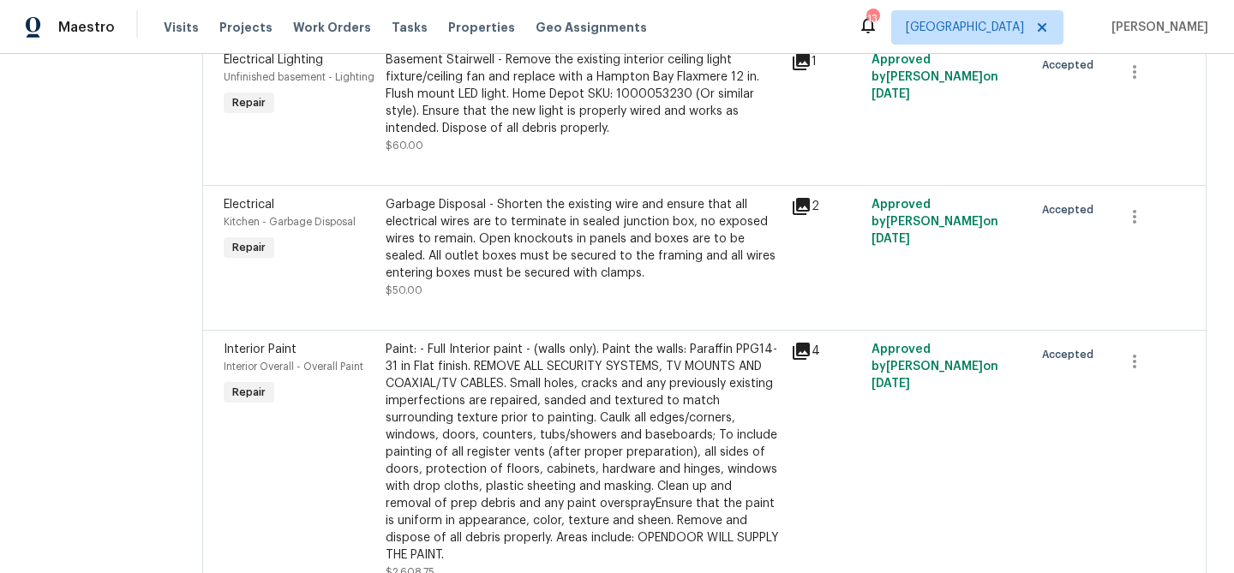
scroll to position [426, 0]
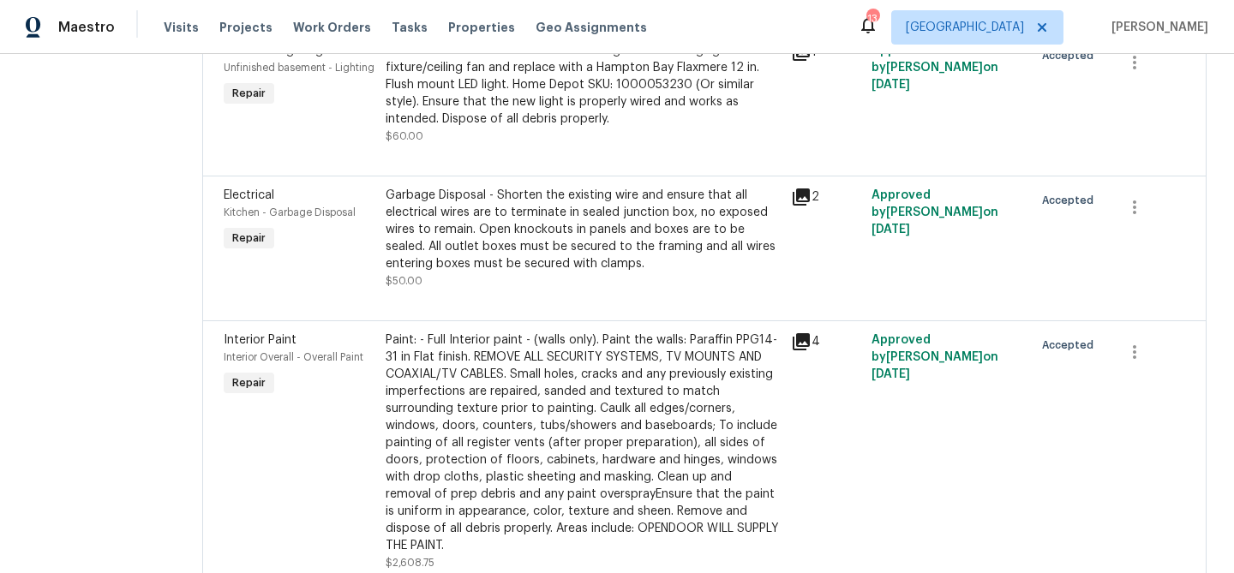
click at [601, 393] on div "Paint: - Full Interior paint - (walls only). Paint the walls: Paraffin PPG14-31…" at bounding box center [583, 443] width 395 height 223
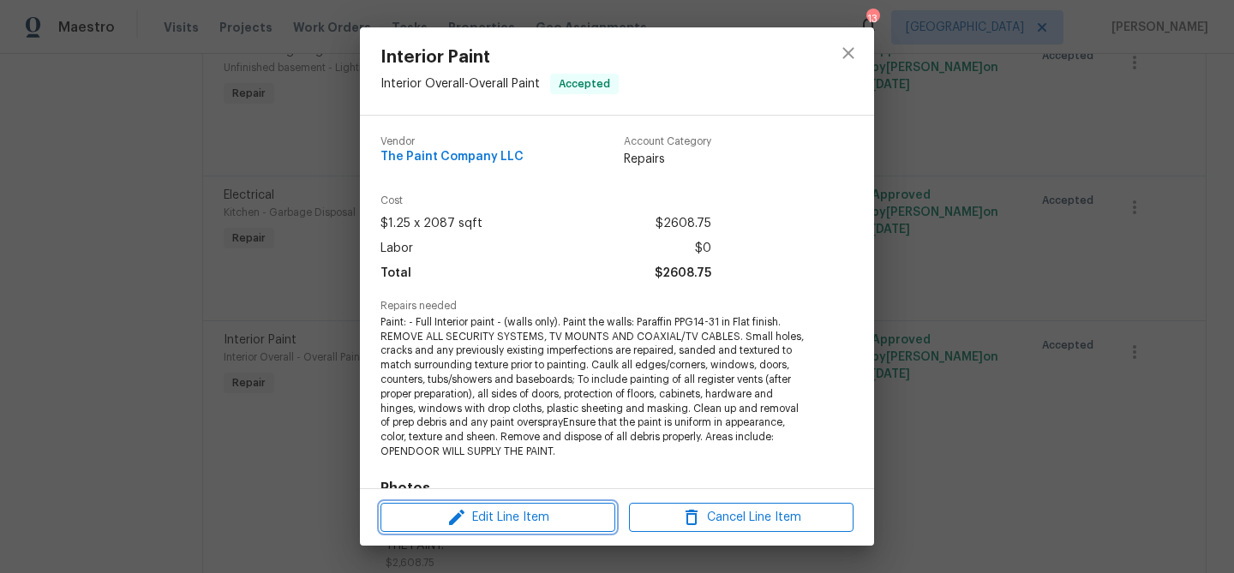
click at [492, 517] on span "Edit Line Item" at bounding box center [498, 517] width 224 height 21
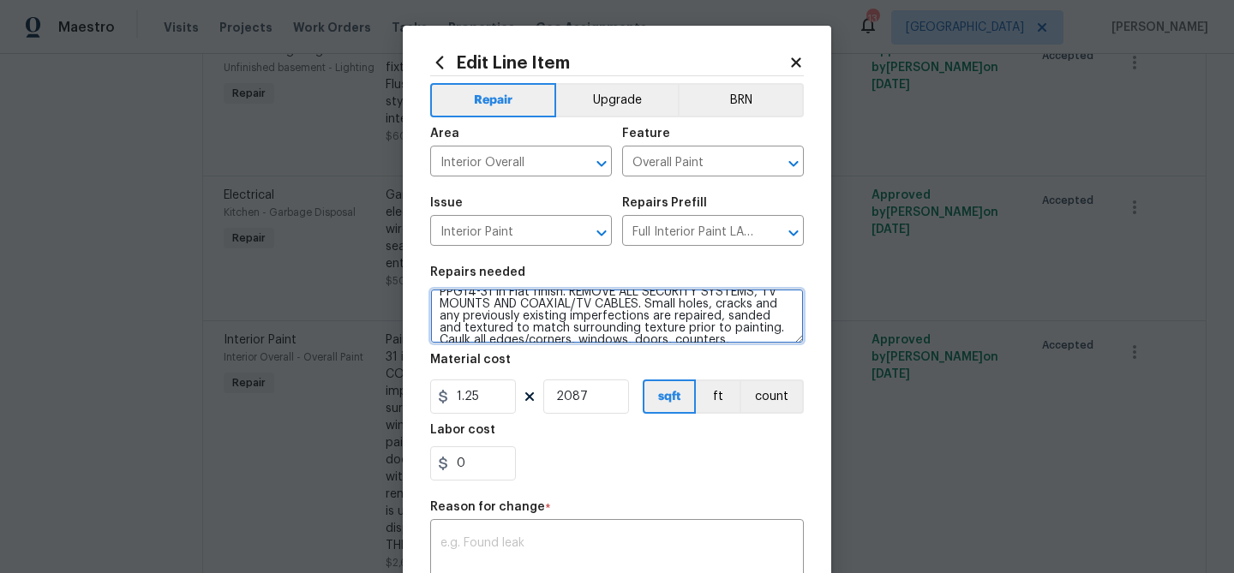
scroll to position [0, 0]
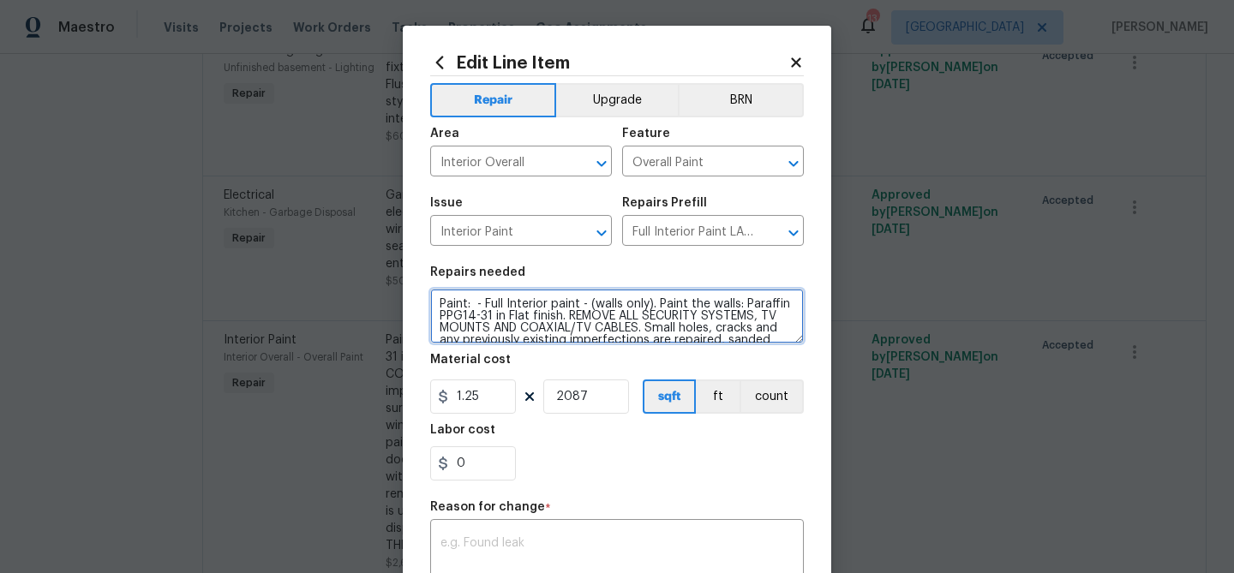
drag, startPoint x: 526, startPoint y: 332, endPoint x: 346, endPoint y: 212, distance: 216.7
click at [346, 212] on div "Edit Line Item Repair Upgrade BRN Area Interior Overall ​ Feature Overall Paint…" at bounding box center [617, 286] width 1234 height 573
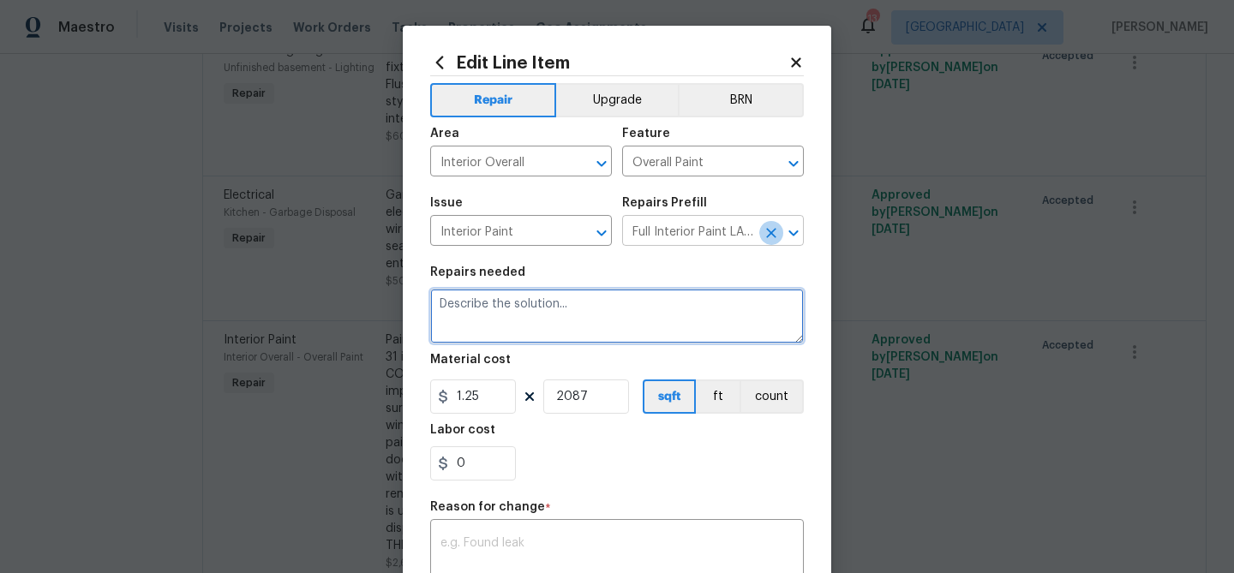
click at [767, 230] on icon "Clear" at bounding box center [771, 233] width 10 height 10
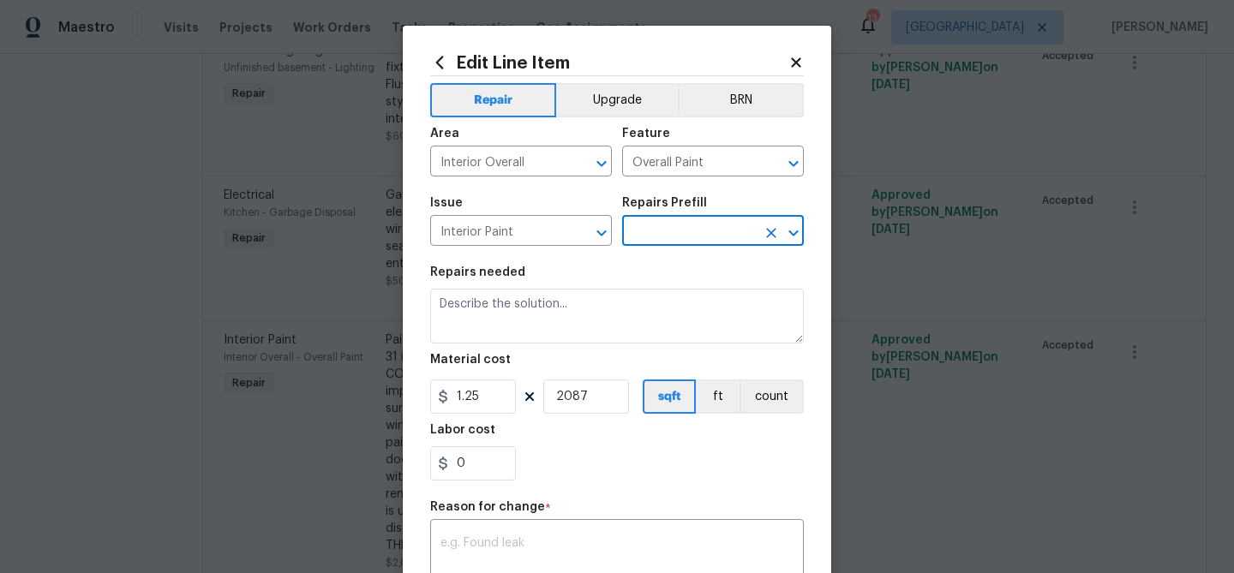
type input "f"
click at [686, 274] on li "Full Interior Paint LABOR ONLY $2.10" at bounding box center [713, 280] width 182 height 46
type textarea "Full Interior paint - (walls, ceilings, trim, and doors) - PAINT PROVIDED BY OP…"
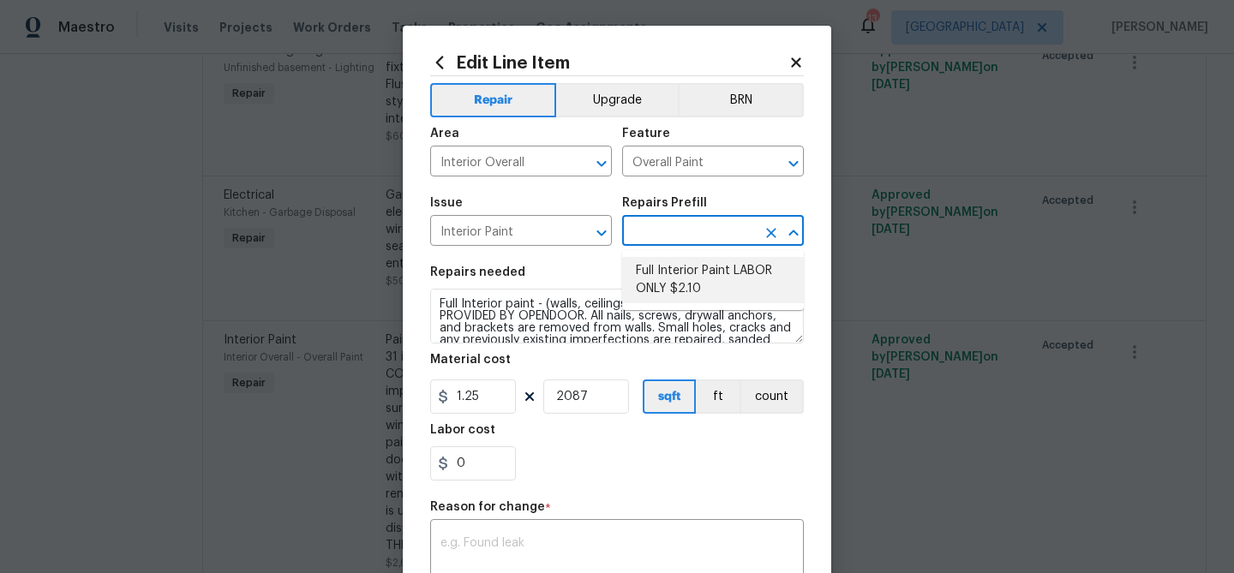
type input "Full Interior Paint LABOR ONLY $2.10"
type input "2.1"
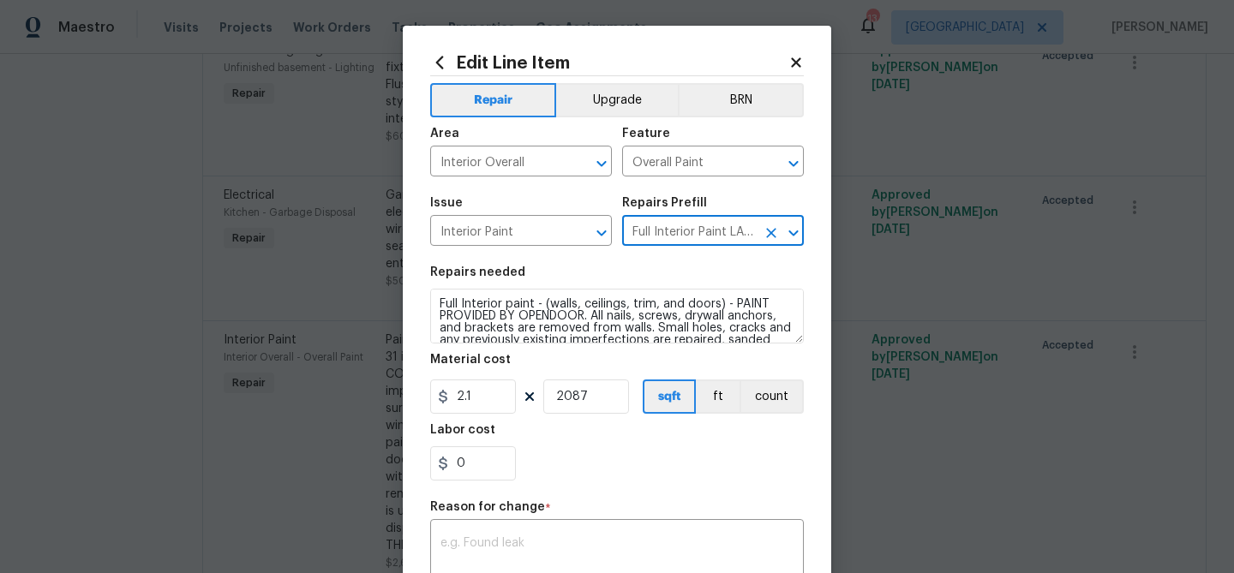
scroll to position [96, 0]
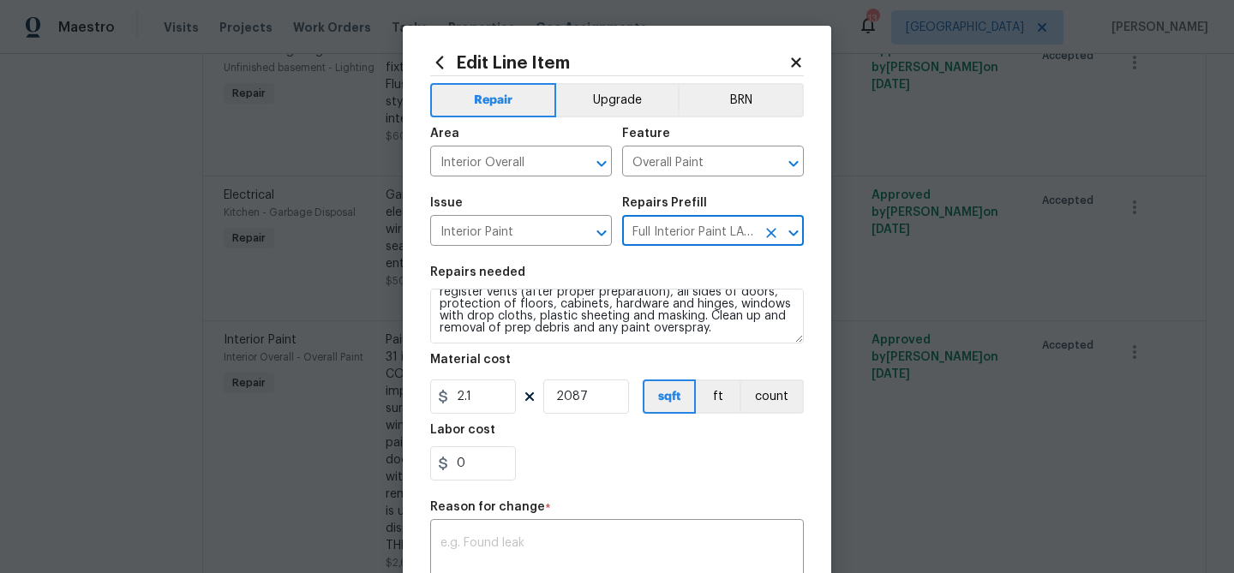
type input "Full Interior Paint LABOR ONLY $2.10"
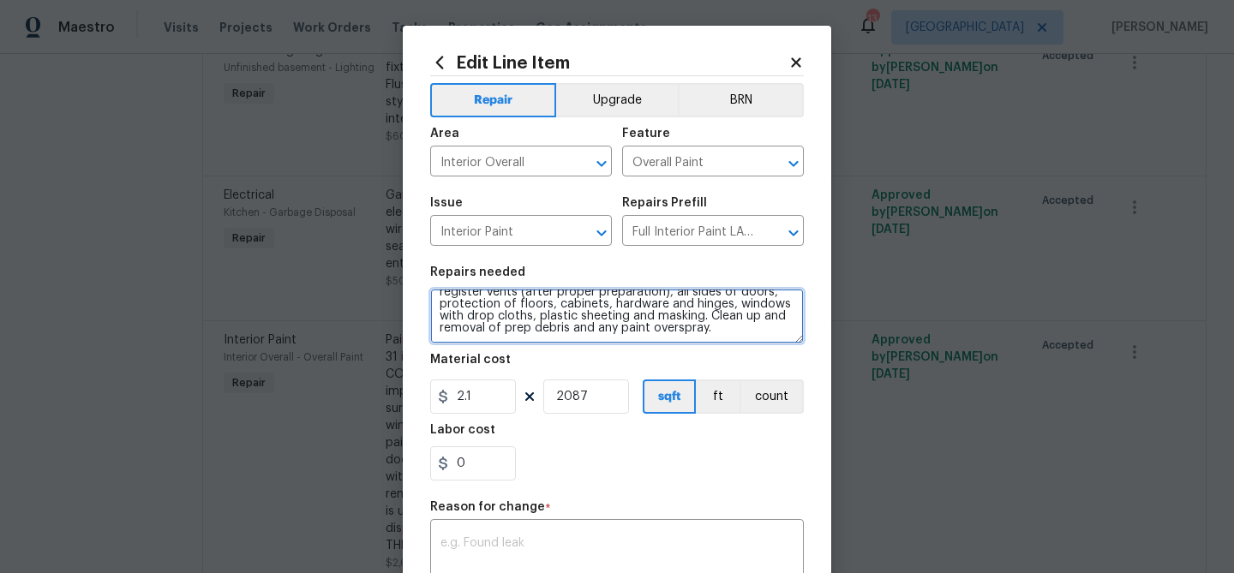
scroll to position [0, 0]
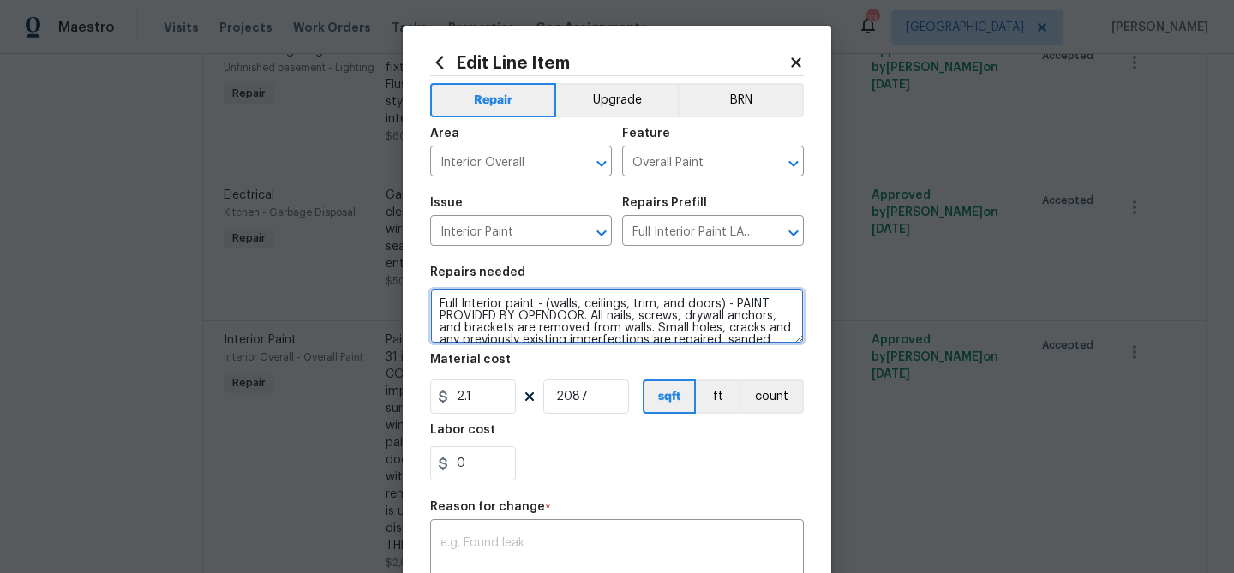
drag, startPoint x: 630, startPoint y: 338, endPoint x: 362, endPoint y: 242, distance: 284.5
click at [339, 247] on div "Edit Line Item Repair Upgrade BRN Area Interior Overall ​ Feature Overall Paint…" at bounding box center [617, 286] width 1234 height 573
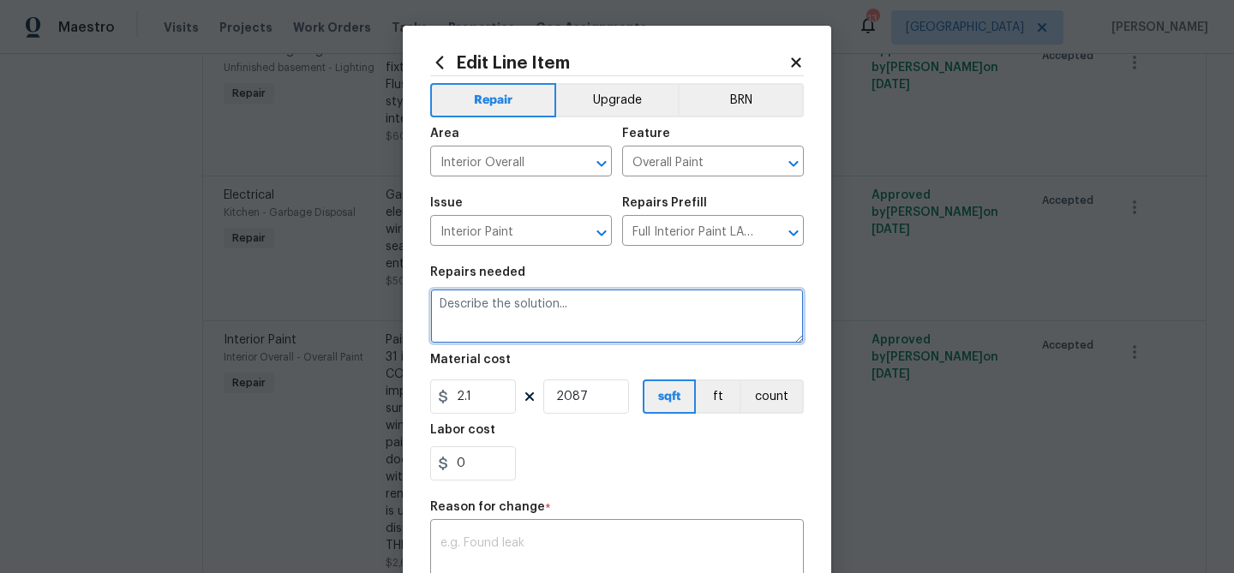
paste textarea "Paint: - Full Interior paint - (walls, ceilings, trim, and doors). Paint the wa…"
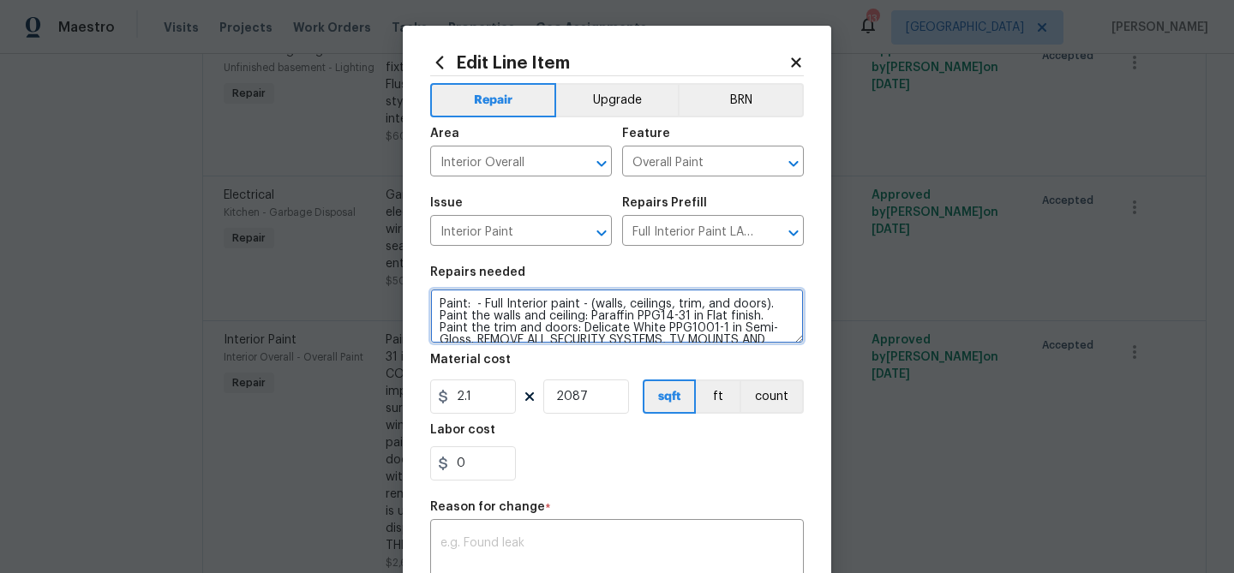
scroll to position [147, 0]
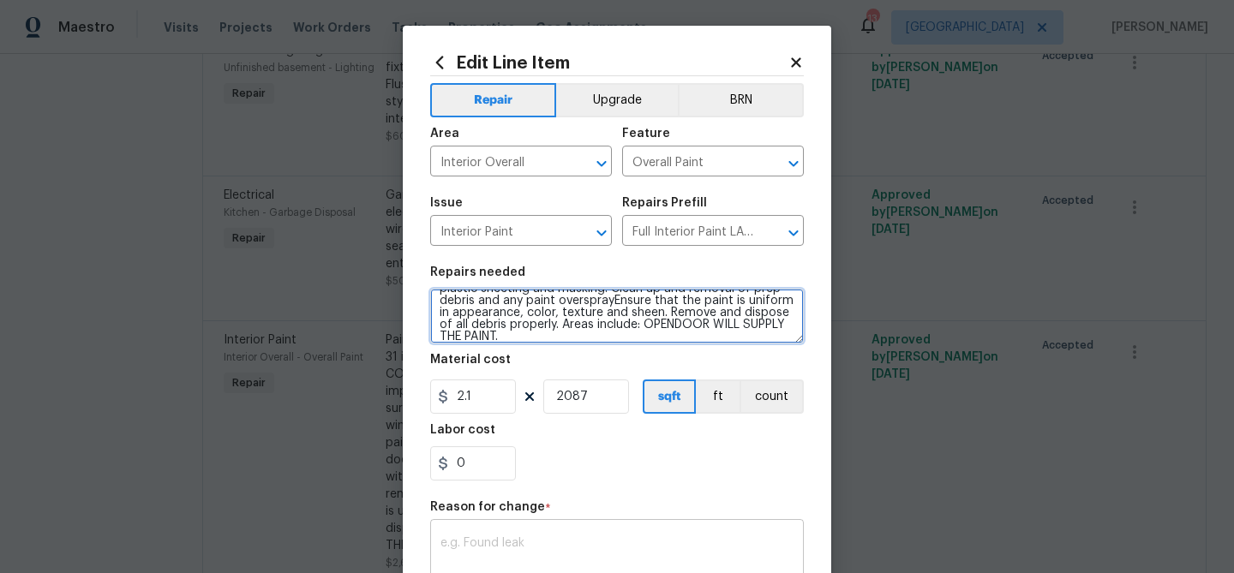
type textarea "Paint: - Full Interior paint - (walls, ceilings, trim, and doors). Paint the wa…"
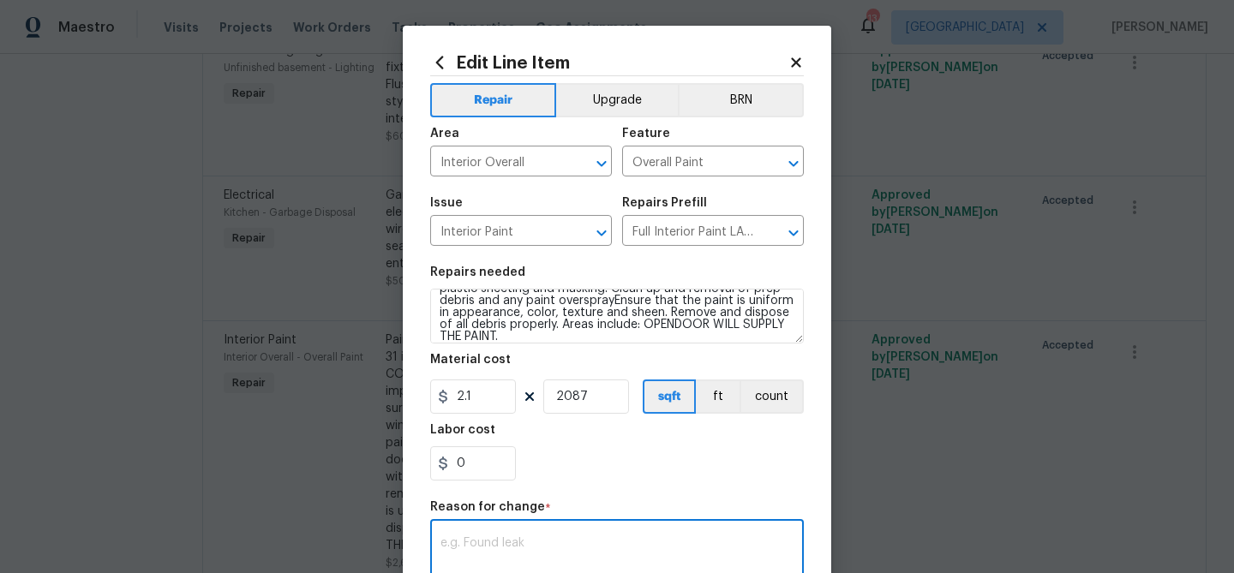
click at [556, 541] on textarea at bounding box center [616, 555] width 353 height 36
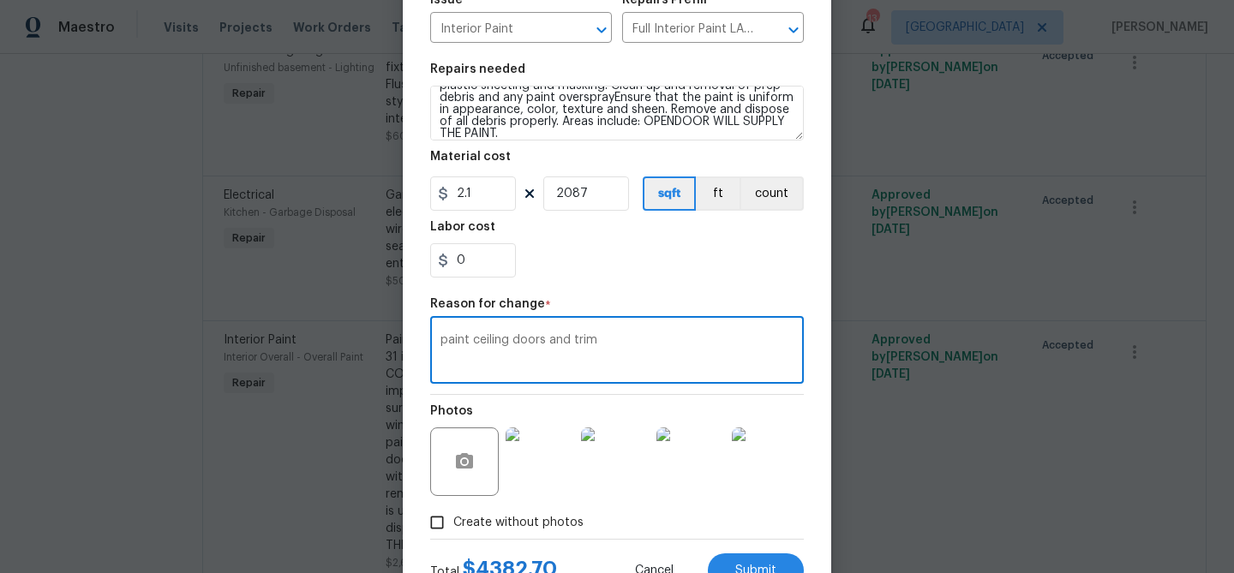
scroll to position [272, 0]
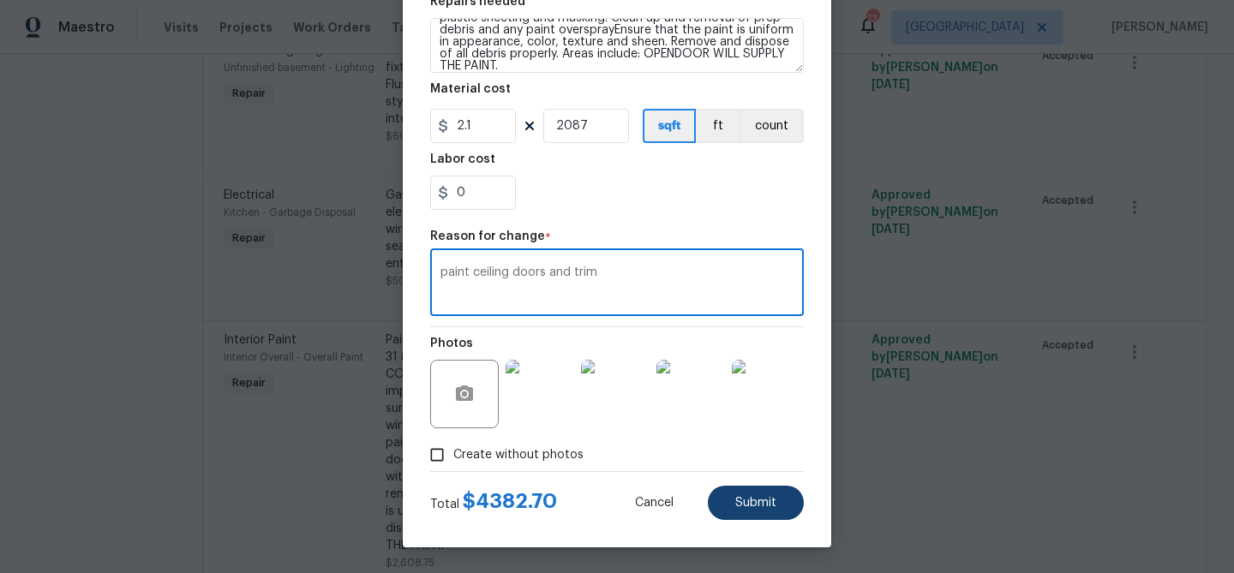
type textarea "paint ceiling doors and trim"
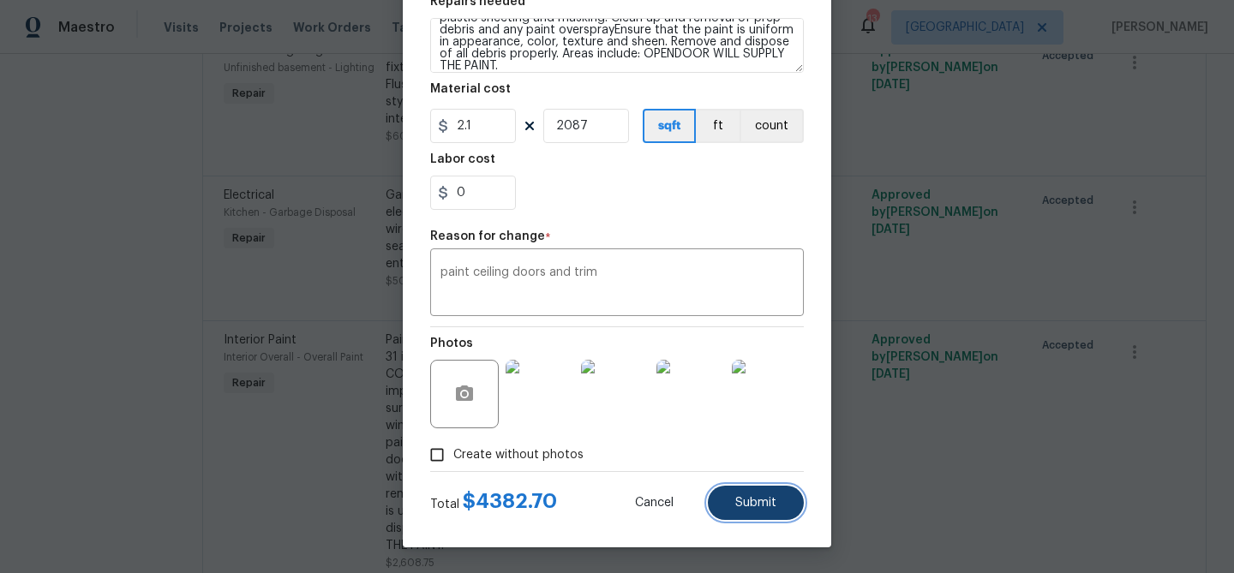
click at [768, 500] on span "Submit" at bounding box center [755, 503] width 41 height 13
type textarea "Paint: - Full Interior paint - (walls only). Paint the walls: Paraffin PPG14-31…"
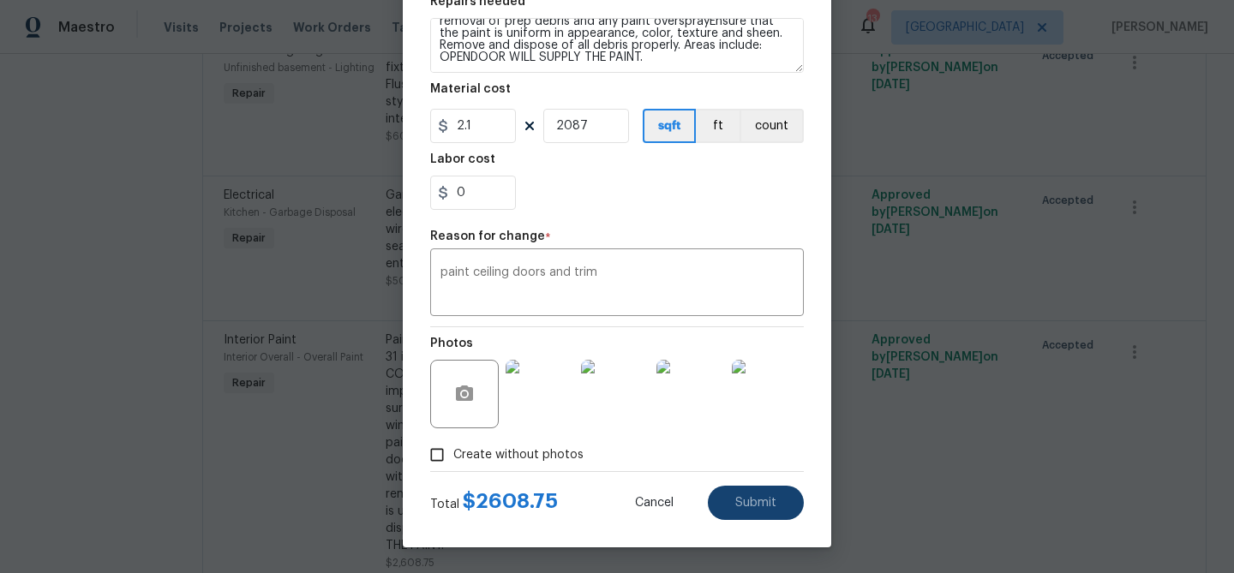
type input "1.25"
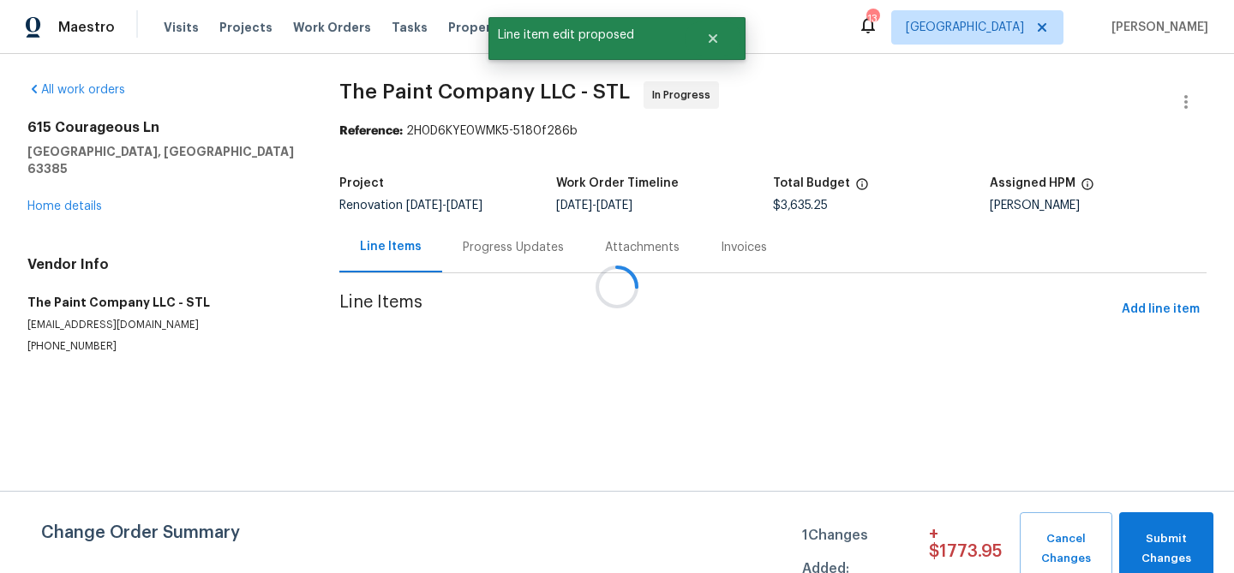
scroll to position [0, 0]
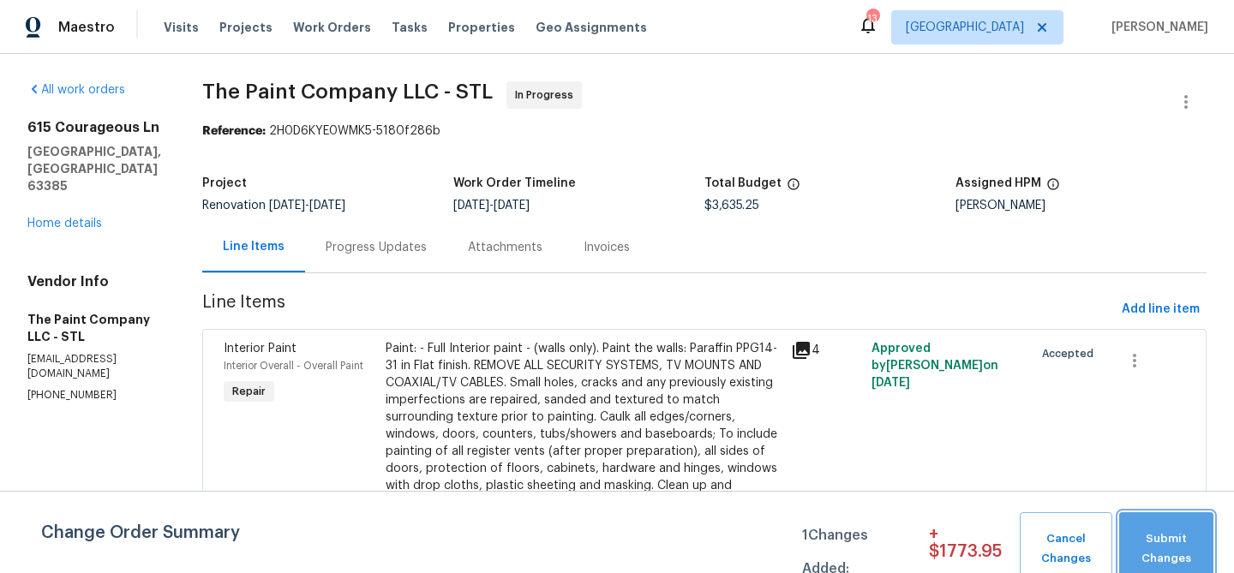
click at [1162, 533] on span "Submit Changes" at bounding box center [1165, 548] width 77 height 39
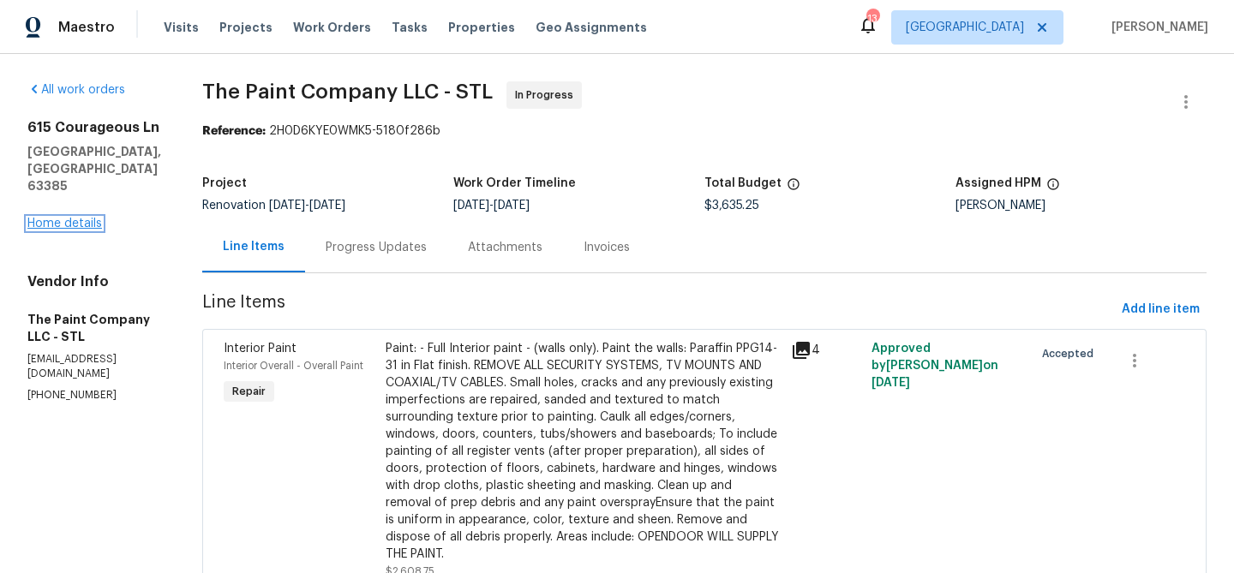
click at [69, 218] on link "Home details" at bounding box center [64, 224] width 75 height 12
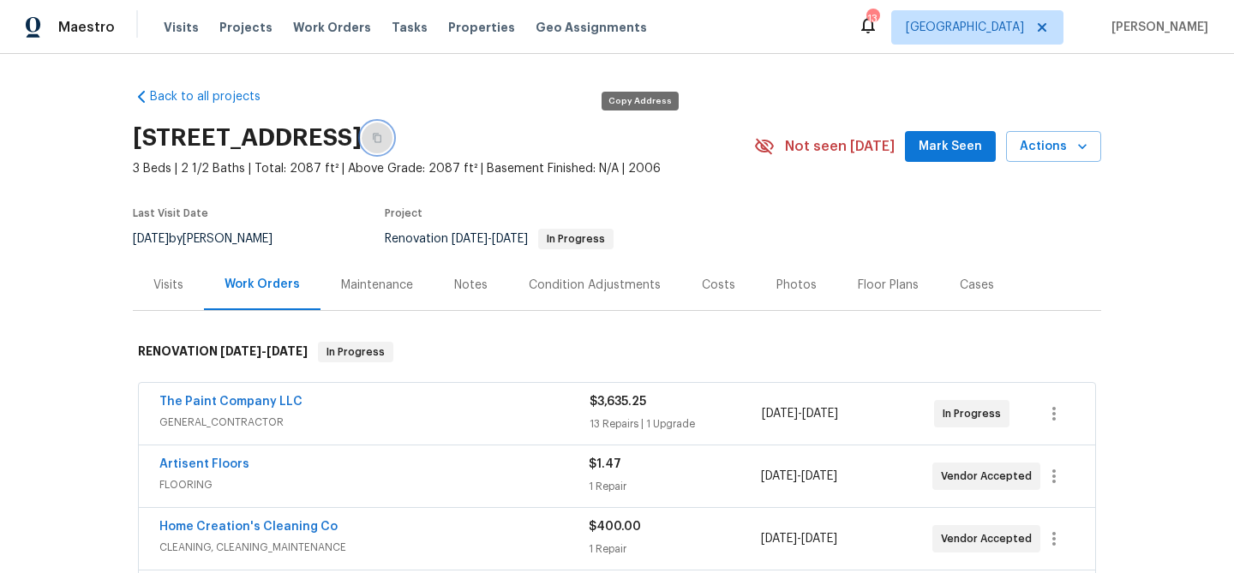
click at [381, 136] on icon "button" at bounding box center [377, 138] width 9 height 9
